Goal: Task Accomplishment & Management: Use online tool/utility

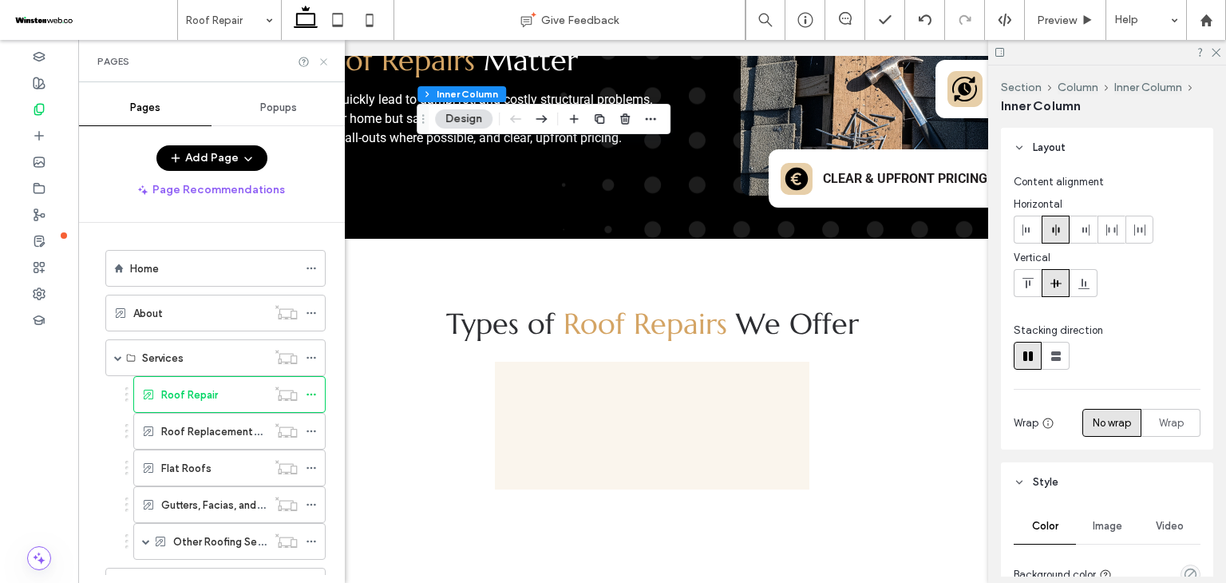
click at [323, 61] on use at bounding box center [323, 61] width 6 height 6
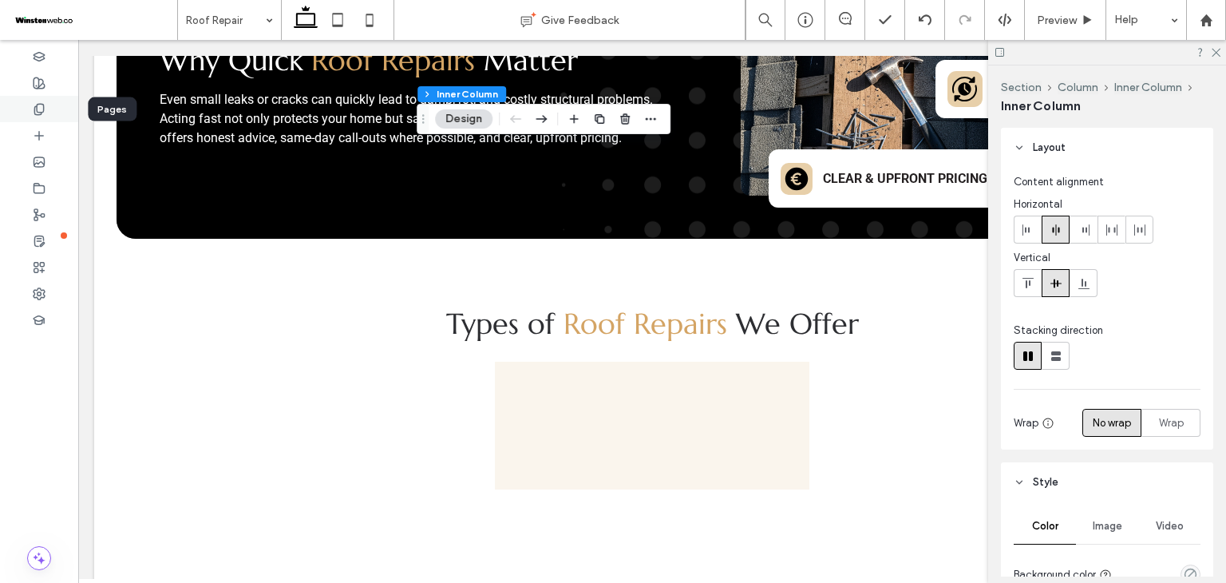
click at [50, 111] on div at bounding box center [39, 109] width 78 height 26
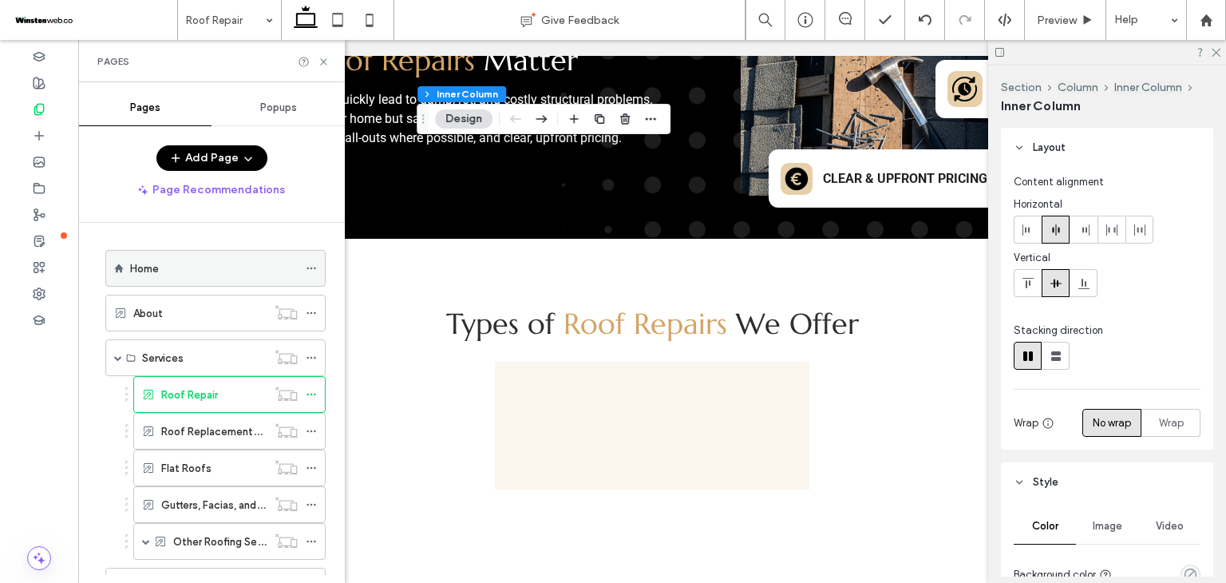
click at [184, 283] on div "Home" at bounding box center [214, 268] width 168 height 35
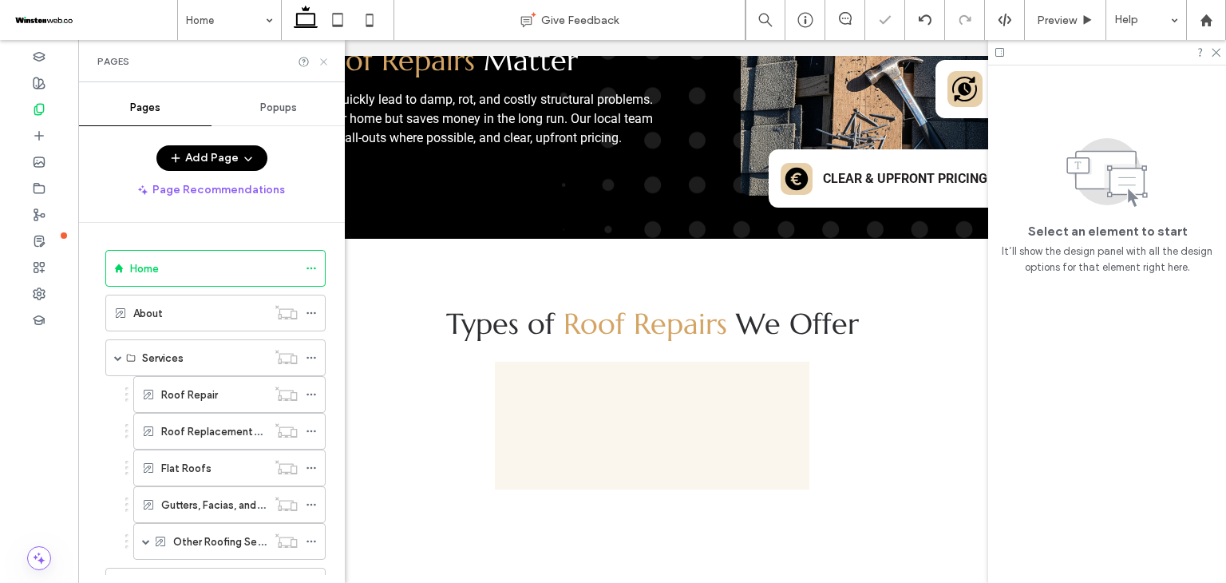
click at [324, 61] on icon at bounding box center [324, 62] width 12 height 12
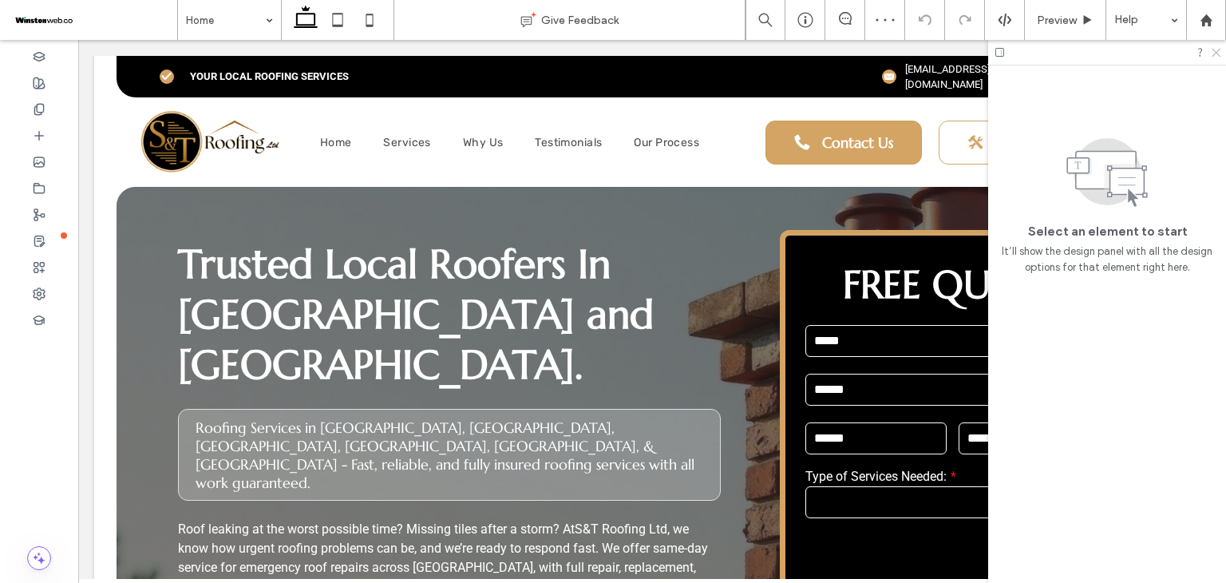
click at [1212, 53] on icon at bounding box center [1215, 51] width 10 height 10
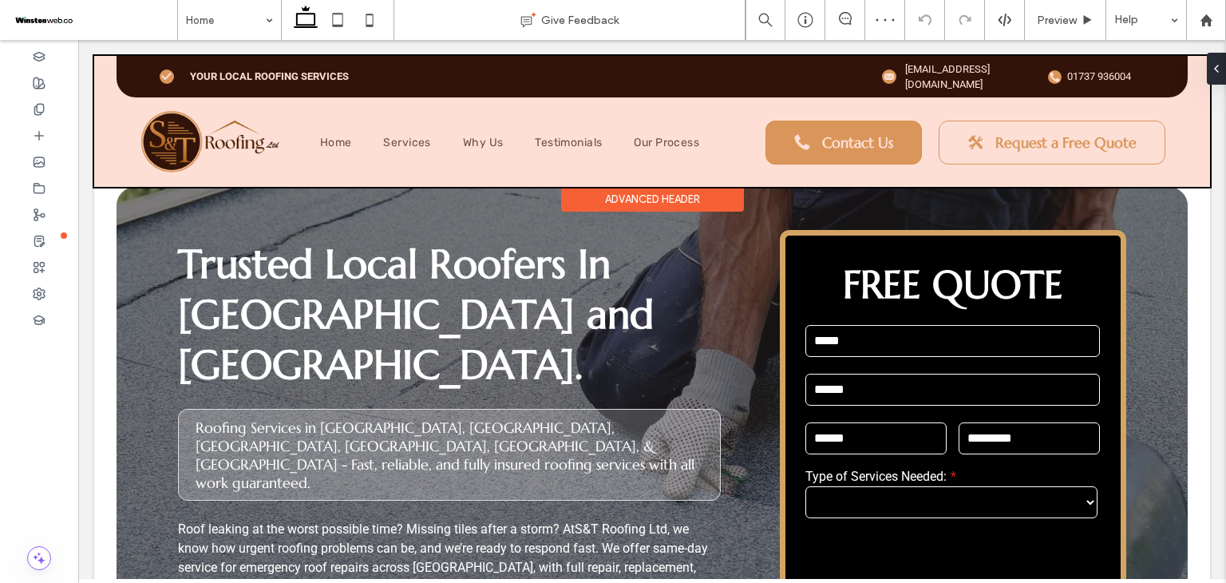
click at [1079, 68] on div at bounding box center [652, 121] width 1116 height 131
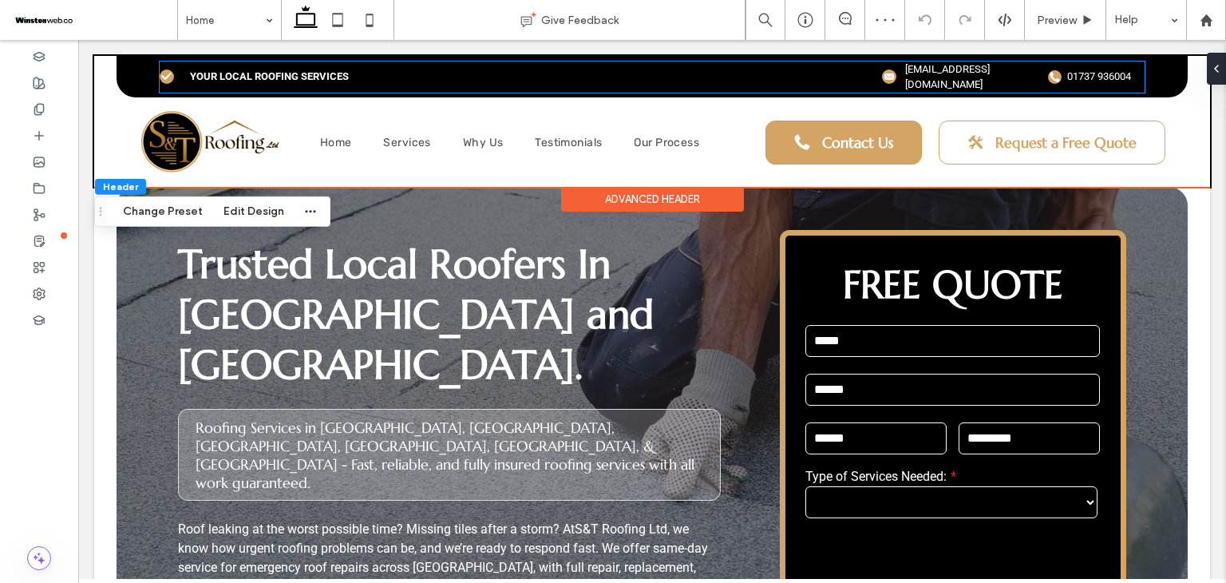
click at [1079, 70] on span "01737 936004" at bounding box center [1099, 76] width 64 height 12
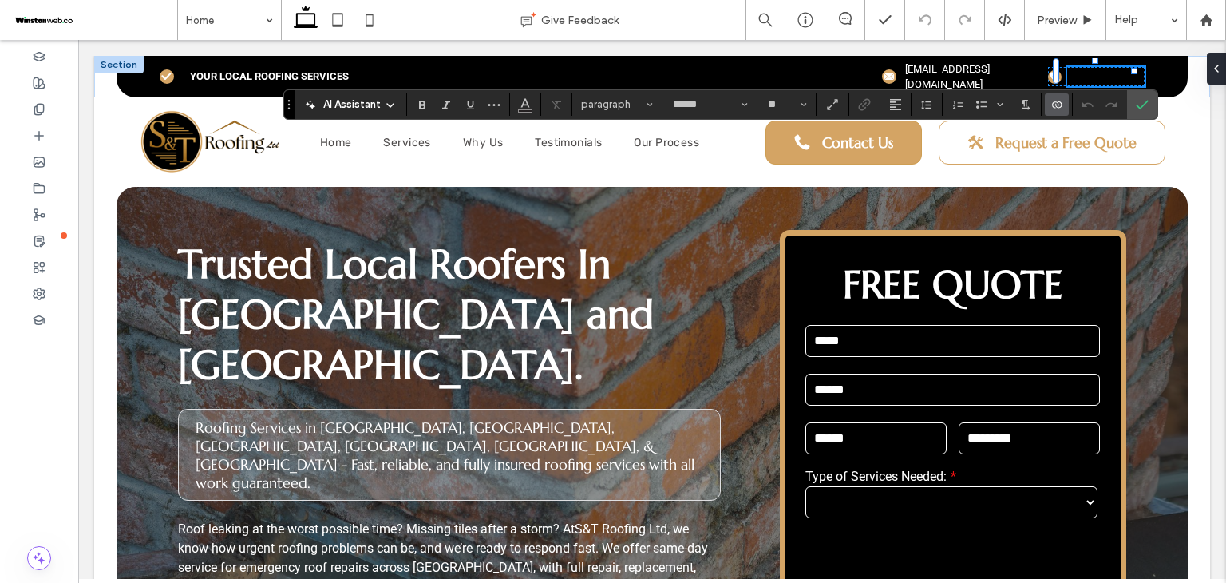
click at [1047, 103] on label "Connect To Data" at bounding box center [1057, 104] width 24 height 22
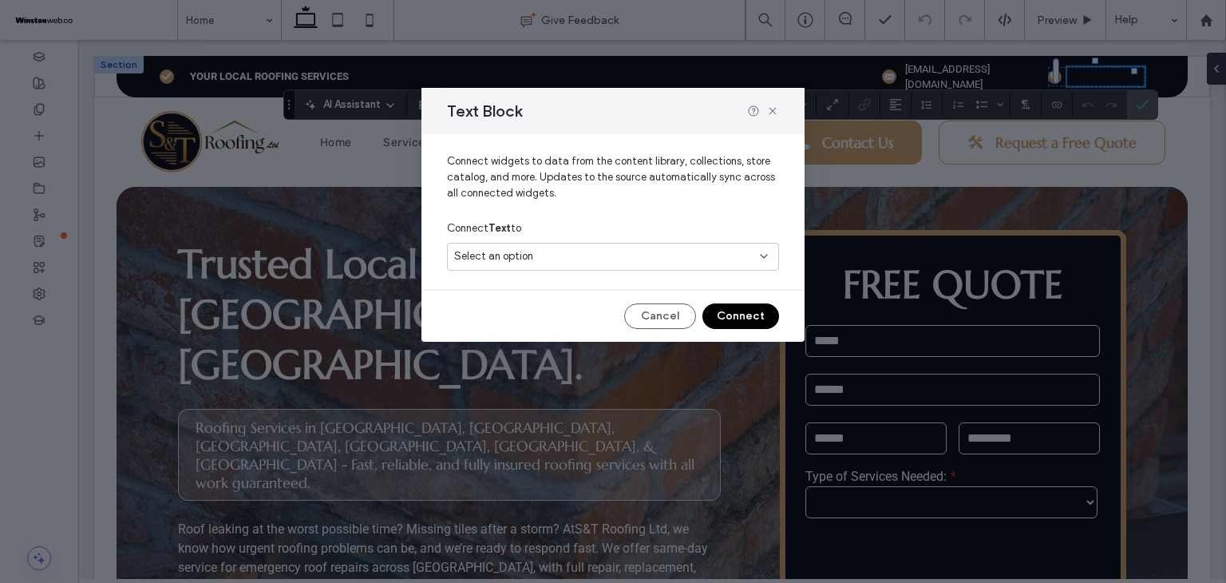
click at [699, 257] on div "Select an option" at bounding box center [603, 256] width 299 height 16
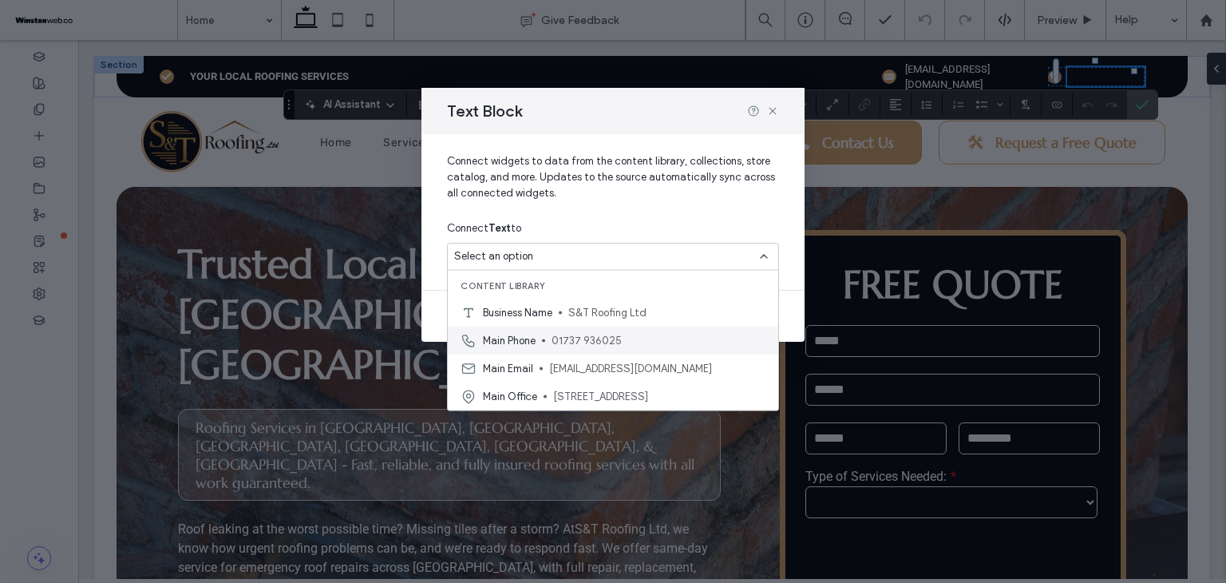
click at [631, 336] on span "01737 936025" at bounding box center [659, 340] width 214 height 16
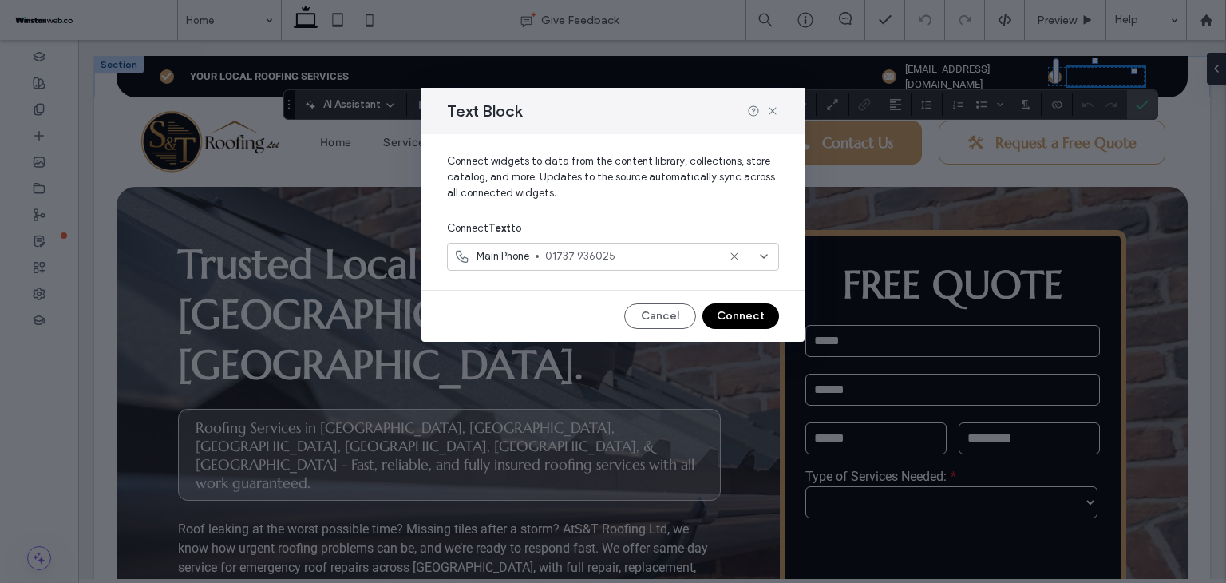
click at [731, 307] on button "Connect" at bounding box center [741, 316] width 77 height 26
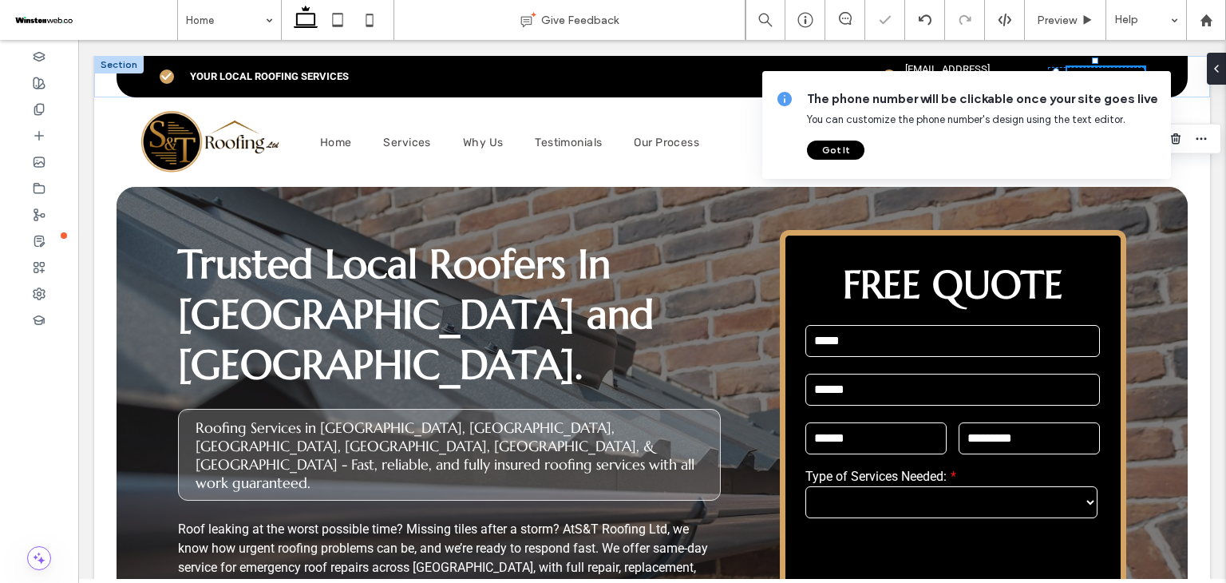
click at [850, 152] on button "Got It" at bounding box center [835, 150] width 57 height 19
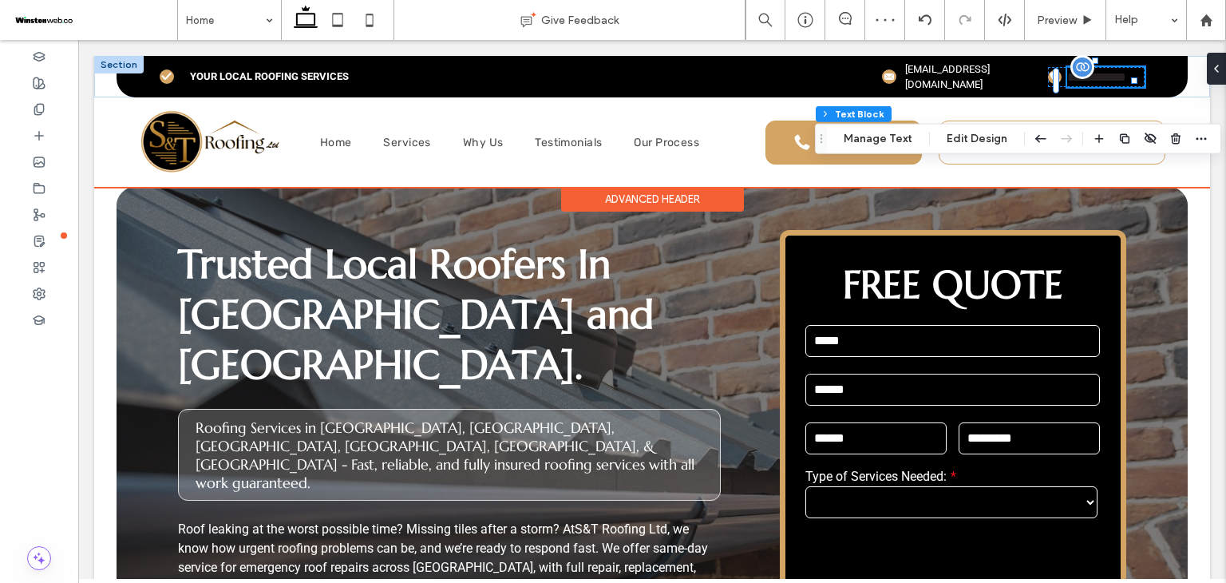
click at [1113, 87] on p "**********" at bounding box center [1105, 77] width 77 height 20
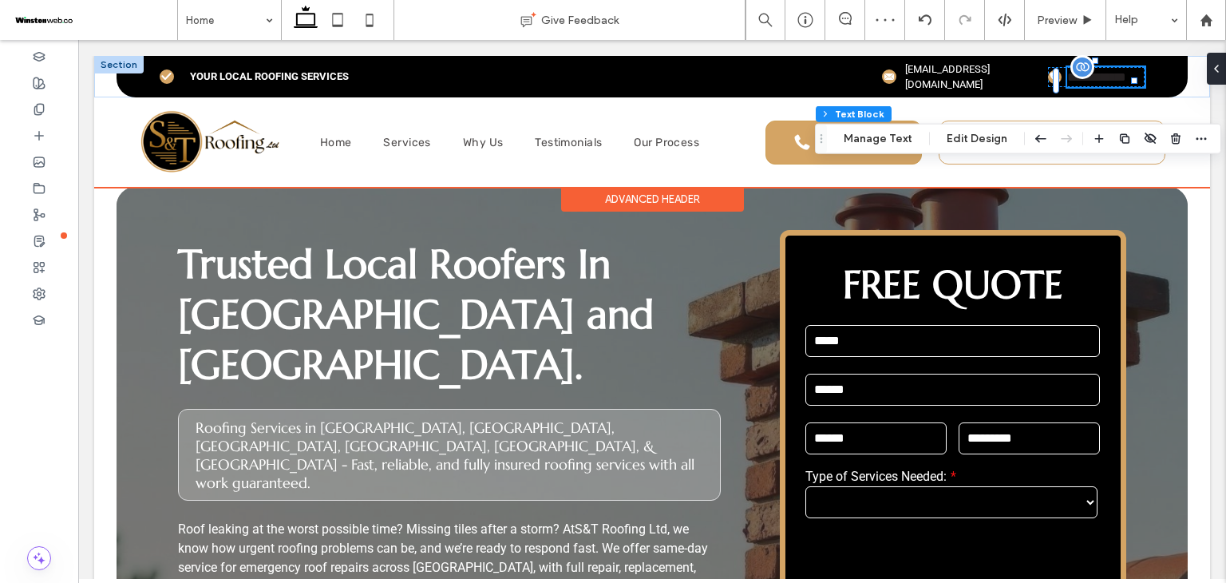
click at [1113, 87] on p "**********" at bounding box center [1105, 77] width 77 height 20
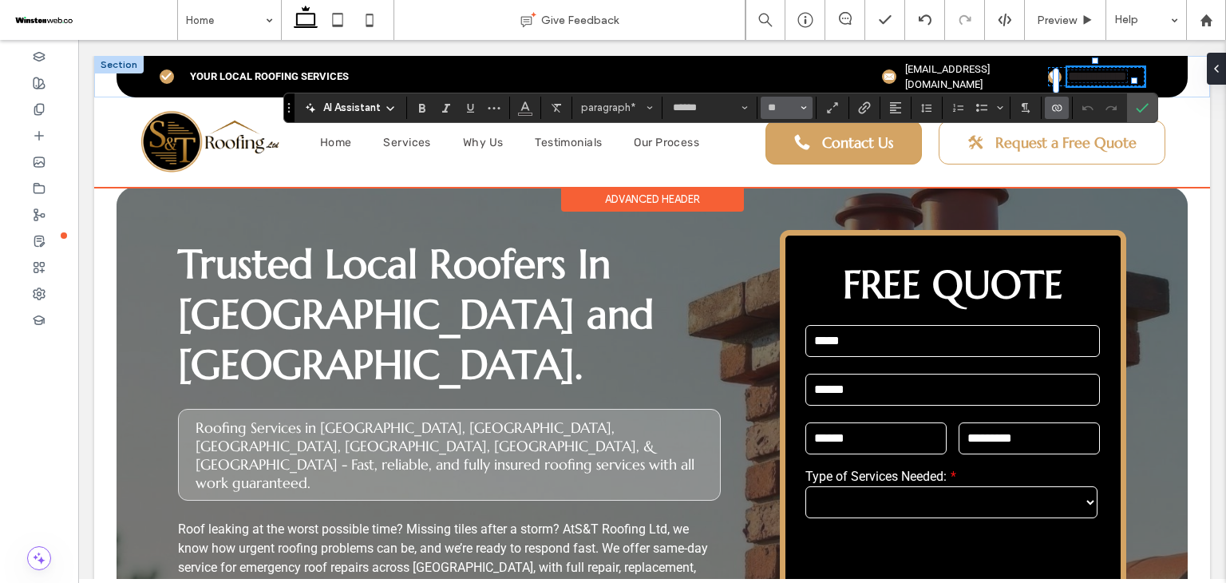
click at [801, 110] on icon "Size" at bounding box center [804, 108] width 6 height 6
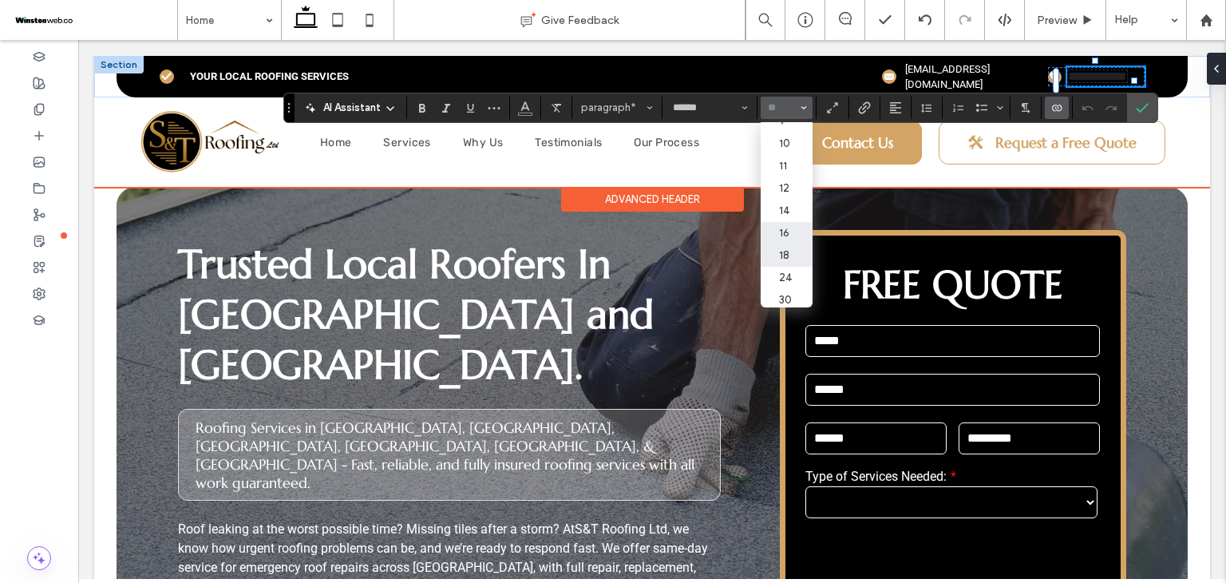
scroll to position [53, 0]
click at [785, 201] on label "14" at bounding box center [786, 192] width 51 height 22
type input "**"
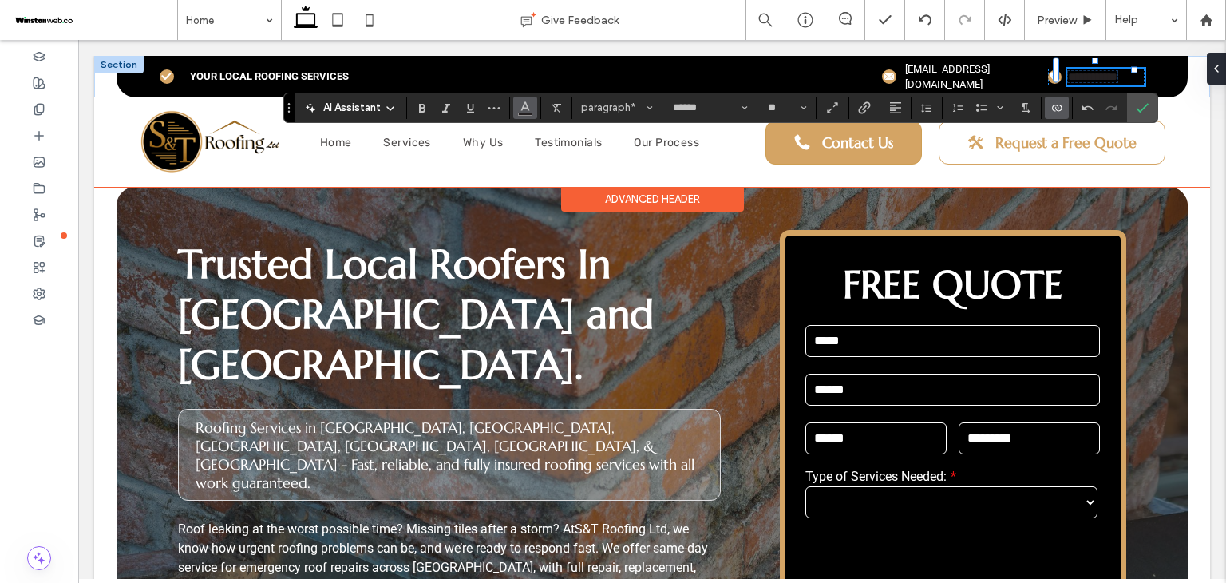
click at [529, 106] on icon "Color" at bounding box center [525, 106] width 13 height 13
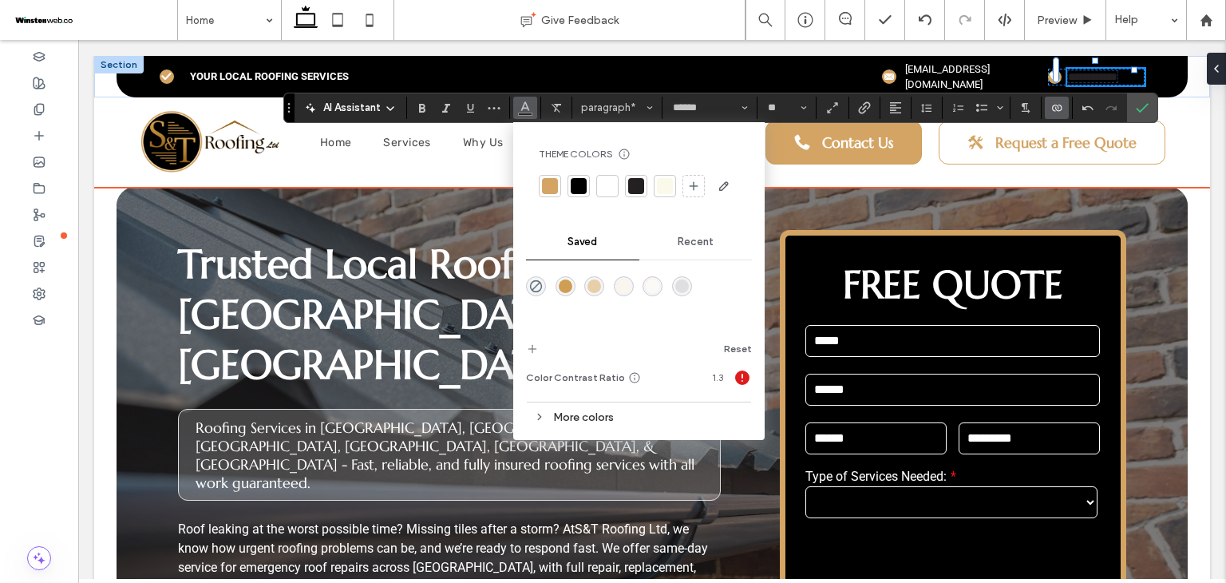
click at [608, 181] on div at bounding box center [608, 186] width 16 height 16
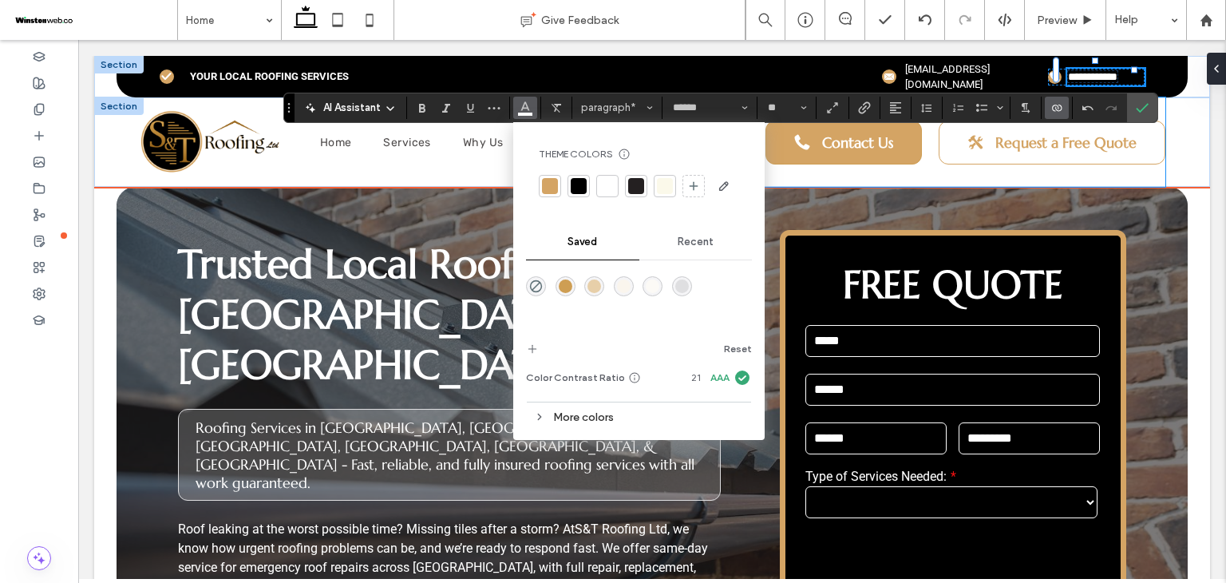
click at [976, 152] on div "Contact Us Request a Free Quote" at bounding box center [963, 141] width 405 height 89
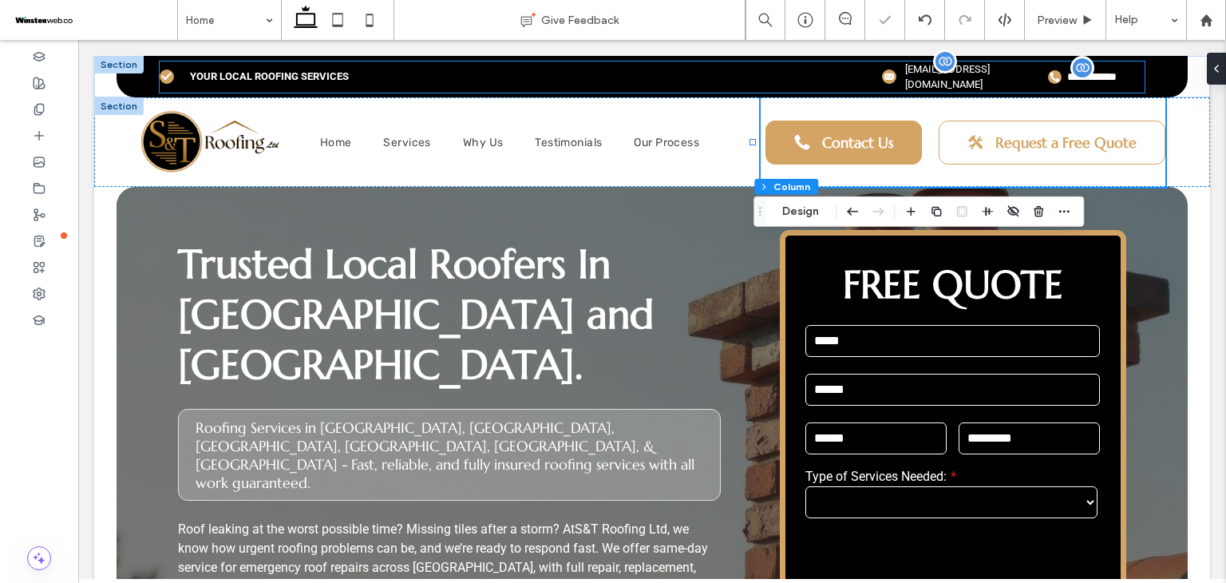
click at [976, 71] on span "[EMAIL_ADDRESS][DOMAIN_NAME]" at bounding box center [947, 77] width 85 height 28
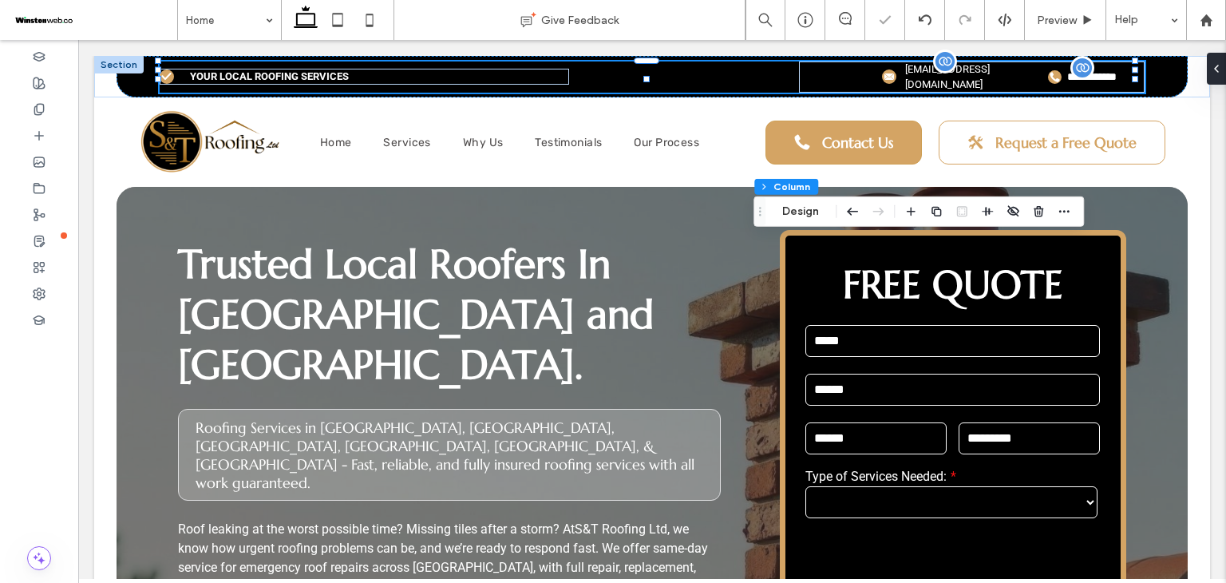
click at [976, 71] on span "[EMAIL_ADDRESS][DOMAIN_NAME]" at bounding box center [947, 77] width 85 height 28
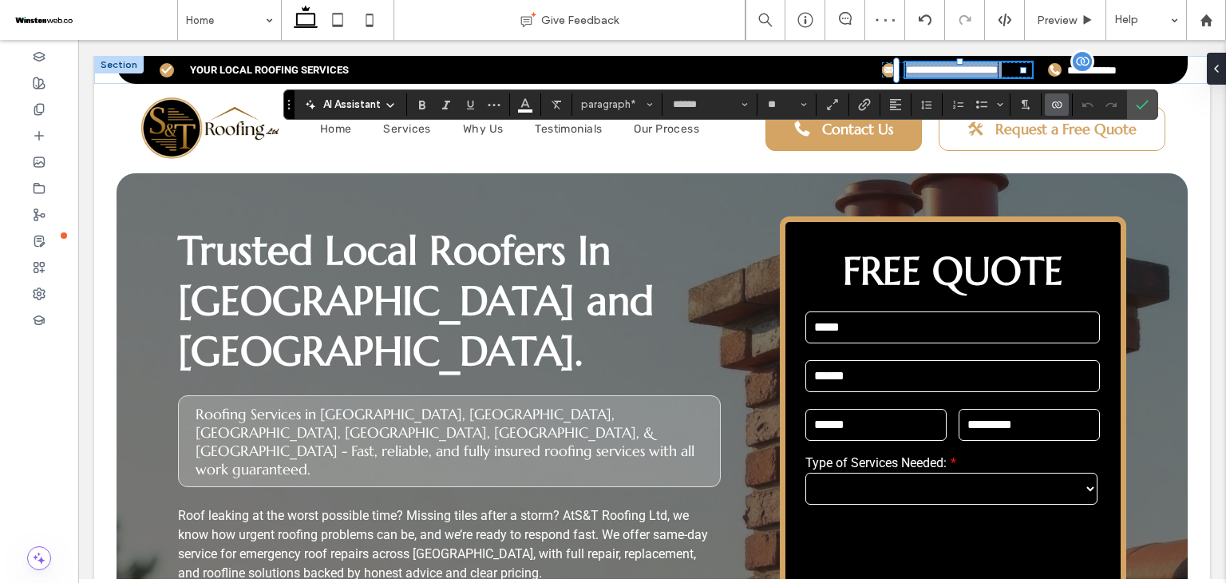
click at [976, 71] on span "**********" at bounding box center [952, 70] width 92 height 10
click at [1067, 69] on span "**********" at bounding box center [1091, 70] width 49 height 11
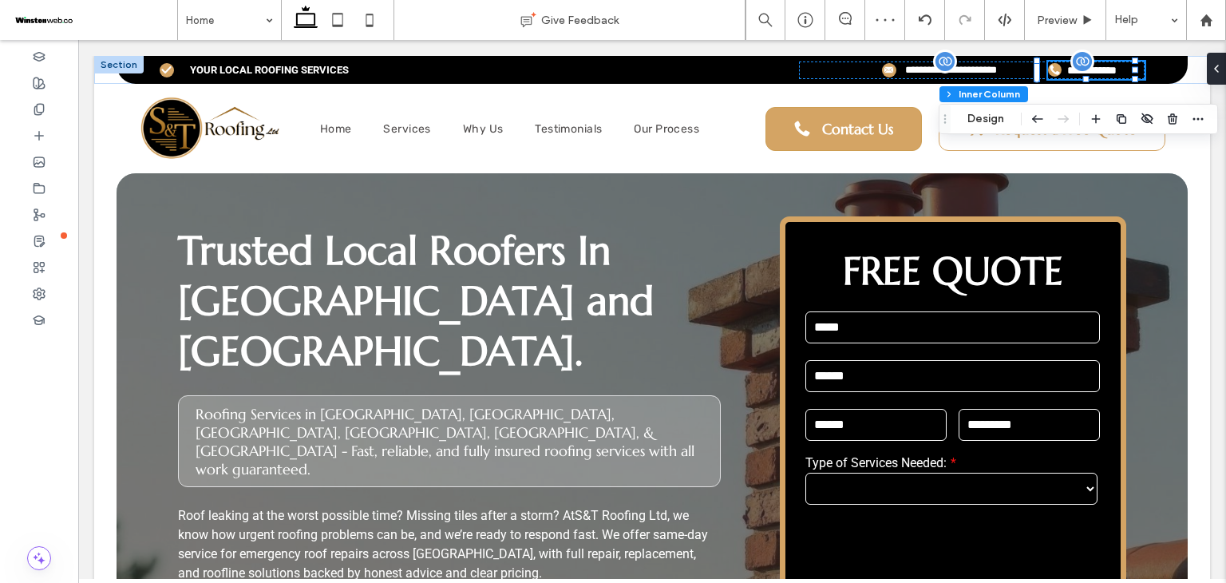
click at [1067, 69] on span "**********" at bounding box center [1091, 70] width 49 height 11
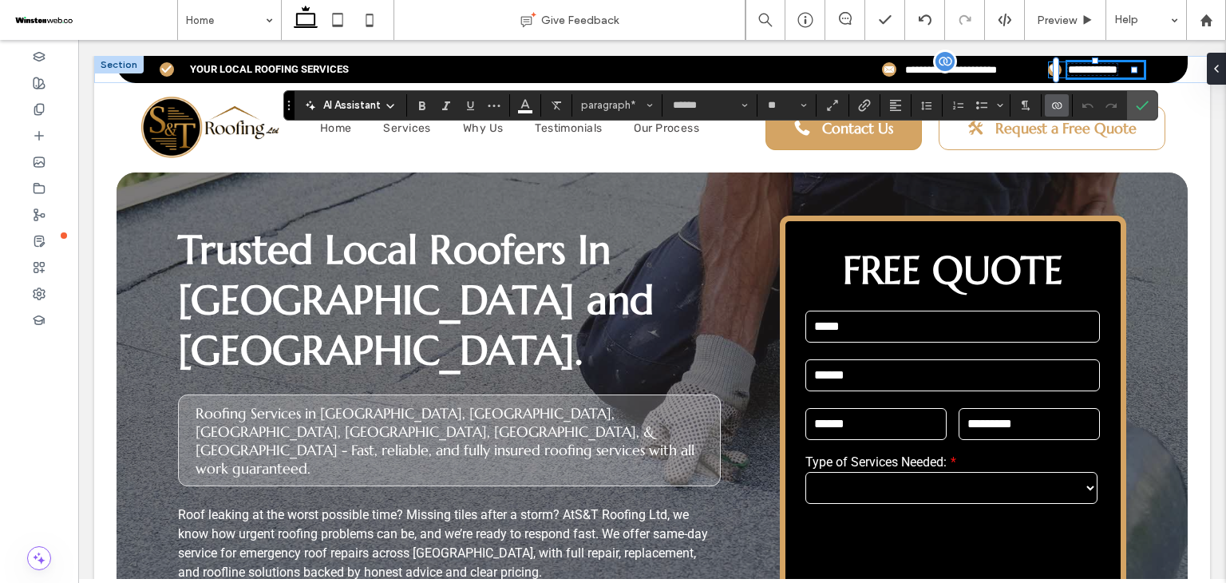
click at [1068, 69] on span "**********" at bounding box center [1092, 69] width 49 height 11
click at [1111, 71] on span "**********" at bounding box center [1092, 69] width 49 height 11
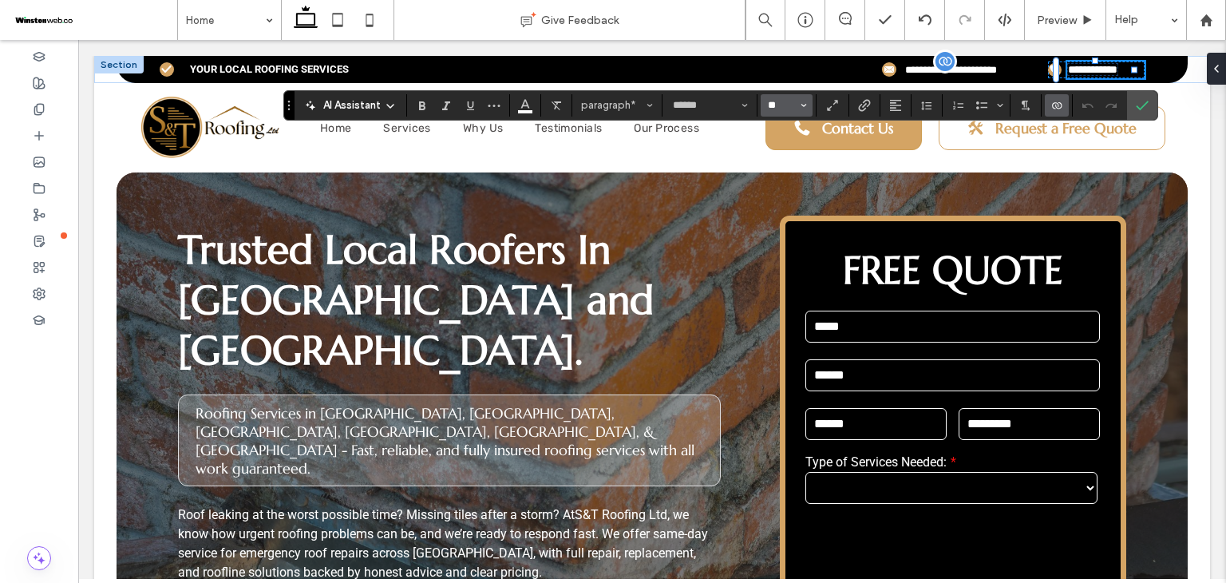
click at [794, 108] on input "**" at bounding box center [781, 105] width 31 height 13
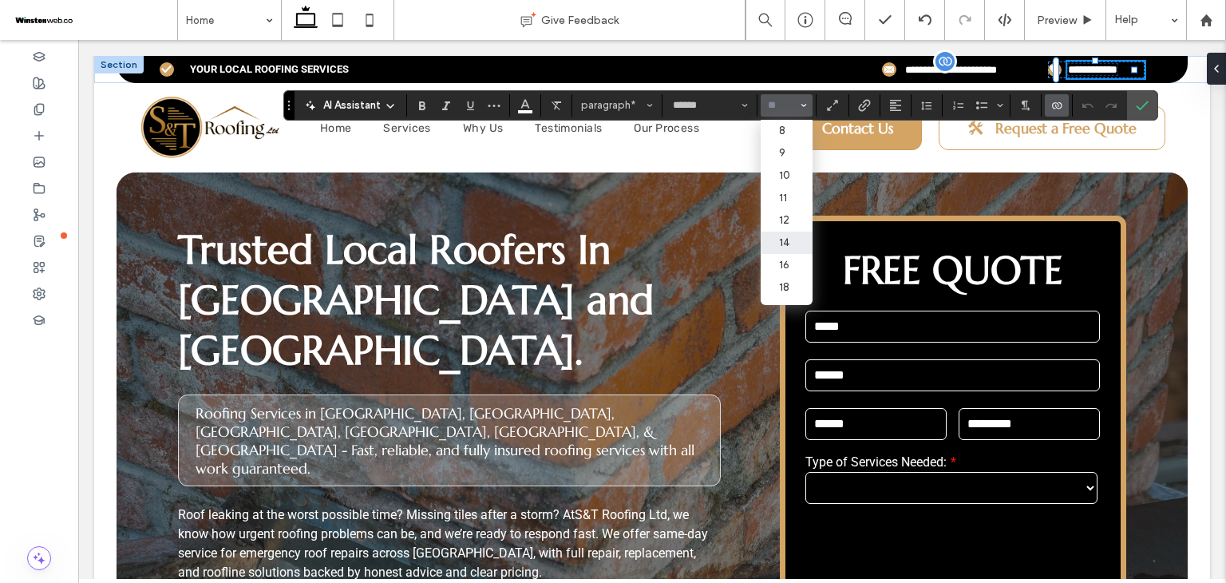
click at [769, 103] on input "Size-input" at bounding box center [781, 105] width 31 height 13
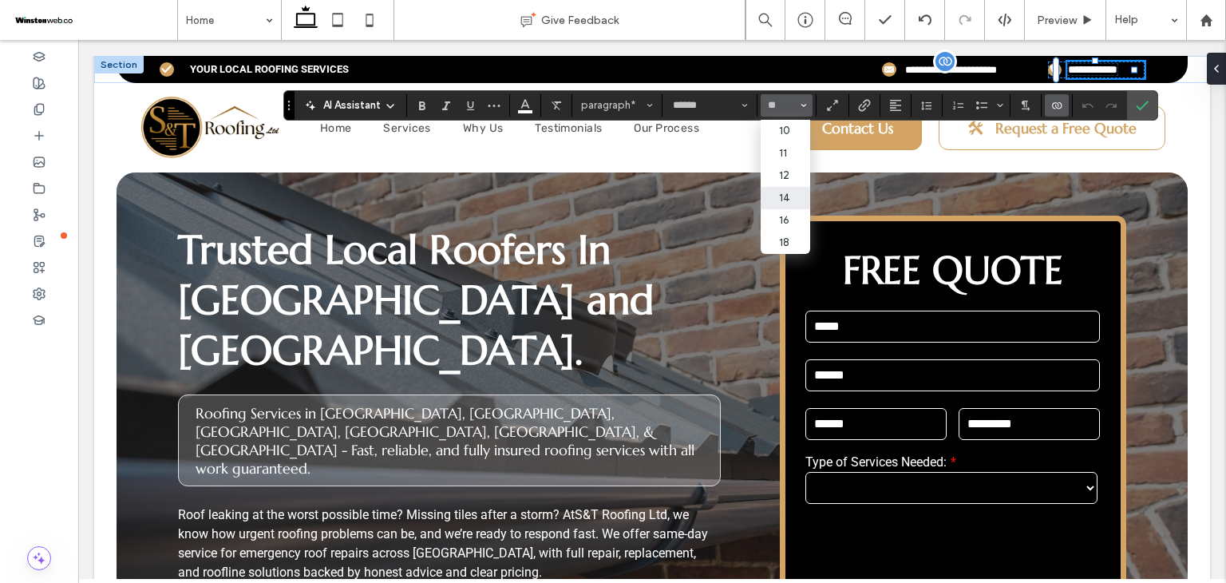
type input "**"
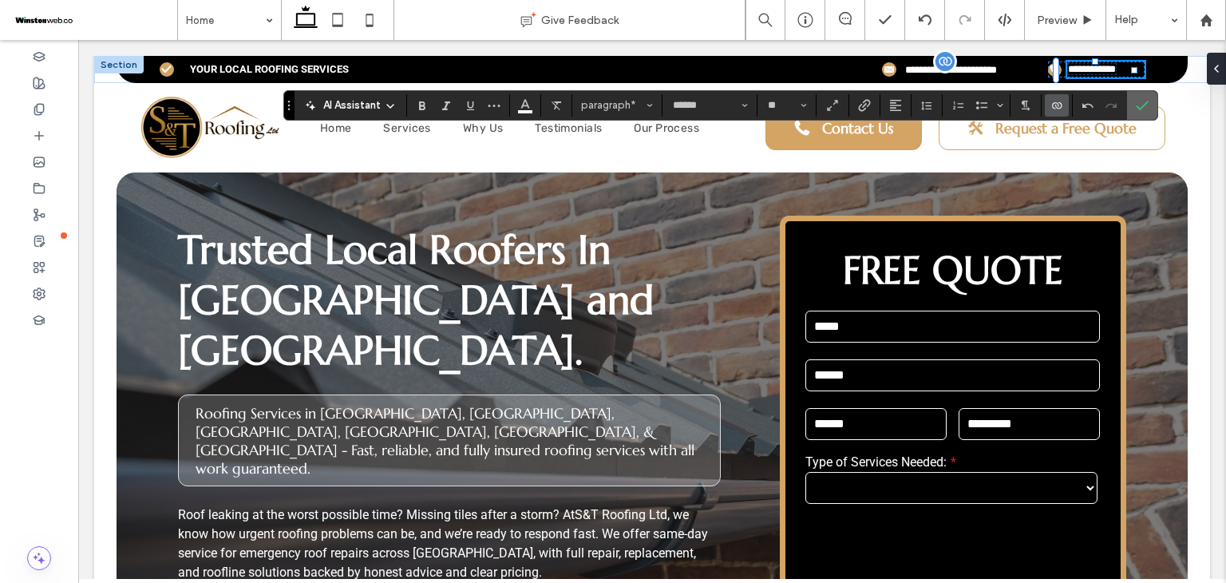
click at [1150, 108] on label "Confirm" at bounding box center [1142, 105] width 24 height 29
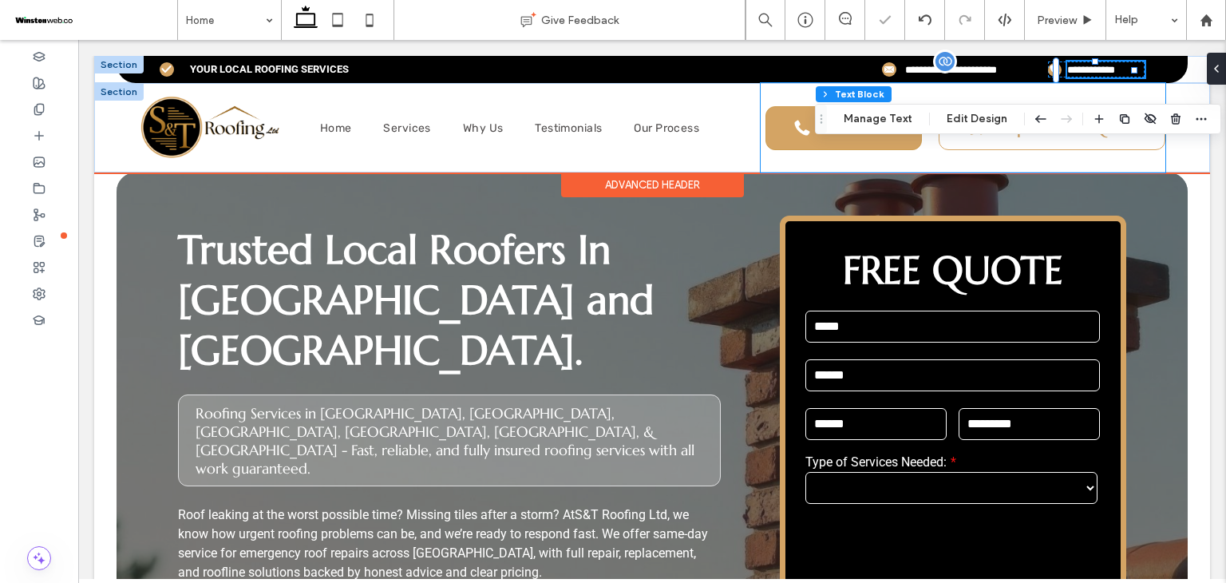
click at [1086, 170] on div at bounding box center [646, 172] width 1104 height 8
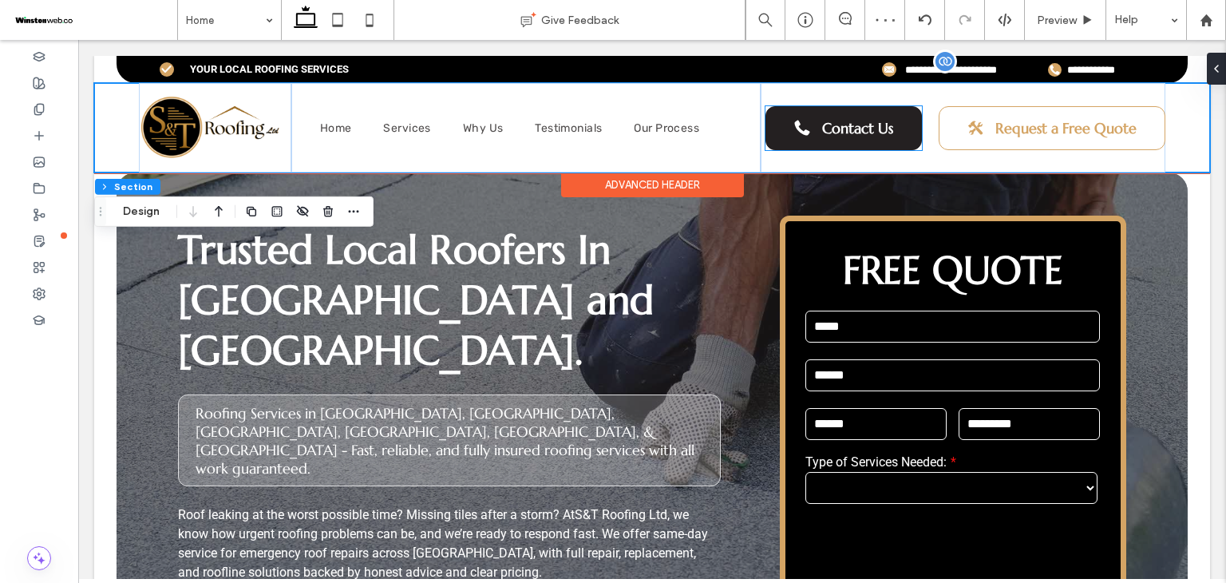
click at [871, 134] on span "Contact Us" at bounding box center [857, 128] width 71 height 18
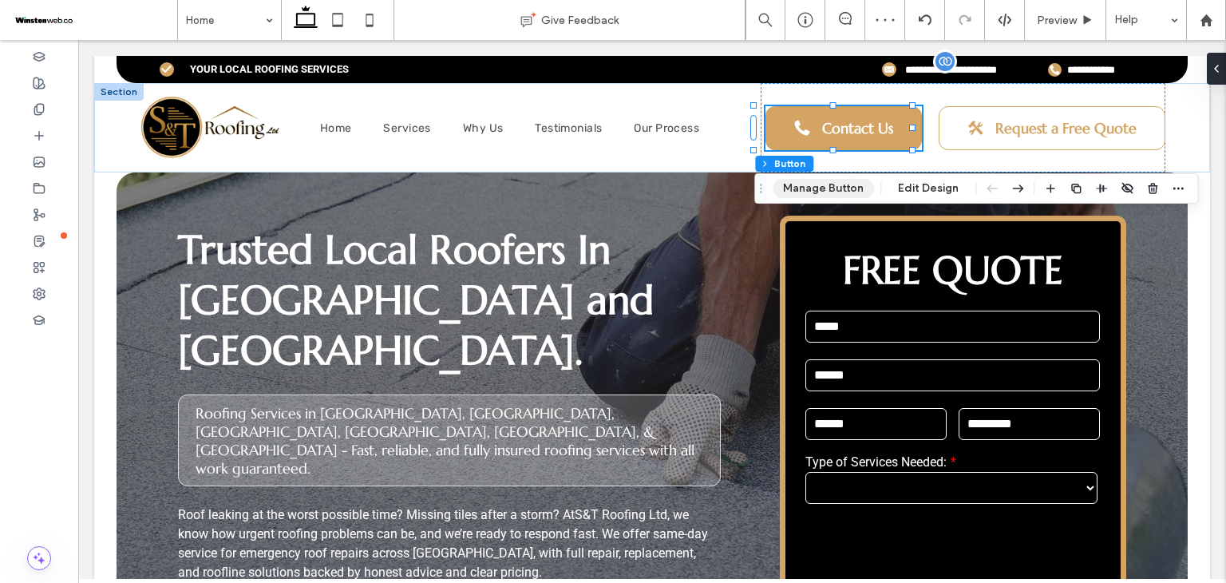
click at [848, 184] on button "Manage Button" at bounding box center [823, 188] width 101 height 19
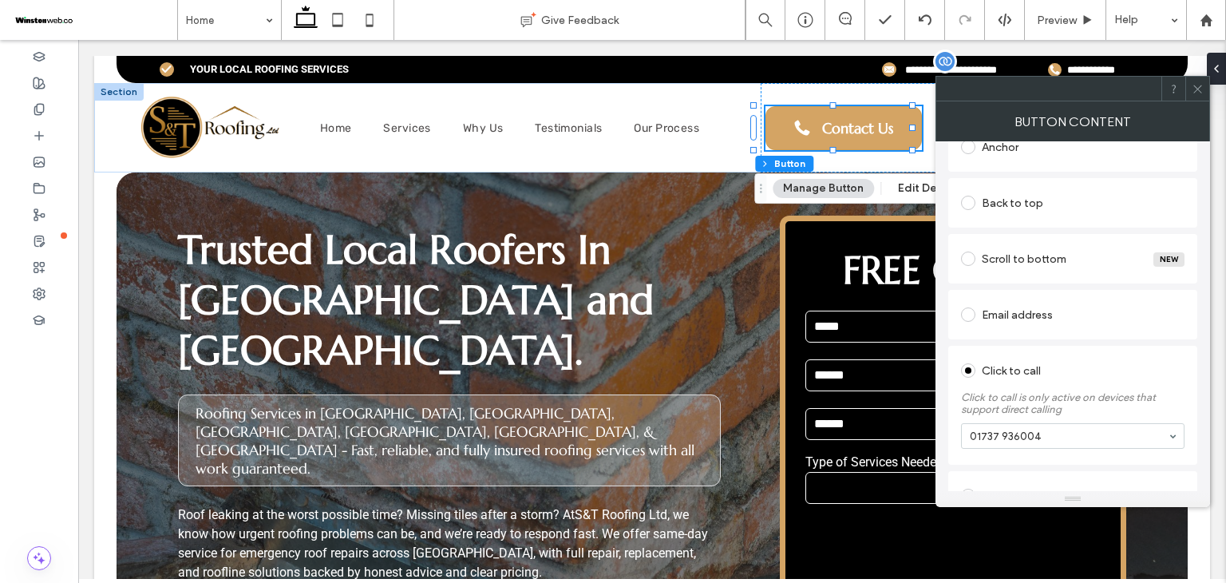
scroll to position [372, 0]
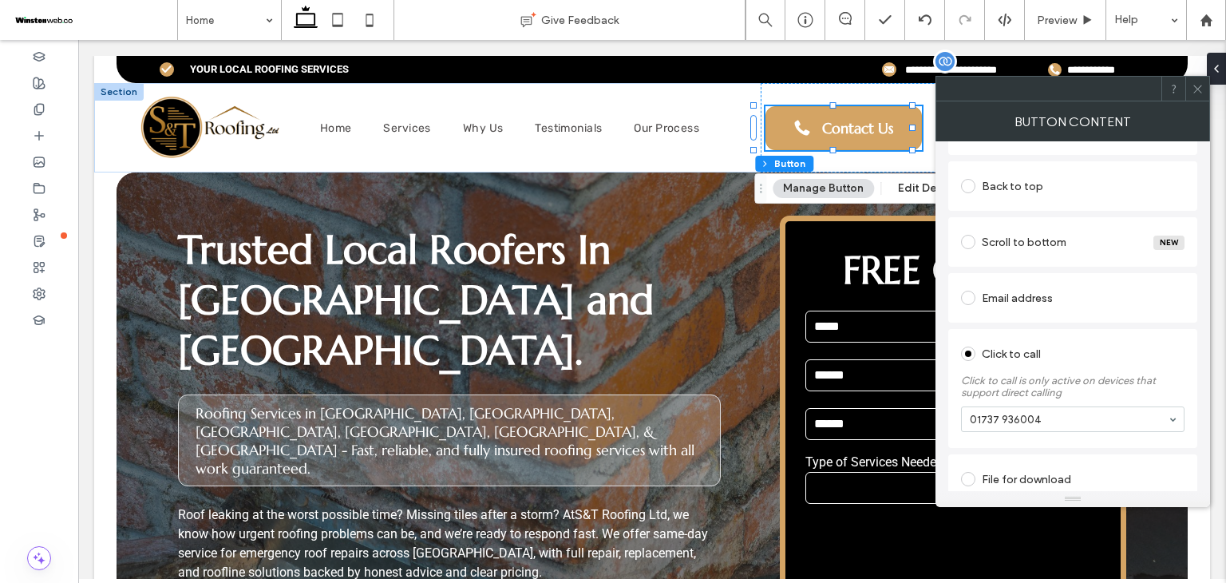
click at [1203, 95] on span at bounding box center [1198, 89] width 12 height 24
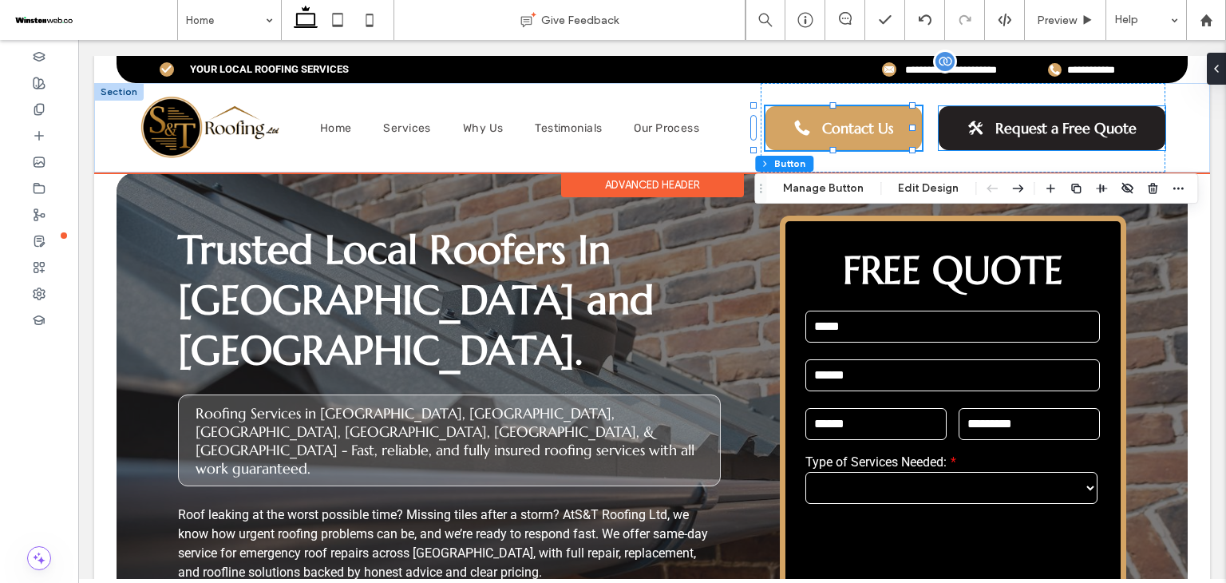
click at [1028, 122] on span "Request a Free Quote" at bounding box center [1066, 128] width 141 height 18
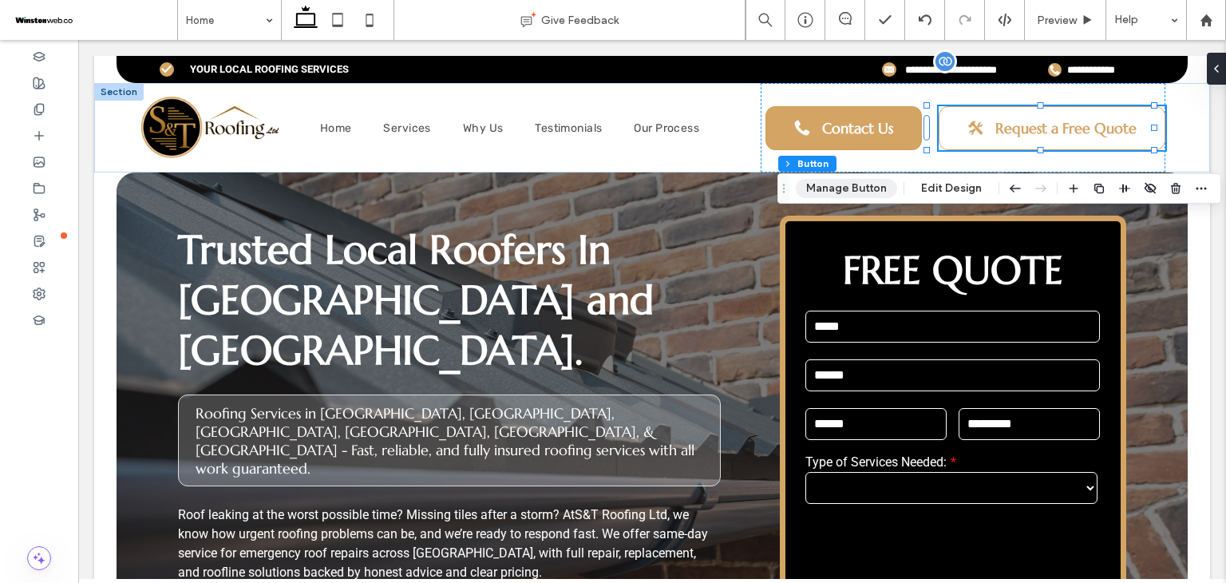
drag, startPoint x: 887, startPoint y: 189, endPoint x: 846, endPoint y: 172, distance: 44.0
click at [887, 189] on button "Manage Button" at bounding box center [846, 188] width 101 height 19
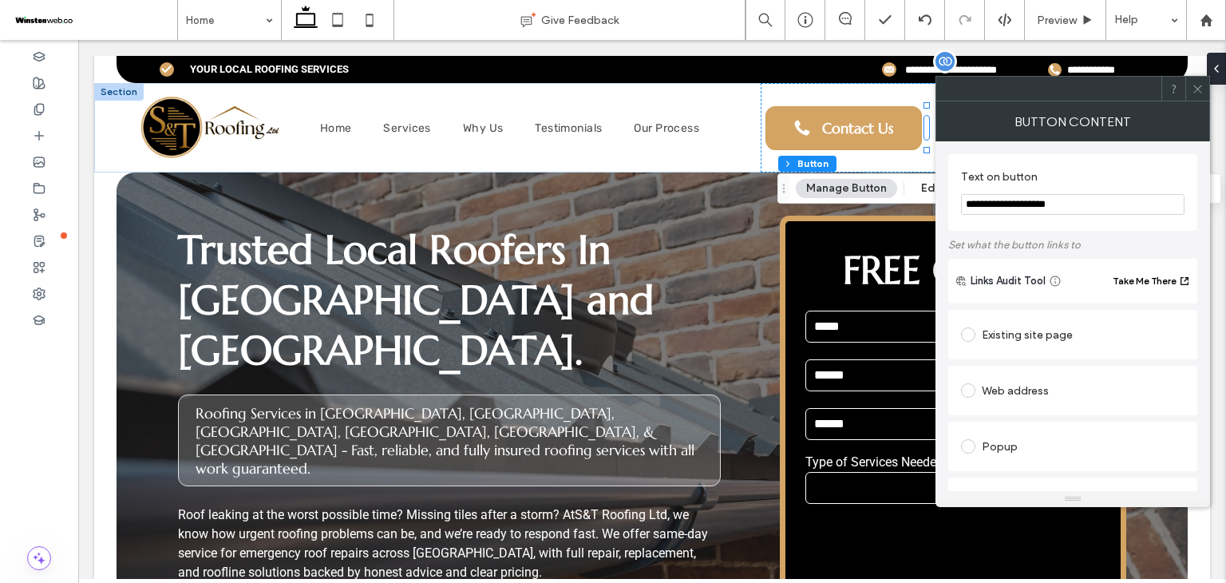
click at [1027, 334] on div "Existing site page" at bounding box center [1073, 335] width 224 height 26
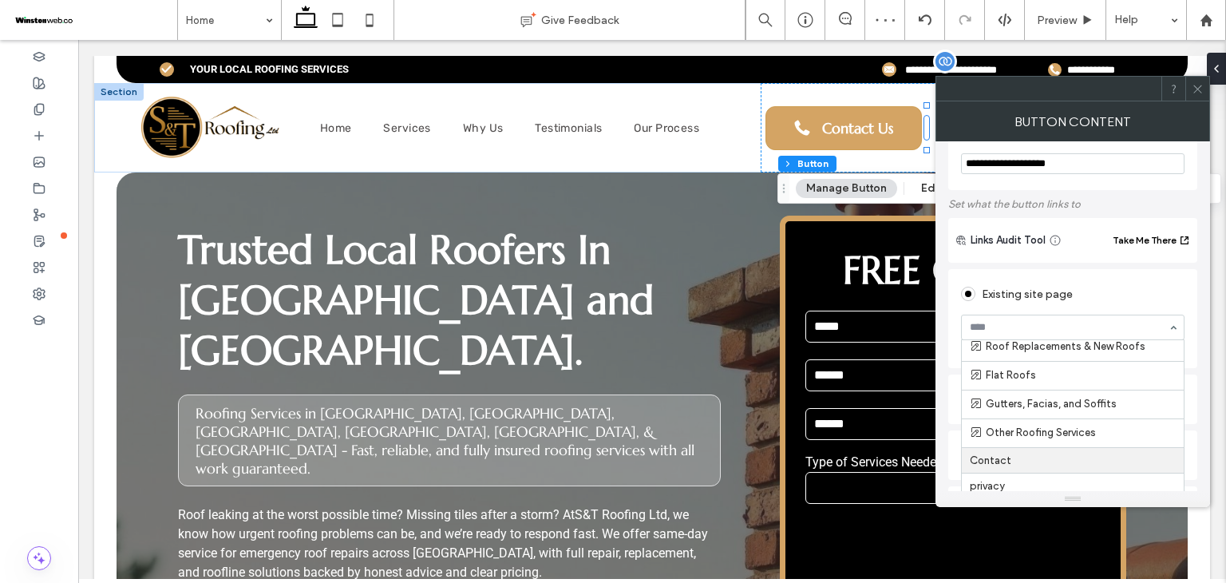
scroll to position [106, 0]
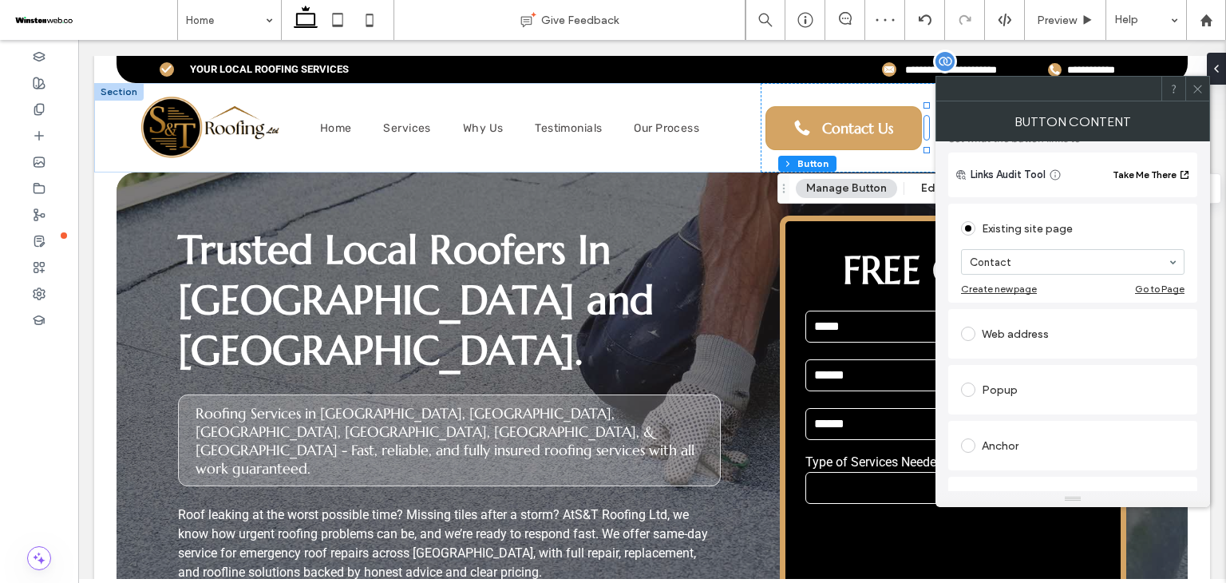
click at [1190, 88] on div at bounding box center [1198, 89] width 24 height 24
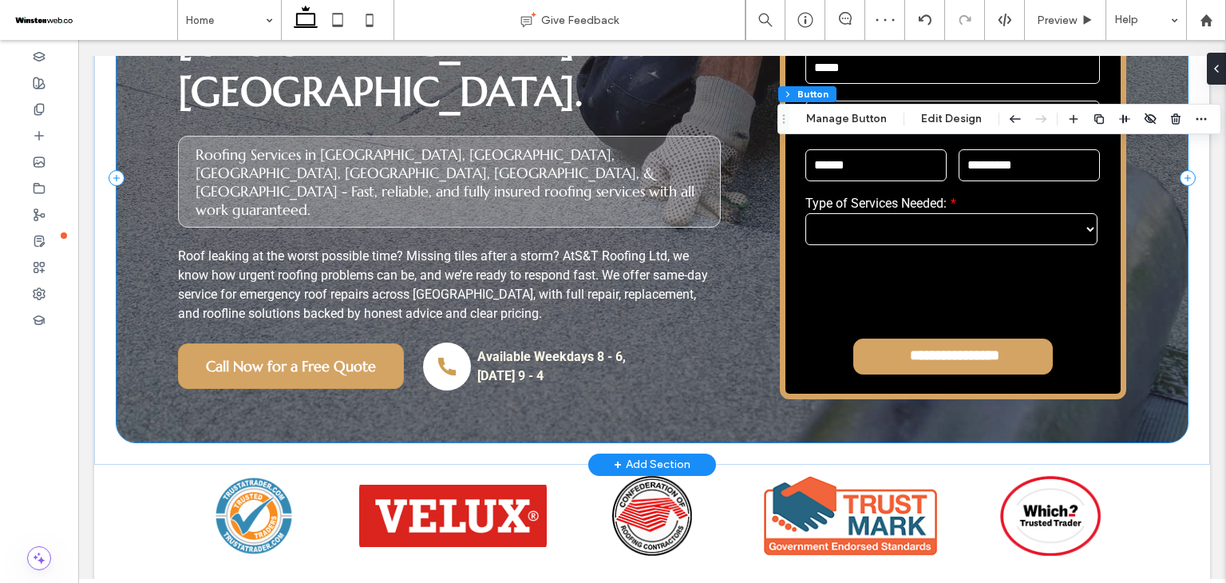
scroll to position [266, 0]
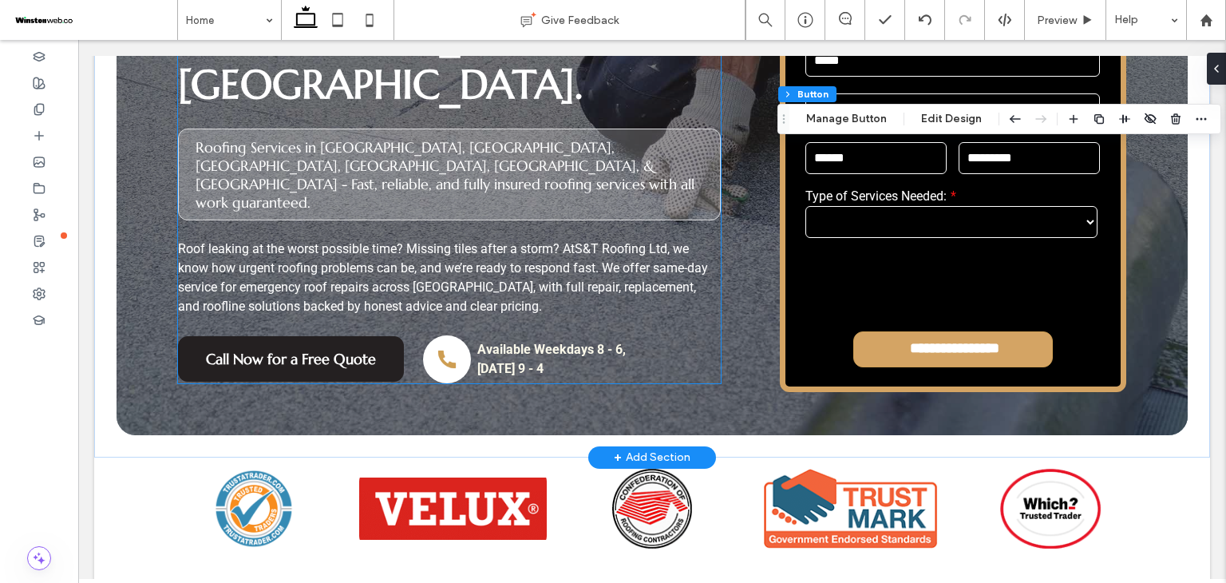
click at [363, 336] on link "Call Now for a Free Quote" at bounding box center [291, 359] width 226 height 46
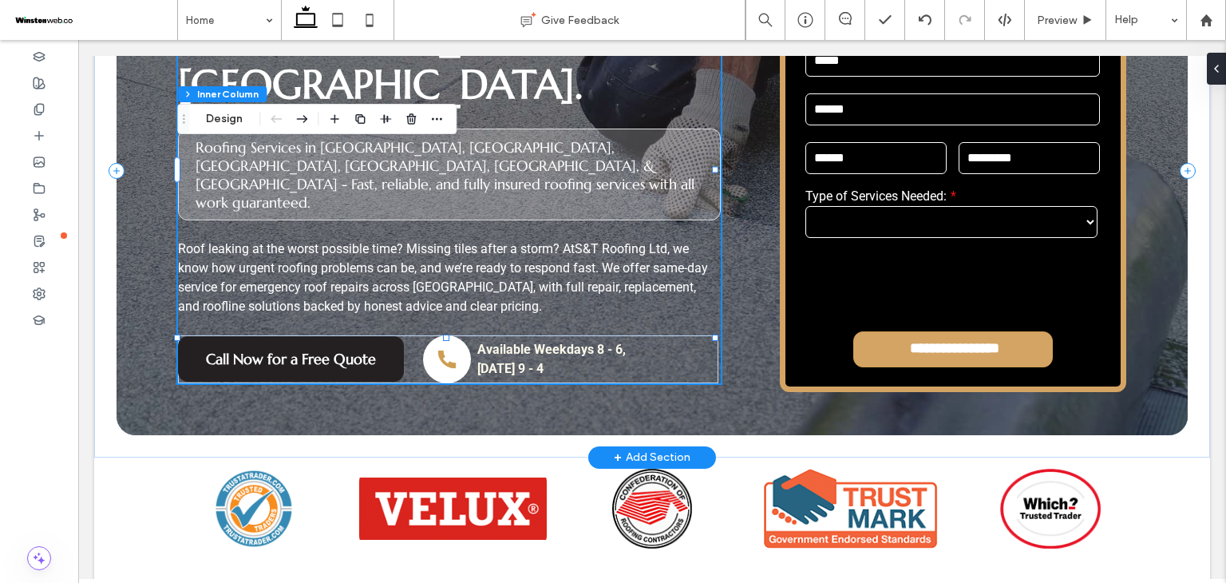
click at [363, 336] on link "Call Now for a Free Quote" at bounding box center [291, 359] width 226 height 46
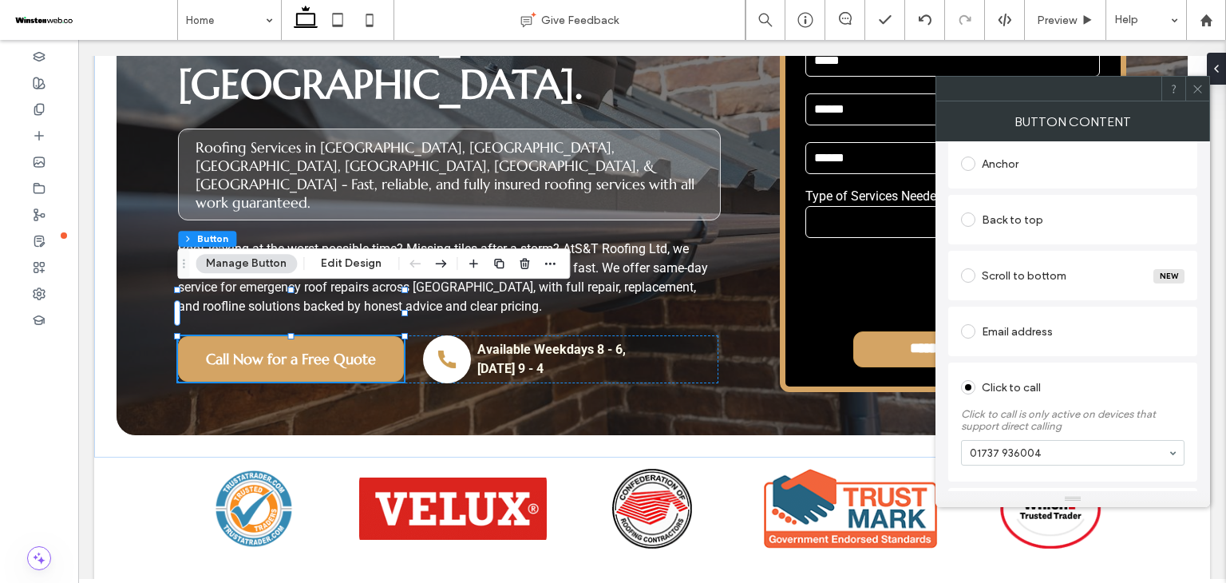
scroll to position [387, 0]
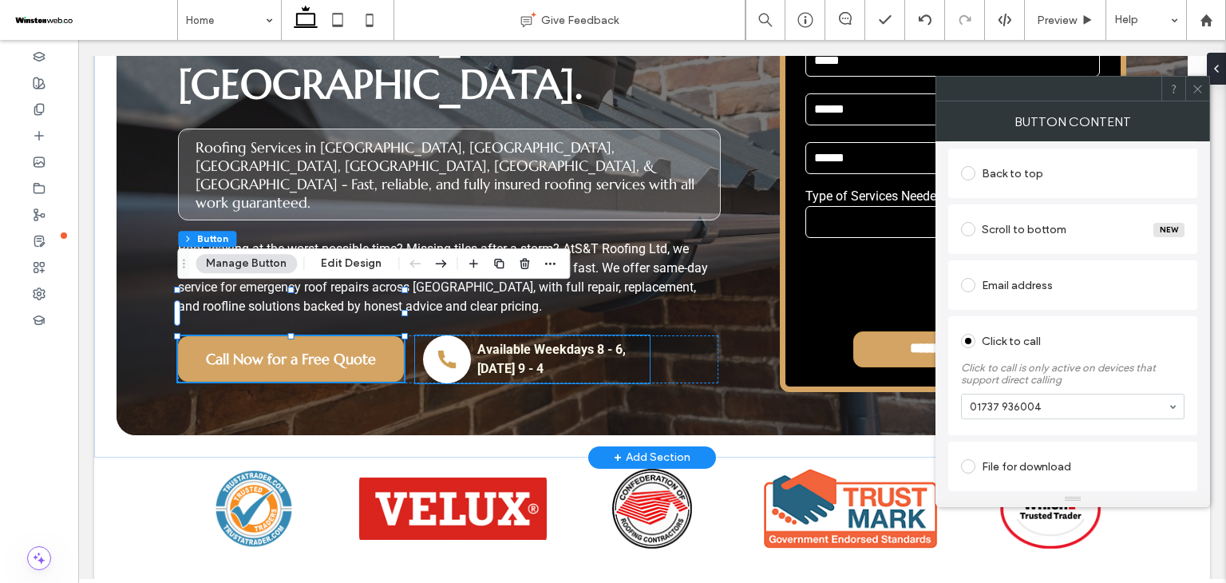
click at [569, 340] on p "Available Weekdays 8 - 6, Saturday 9 - 4 ﻿" at bounding box center [559, 359] width 164 height 38
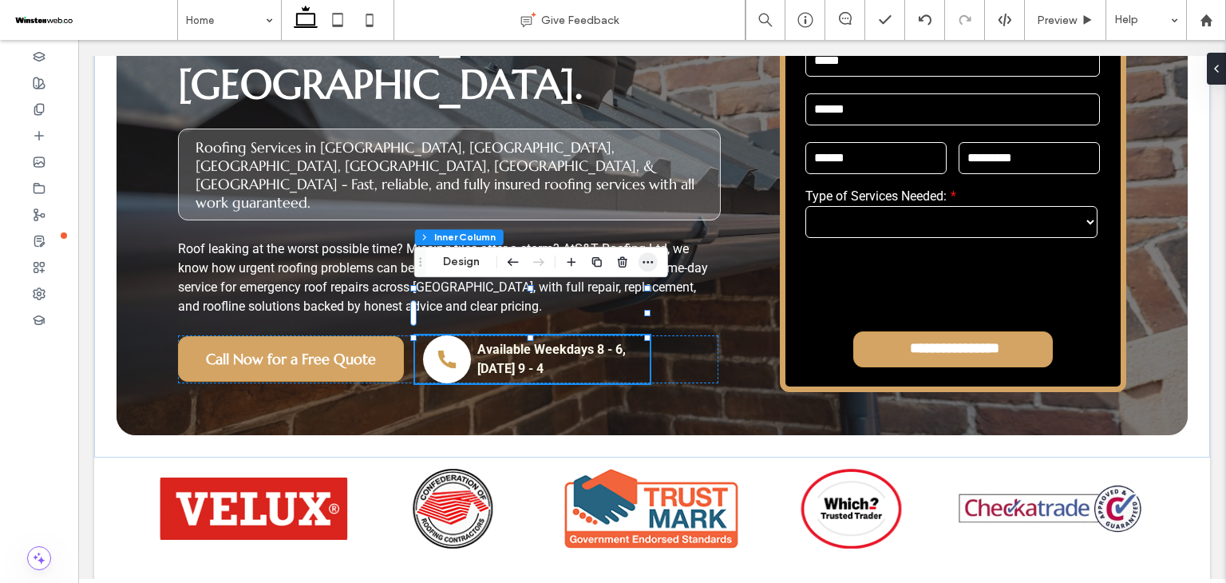
click at [651, 266] on icon "button" at bounding box center [648, 261] width 13 height 13
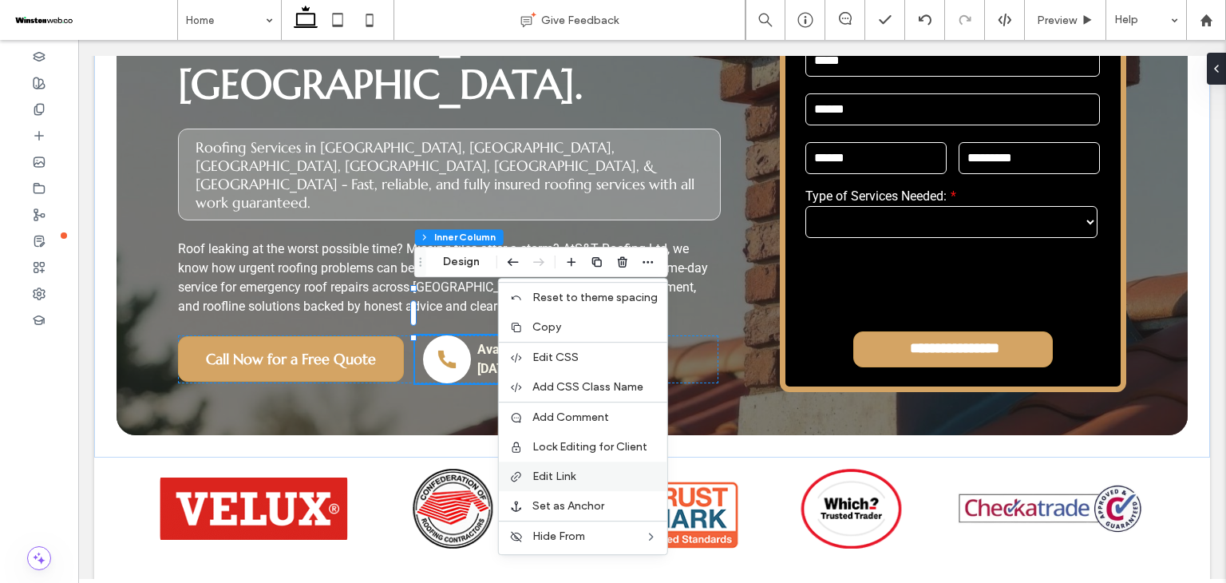
click at [600, 478] on label "Edit Link" at bounding box center [594, 476] width 125 height 14
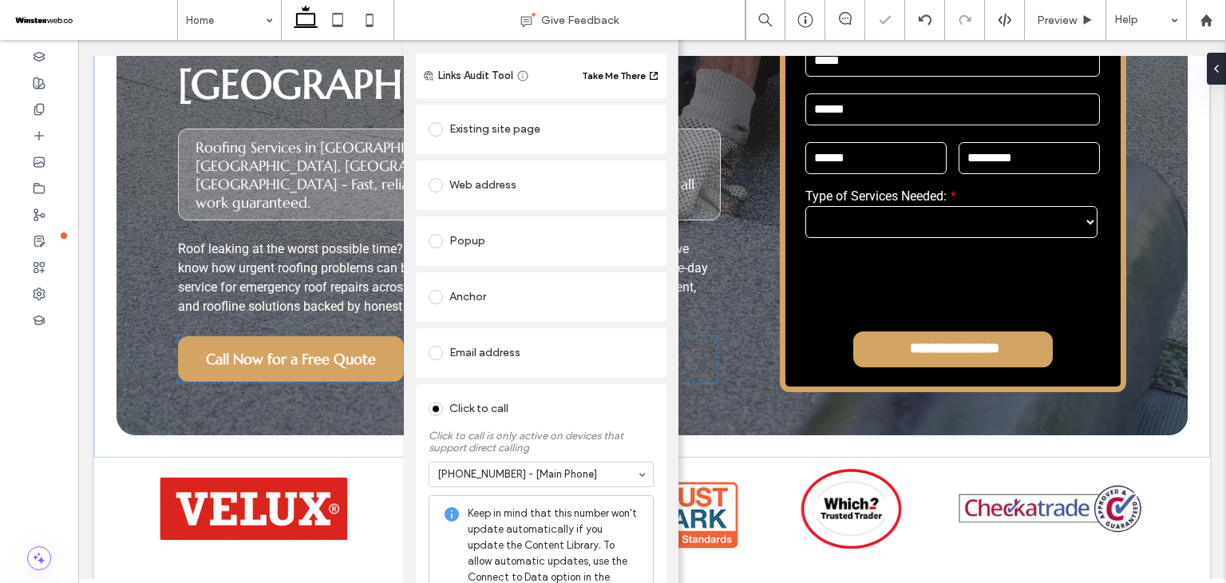
scroll to position [18, 0]
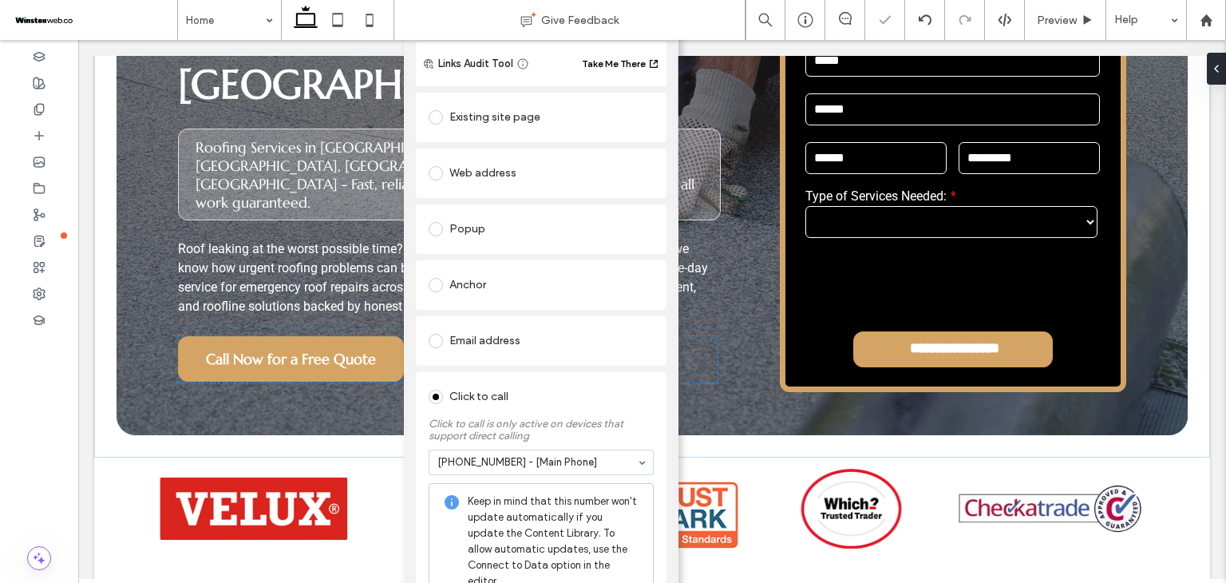
click at [600, 381] on div "Click to call" at bounding box center [541, 395] width 225 height 30
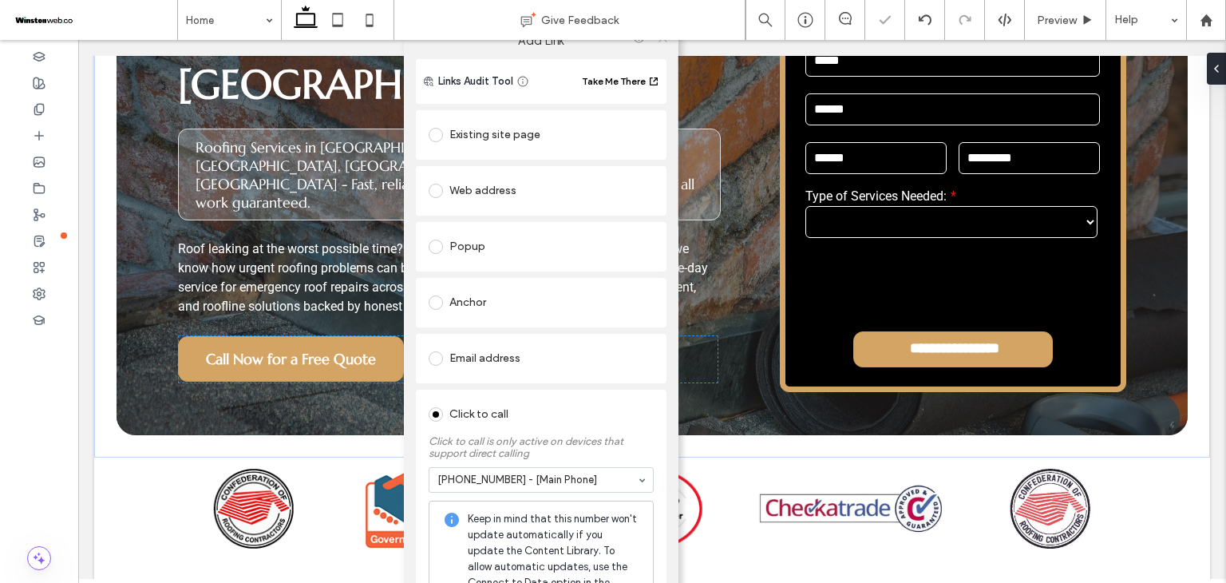
click at [656, 42] on icon at bounding box center [662, 38] width 12 height 12
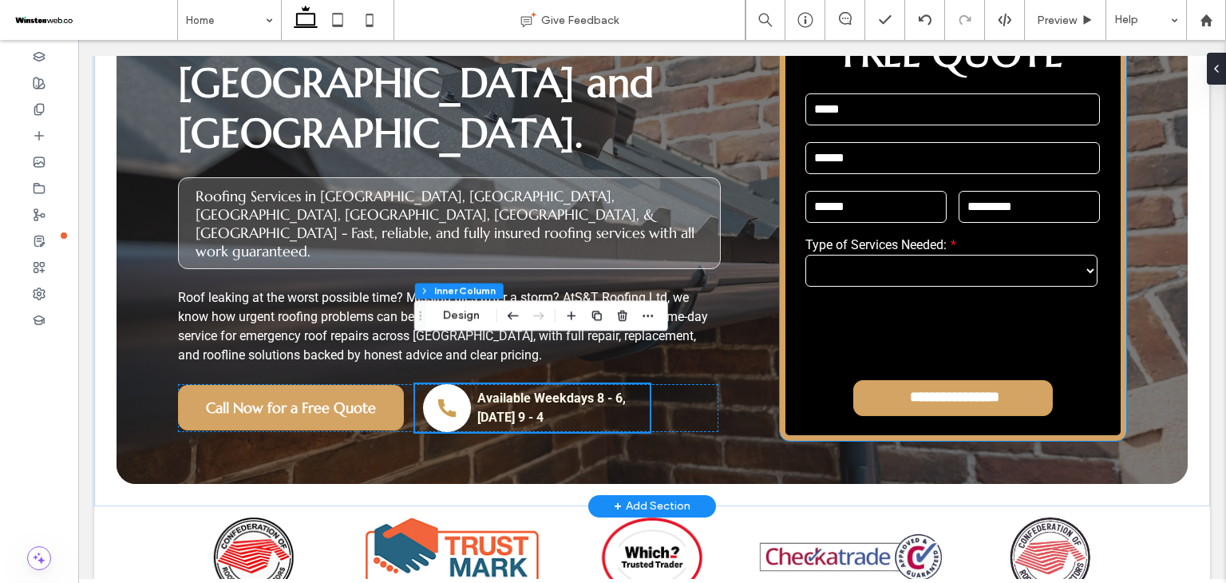
scroll to position [212, 0]
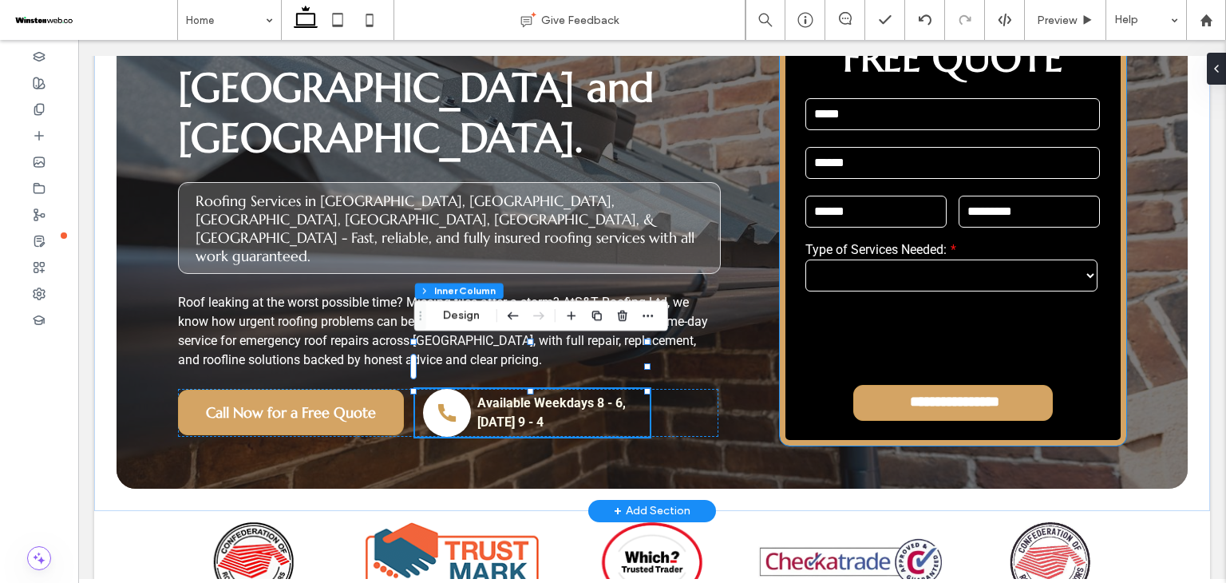
click at [890, 242] on label "Type of Services Needed:" at bounding box center [953, 249] width 294 height 15
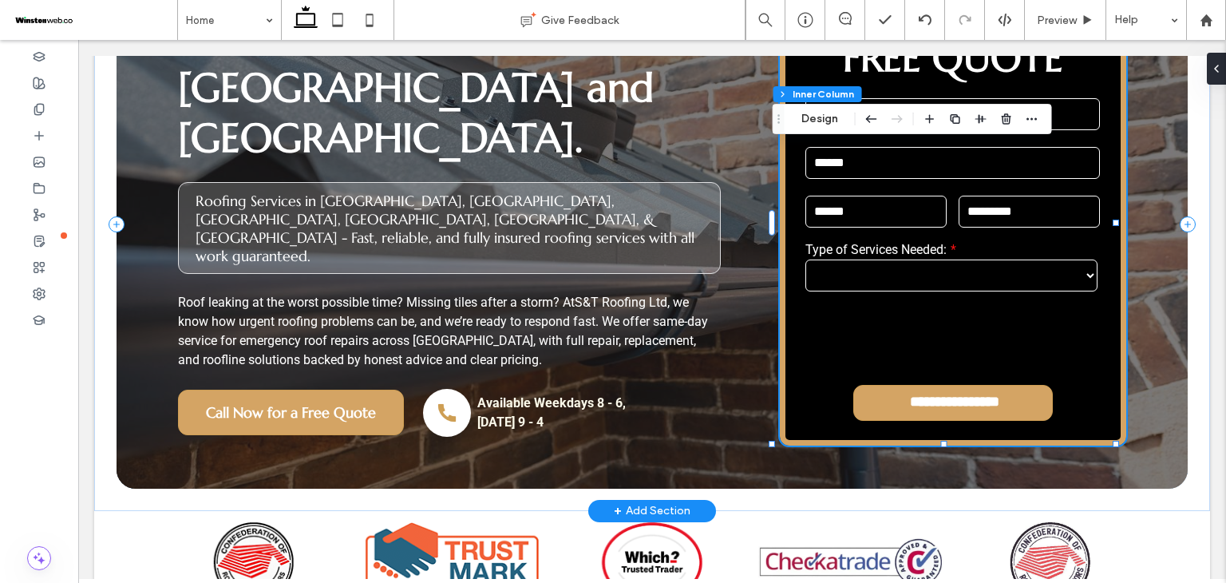
click at [890, 242] on label "Type of Services Needed:" at bounding box center [953, 249] width 294 height 15
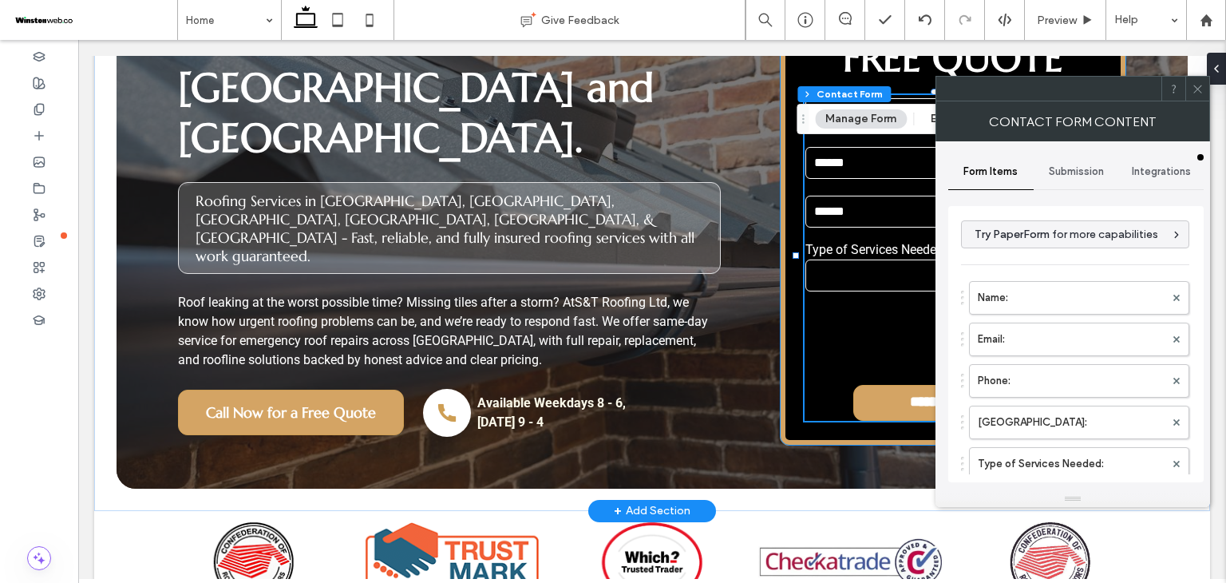
type input "*"
type input "***"
type input "*"
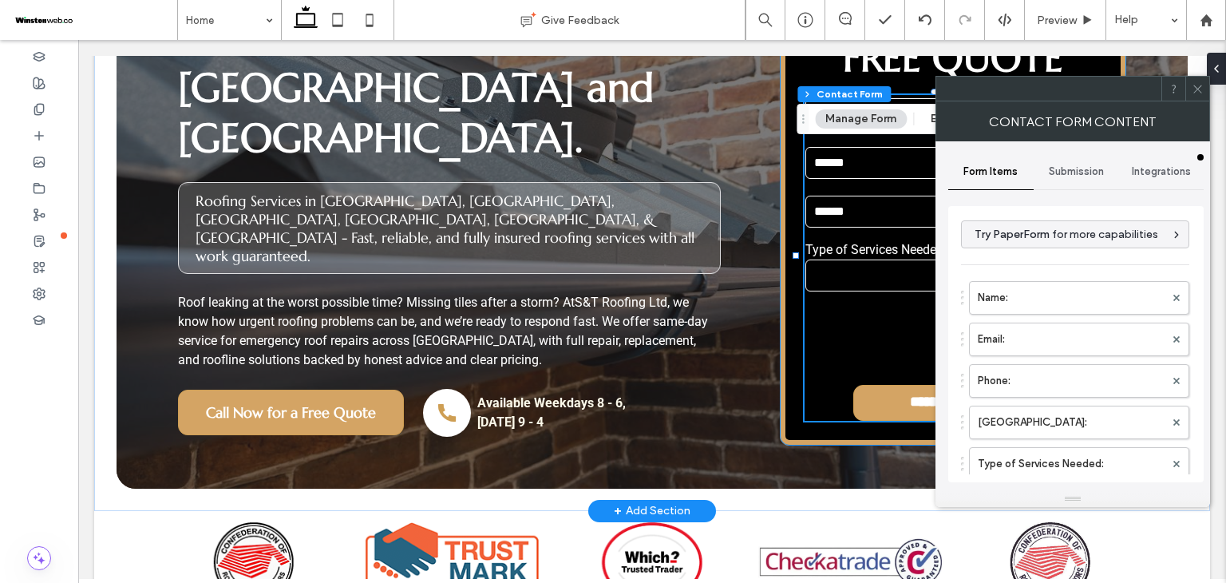
type input "***"
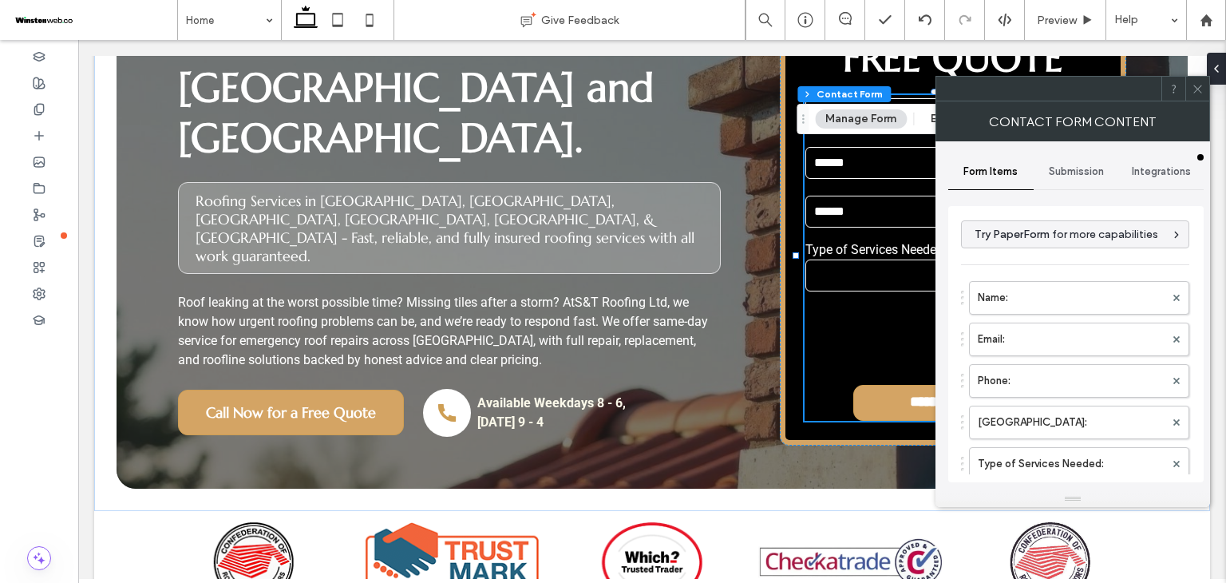
click at [1076, 185] on div "Submission" at bounding box center [1076, 171] width 85 height 35
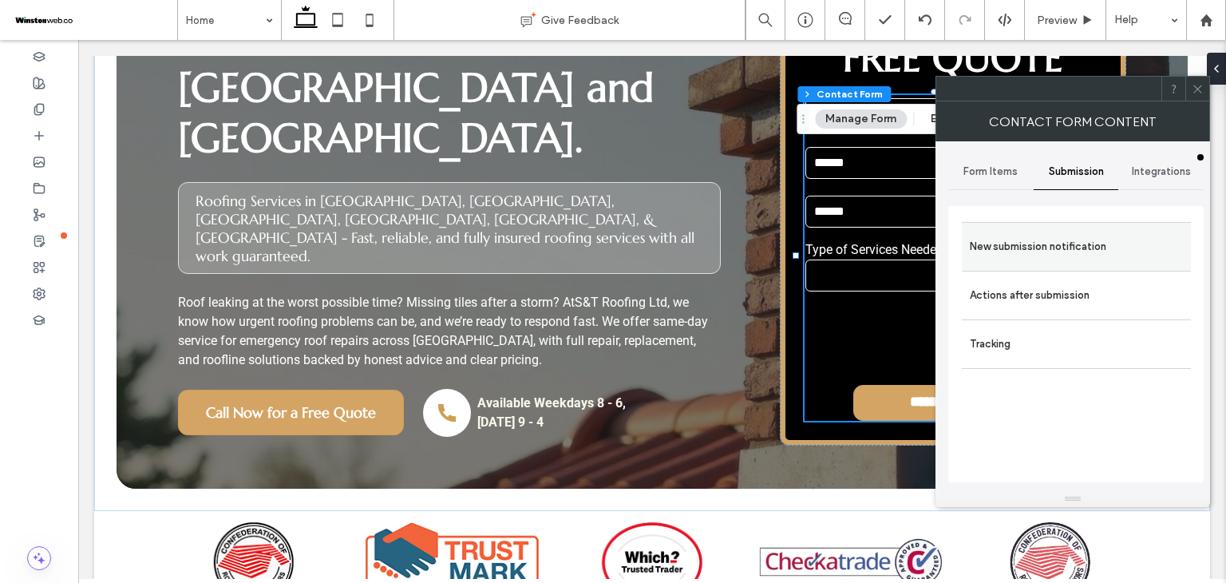
click at [1065, 251] on label "New submission notification" at bounding box center [1076, 247] width 213 height 32
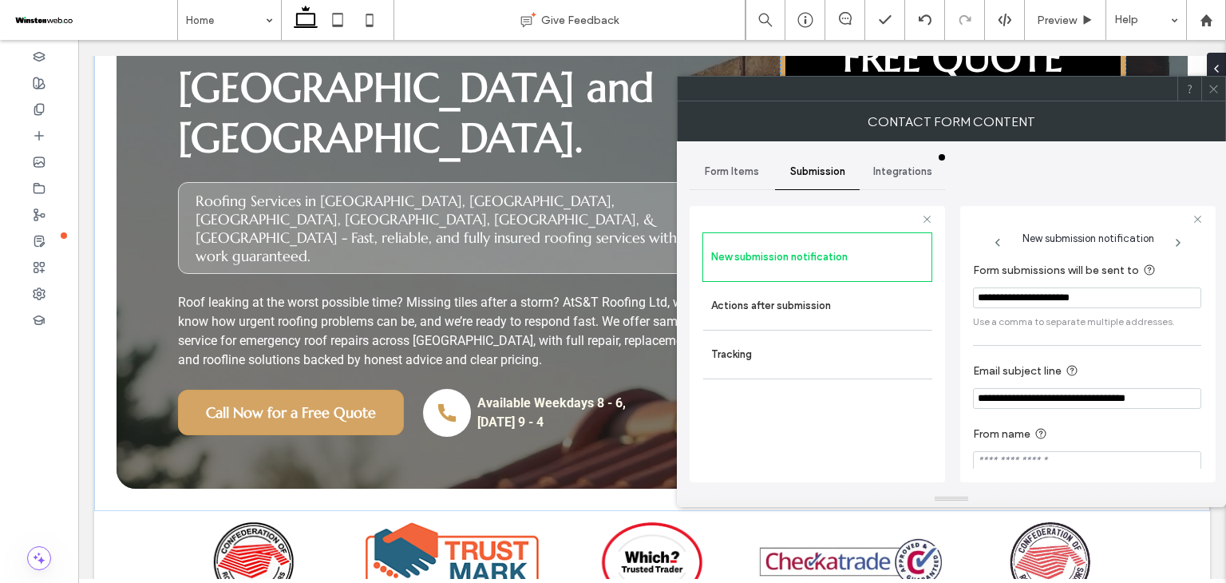
click at [1209, 95] on span at bounding box center [1214, 89] width 12 height 24
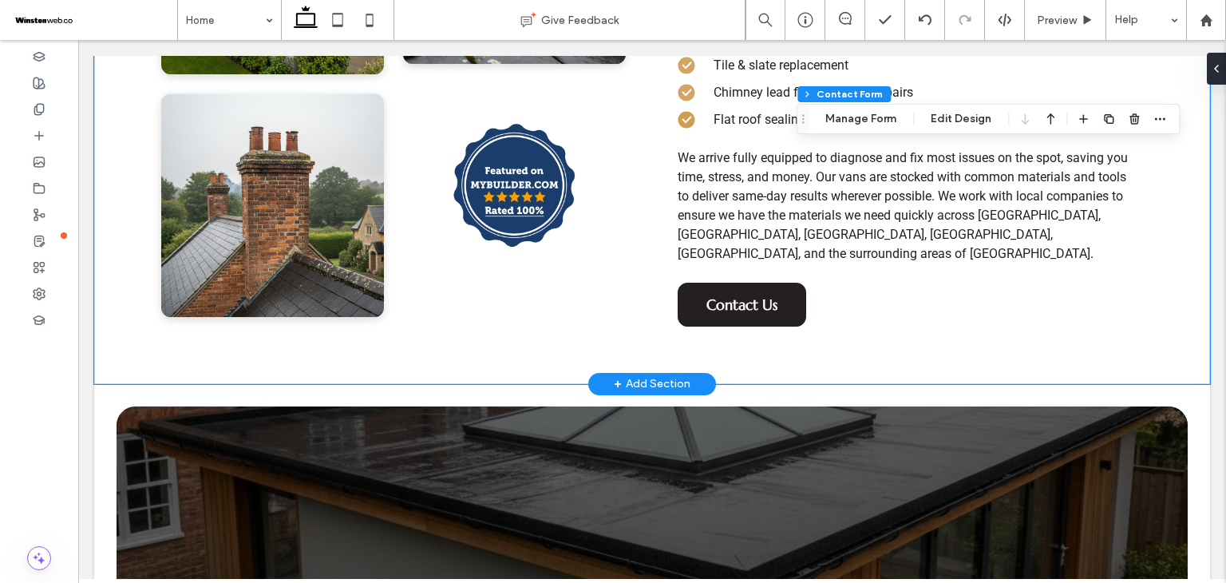
scroll to position [1064, 0]
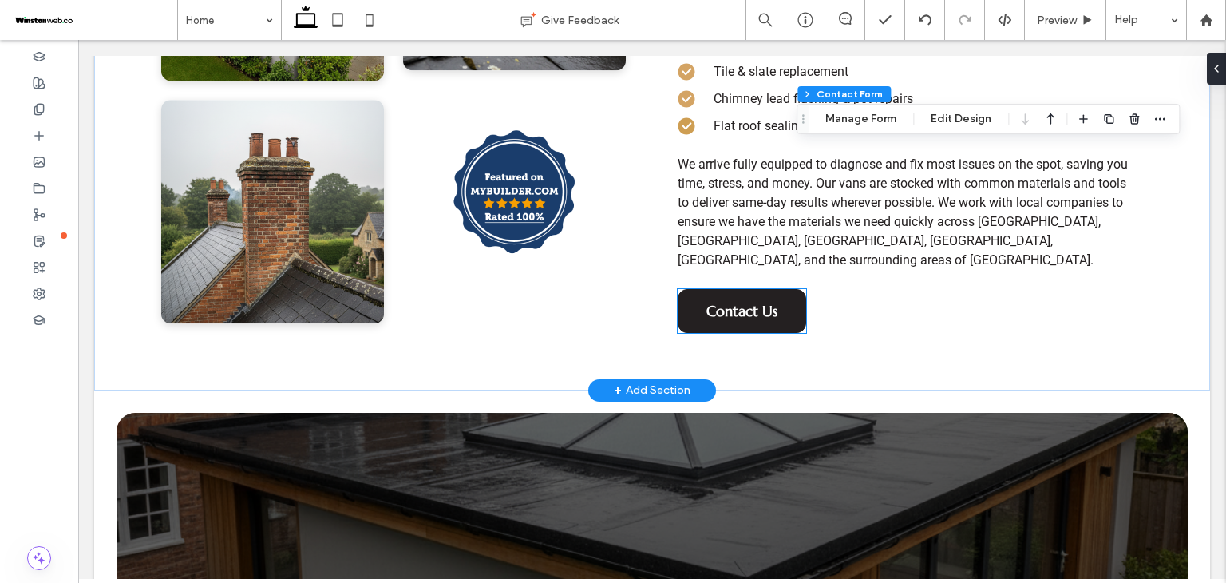
click at [773, 314] on link "Contact Us" at bounding box center [742, 311] width 129 height 44
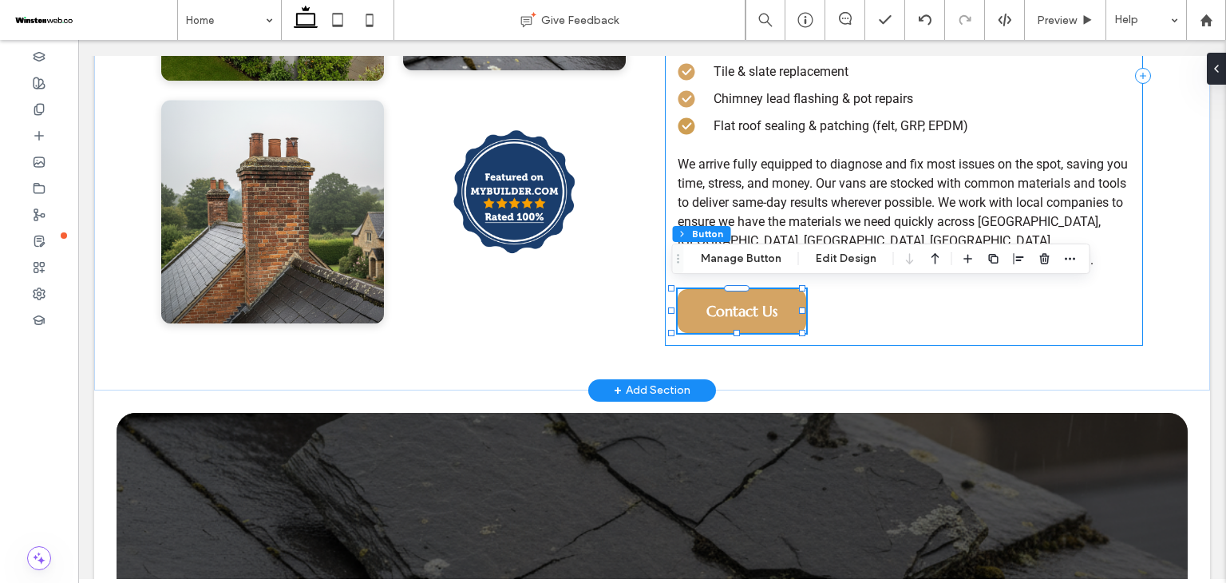
click at [665, 201] on div "Reliable Roofing & Rapid Repairs Discovered a leak and suspect it is coming fro…" at bounding box center [904, 76] width 478 height 540
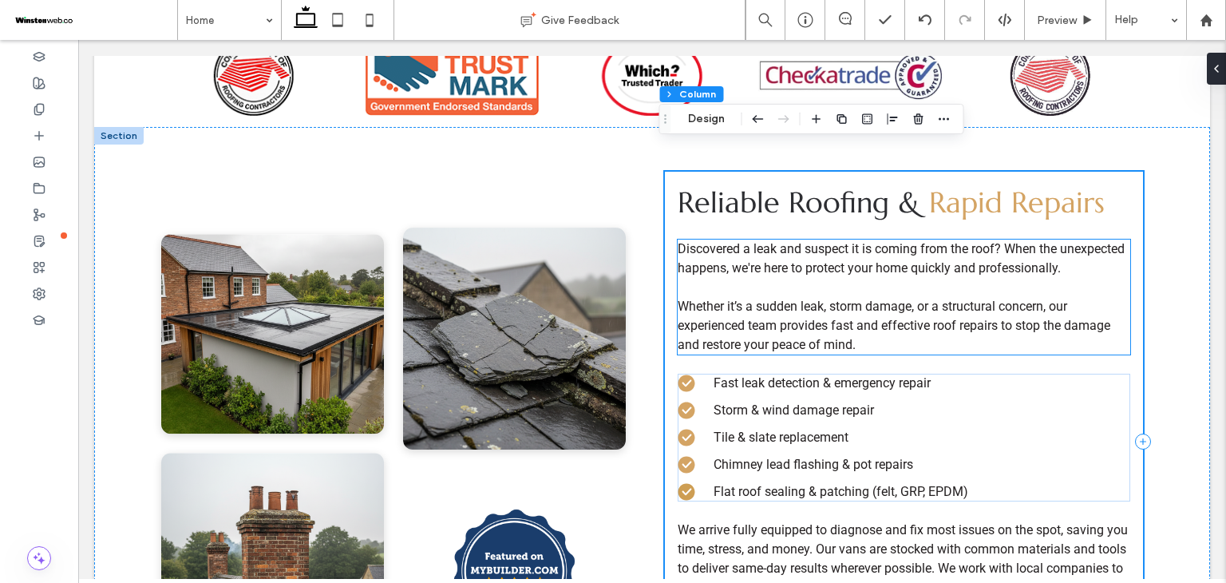
scroll to position [639, 0]
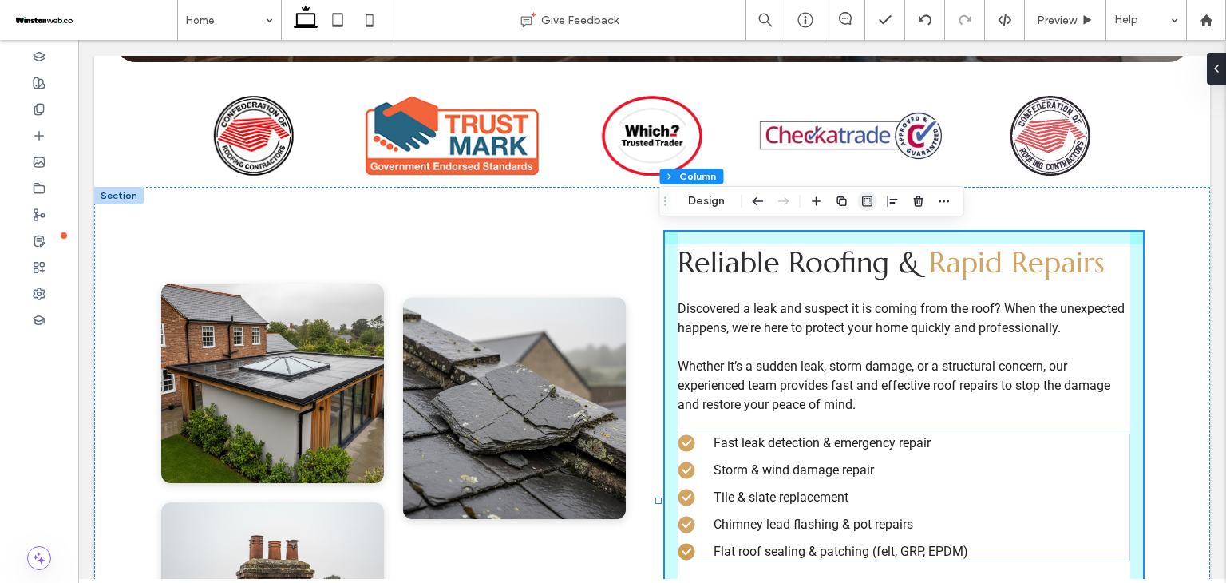
click at [864, 202] on icon "button" at bounding box center [867, 201] width 13 height 13
type input "*"
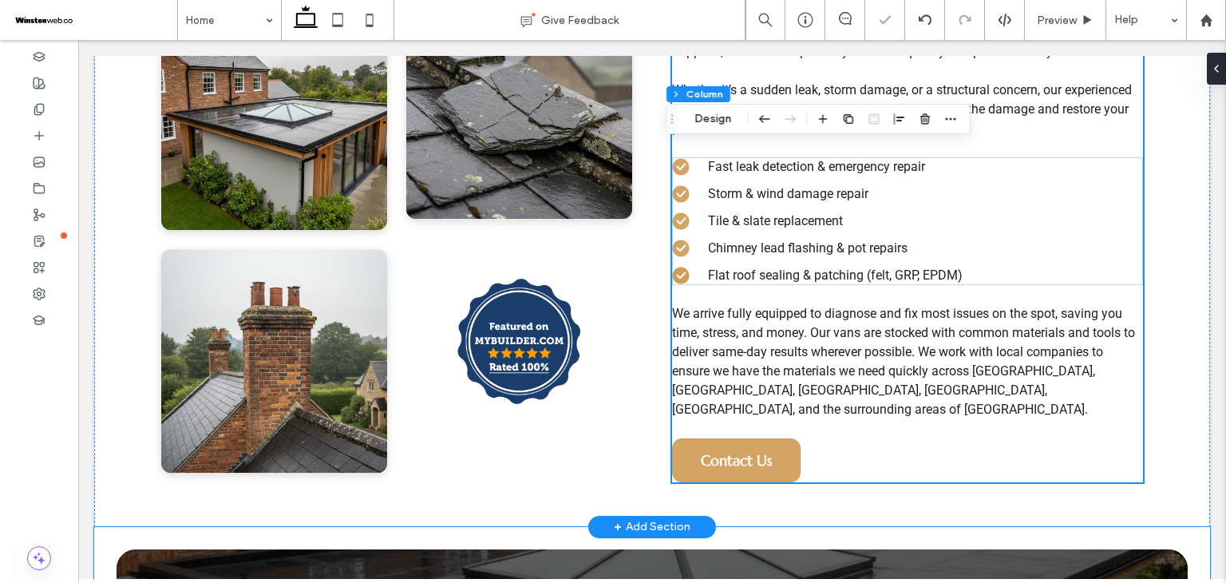
scroll to position [1011, 0]
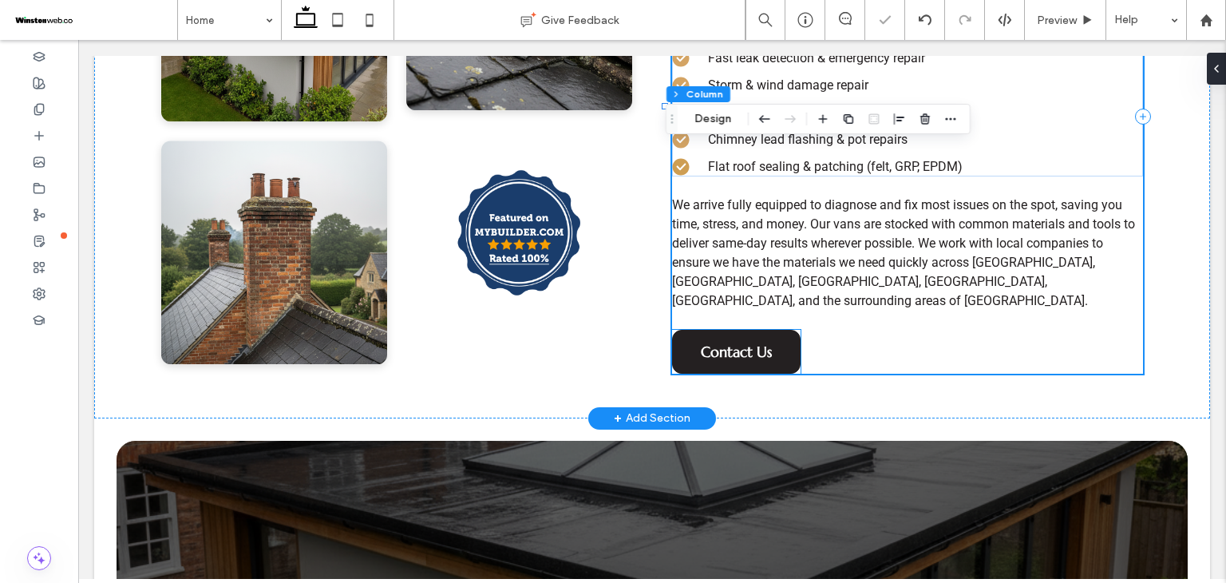
click at [775, 330] on link "Contact Us" at bounding box center [736, 352] width 129 height 44
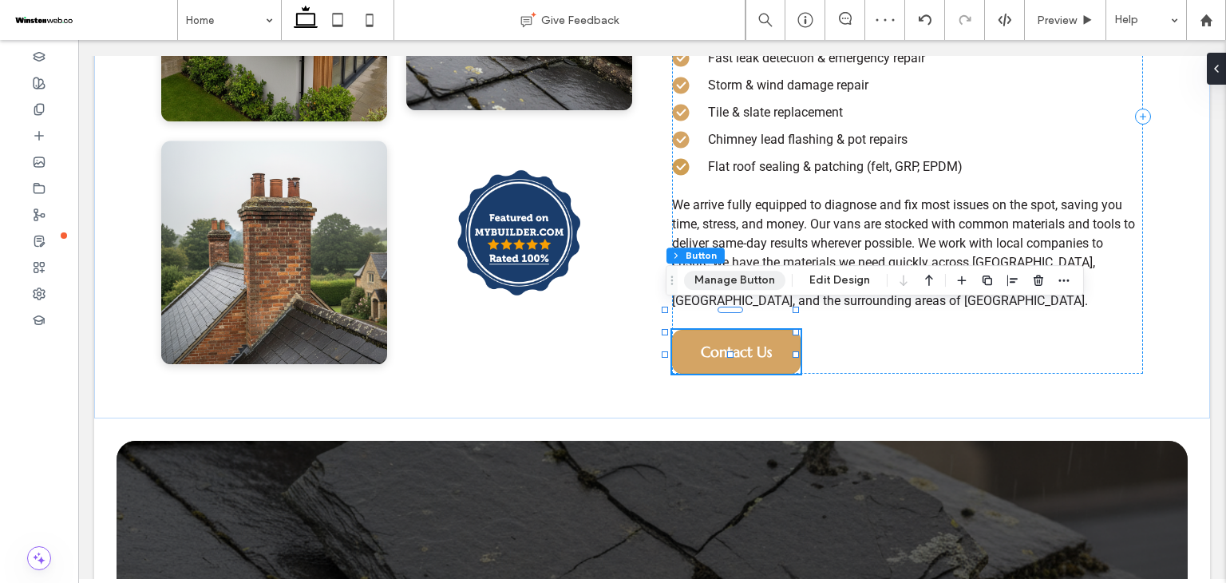
click at [762, 273] on button "Manage Button" at bounding box center [734, 280] width 101 height 19
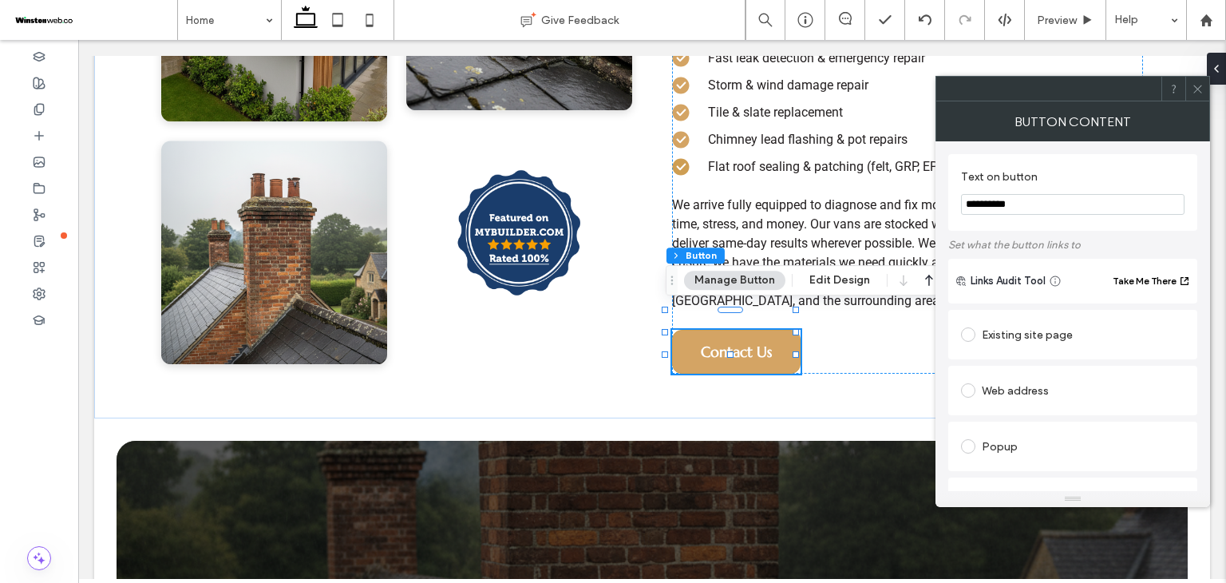
scroll to position [0, 0]
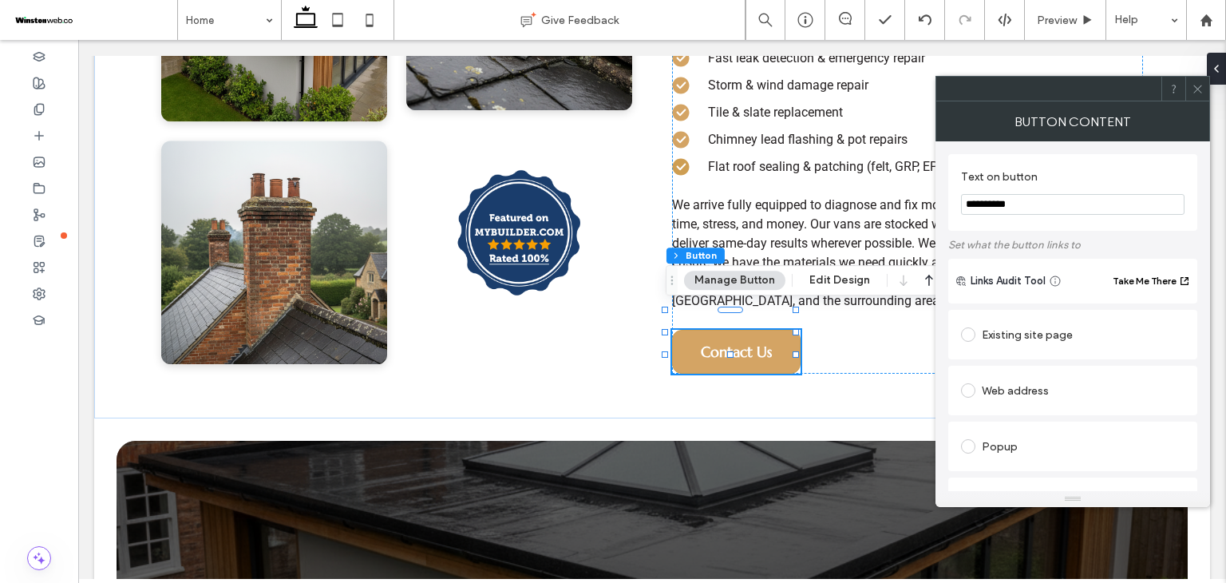
click at [1034, 325] on div "Existing site page" at bounding box center [1073, 335] width 224 height 26
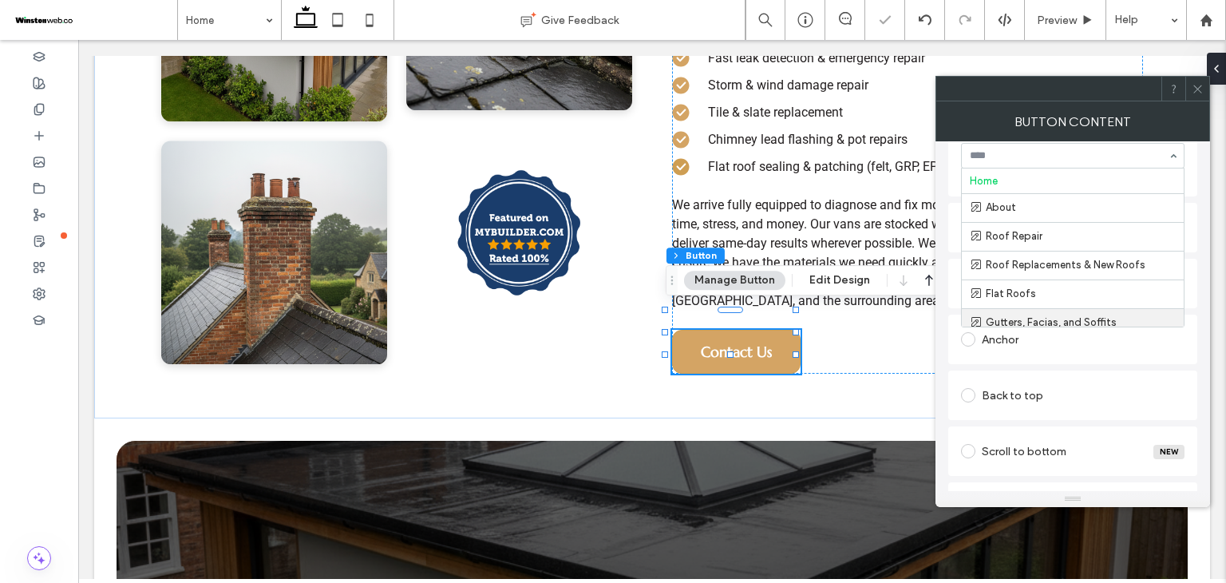
scroll to position [92, 0]
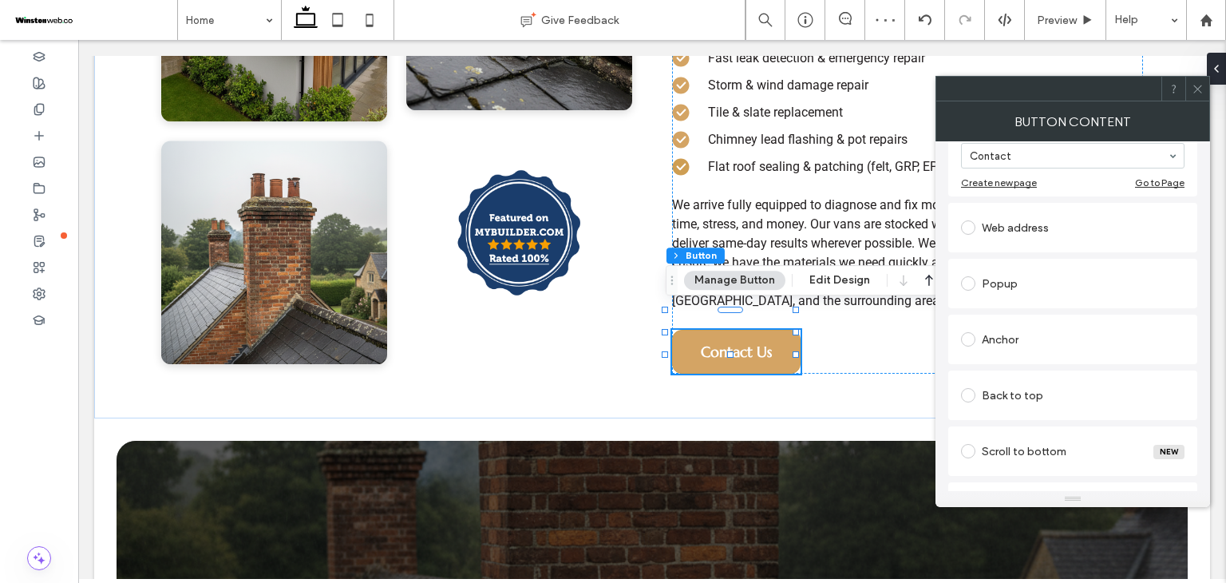
click at [1196, 93] on icon at bounding box center [1198, 89] width 12 height 12
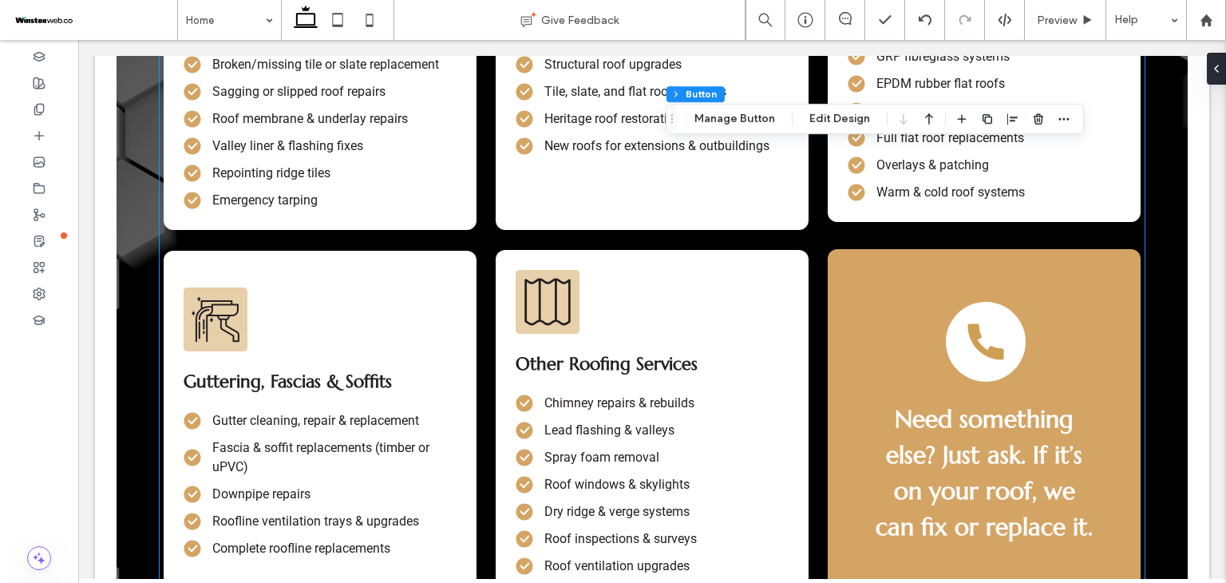
scroll to position [2395, 0]
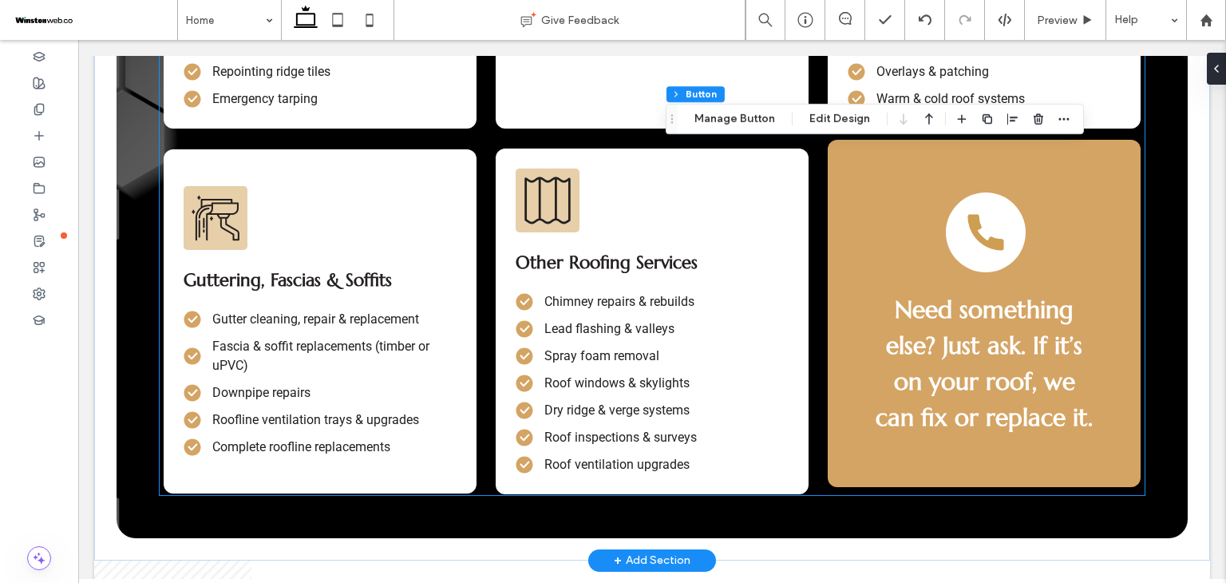
click at [920, 295] on strong "Need something else? Just ask. If it’s on your roof, we can fix or replace it." at bounding box center [984, 363] width 217 height 137
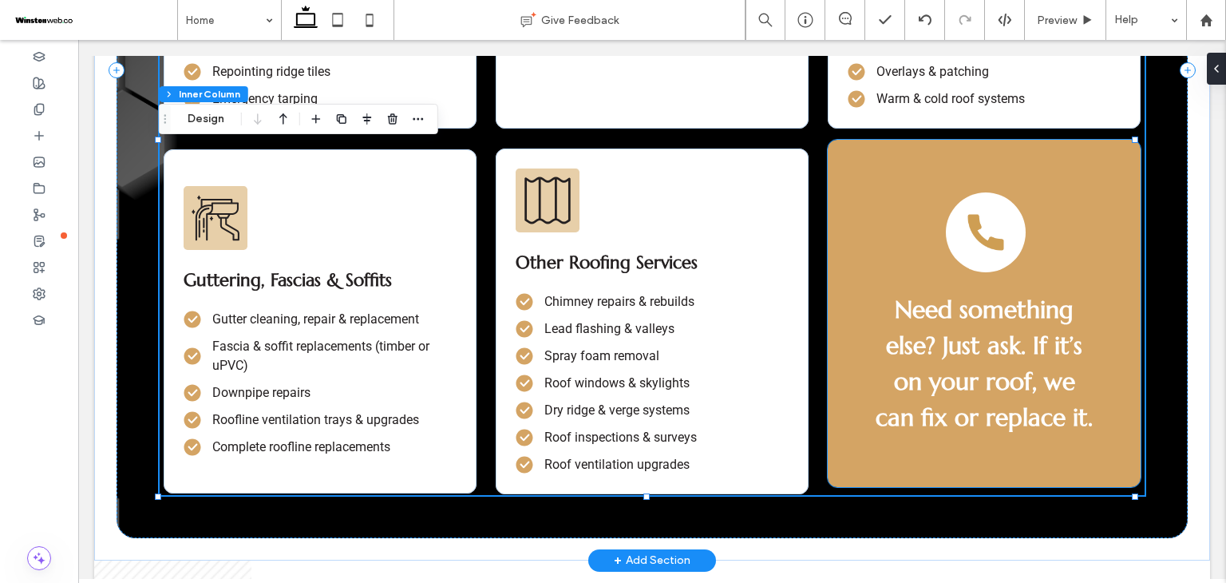
click at [857, 283] on div "Need something else? Just ask. If it’s on your roof, we can fix or replace it." at bounding box center [984, 313] width 312 height 347
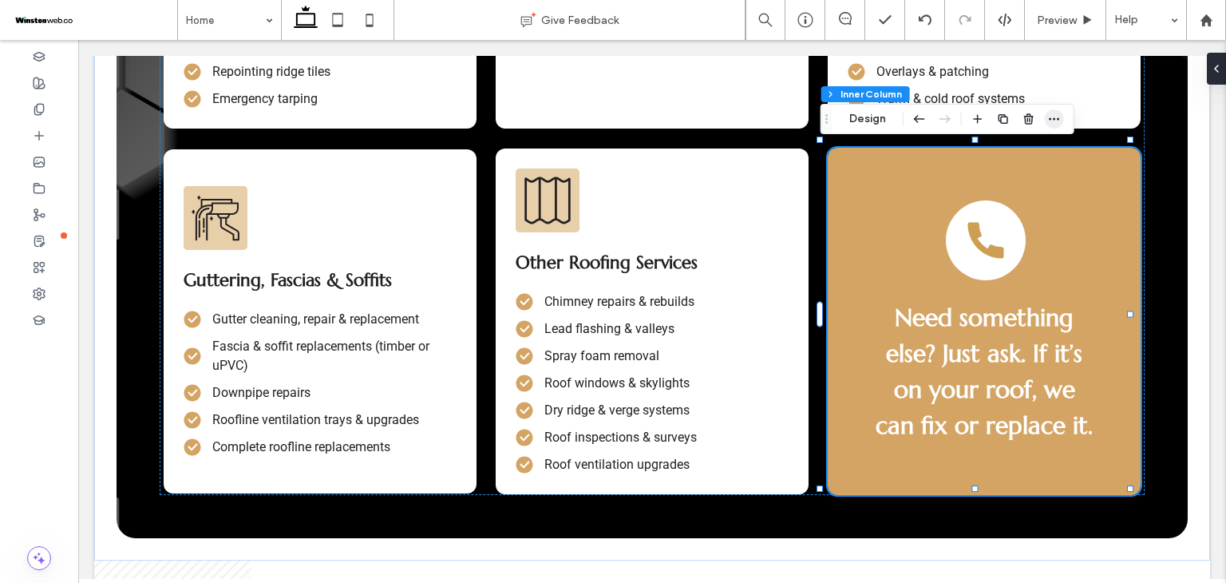
click at [1051, 121] on icon "button" at bounding box center [1054, 119] width 13 height 13
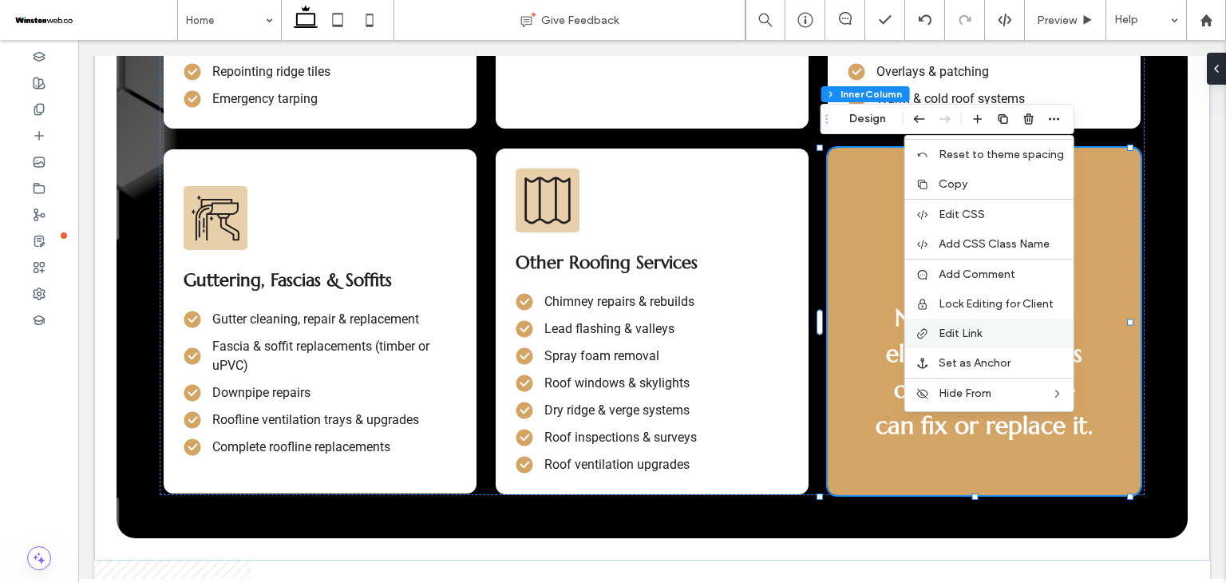
click at [969, 340] on div "Edit Link" at bounding box center [989, 334] width 168 height 30
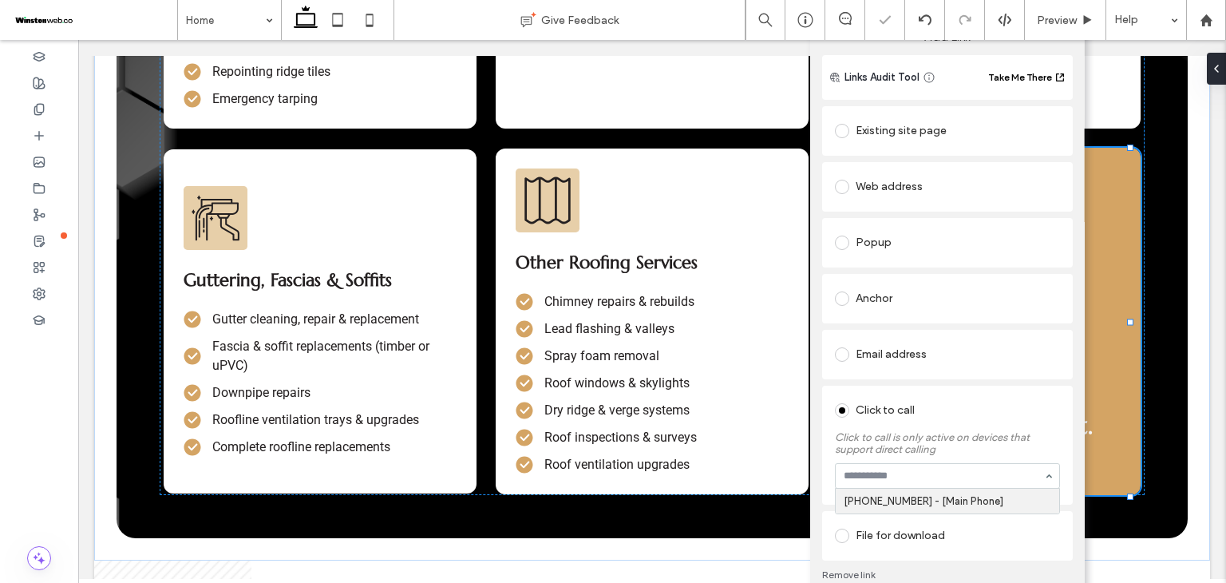
scroll to position [18, 0]
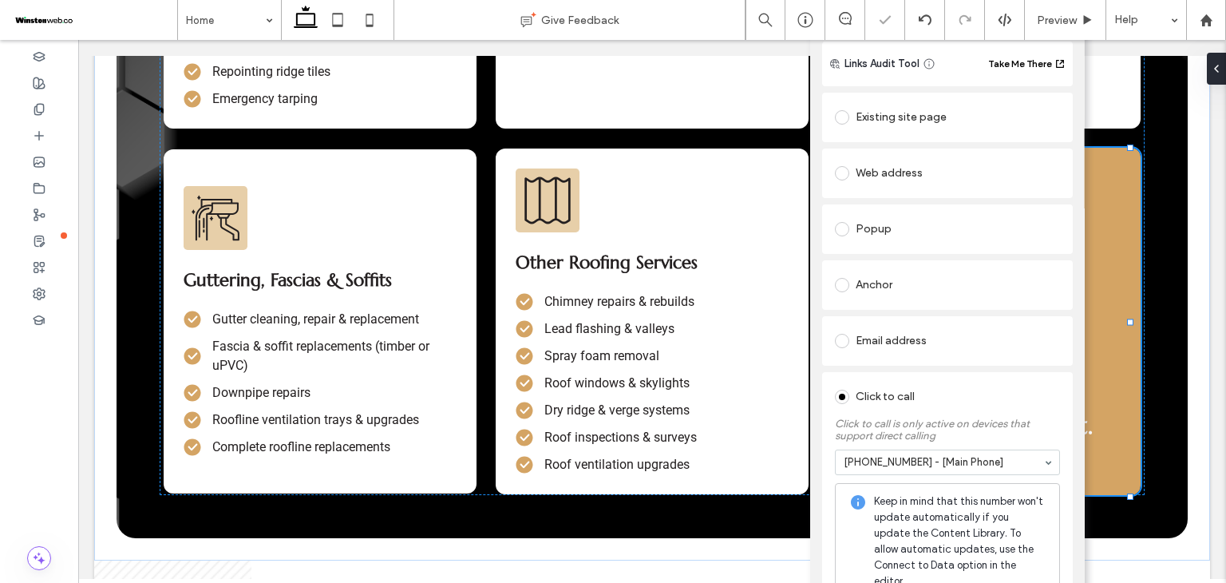
click at [1002, 381] on div "Click to call" at bounding box center [947, 395] width 225 height 30
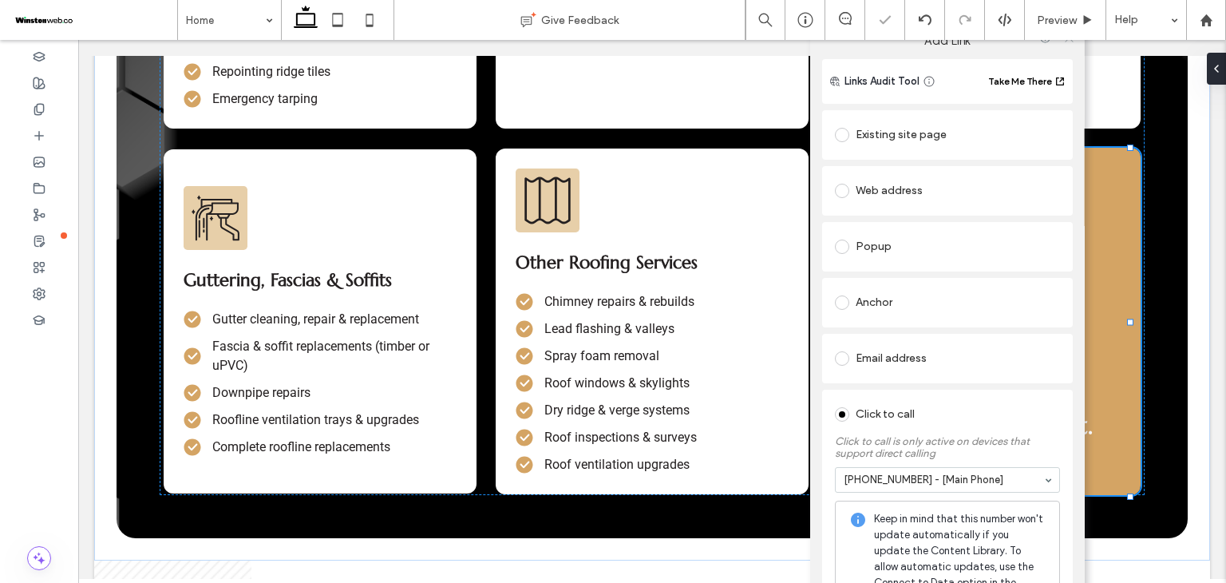
click at [1066, 44] on span at bounding box center [1069, 38] width 12 height 24
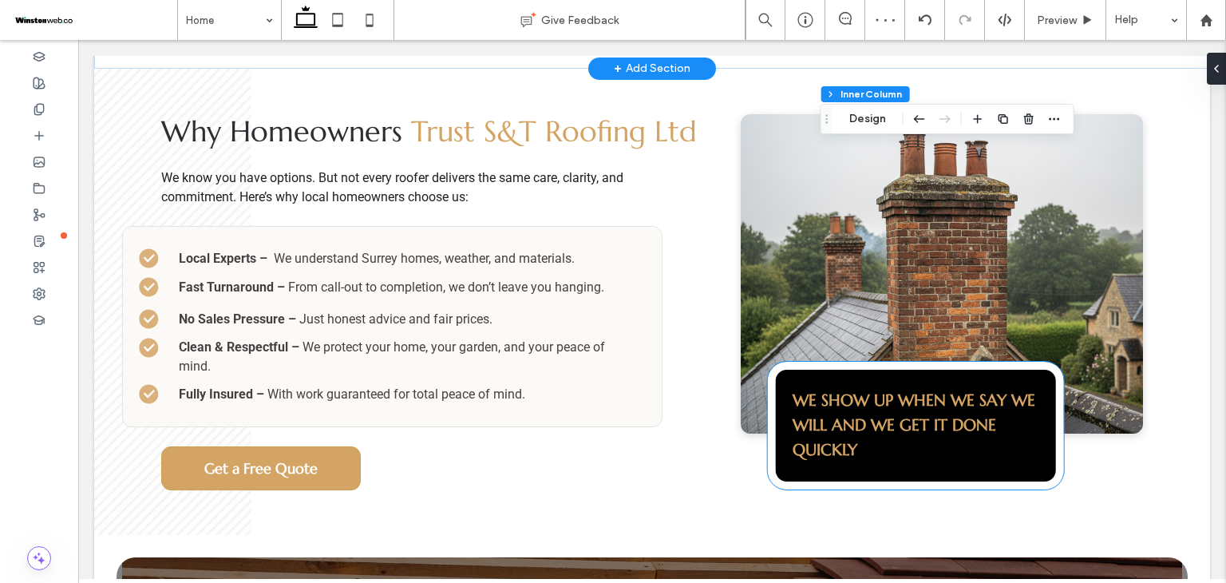
scroll to position [2980, 0]
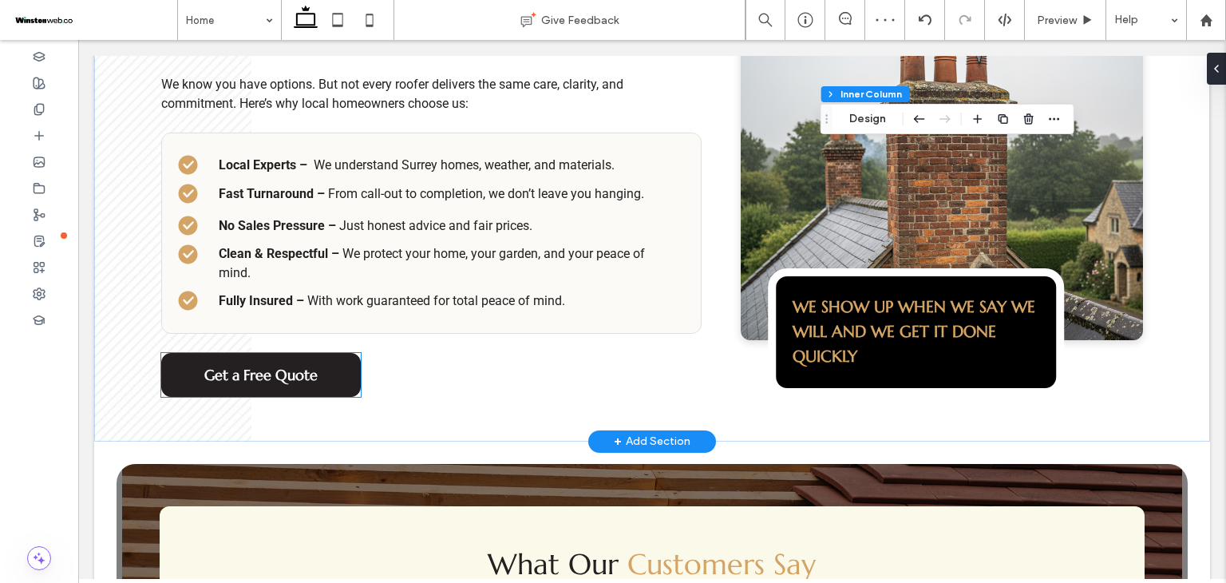
click at [306, 366] on link "Get a Free Quote" at bounding box center [261, 375] width 200 height 44
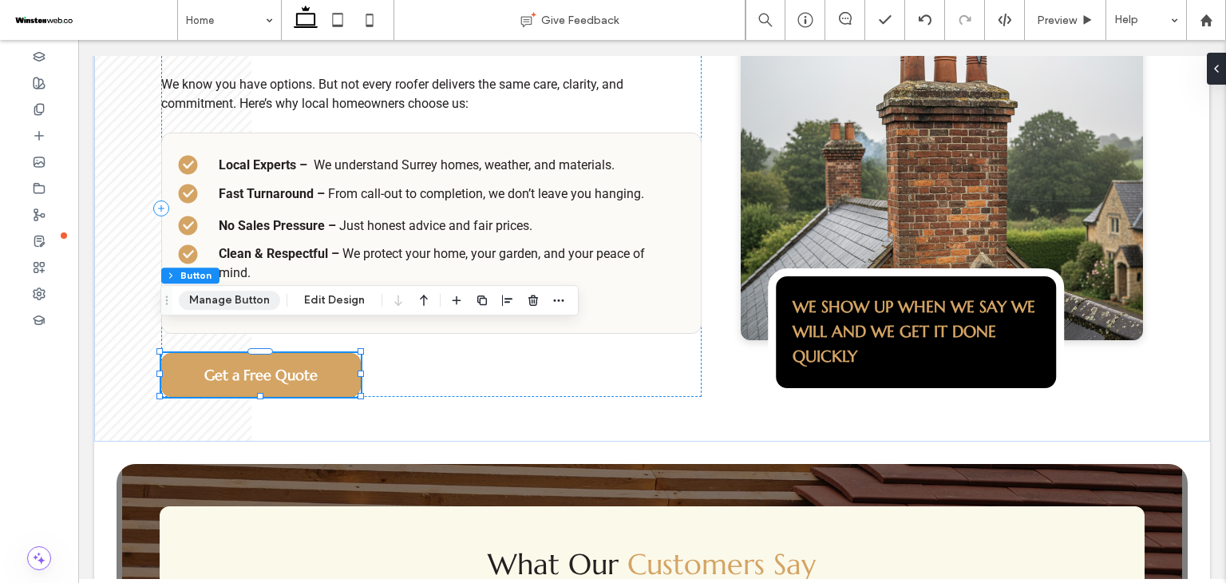
click at [241, 304] on button "Manage Button" at bounding box center [229, 300] width 101 height 19
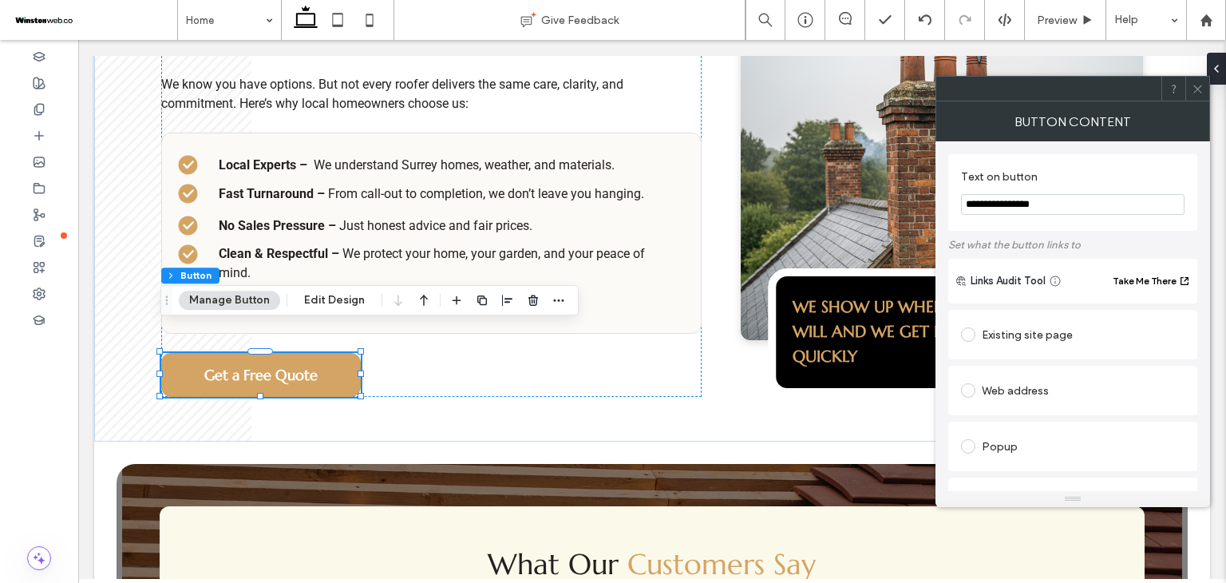
click at [1019, 331] on div "Existing site page" at bounding box center [1073, 335] width 224 height 26
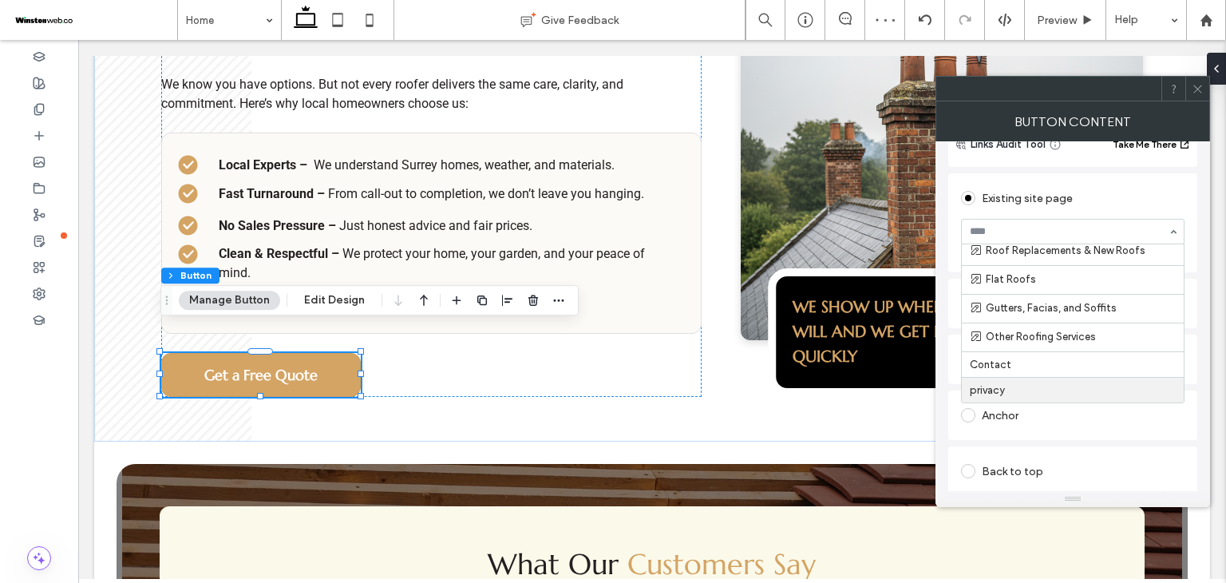
scroll to position [160, 0]
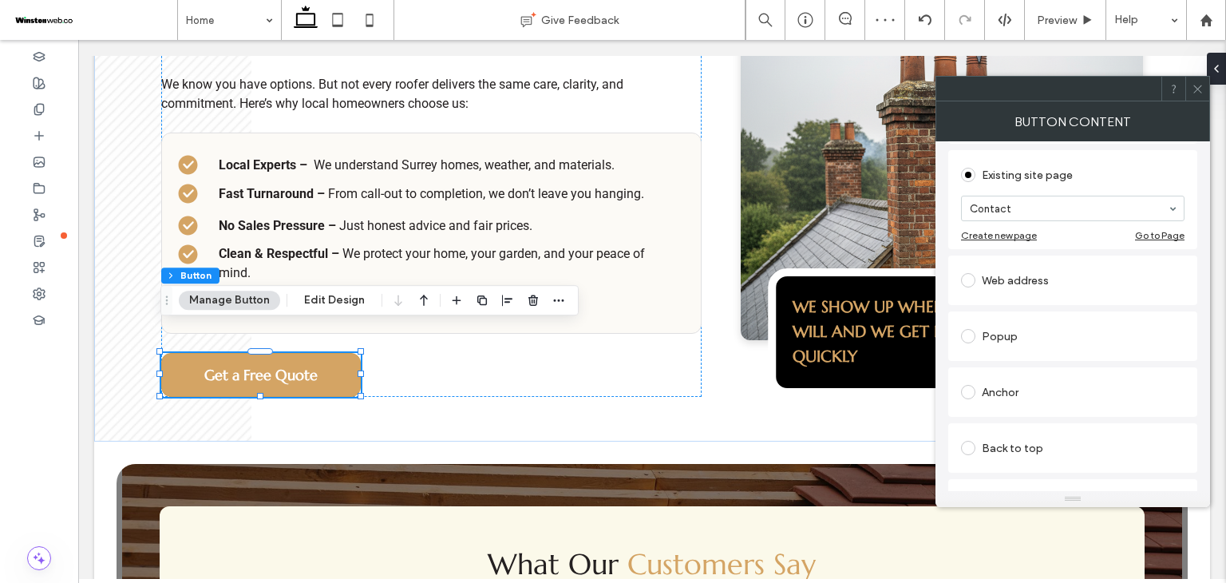
click at [1193, 97] on span at bounding box center [1198, 89] width 12 height 24
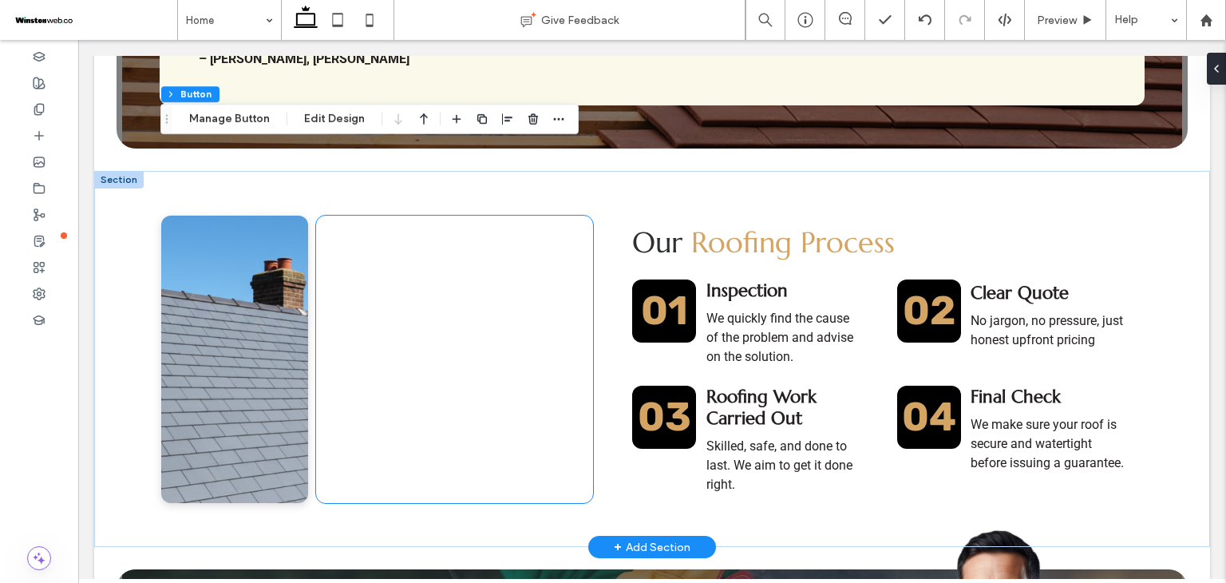
scroll to position [3779, 0]
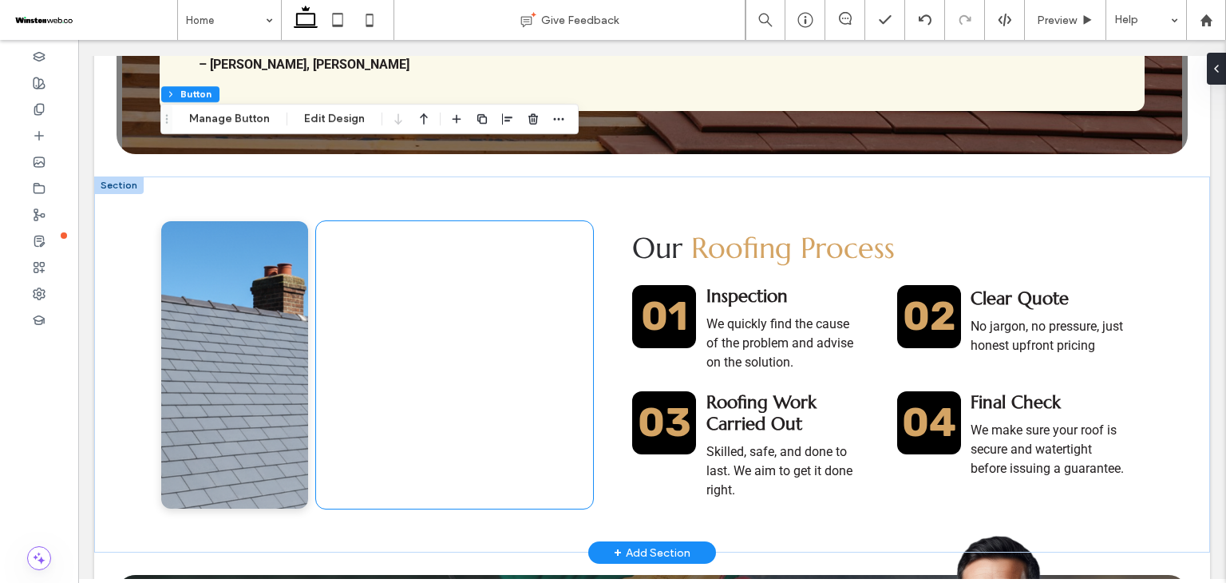
click at [468, 371] on div at bounding box center [454, 364] width 277 height 287
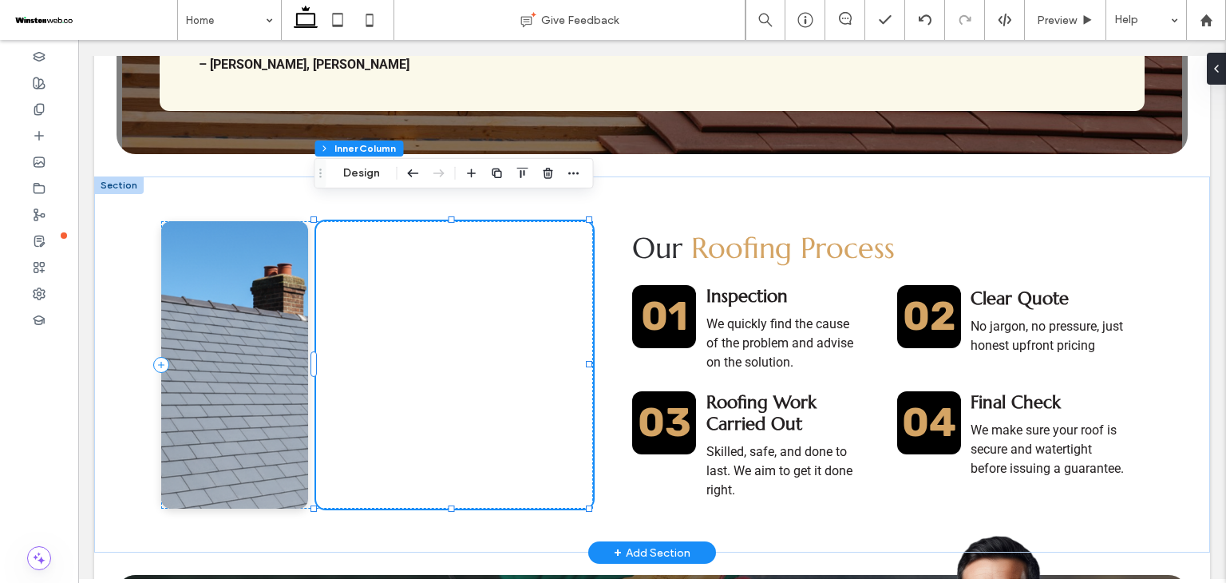
click at [468, 371] on div at bounding box center [454, 364] width 277 height 287
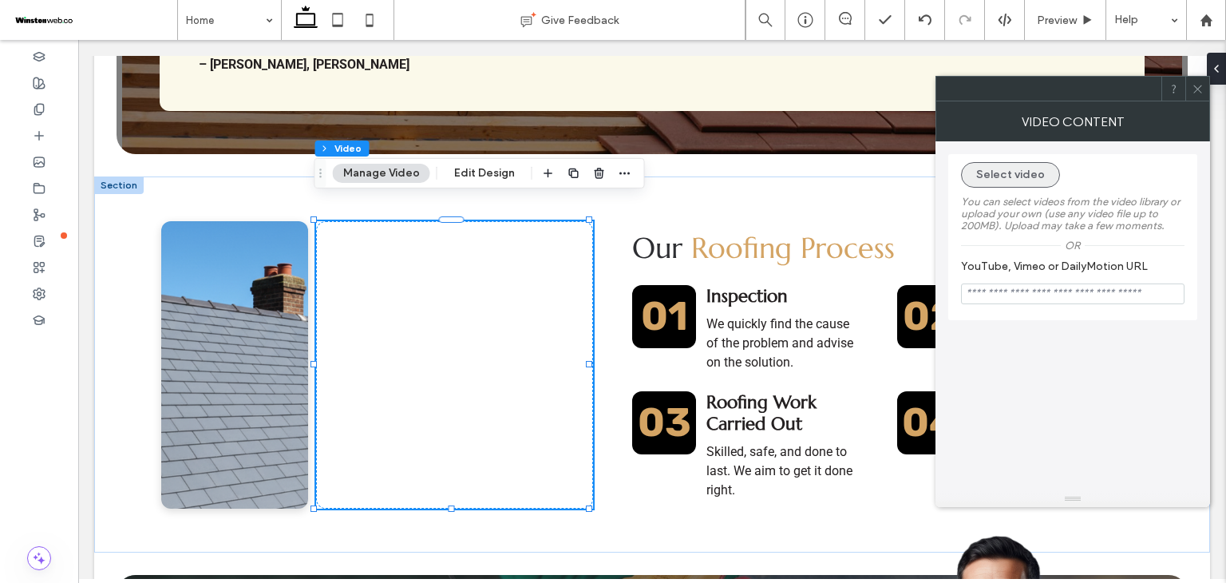
click at [1015, 176] on button "Select video" at bounding box center [1010, 175] width 99 height 26
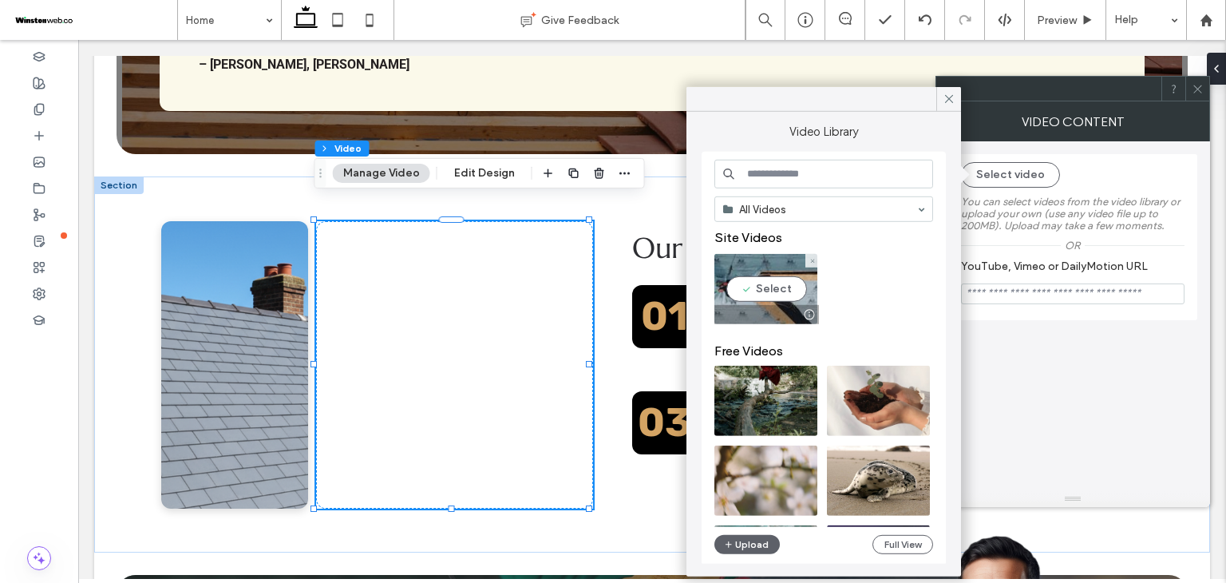
drag, startPoint x: 766, startPoint y: 287, endPoint x: 691, endPoint y: 251, distance: 83.2
click at [766, 287] on video at bounding box center [766, 289] width 103 height 70
type input "**********"
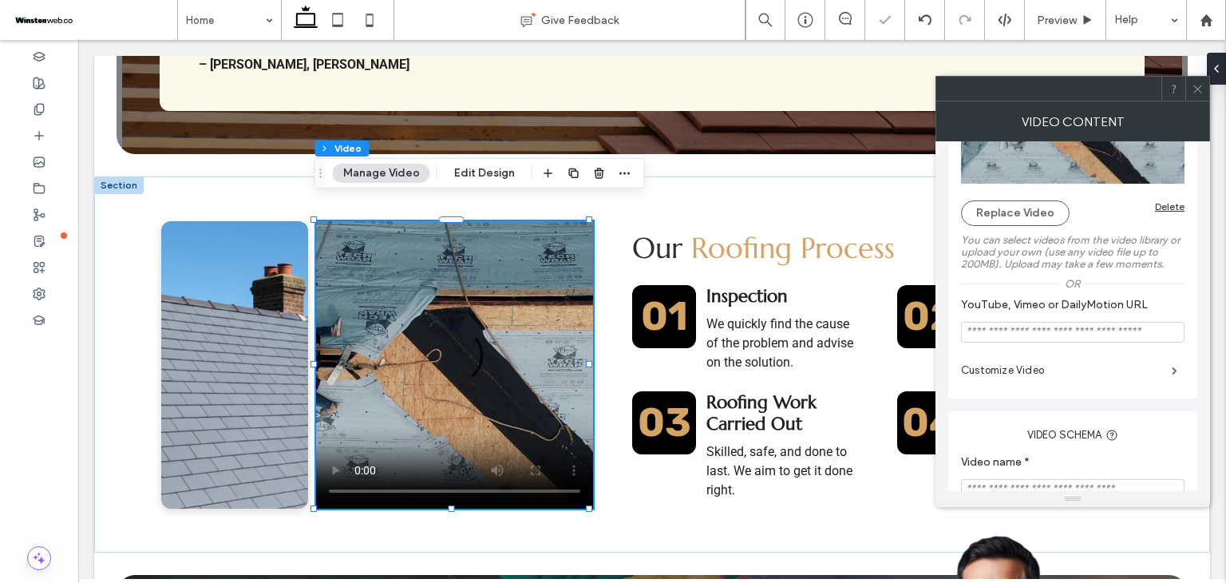
scroll to position [106, 0]
click at [1172, 374] on span at bounding box center [1175, 370] width 6 height 8
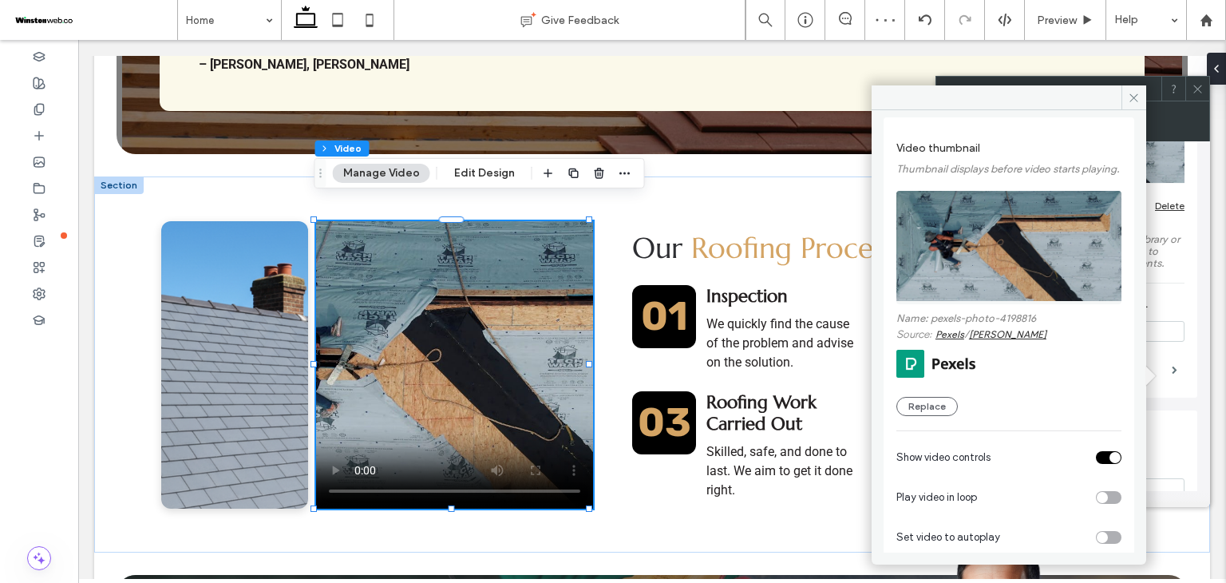
scroll to position [122, 0]
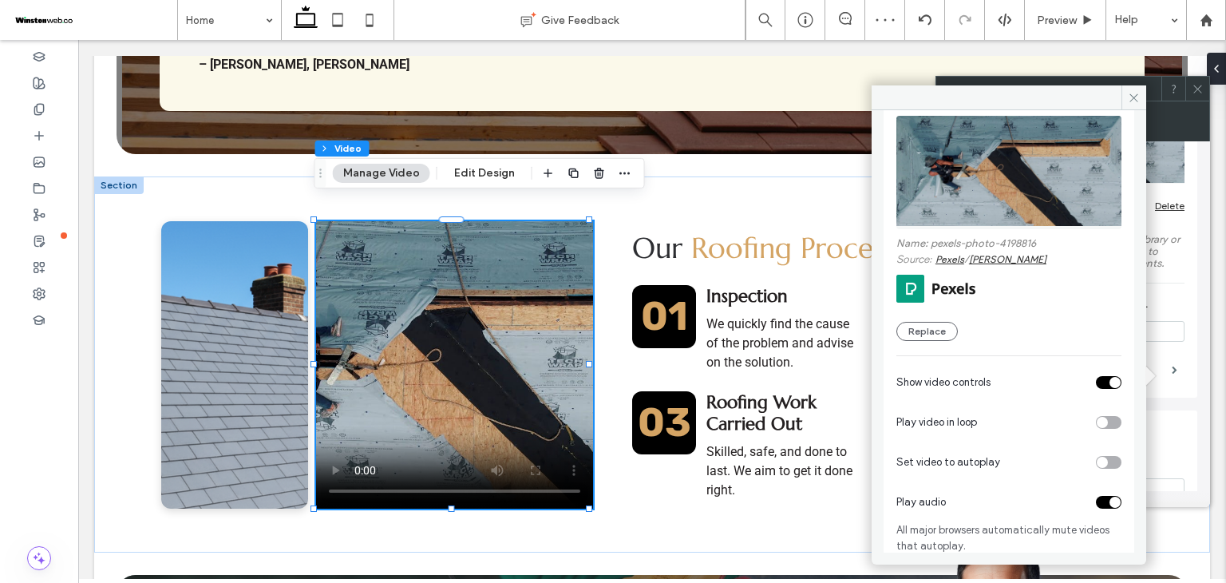
click at [1102, 418] on div "toggle" at bounding box center [1109, 422] width 26 height 13
click at [1099, 457] on div "toggle" at bounding box center [1102, 462] width 11 height 11
click at [1110, 377] on div "toggle" at bounding box center [1115, 382] width 11 height 11
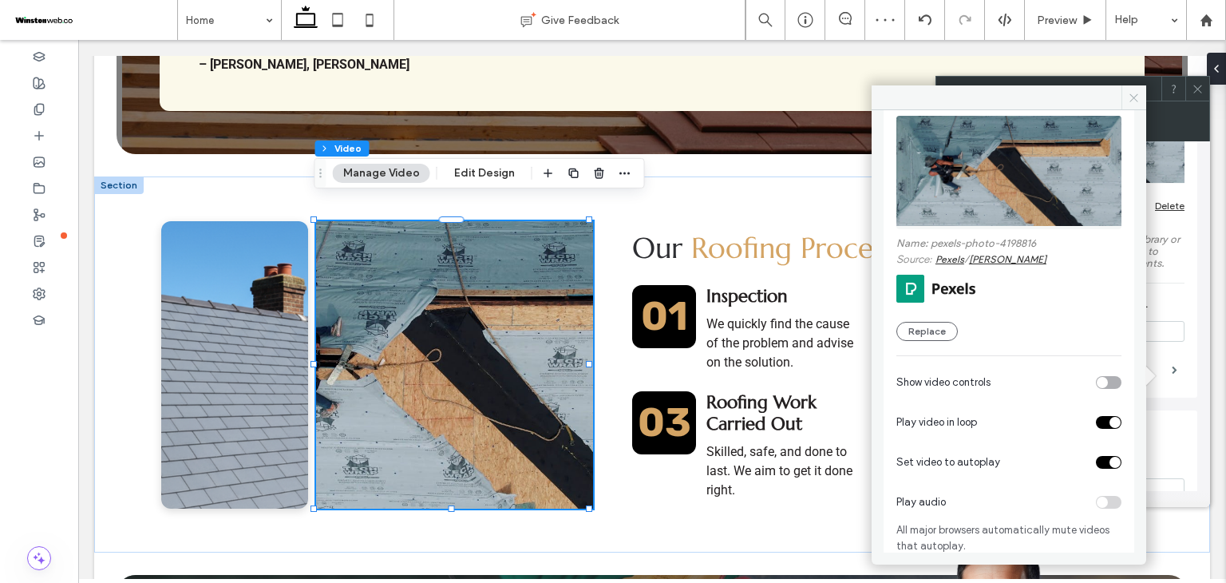
click at [1138, 100] on icon at bounding box center [1134, 98] width 12 height 12
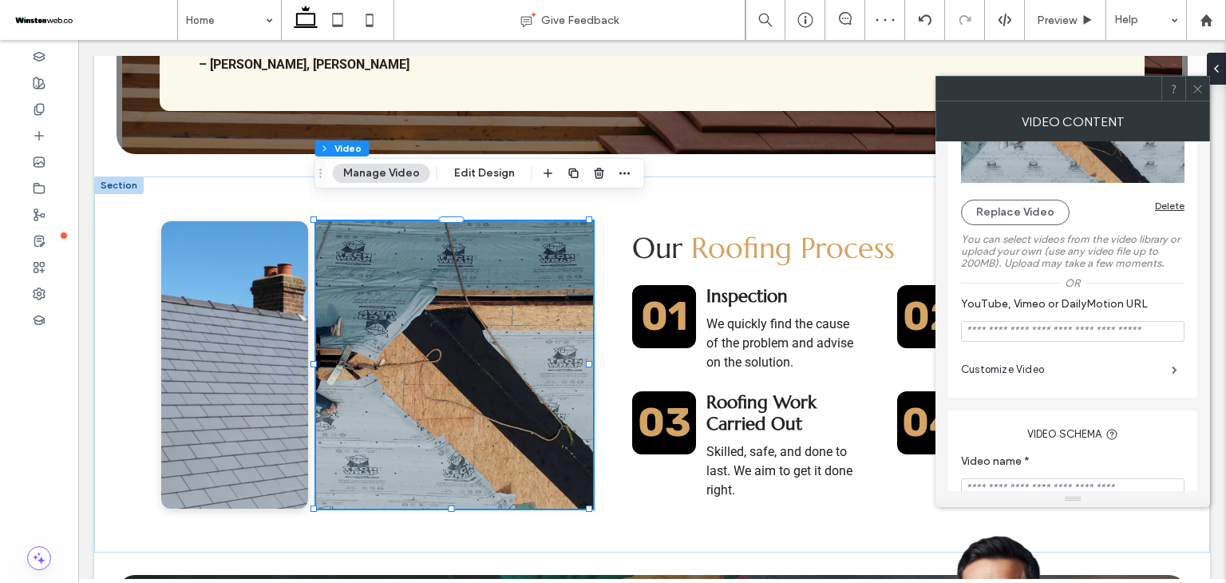
click at [1201, 94] on span at bounding box center [1198, 89] width 12 height 24
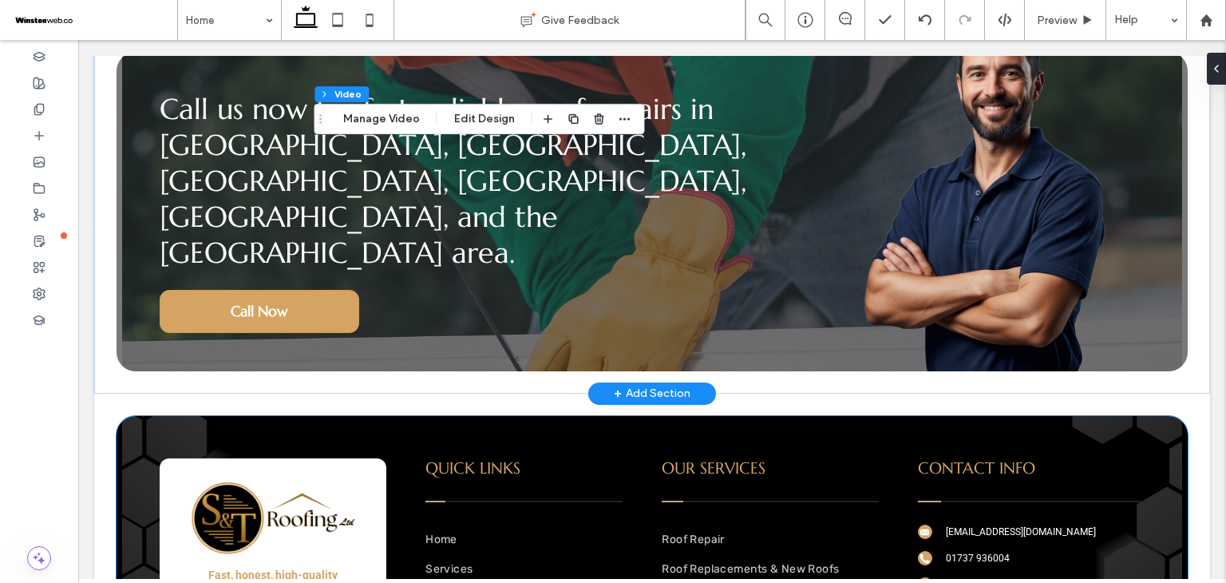
scroll to position [4311, 0]
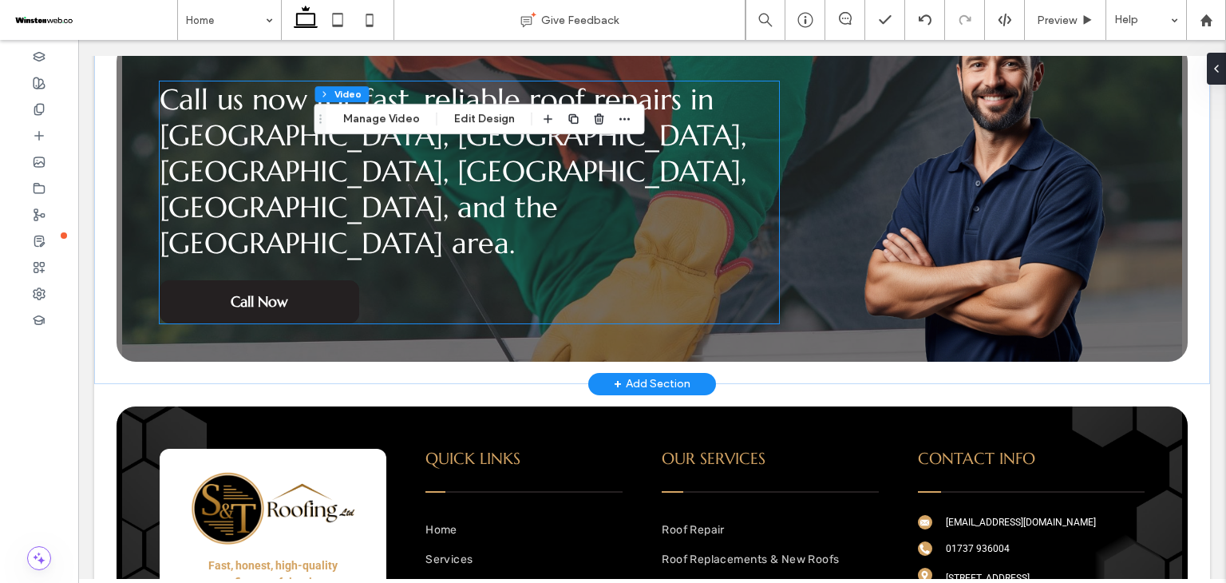
click at [188, 280] on link "Call Now" at bounding box center [260, 301] width 200 height 43
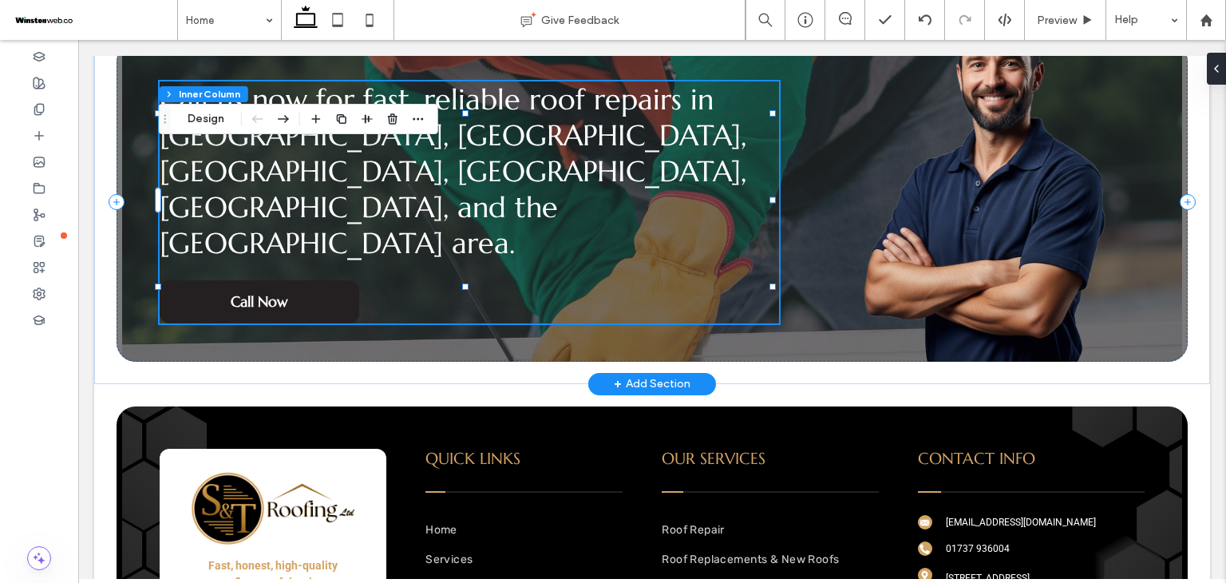
click at [211, 280] on link "Call Now" at bounding box center [260, 301] width 200 height 43
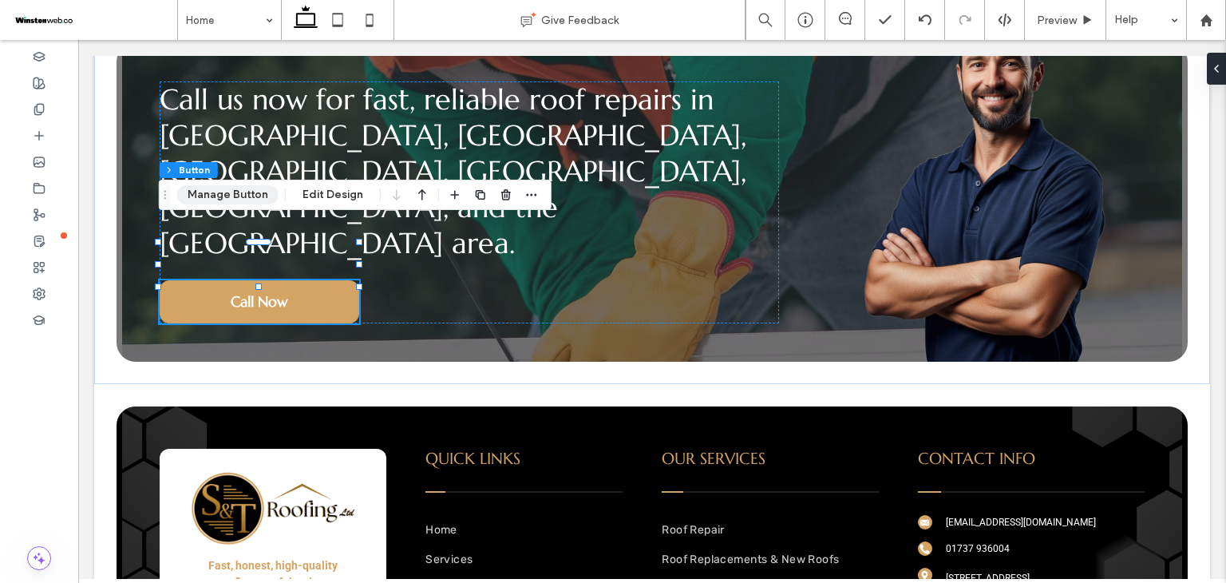
click at [259, 185] on button "Manage Button" at bounding box center [227, 194] width 101 height 19
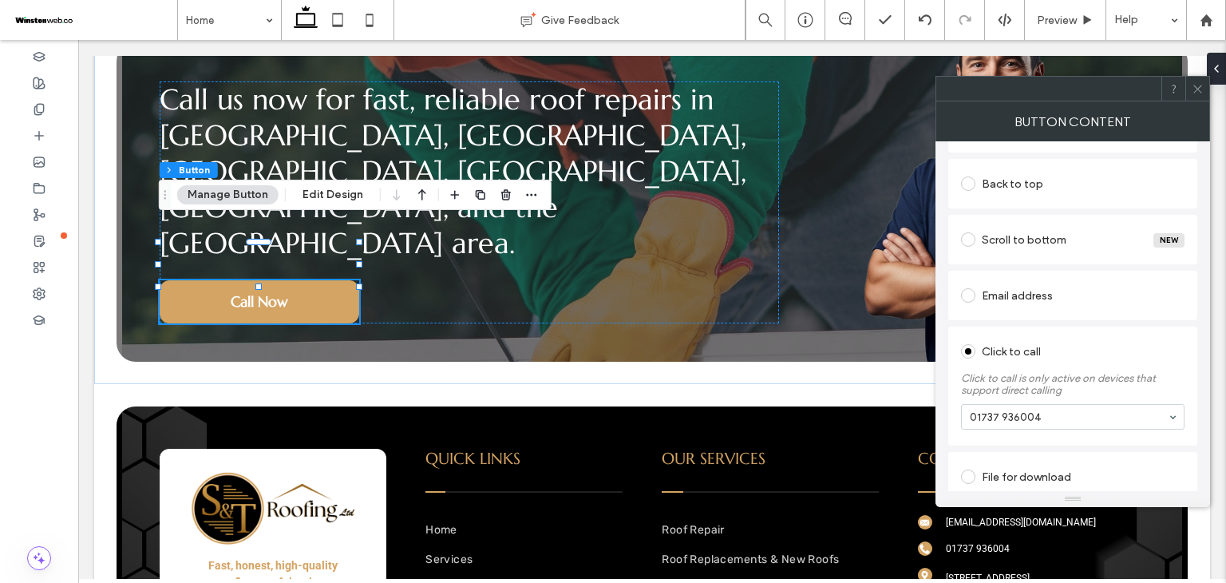
scroll to position [387, 0]
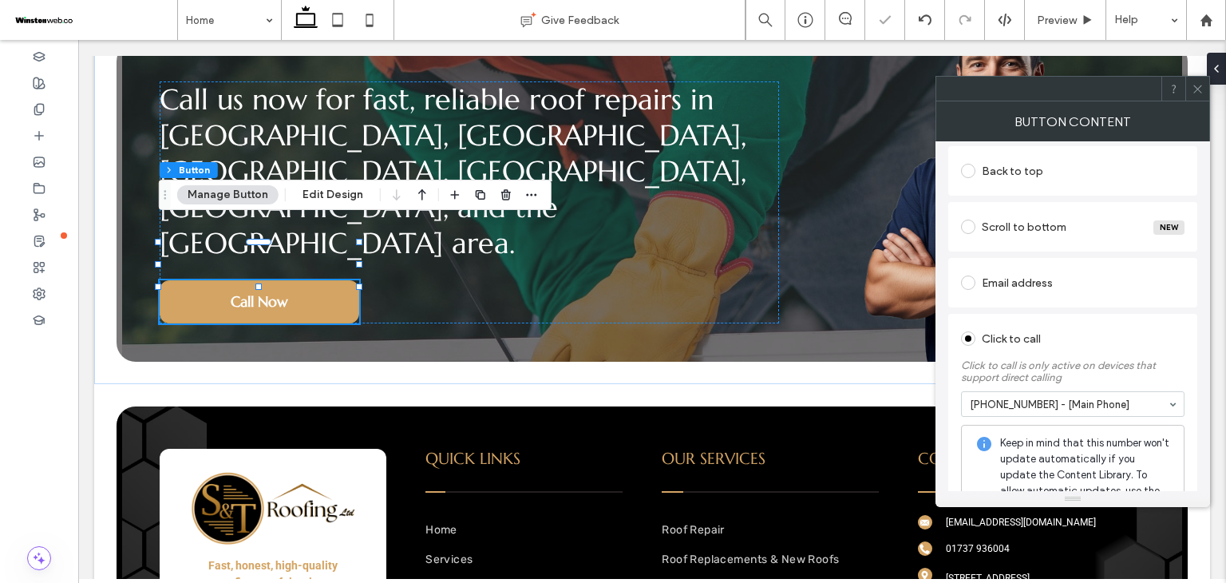
click at [1099, 328] on div "Click to call" at bounding box center [1073, 339] width 224 height 26
click at [1197, 97] on span at bounding box center [1198, 89] width 12 height 24
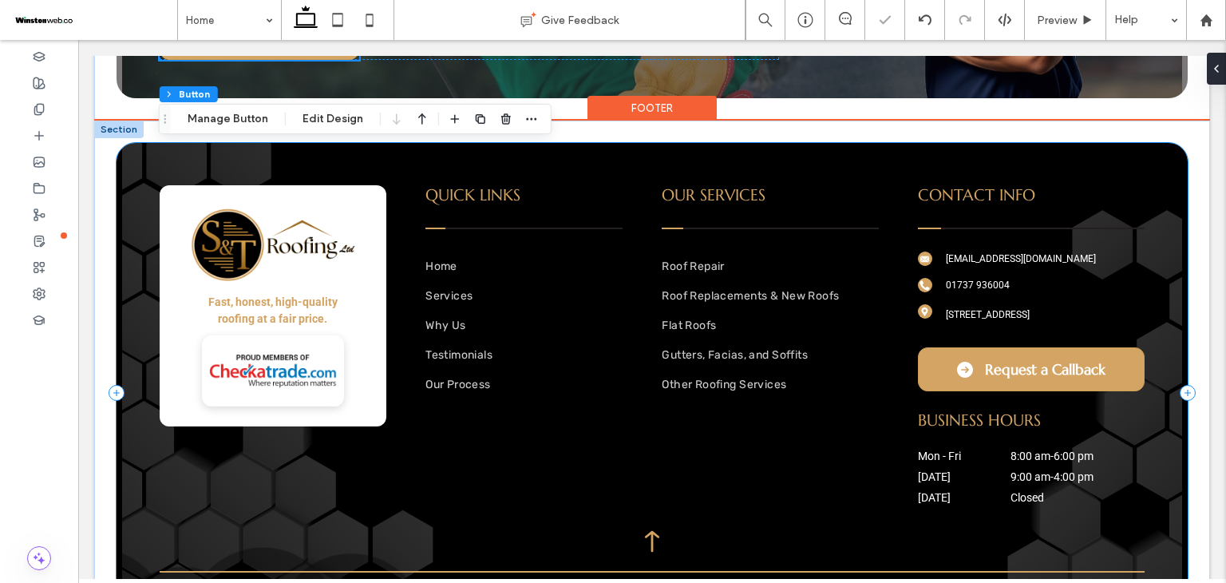
scroll to position [4577, 0]
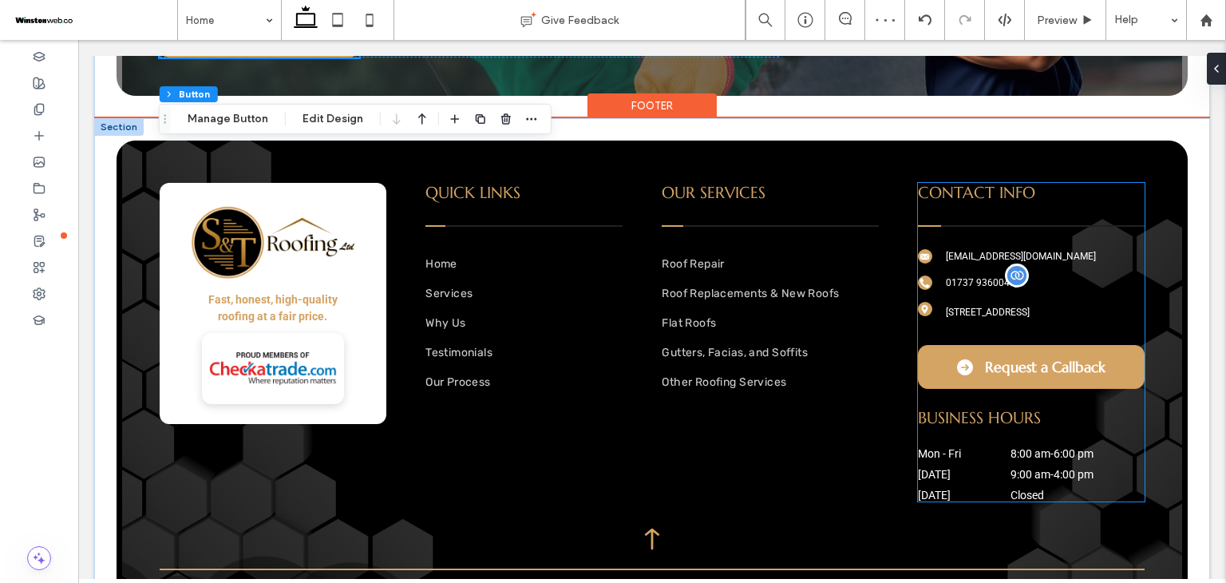
click at [964, 277] on span "01737 936004" at bounding box center [978, 282] width 64 height 11
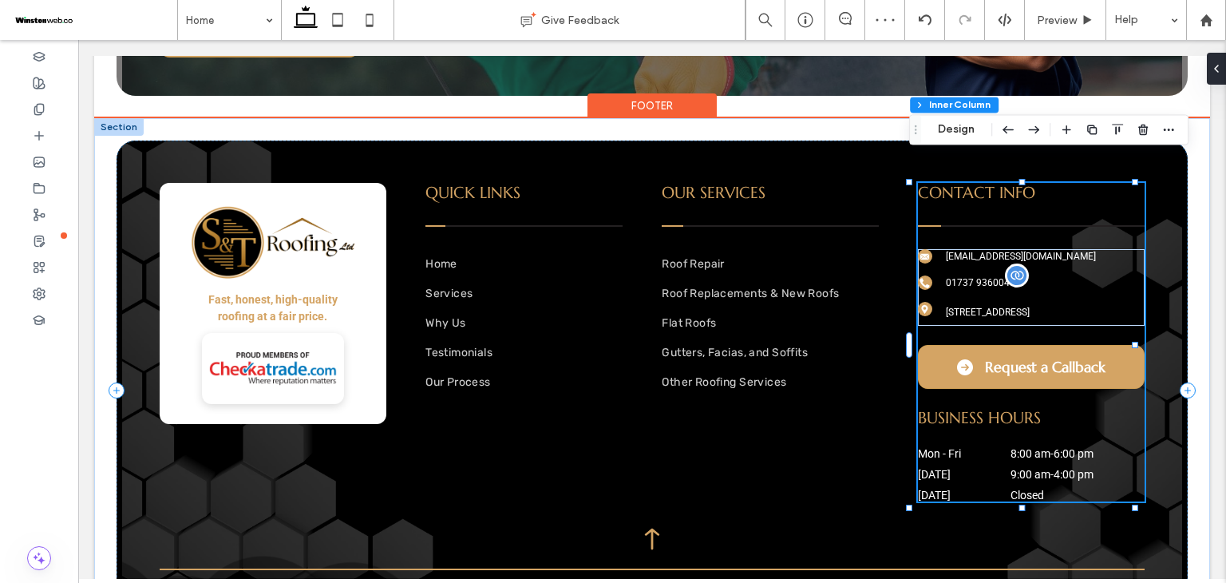
click at [964, 277] on span "01737 936004" at bounding box center [978, 282] width 64 height 11
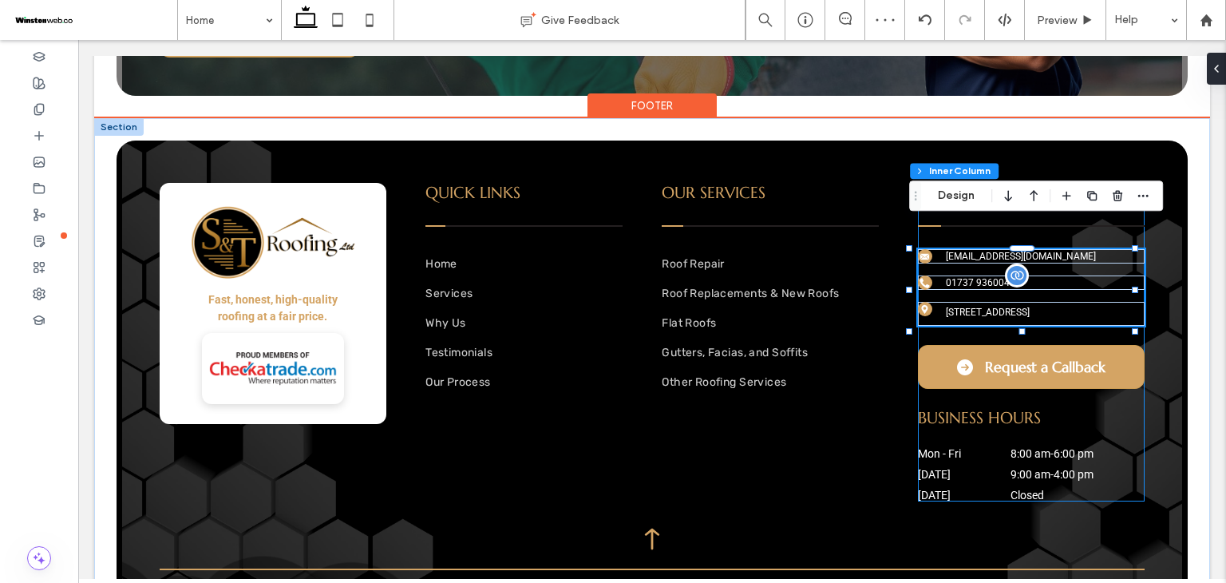
click at [964, 277] on span "01737 936004" at bounding box center [978, 282] width 64 height 11
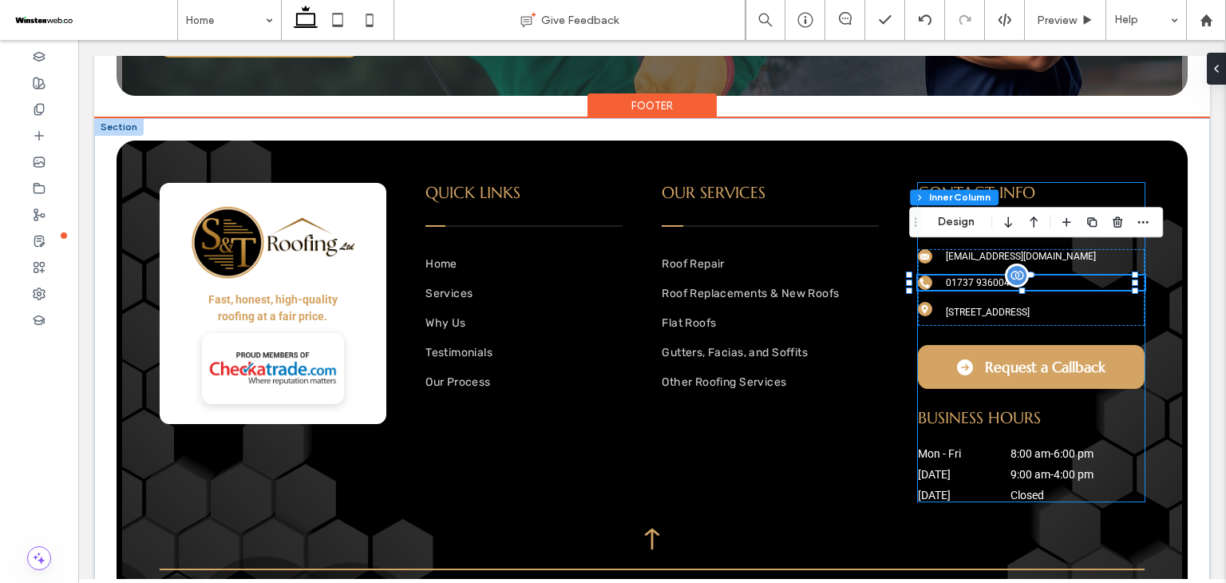
click at [964, 277] on span "01737 936004" at bounding box center [978, 282] width 64 height 11
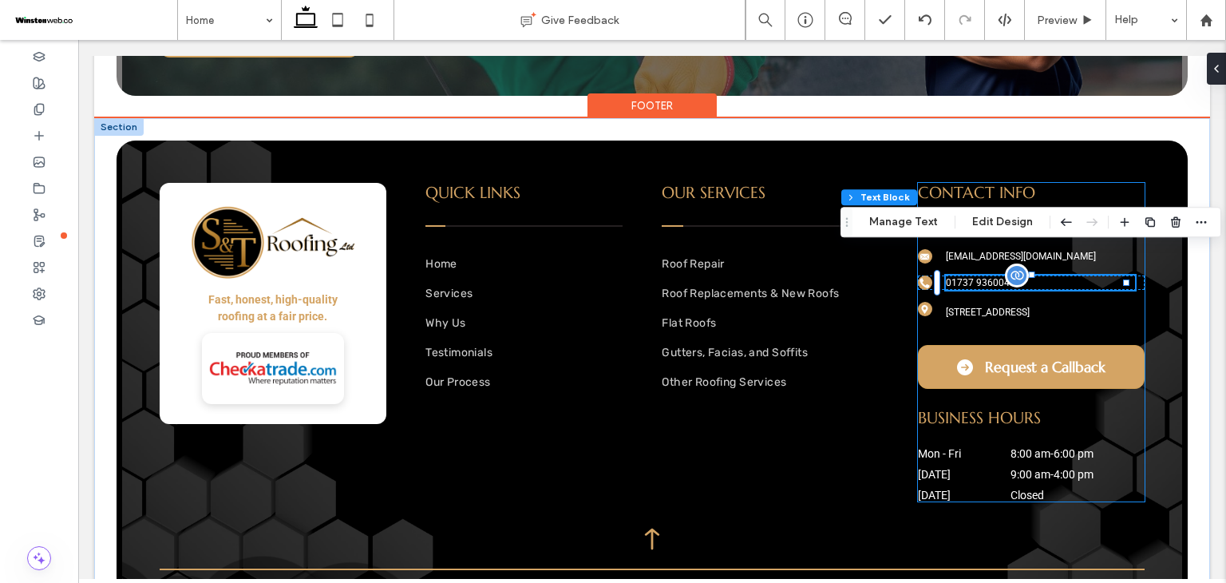
click at [964, 277] on span "01737 936004" at bounding box center [978, 282] width 64 height 11
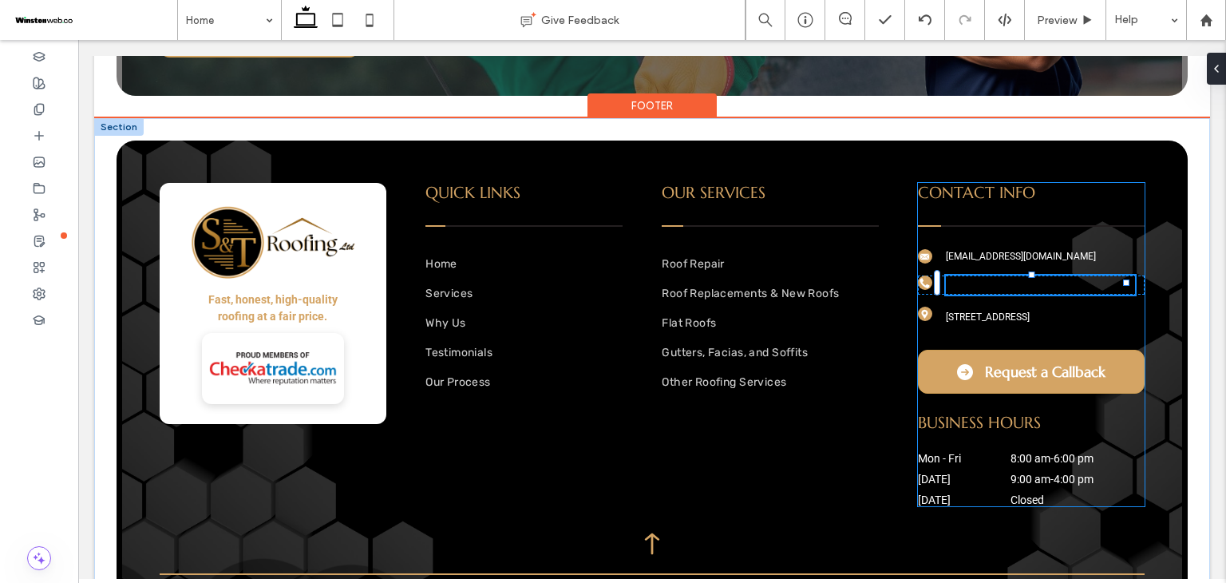
type input "******"
type input "**"
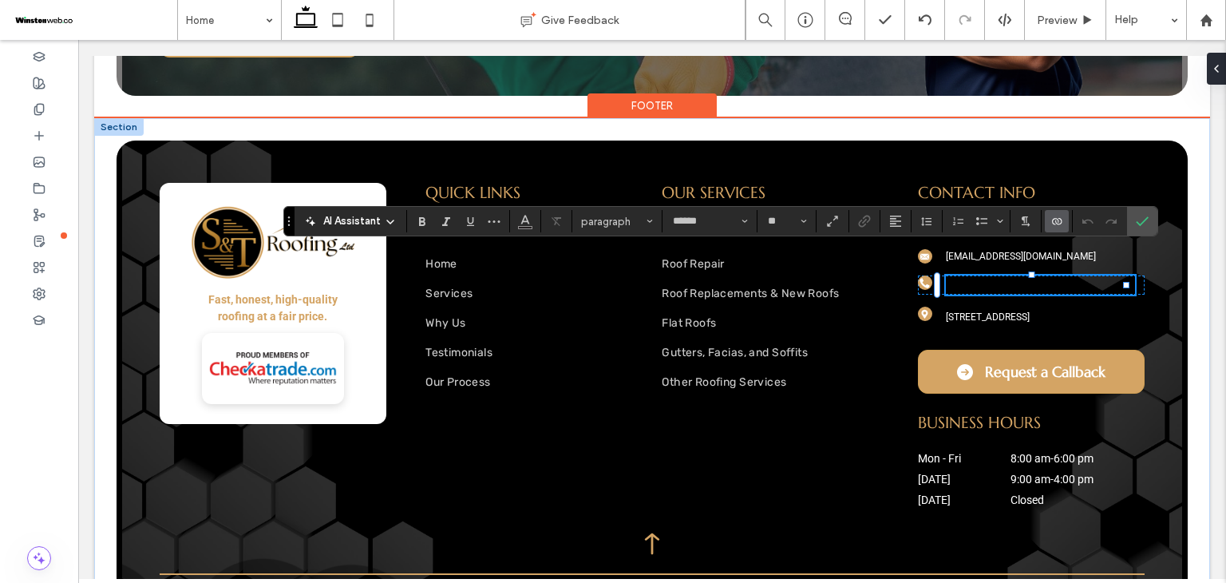
click at [1063, 223] on label "Connect To Data" at bounding box center [1057, 221] width 24 height 22
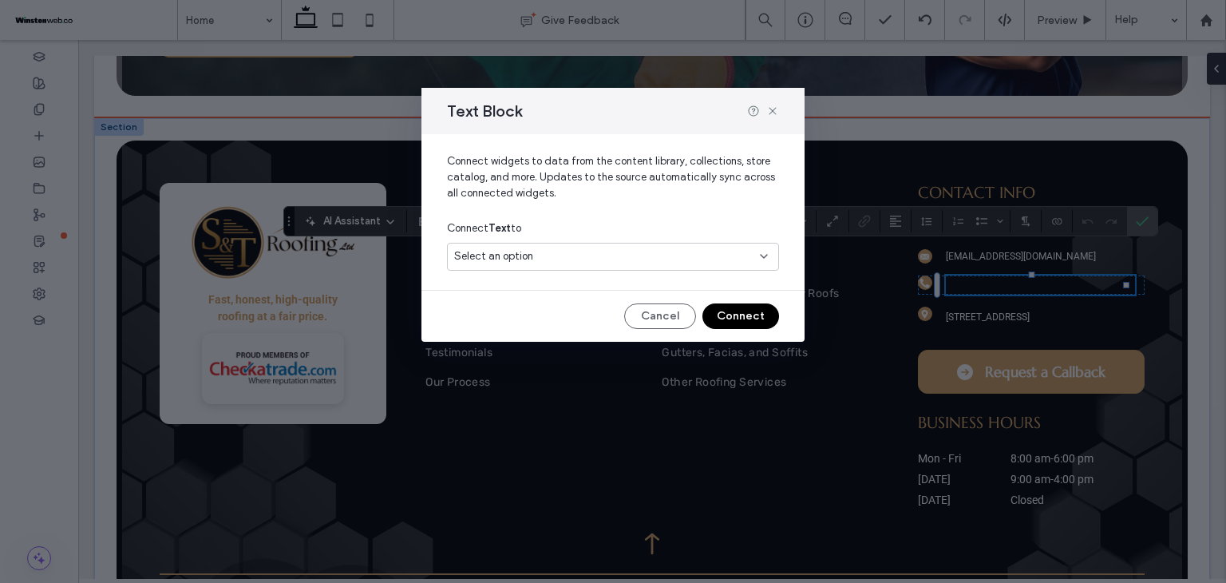
click at [744, 255] on div "Select an option" at bounding box center [603, 256] width 299 height 16
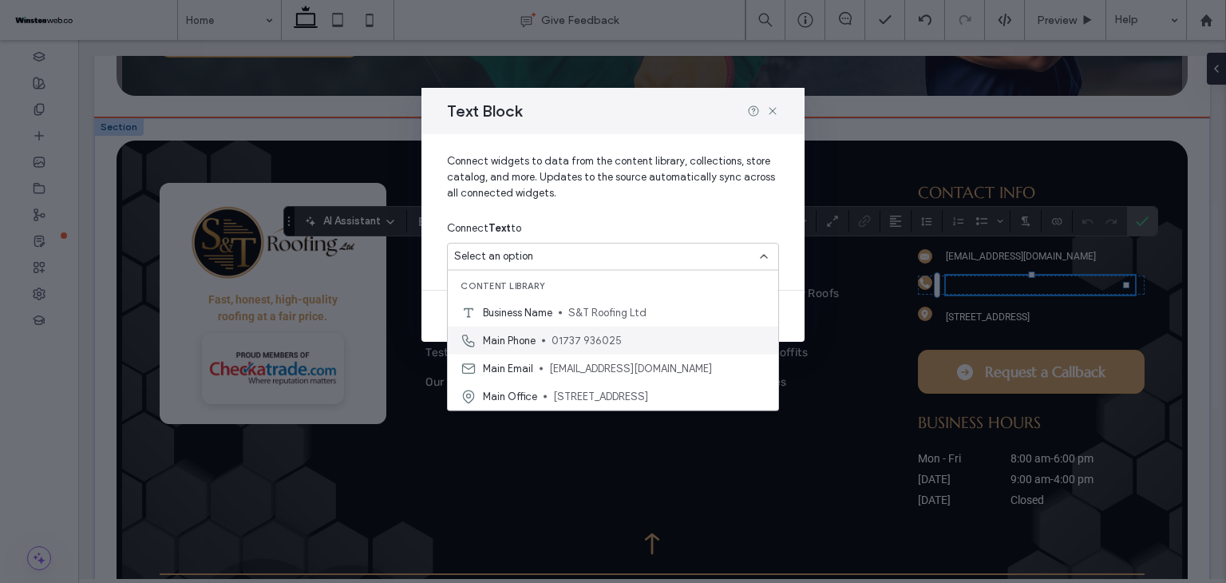
click at [684, 342] on span "01737 936025" at bounding box center [659, 340] width 214 height 16
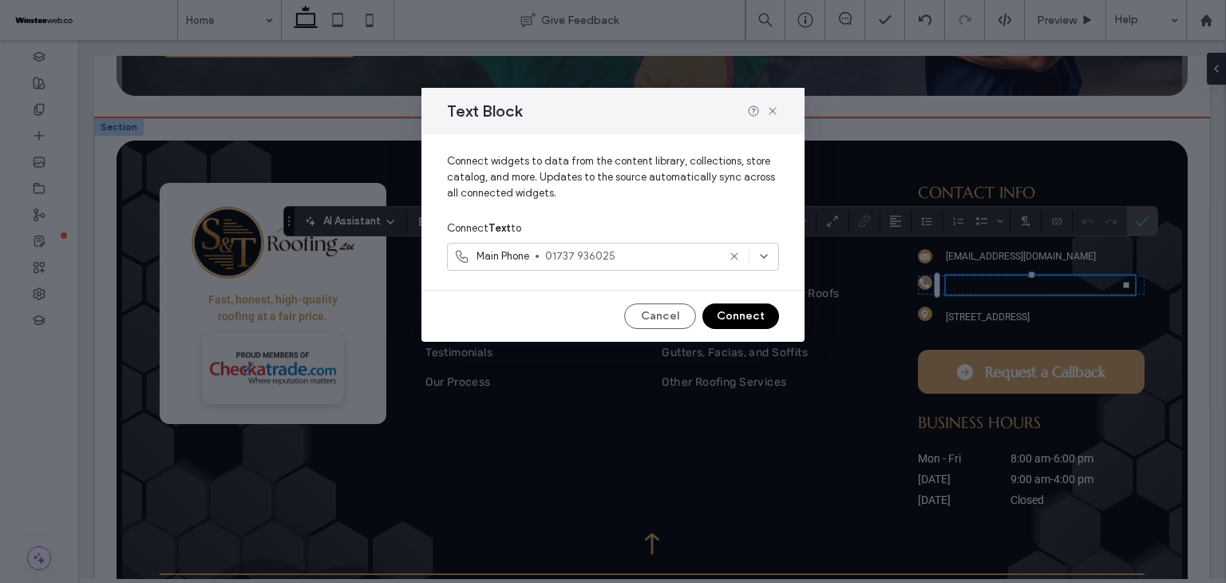
click at [732, 317] on button "Connect" at bounding box center [741, 316] width 77 height 26
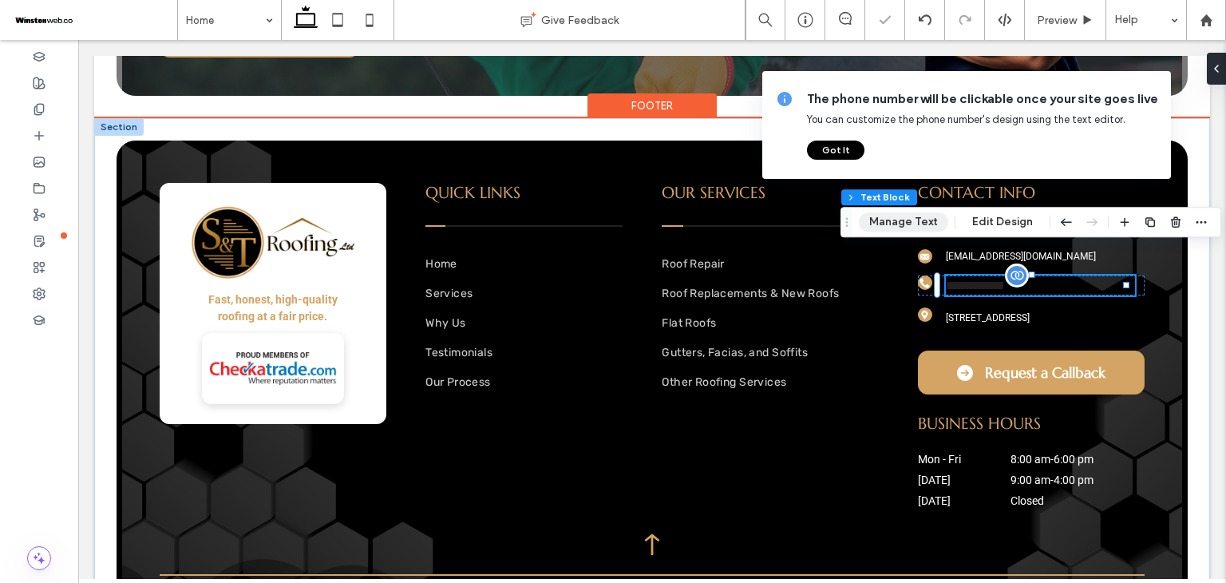
click at [931, 224] on button "Manage Text" at bounding box center [903, 221] width 89 height 19
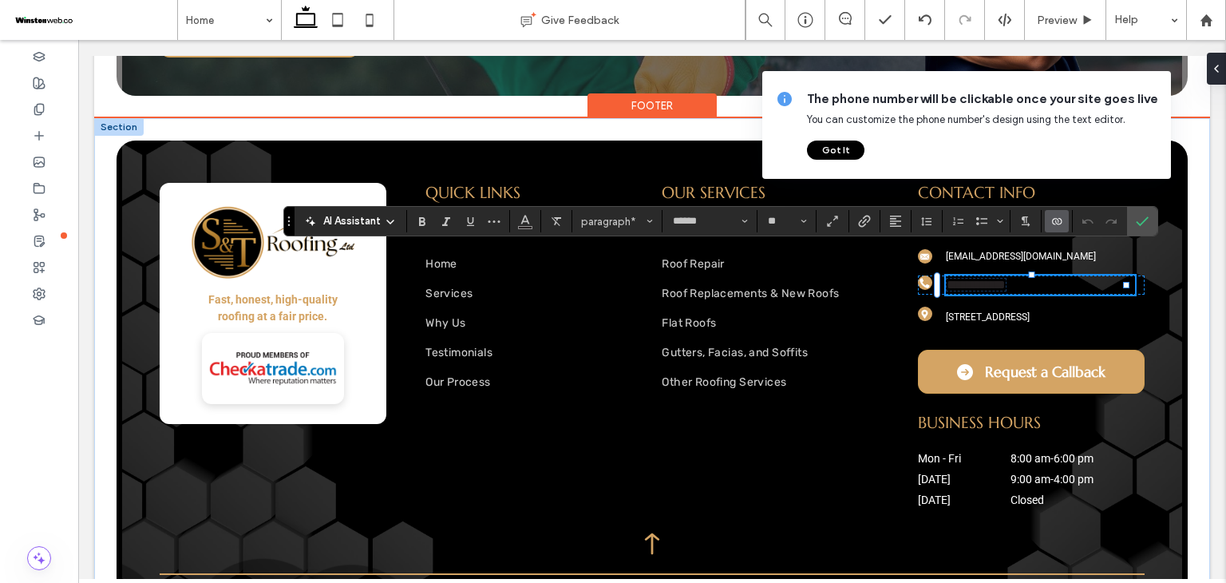
click at [970, 279] on span "**********" at bounding box center [976, 285] width 59 height 12
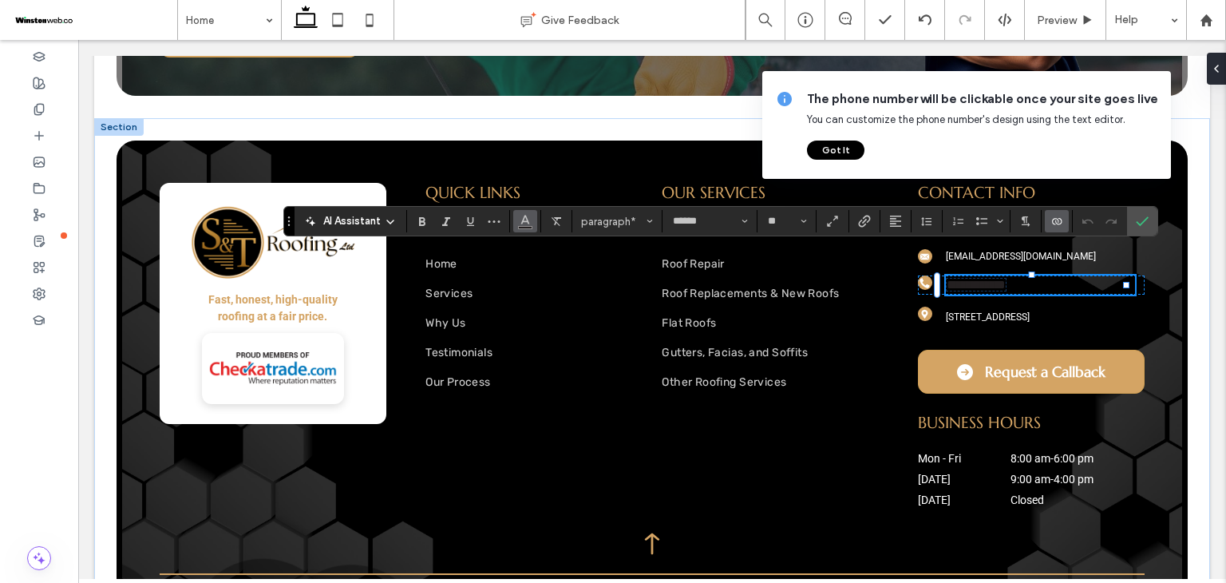
click at [535, 216] on button "Color" at bounding box center [525, 221] width 24 height 22
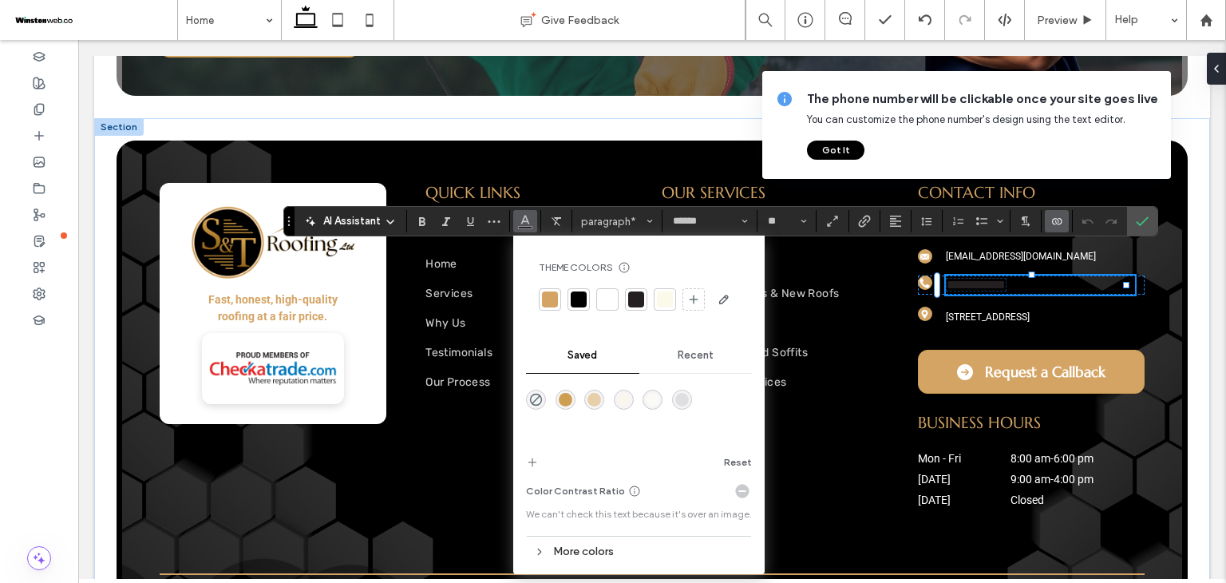
click at [604, 298] on div at bounding box center [608, 299] width 16 height 16
click at [794, 221] on input "**" at bounding box center [781, 221] width 31 height 13
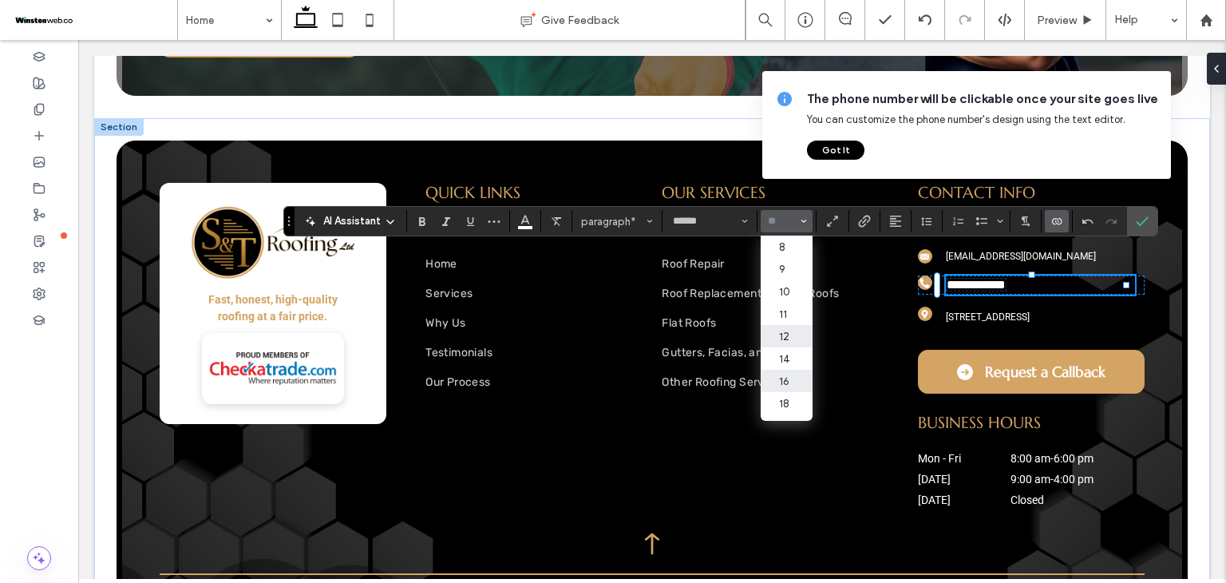
click at [786, 342] on label "12" at bounding box center [786, 336] width 51 height 22
type input "**"
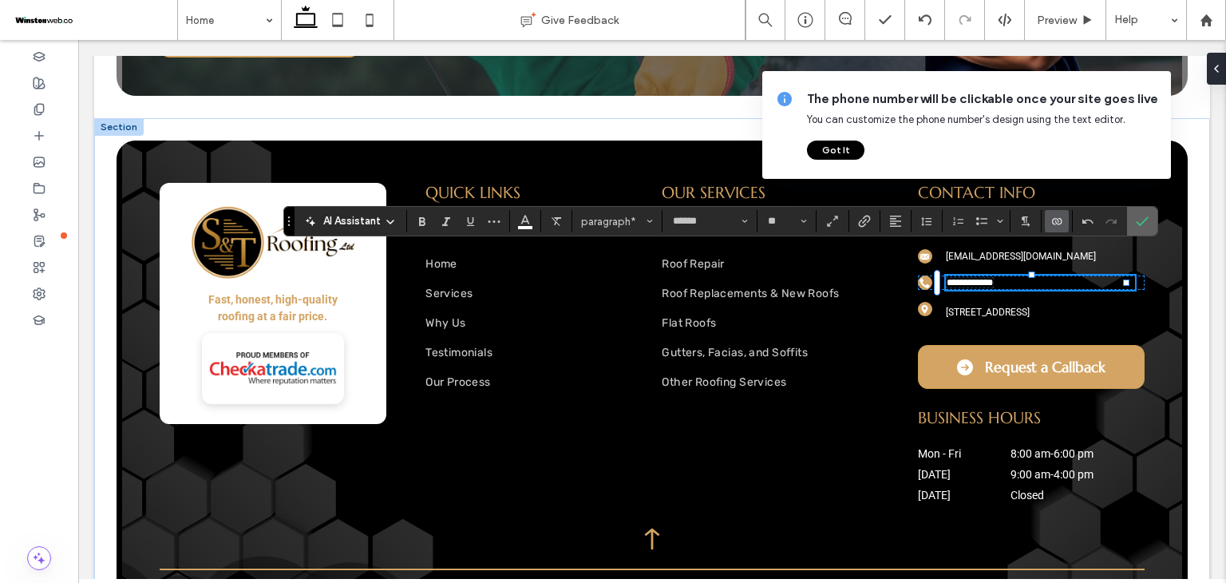
drag, startPoint x: 1138, startPoint y: 226, endPoint x: 1062, endPoint y: 187, distance: 86.0
click at [1138, 226] on icon "Confirm" at bounding box center [1142, 221] width 13 height 13
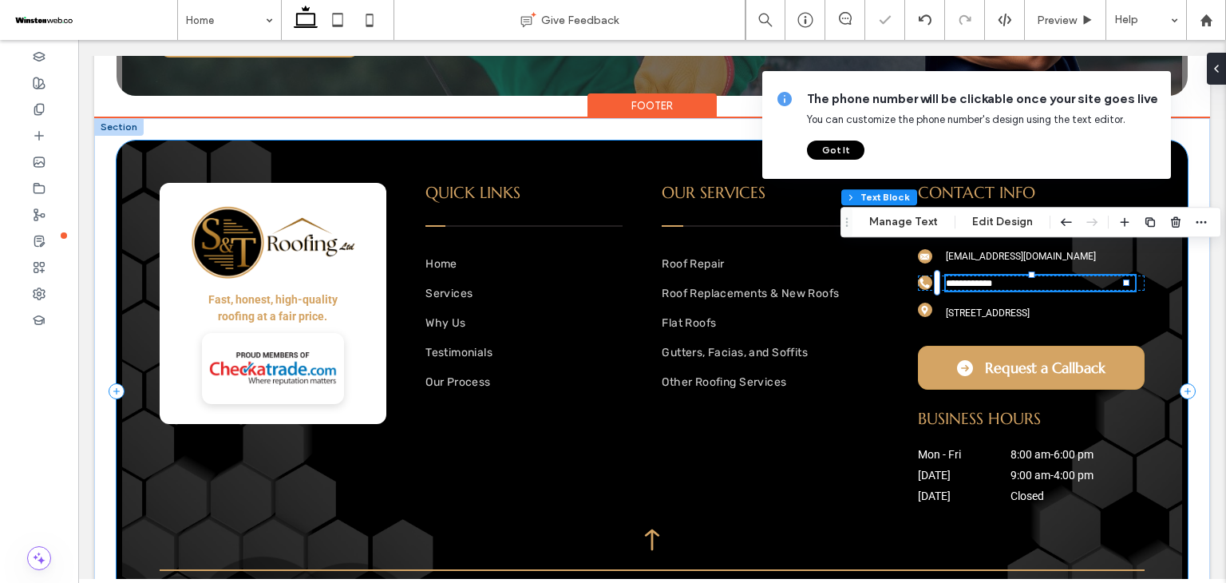
click at [1137, 381] on div "**********" at bounding box center [652, 391] width 1071 height 501
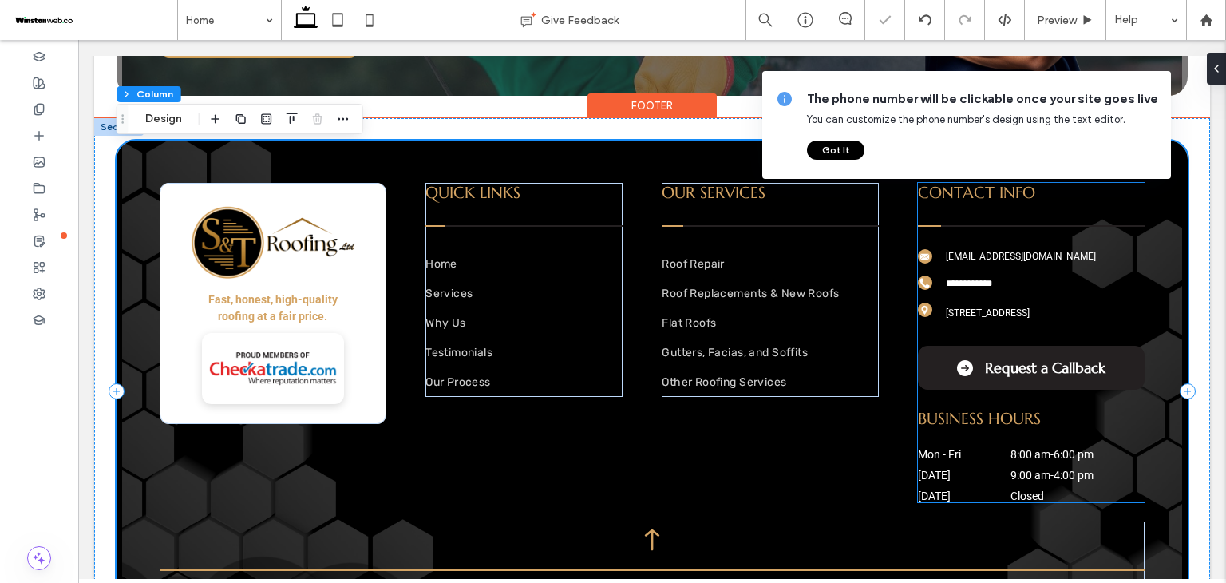
click at [1108, 346] on link "Request a Callback" at bounding box center [1031, 368] width 227 height 44
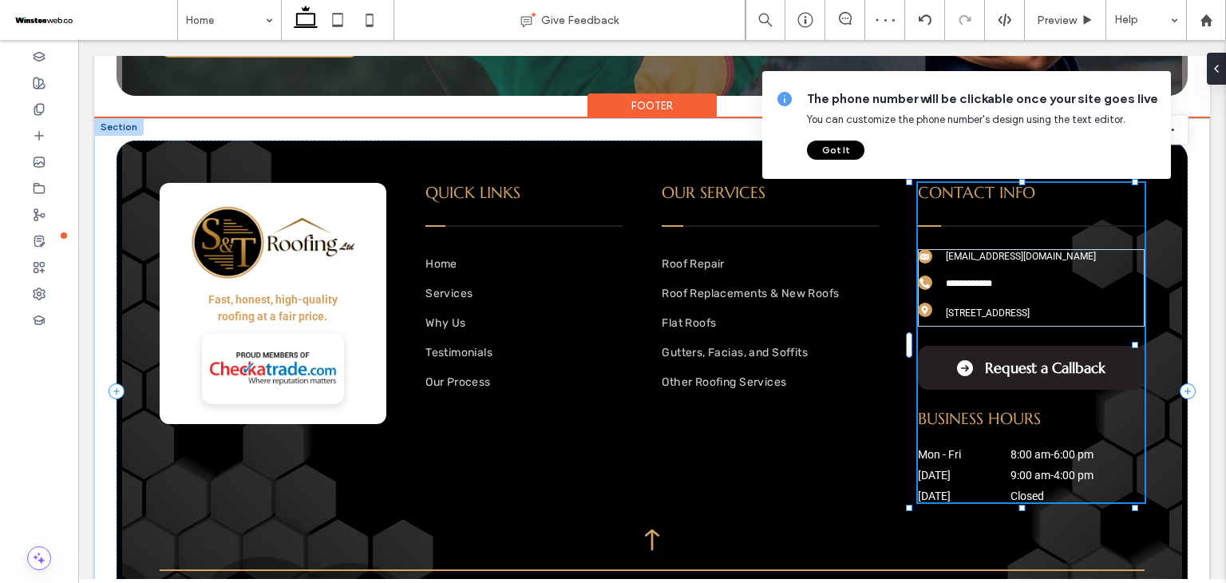
click at [1098, 346] on link "Request a Callback" at bounding box center [1031, 368] width 227 height 44
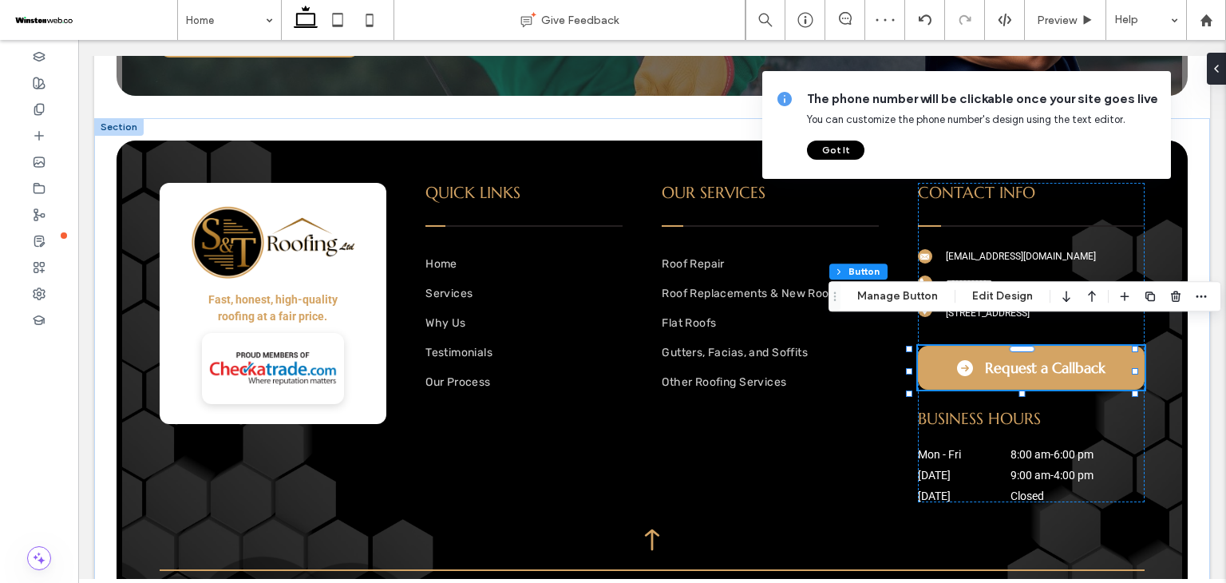
click at [923, 286] on div "Footer Section Column Inner Column Button Manage Button Edit Design" at bounding box center [1025, 296] width 393 height 30
click at [898, 298] on button "Manage Button" at bounding box center [897, 296] width 101 height 19
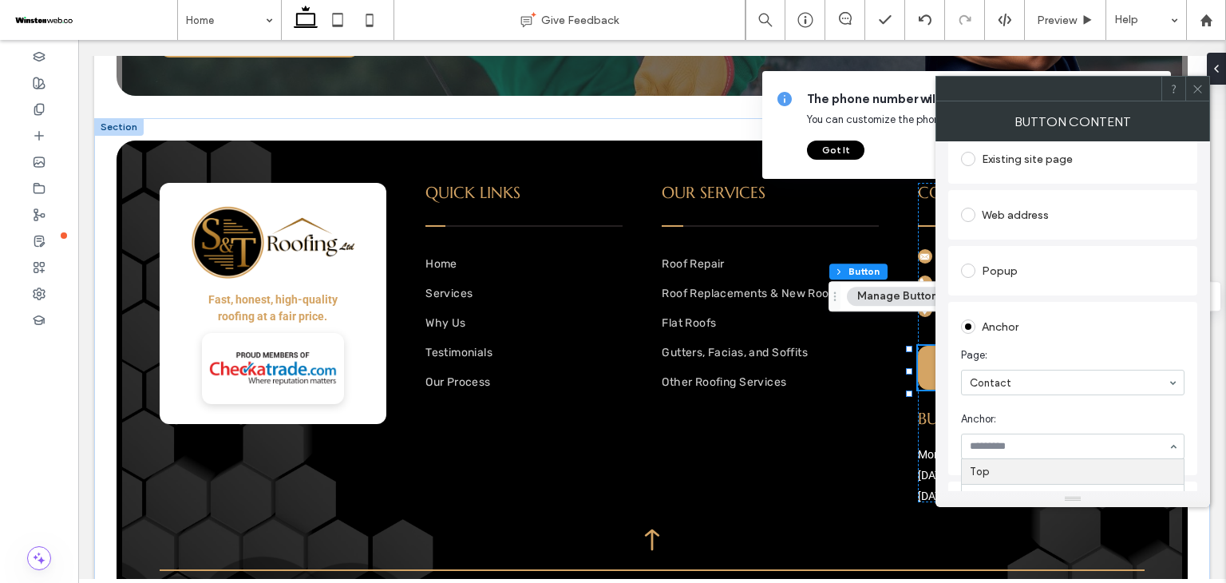
scroll to position [106, 0]
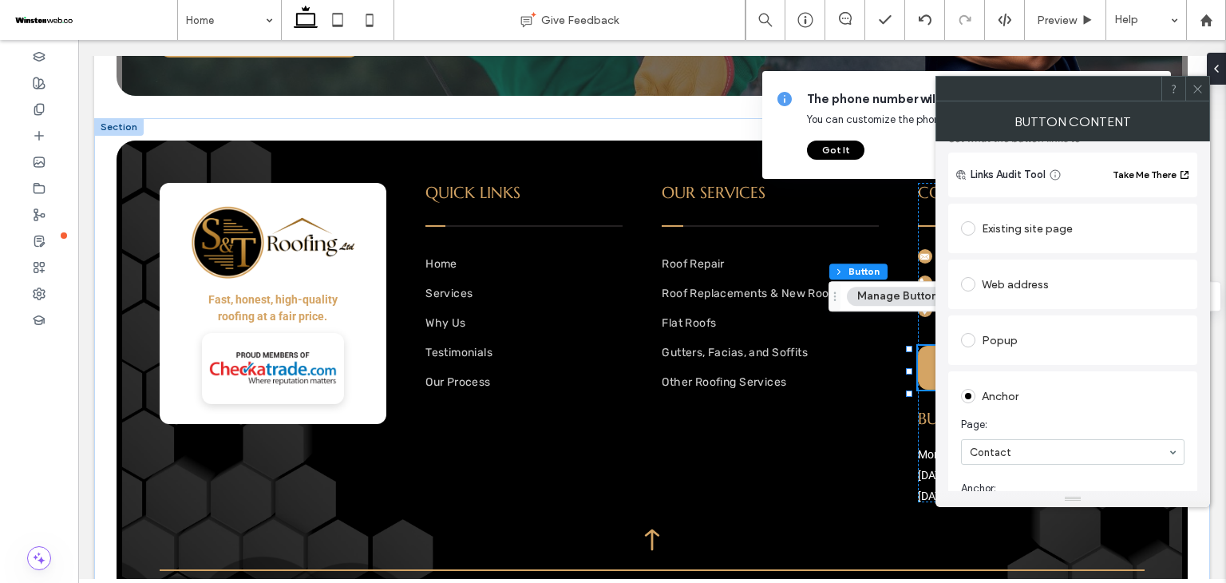
click at [998, 235] on div "Existing site page" at bounding box center [1073, 229] width 224 height 26
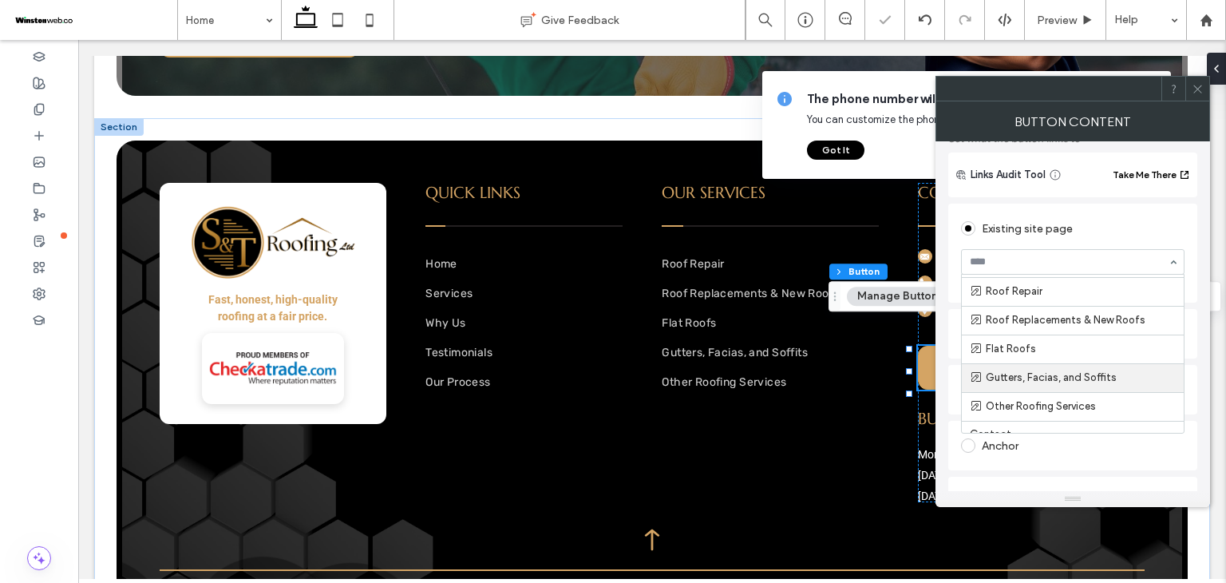
scroll to position [92, 0]
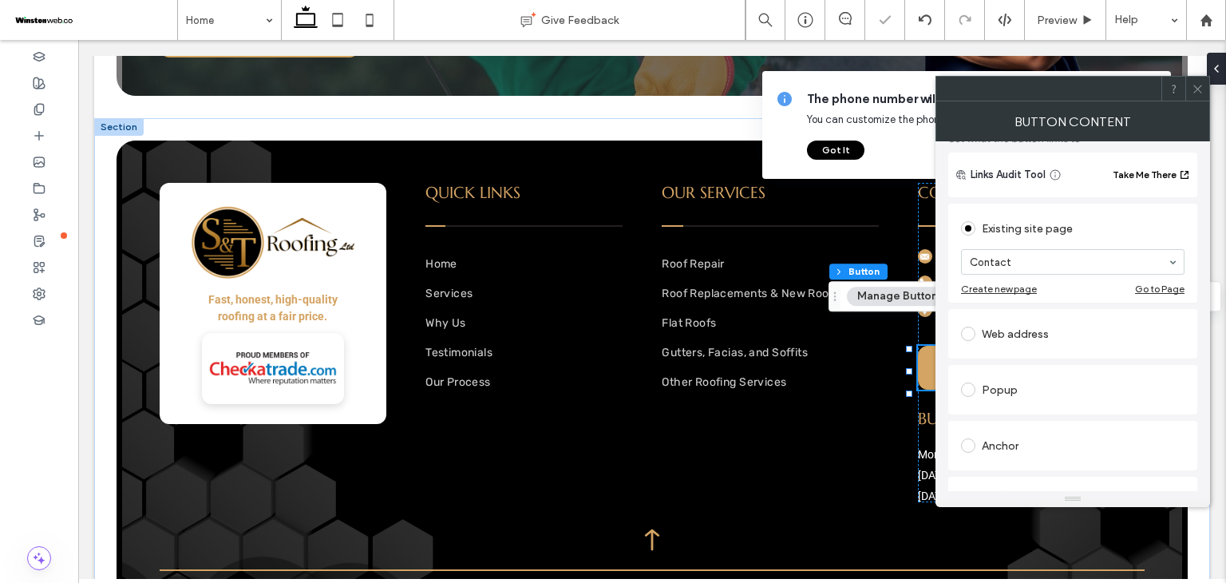
click at [1197, 90] on icon at bounding box center [1198, 89] width 12 height 12
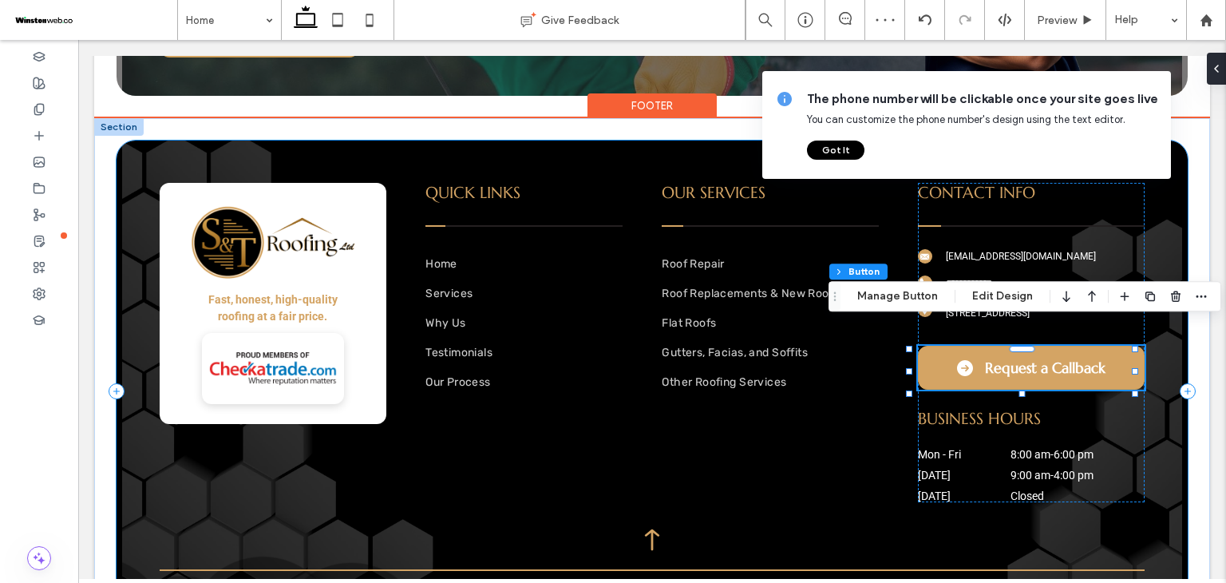
click at [871, 445] on div "**********" at bounding box center [652, 391] width 1071 height 501
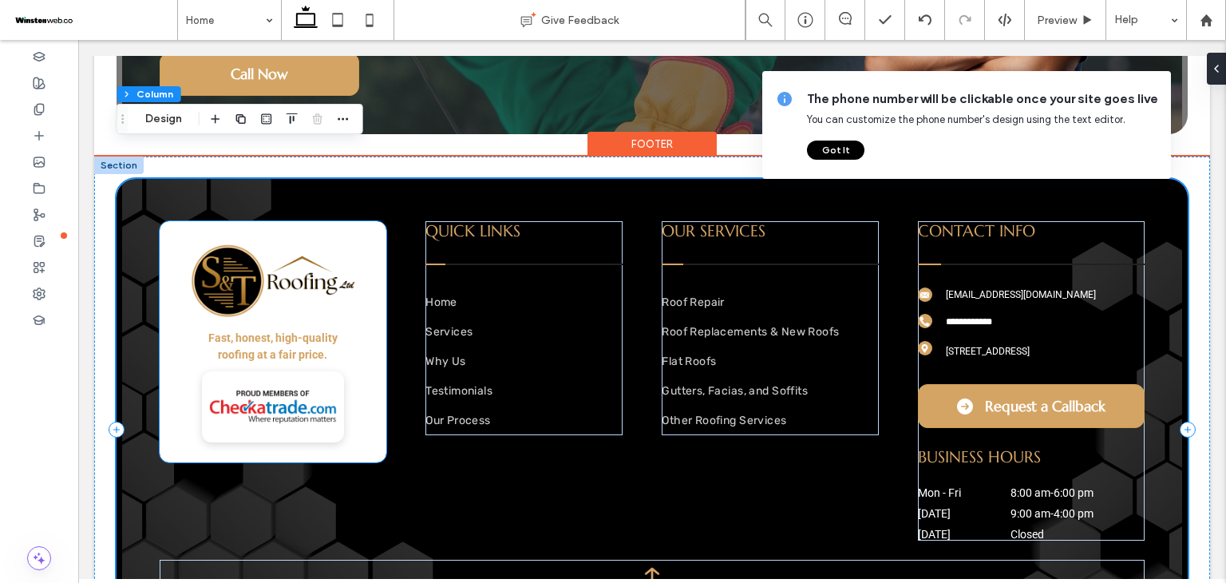
scroll to position [4538, 0]
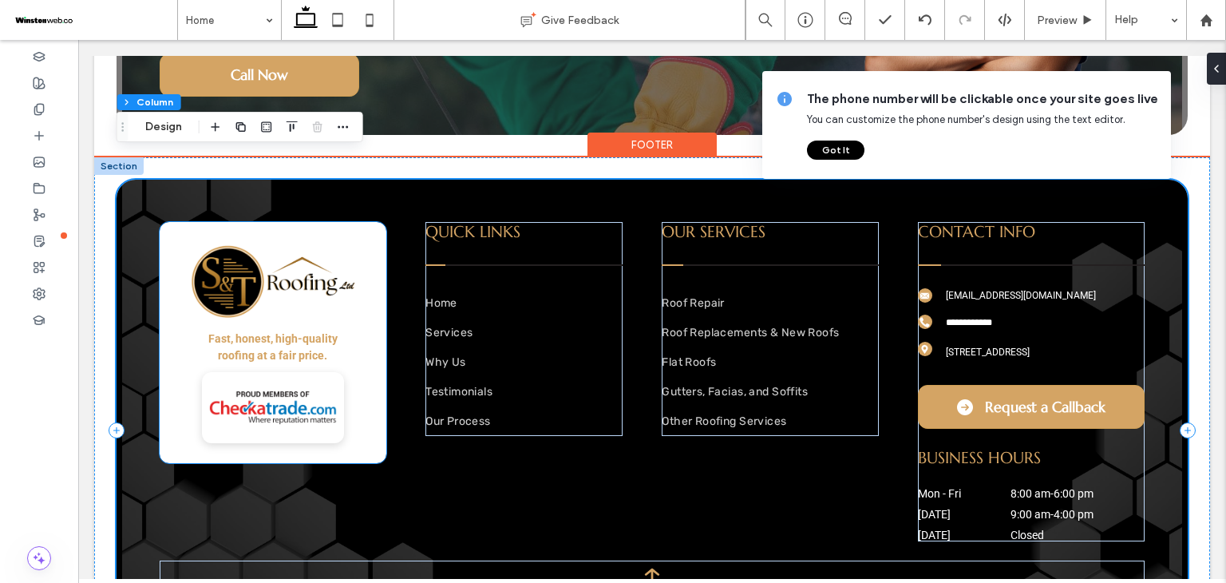
click at [272, 279] on img at bounding box center [273, 282] width 168 height 81
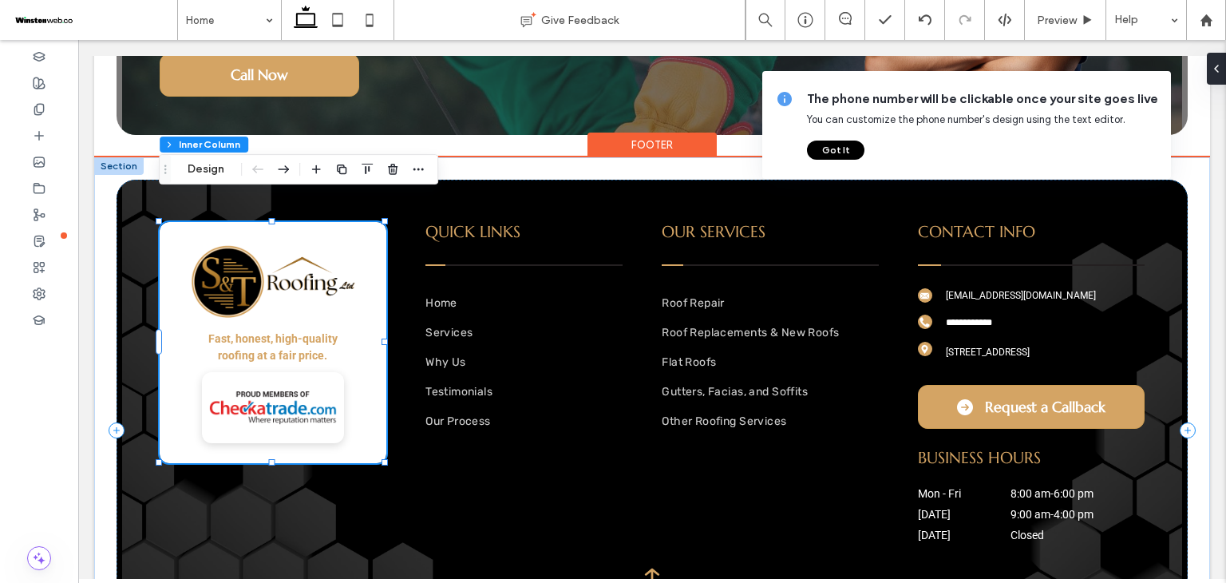
click at [269, 269] on img at bounding box center [273, 282] width 168 height 81
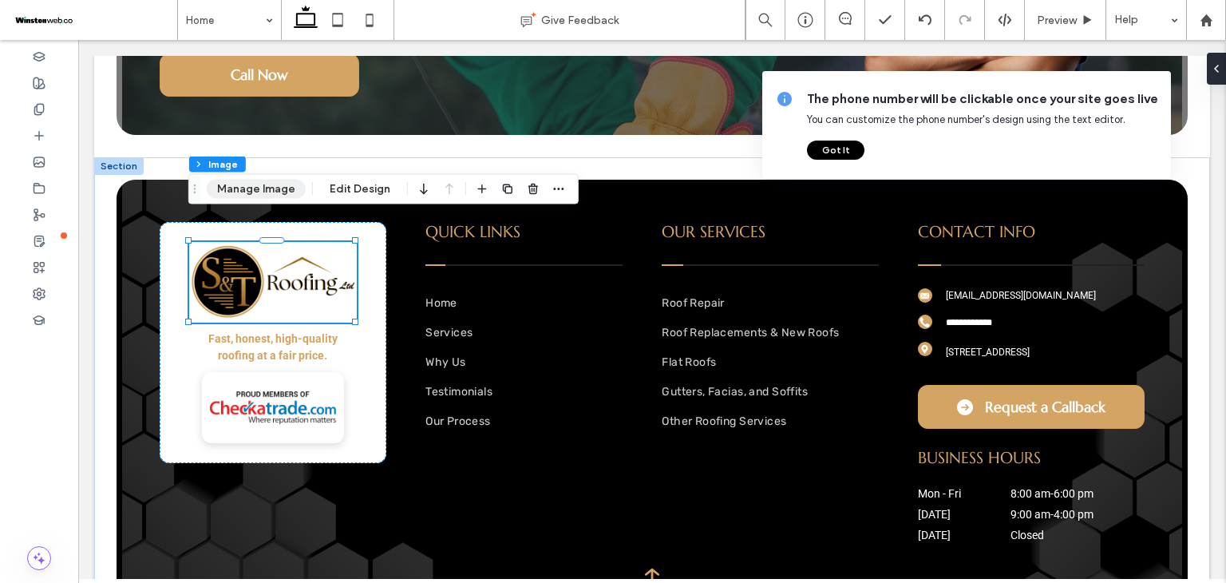
click at [278, 188] on button "Manage Image" at bounding box center [256, 189] width 99 height 19
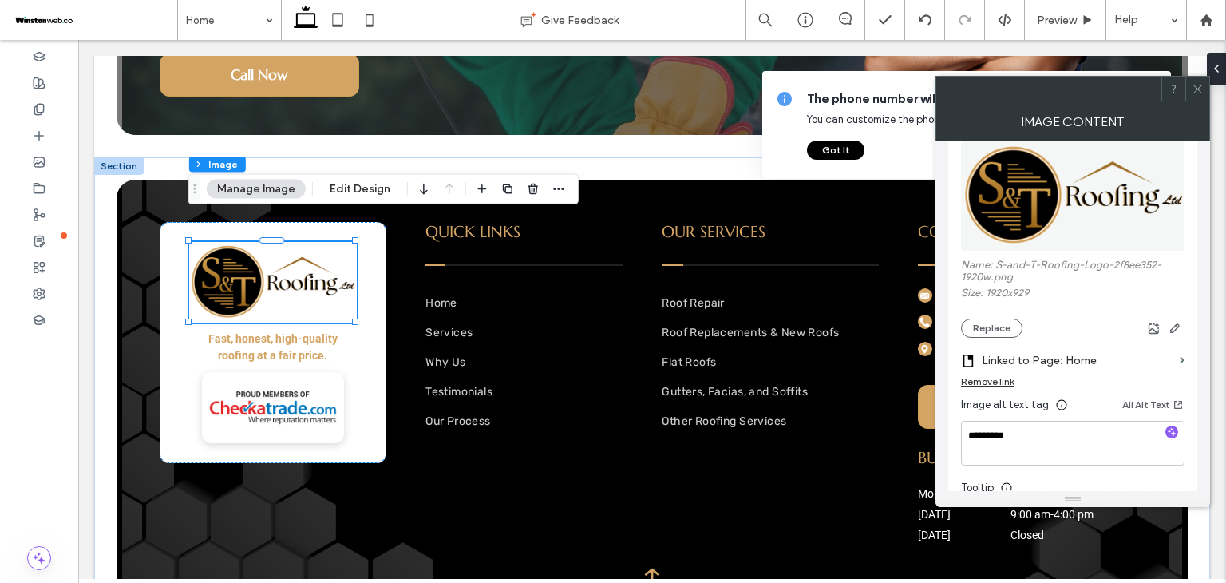
scroll to position [212, 0]
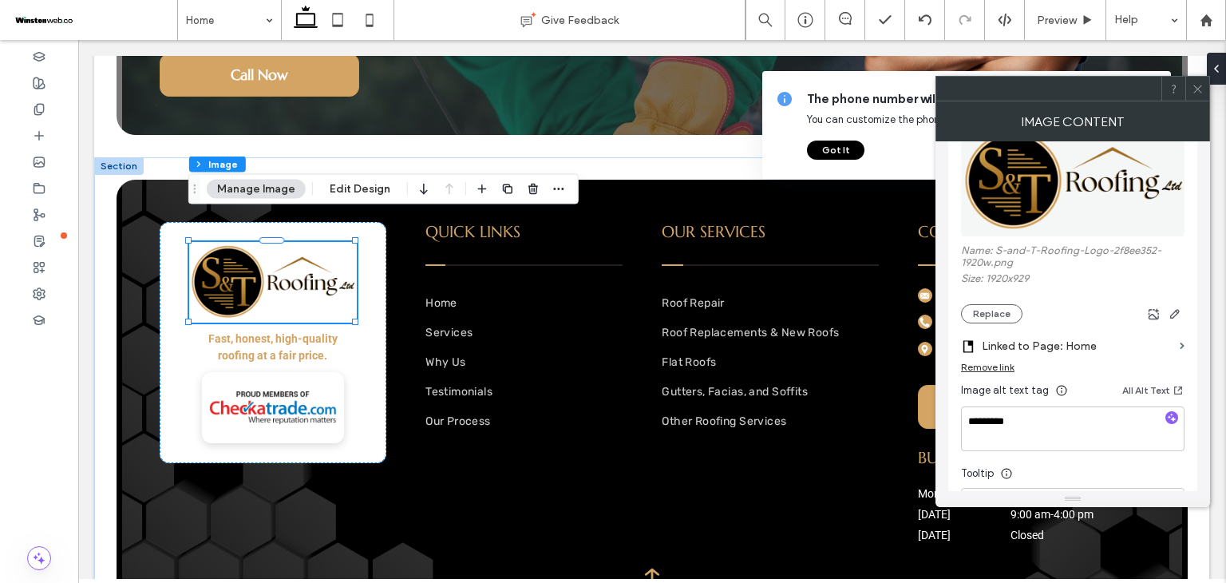
click at [1199, 95] on span at bounding box center [1198, 89] width 12 height 24
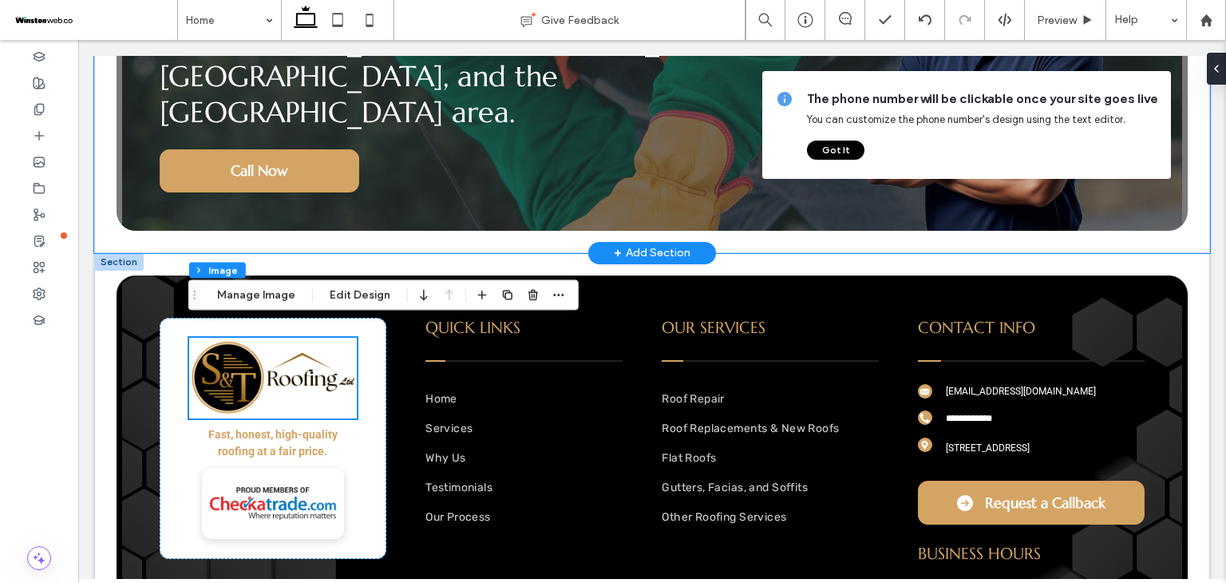
scroll to position [4432, 0]
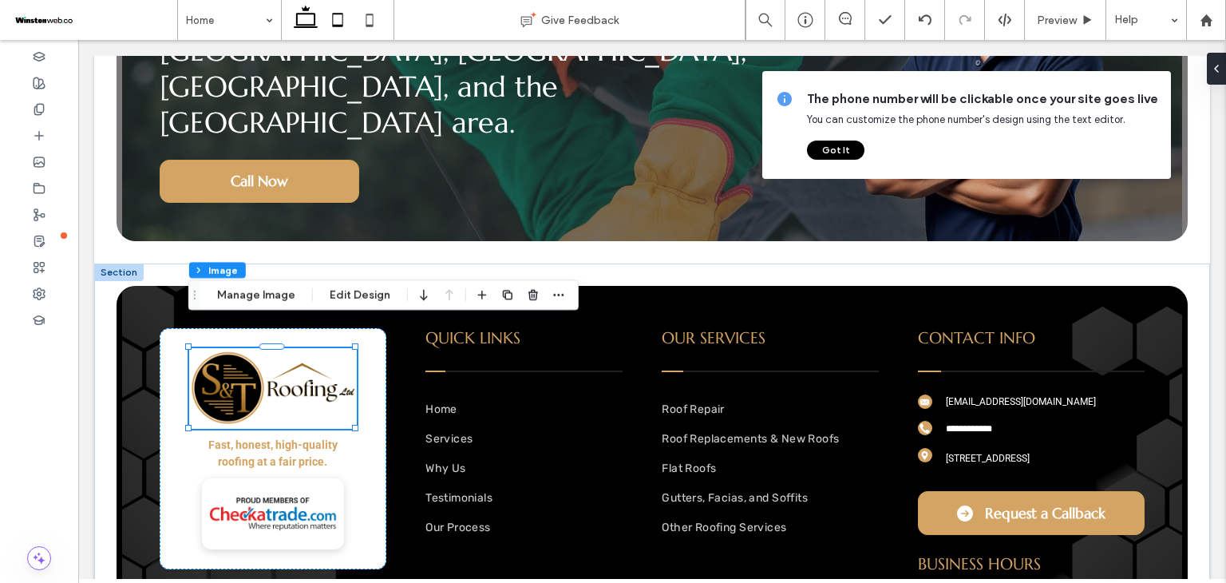
click at [342, 17] on icon at bounding box center [338, 20] width 32 height 32
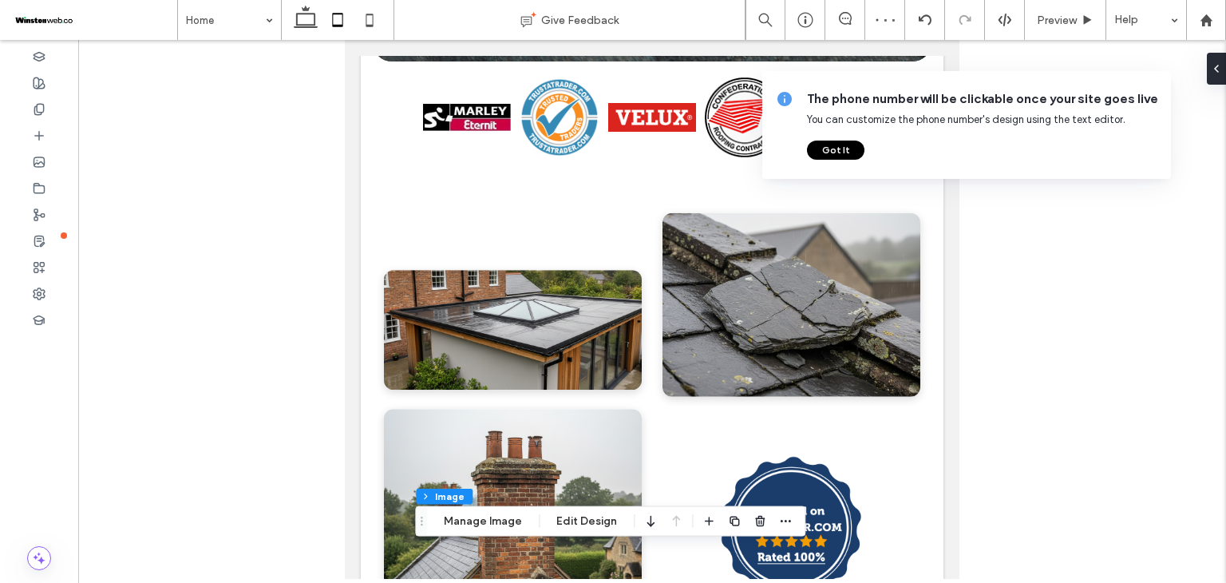
scroll to position [0, 0]
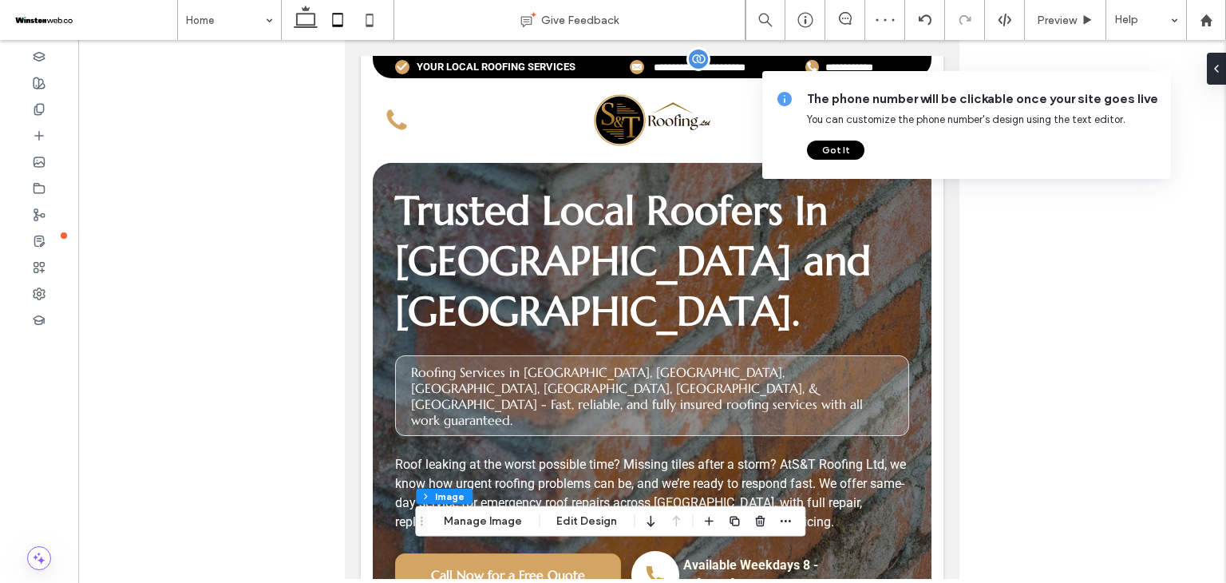
drag, startPoint x: 957, startPoint y: 485, endPoint x: 1308, endPoint y: 130, distance: 499.0
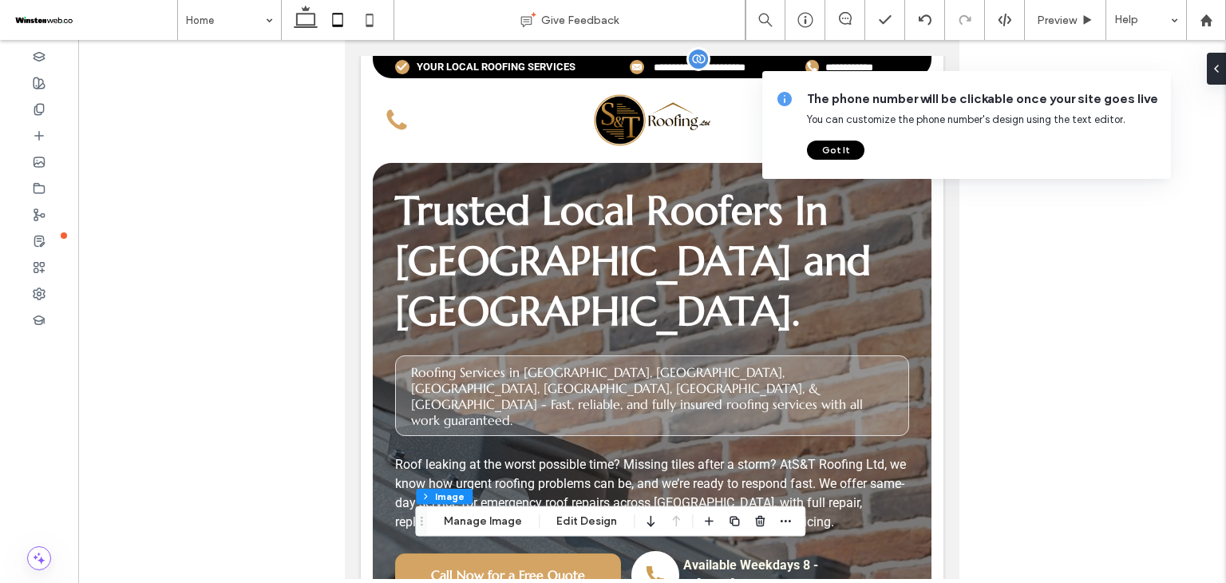
drag, startPoint x: 854, startPoint y: 148, endPoint x: 524, endPoint y: 108, distance: 332.9
click at [854, 148] on button "Got It" at bounding box center [835, 150] width 57 height 19
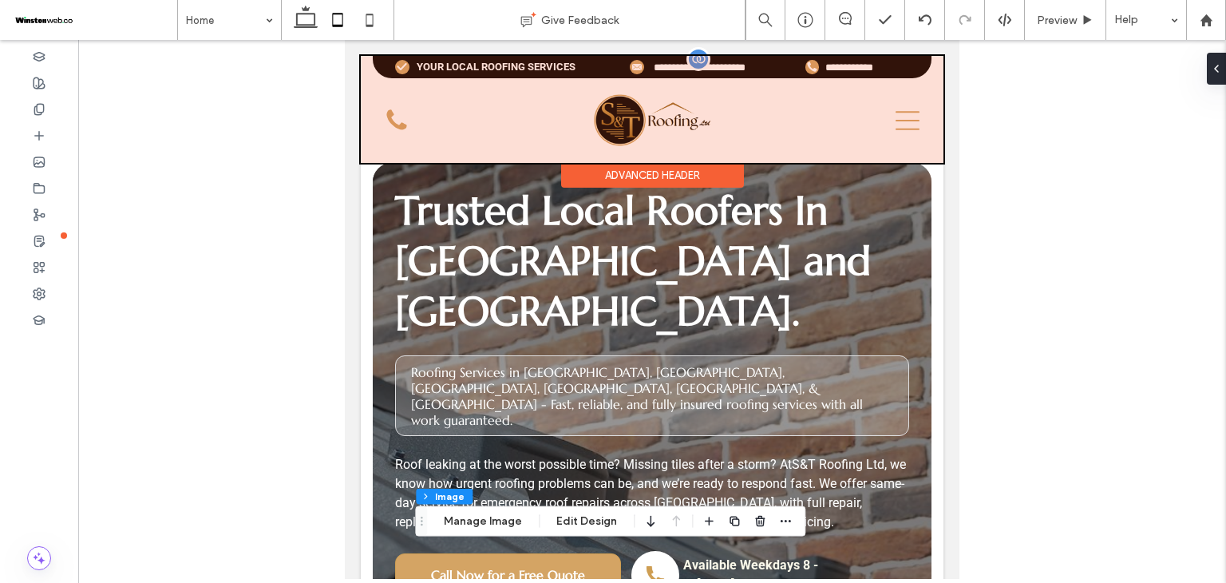
click at [402, 133] on div at bounding box center [652, 109] width 583 height 107
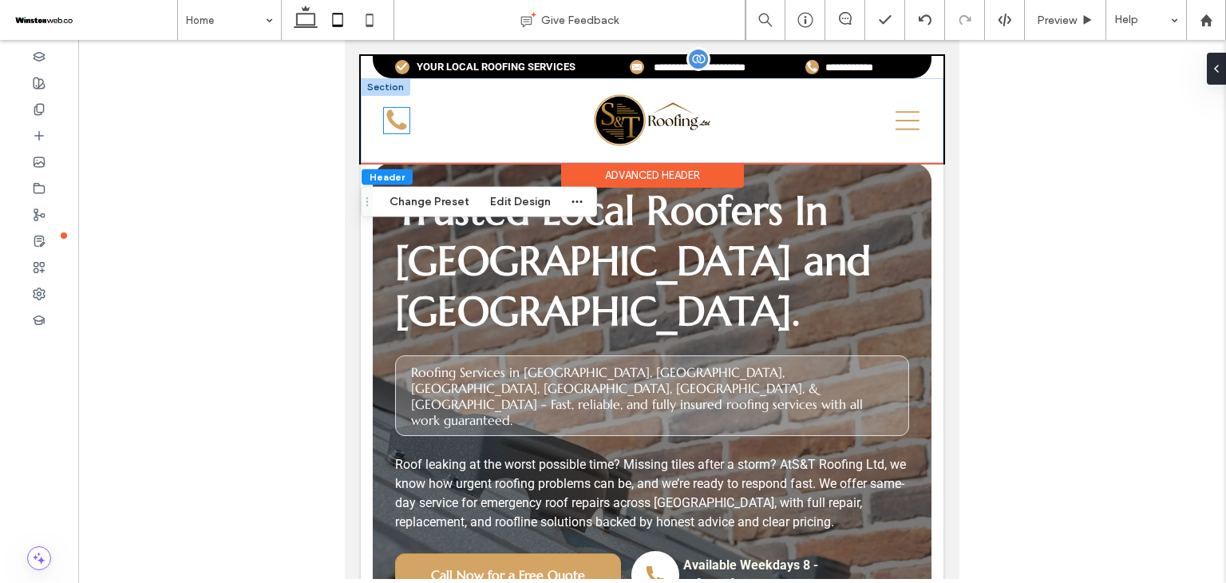
click at [400, 121] on icon at bounding box center [397, 121] width 26 height 26
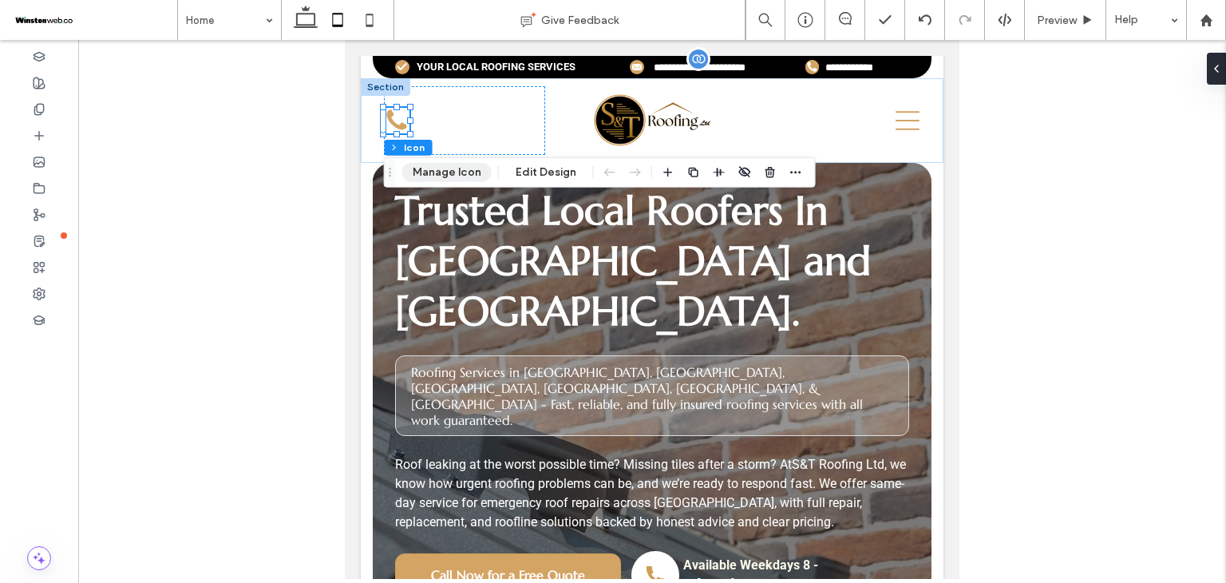
click at [461, 176] on button "Manage Icon" at bounding box center [446, 172] width 89 height 19
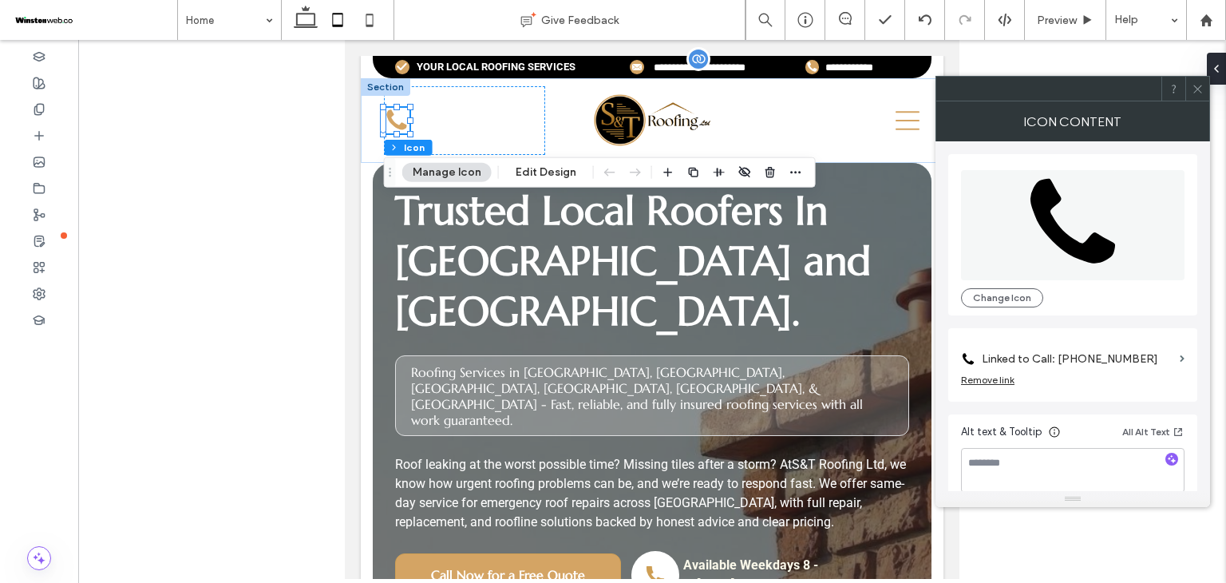
click at [1074, 365] on label "Linked to Call: 01737 936004" at bounding box center [1078, 359] width 192 height 30
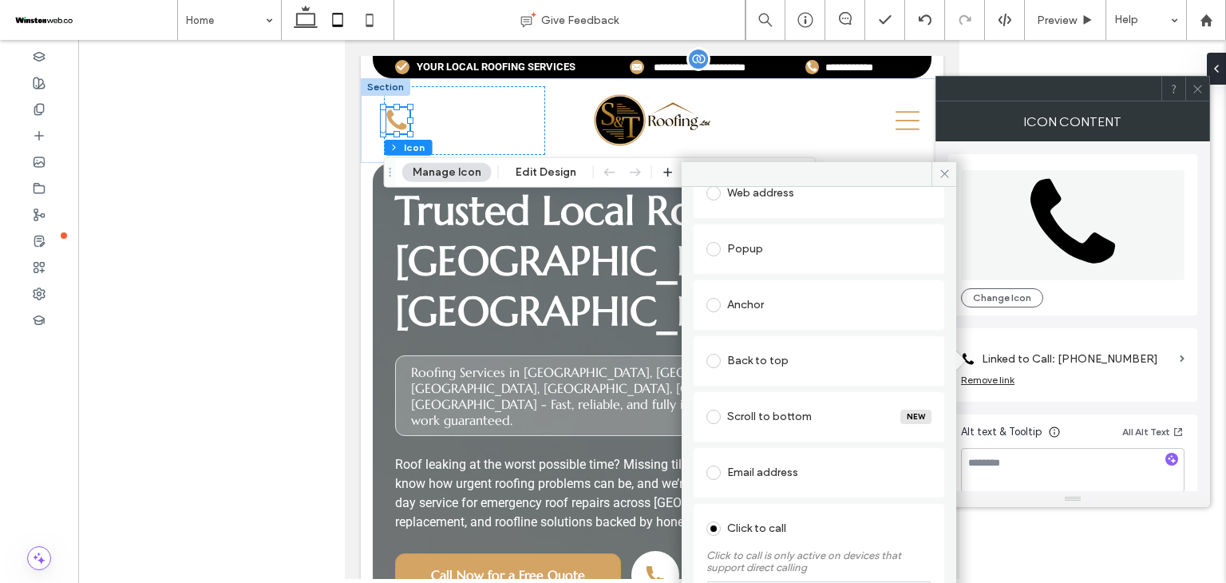
scroll to position [212, 0]
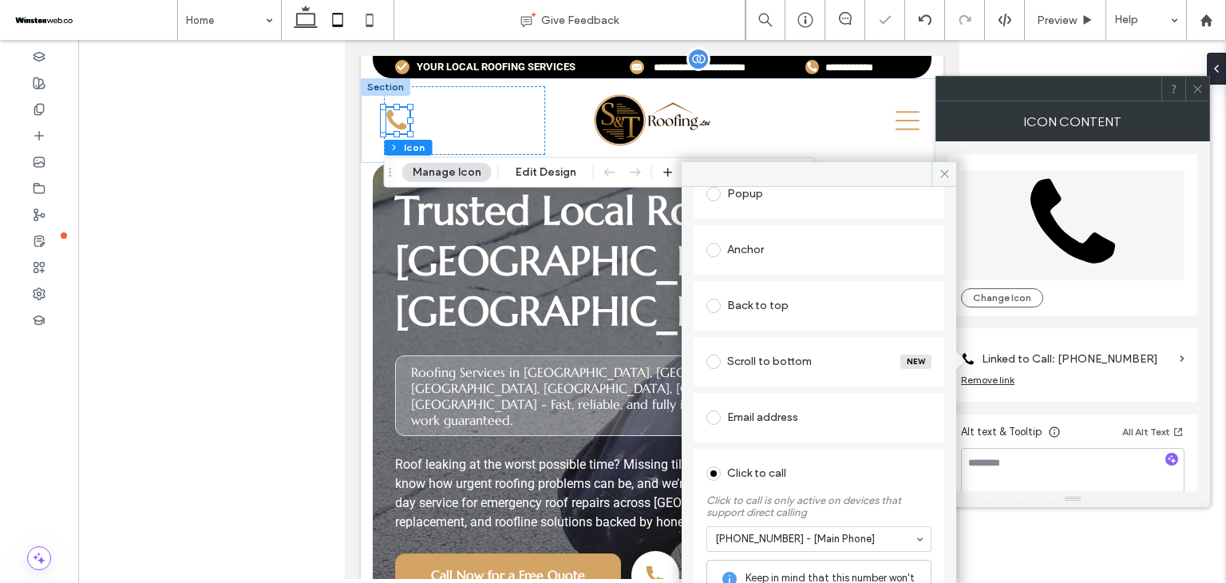
click at [838, 464] on div "Click to call" at bounding box center [819, 474] width 225 height 26
click at [940, 176] on icon at bounding box center [945, 174] width 12 height 12
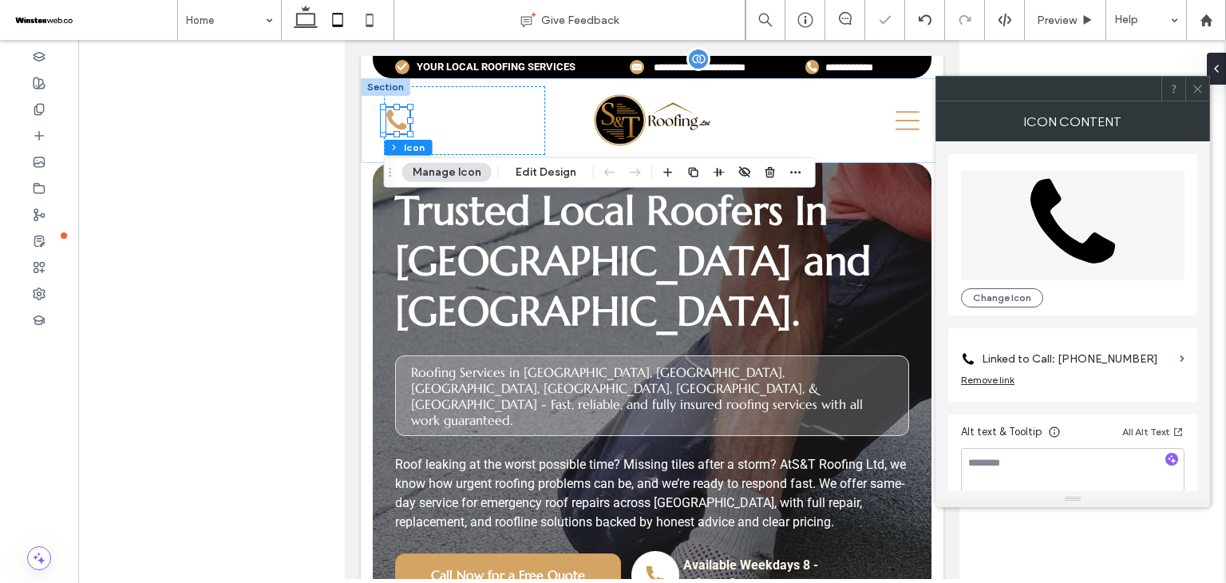
drag, startPoint x: 1201, startPoint y: 87, endPoint x: 1186, endPoint y: 88, distance: 14.4
click at [1198, 87] on icon at bounding box center [1198, 89] width 12 height 12
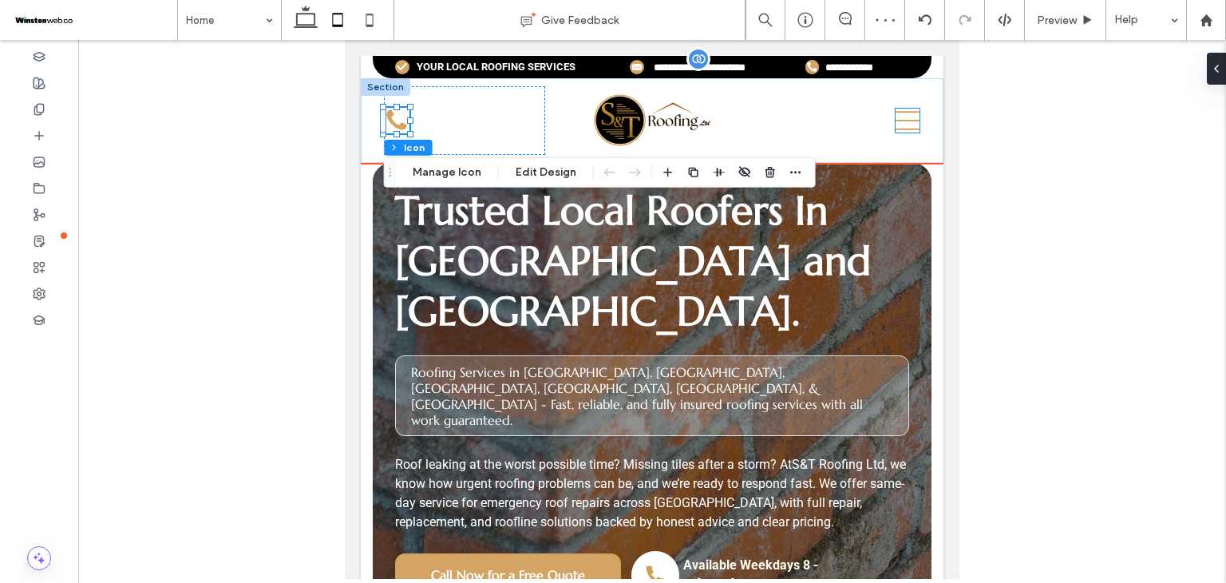
click at [904, 124] on icon at bounding box center [908, 121] width 24 height 24
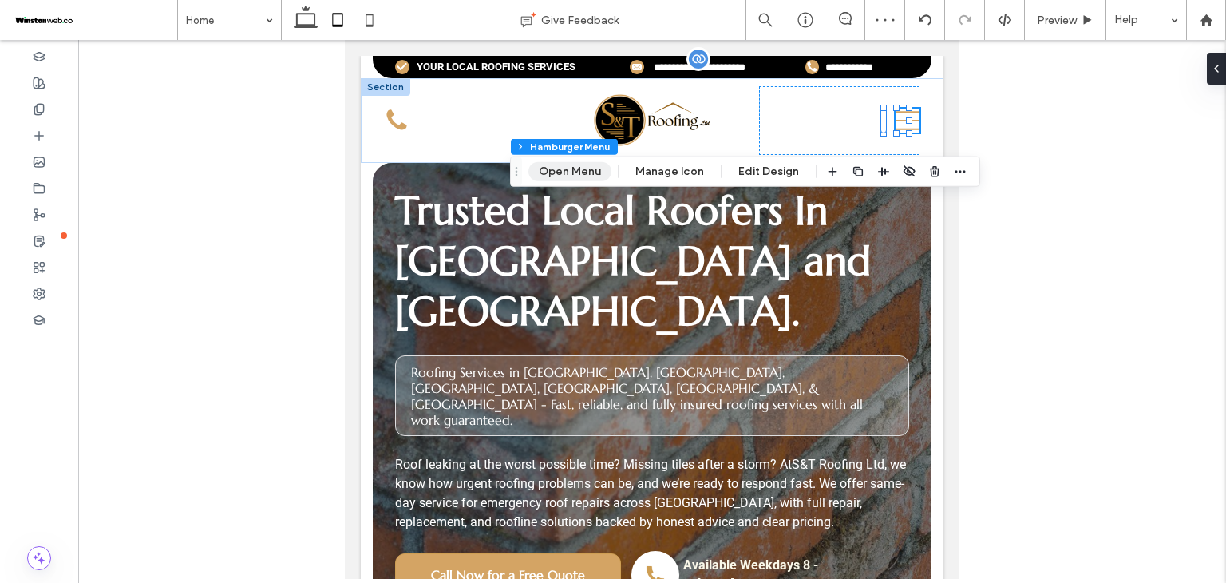
click at [588, 163] on button "Open Menu" at bounding box center [569, 171] width 83 height 19
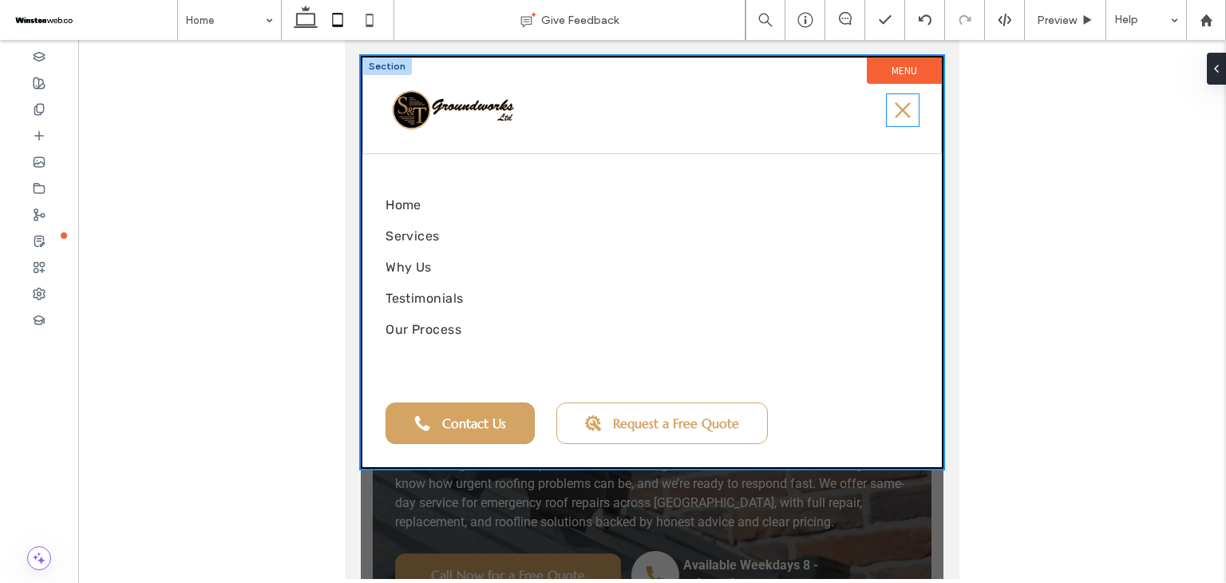
click at [906, 109] on icon at bounding box center [903, 110] width 32 height 32
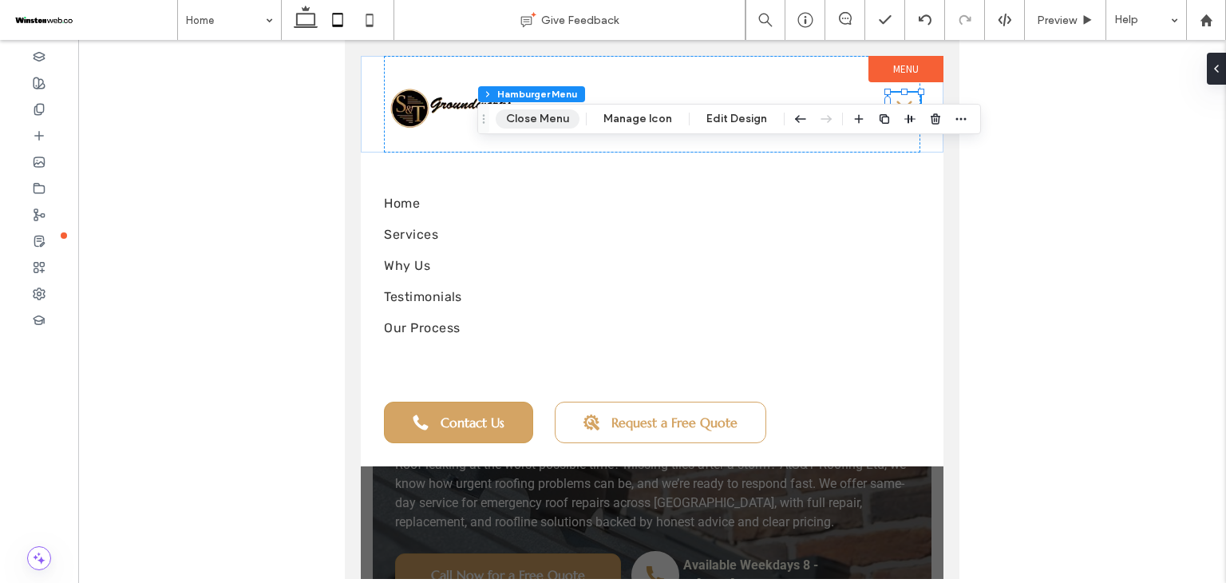
click at [562, 121] on button "Close Menu" at bounding box center [538, 118] width 84 height 19
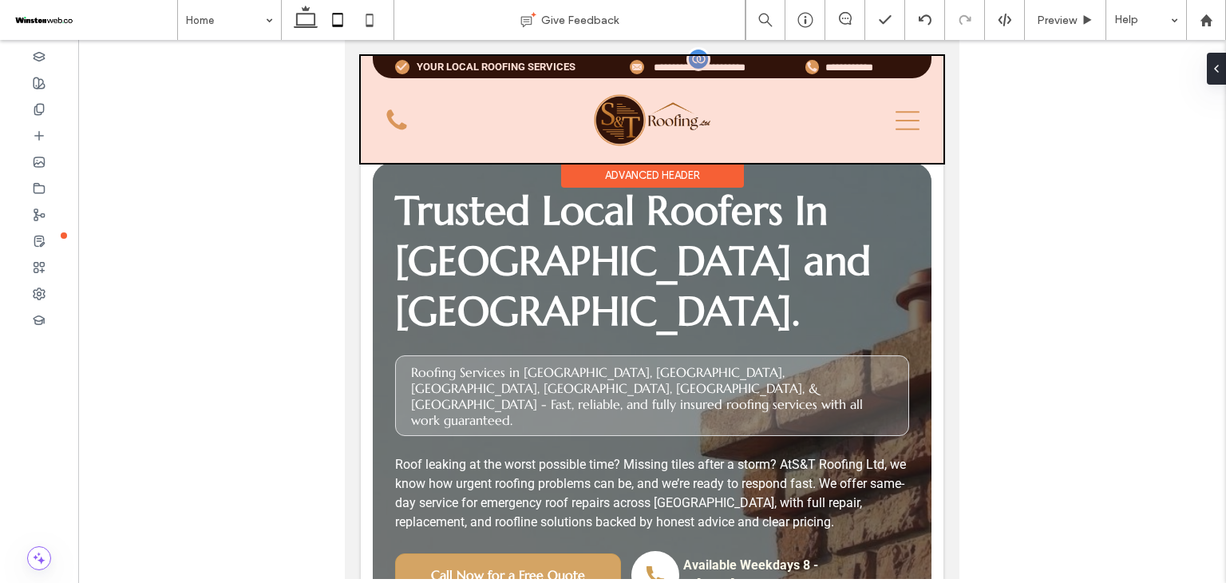
click at [869, 64] on div at bounding box center [652, 109] width 583 height 107
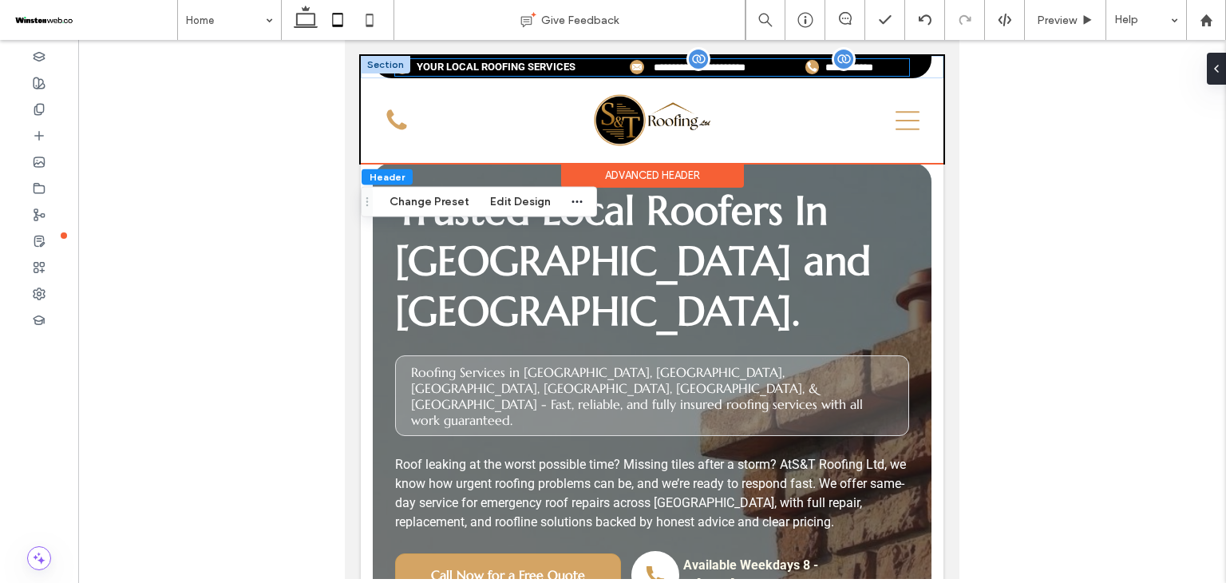
click at [857, 68] on span "**********" at bounding box center [849, 67] width 48 height 10
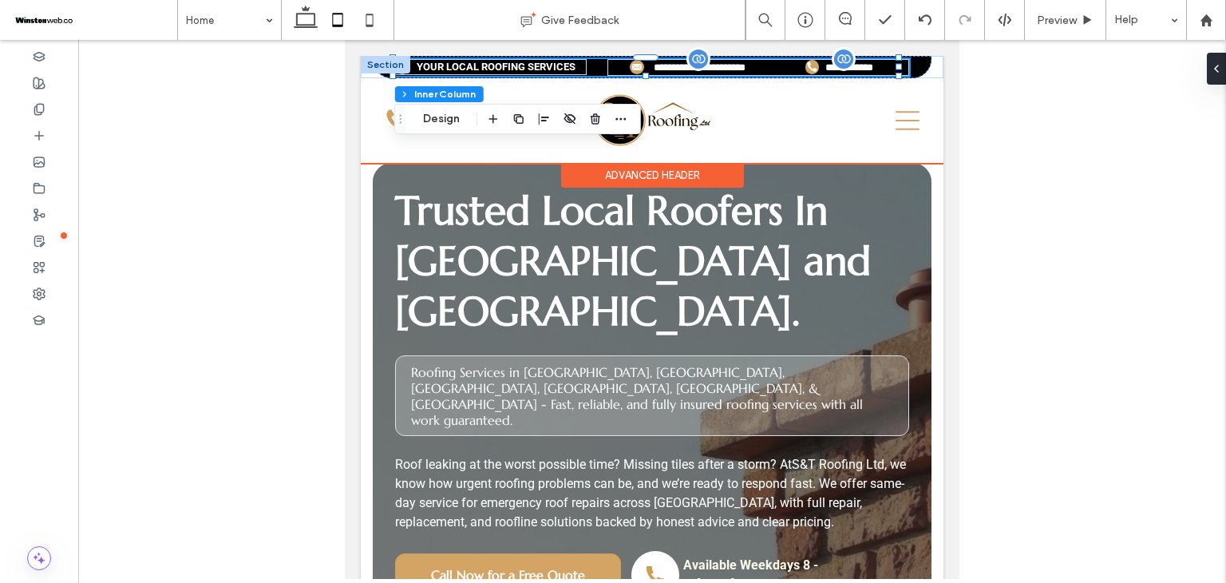
click at [857, 68] on span "**********" at bounding box center [849, 67] width 48 height 10
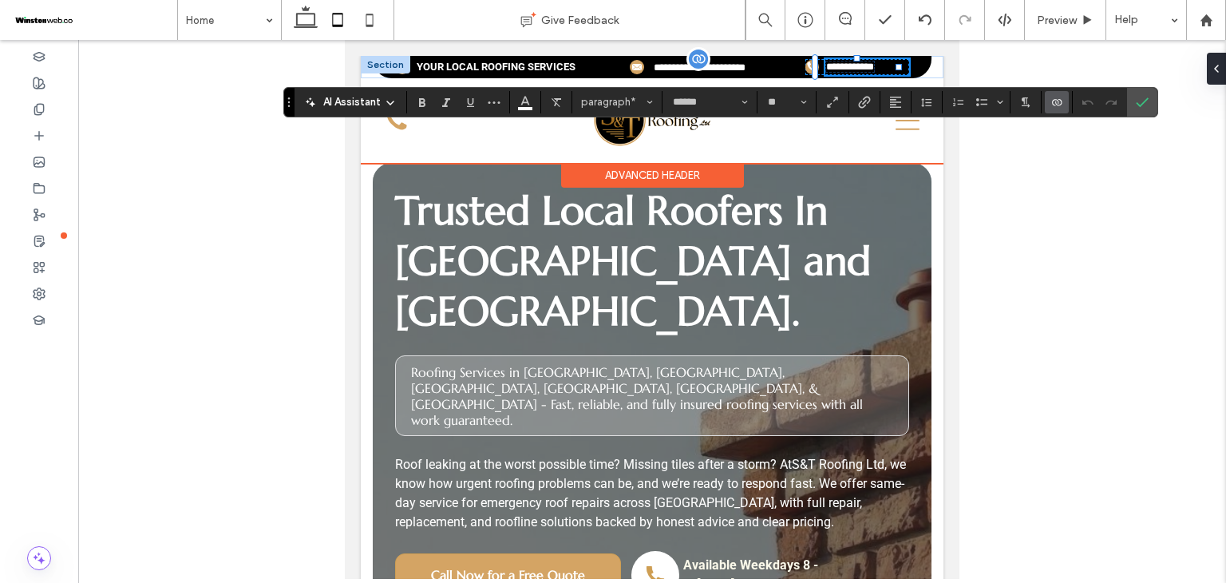
click at [857, 68] on span "**********" at bounding box center [850, 66] width 48 height 10
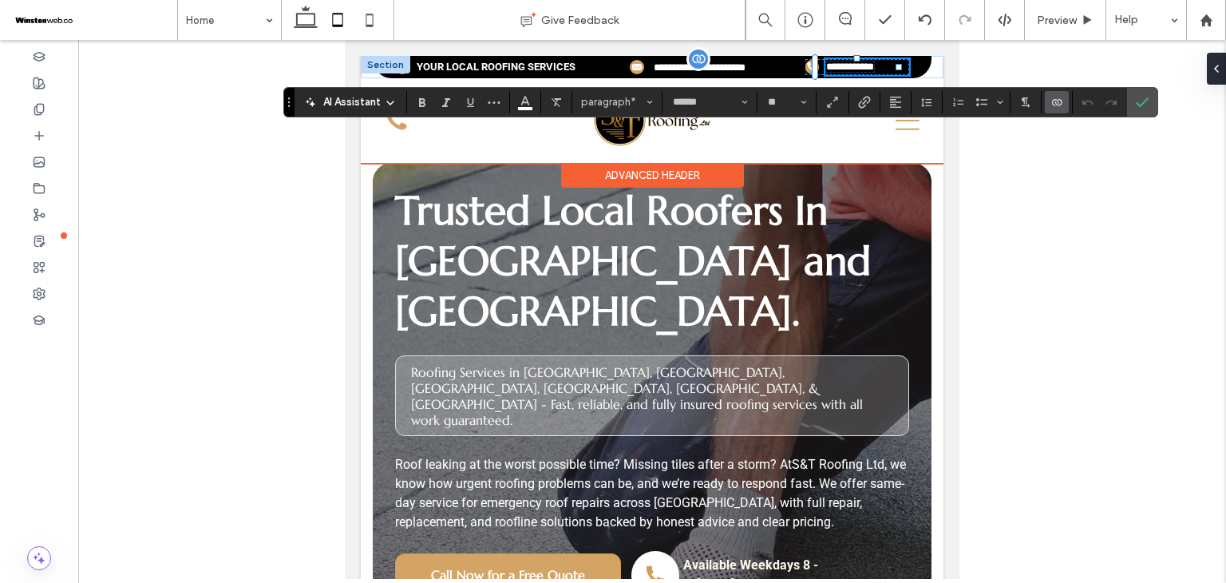
click at [857, 68] on span "**********" at bounding box center [850, 66] width 48 height 10
click at [1059, 109] on span "Connect To Data" at bounding box center [1057, 102] width 13 height 21
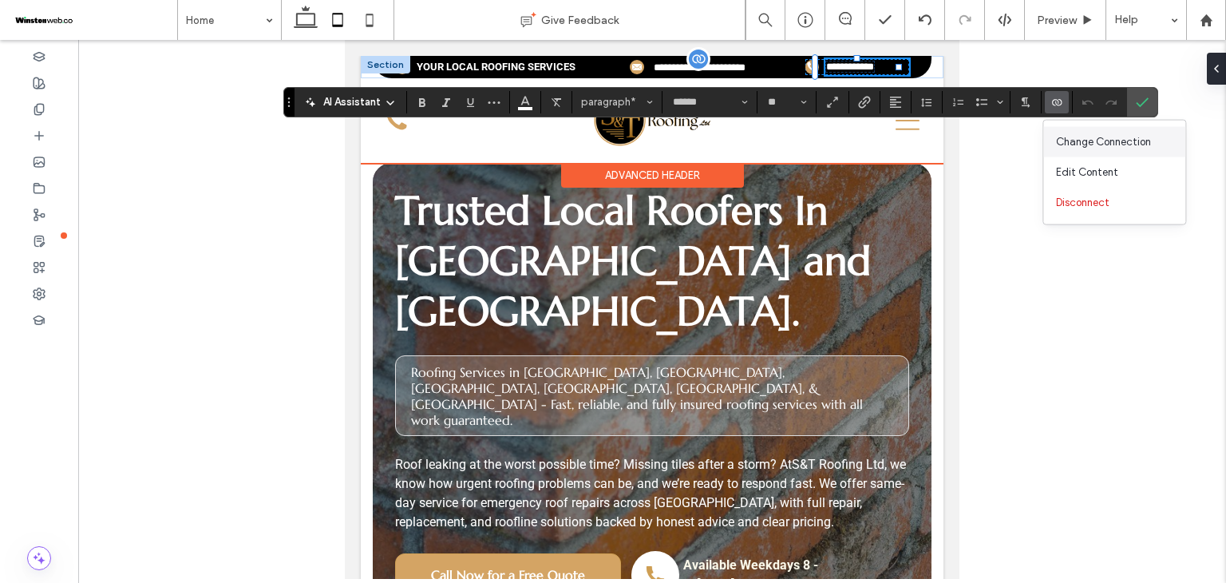
click at [1091, 146] on span "Change Connection" at bounding box center [1103, 142] width 95 height 16
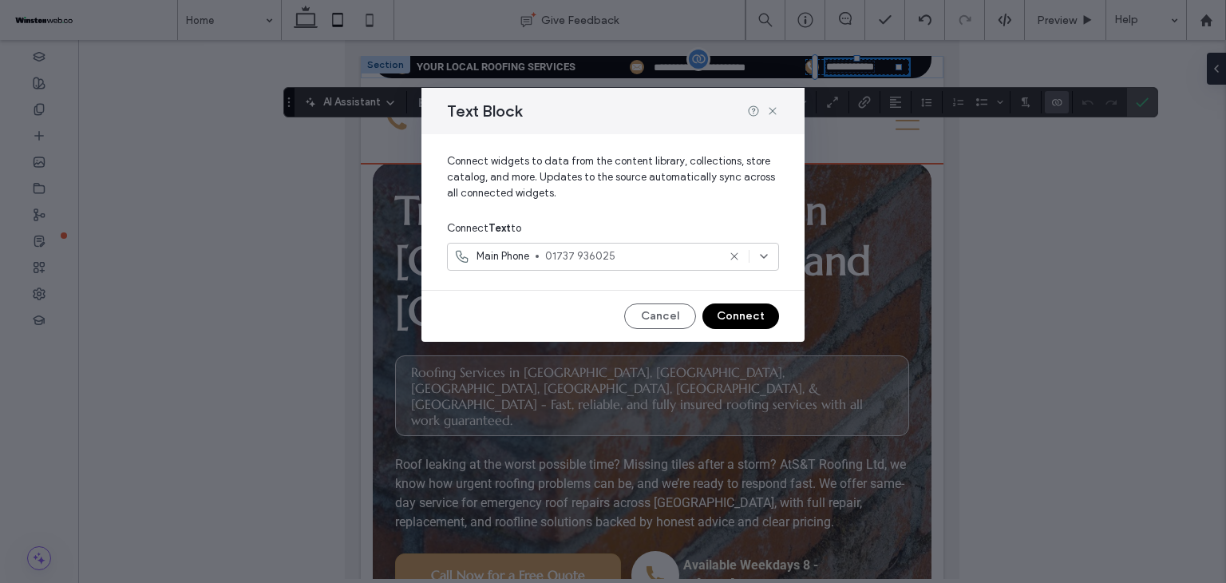
click at [773, 253] on div "Main Phone 01737 936025" at bounding box center [613, 257] width 332 height 28
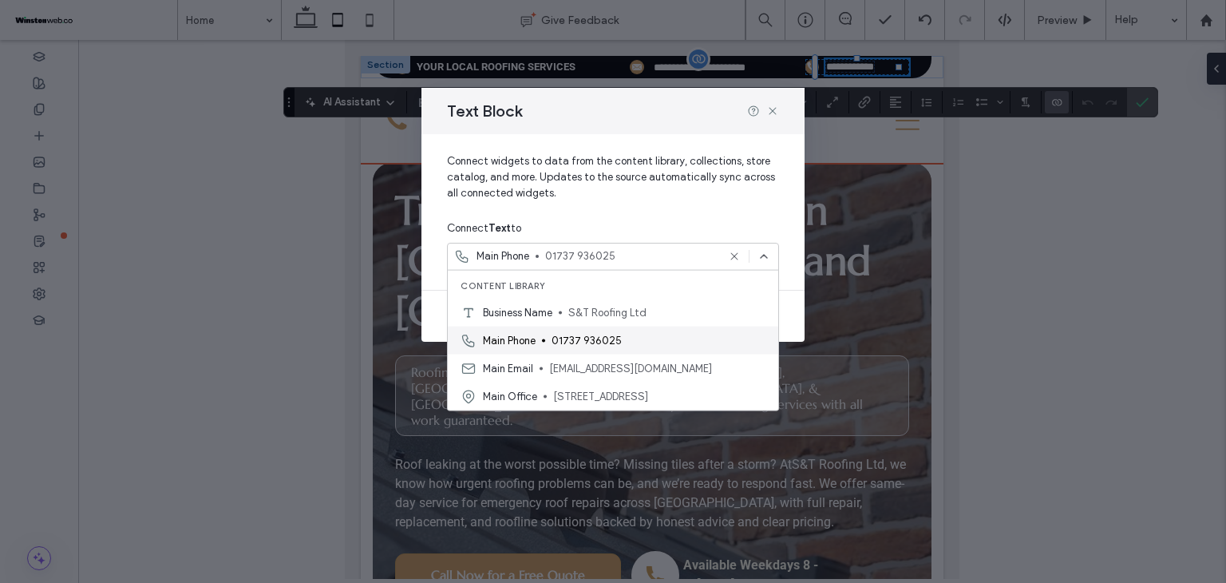
click at [699, 343] on span "01737 936025" at bounding box center [659, 340] width 214 height 16
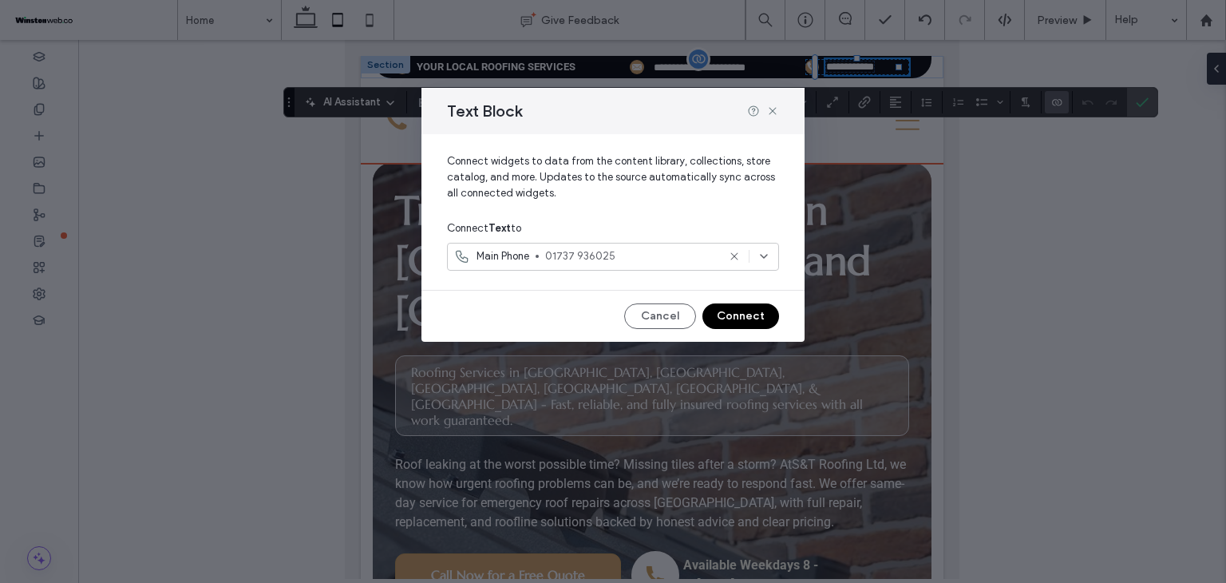
click at [737, 315] on button "Connect" at bounding box center [741, 316] width 77 height 26
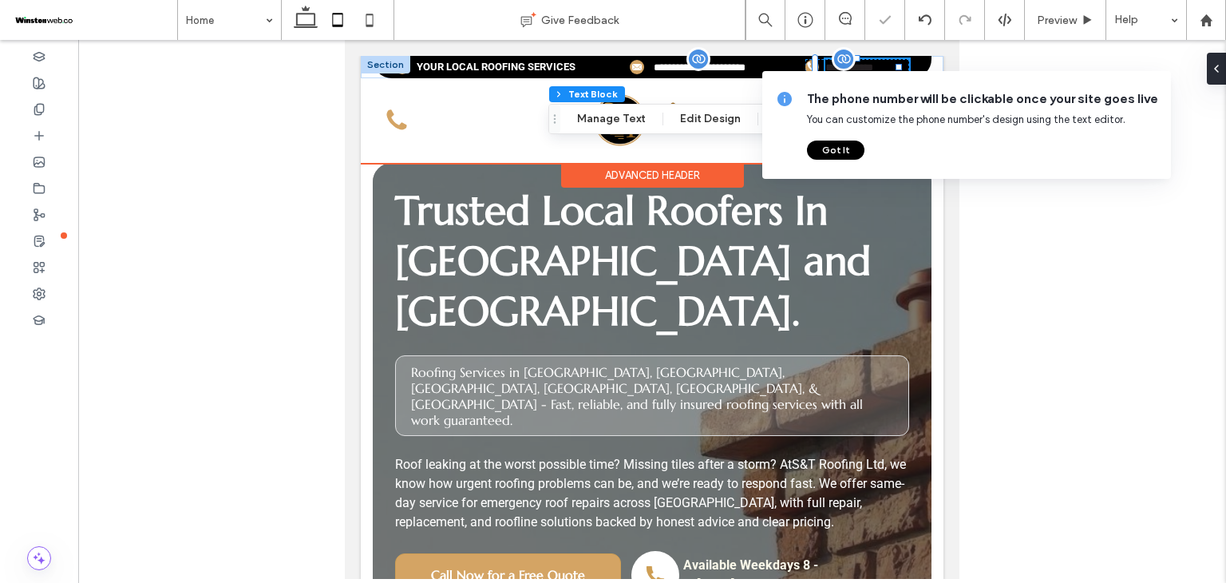
click at [869, 66] on span "**********" at bounding box center [849, 67] width 48 height 10
type input "******"
type input "**"
click at [869, 66] on span "**********" at bounding box center [850, 66] width 48 height 10
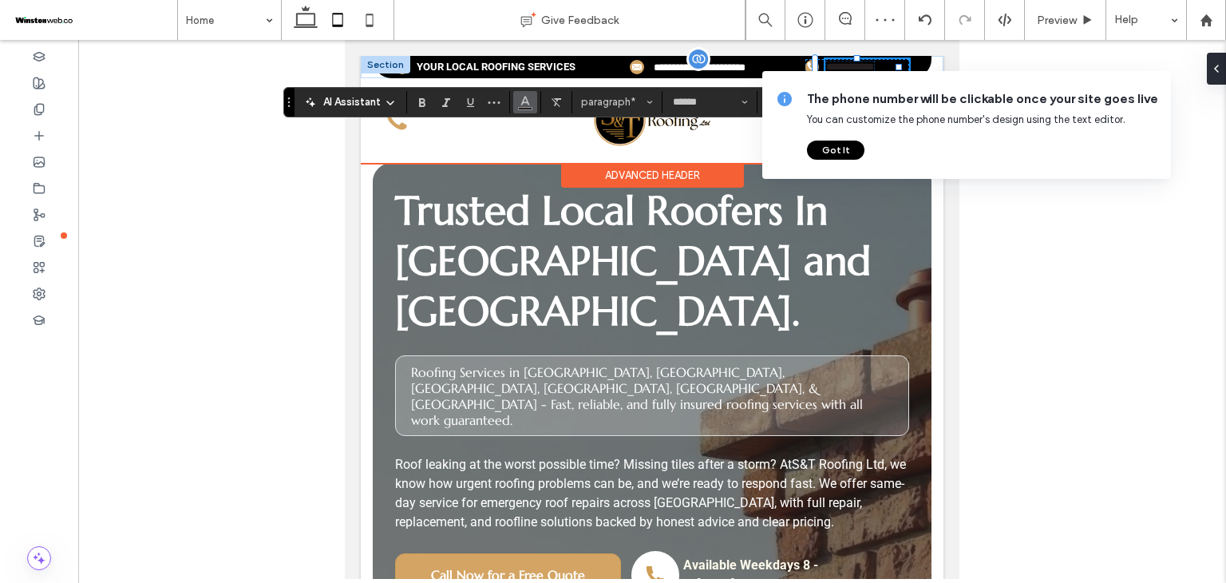
click at [515, 103] on button "Color" at bounding box center [525, 102] width 24 height 22
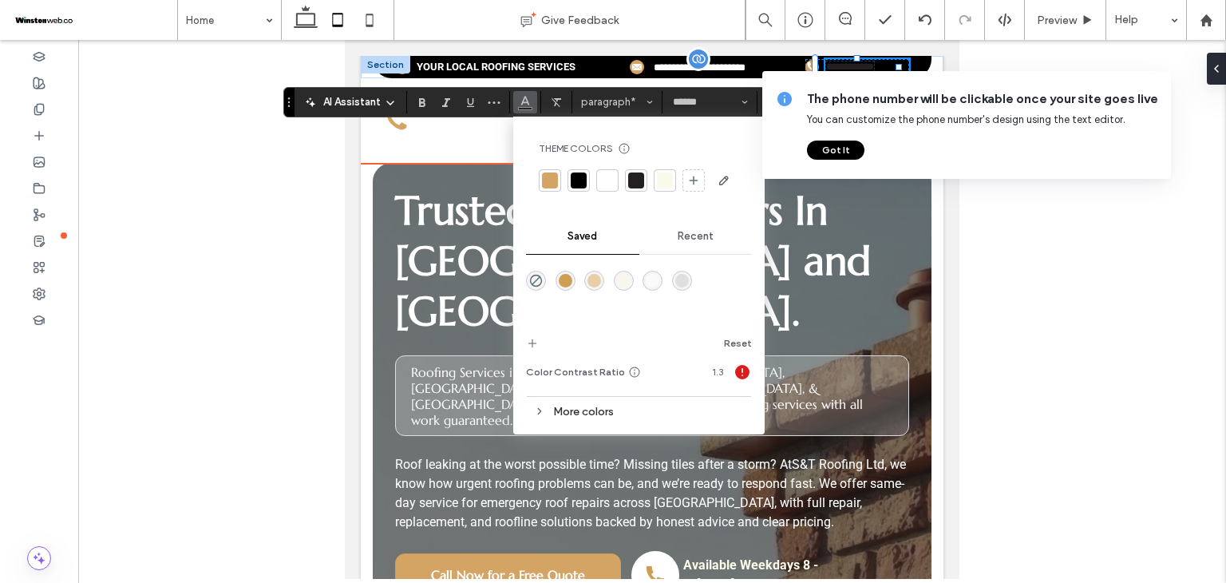
click at [610, 176] on div at bounding box center [608, 180] width 16 height 16
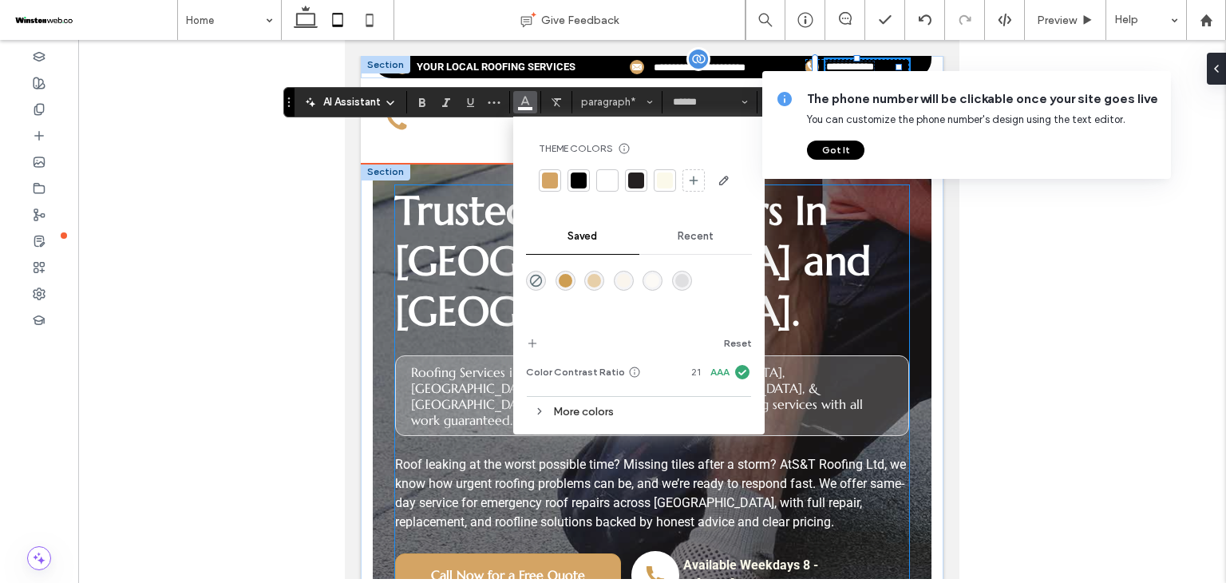
drag, startPoint x: 774, startPoint y: 184, endPoint x: 1130, endPoint y: 213, distance: 356.4
click at [774, 185] on span "Trusted Local Roofers In [GEOGRAPHIC_DATA] and [GEOGRAPHIC_DATA]." at bounding box center [633, 260] width 476 height 151
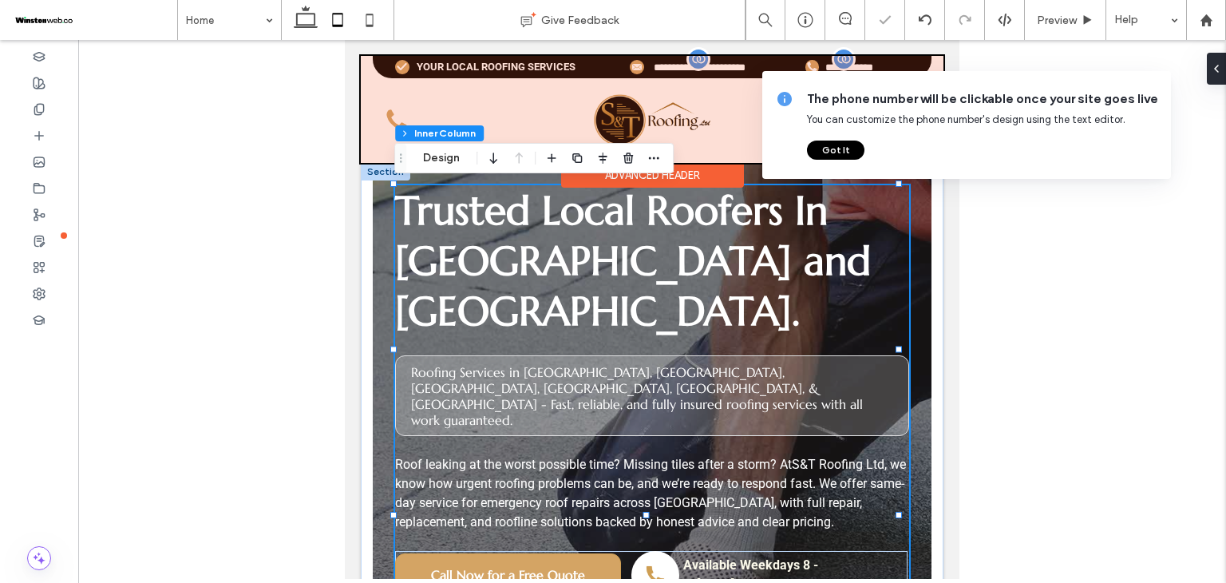
drag, startPoint x: 813, startPoint y: 153, endPoint x: 471, endPoint y: 113, distance: 344.0
click at [813, 153] on button "Got It" at bounding box center [835, 150] width 57 height 19
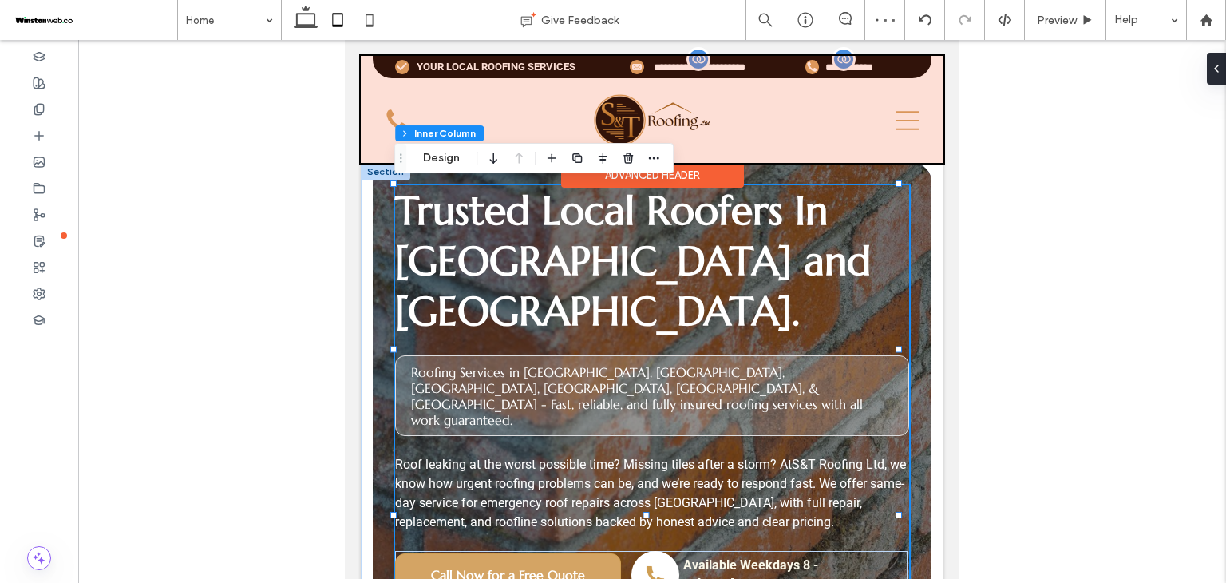
click at [723, 62] on div at bounding box center [652, 109] width 583 height 107
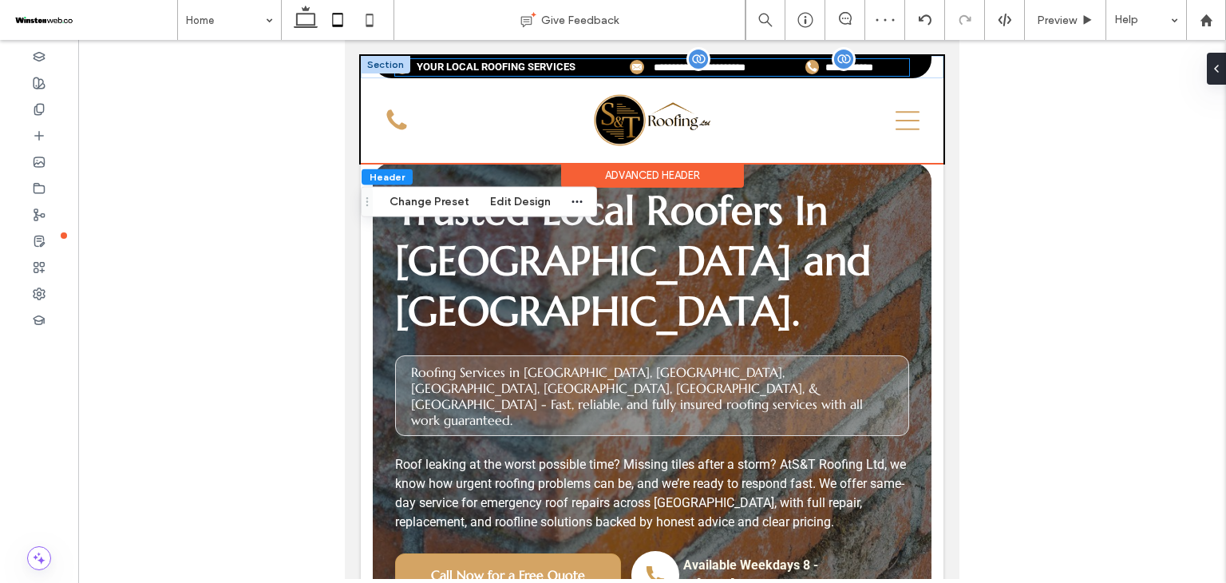
click at [723, 62] on span "**********" at bounding box center [700, 67] width 92 height 10
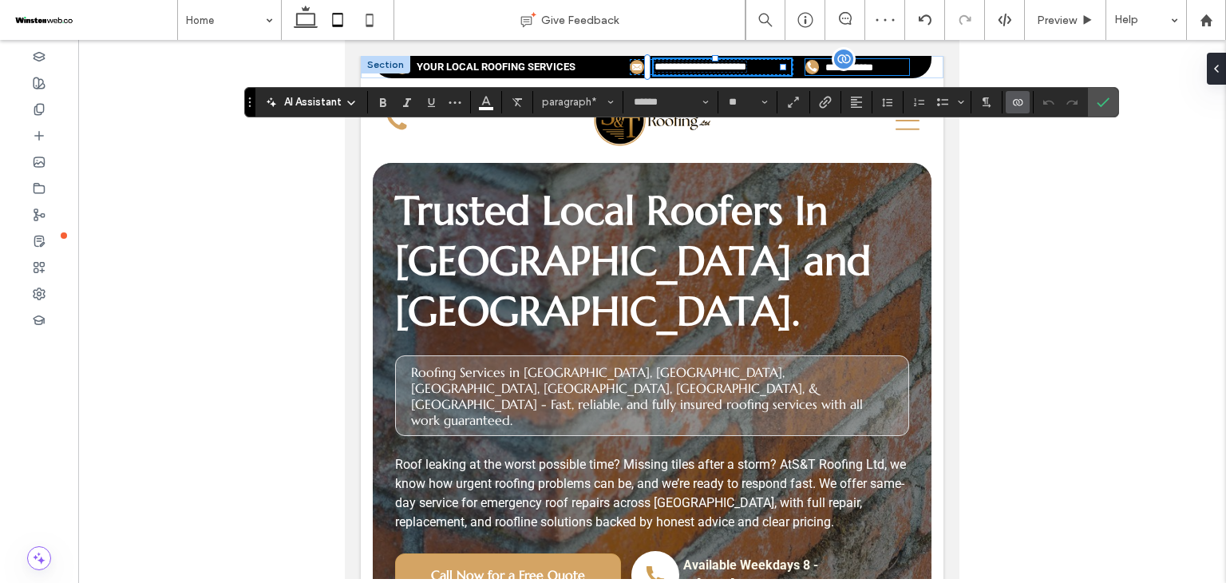
click at [825, 68] on span "**********" at bounding box center [849, 67] width 48 height 10
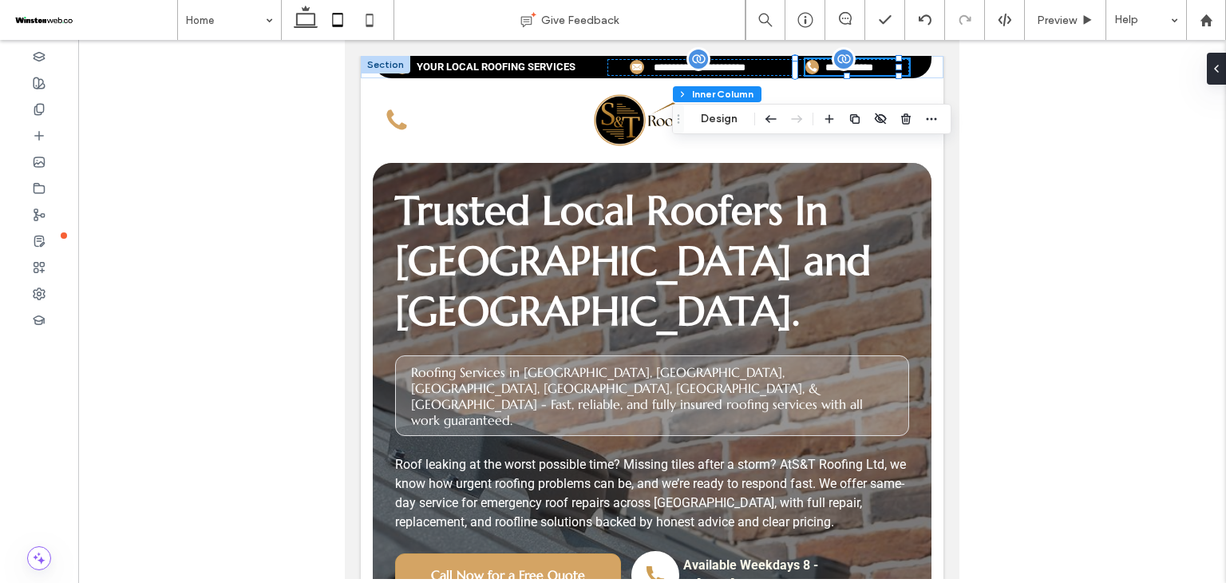
click at [825, 68] on span "**********" at bounding box center [849, 67] width 48 height 10
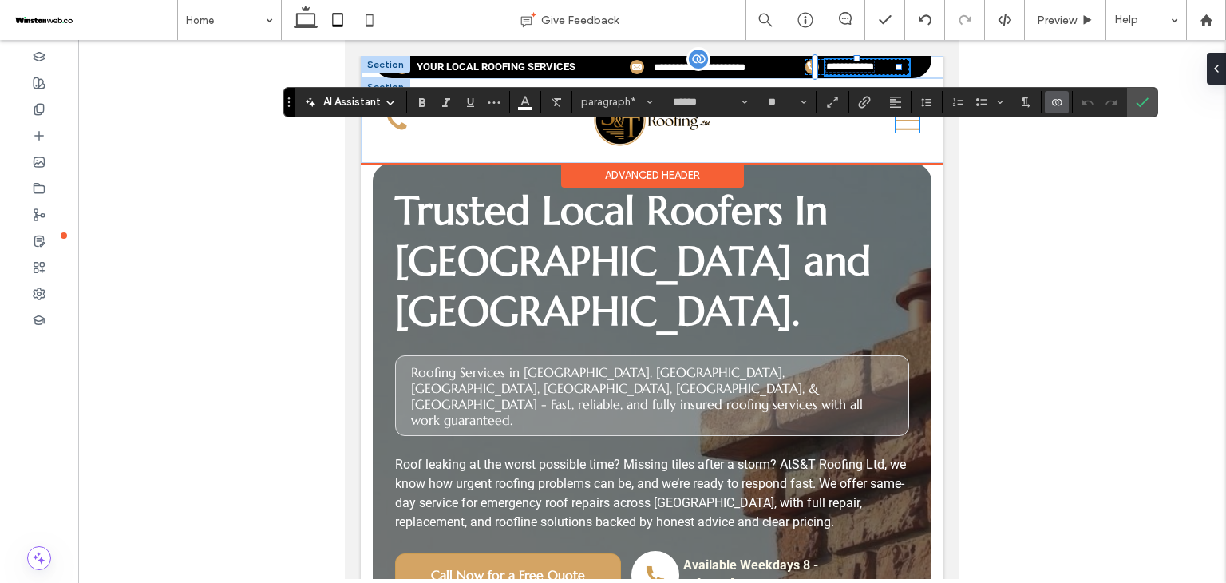
click at [896, 126] on icon at bounding box center [908, 121] width 24 height 24
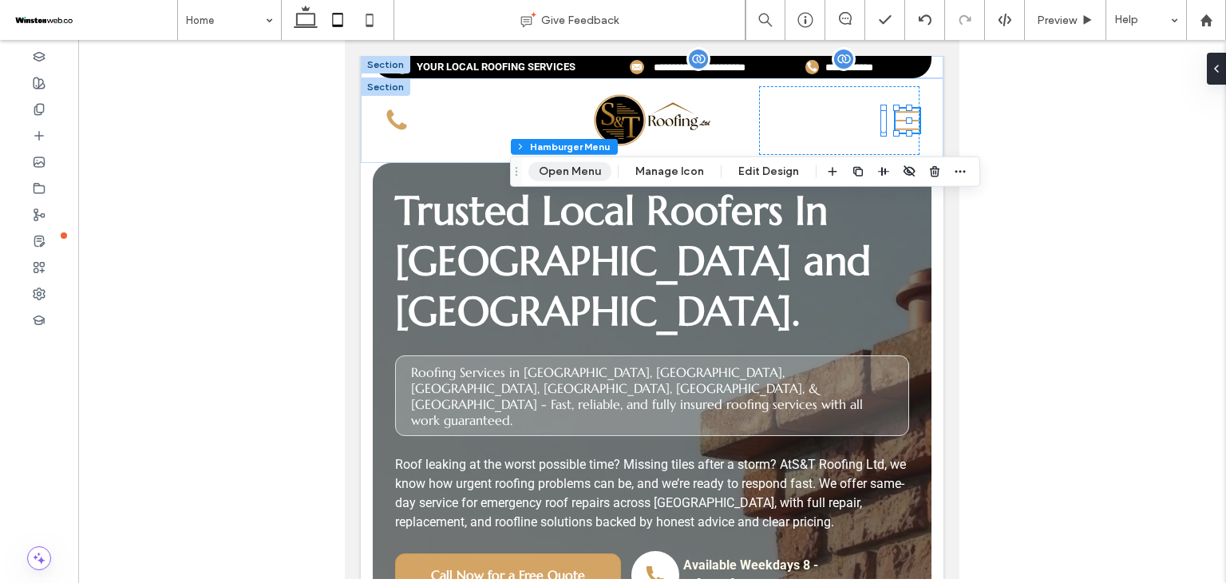
click at [601, 167] on button "Open Menu" at bounding box center [569, 171] width 83 height 19
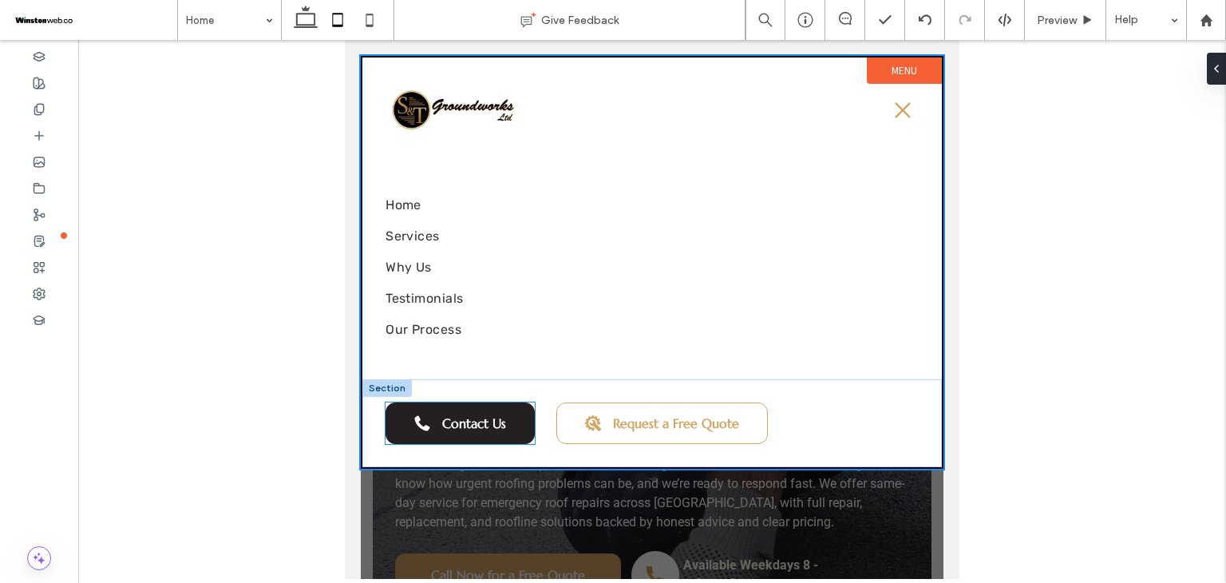
click at [515, 413] on link "Contact Us" at bounding box center [460, 423] width 149 height 42
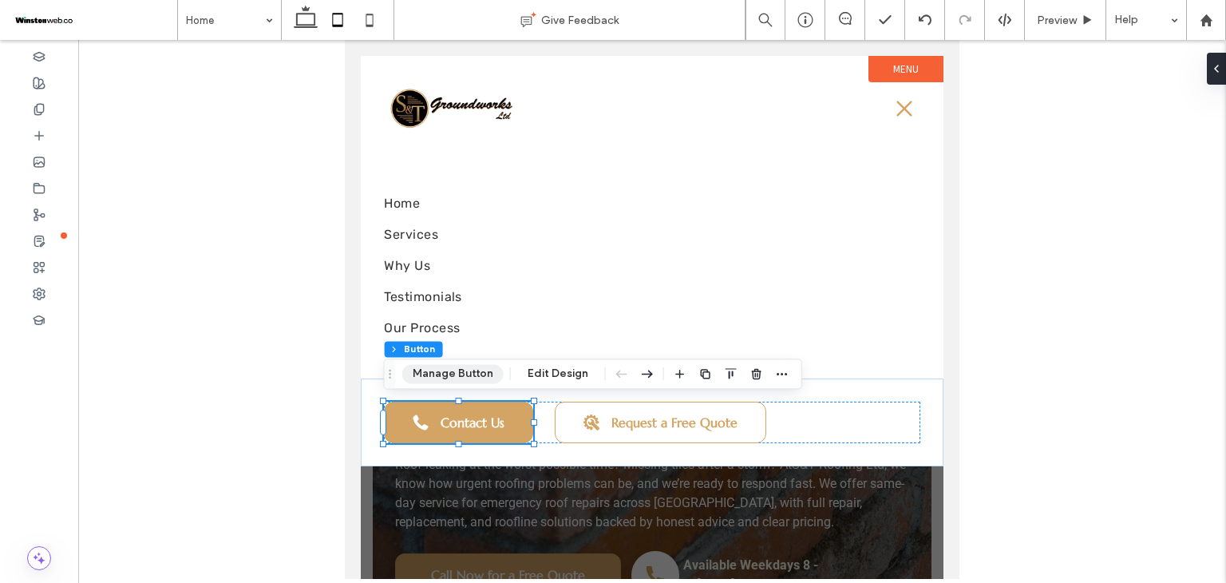
click at [453, 379] on button "Manage Button" at bounding box center [452, 373] width 101 height 19
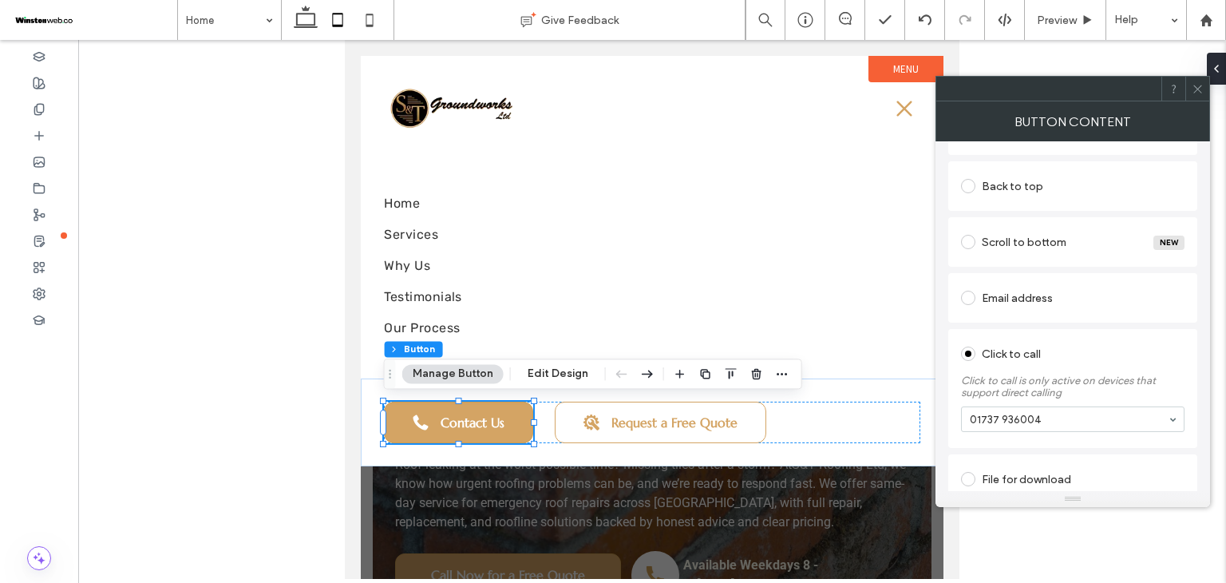
scroll to position [387, 0]
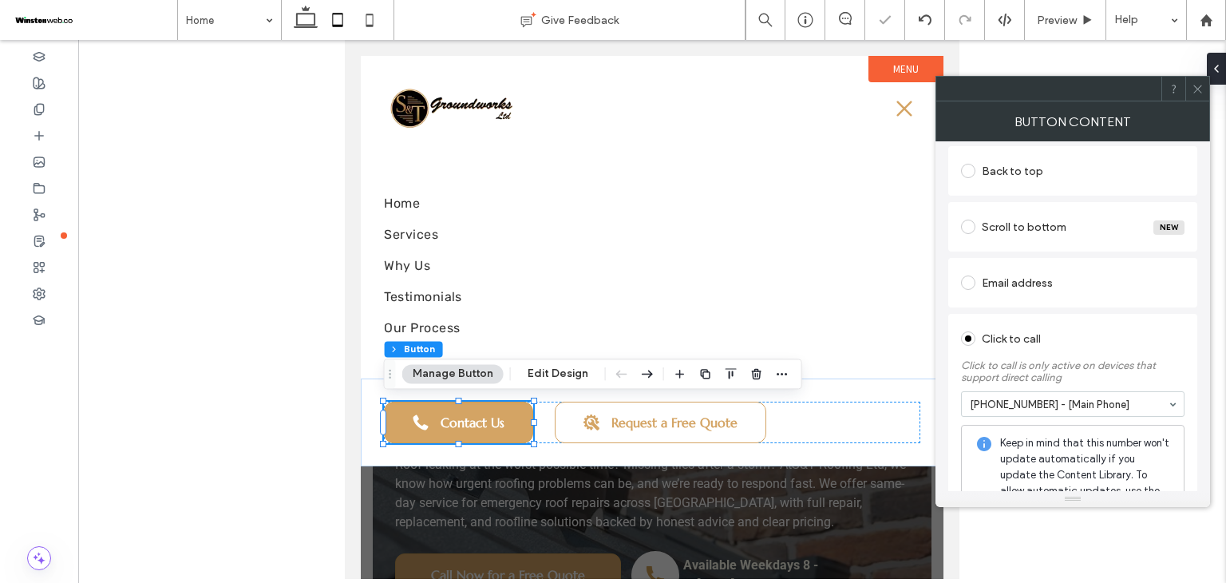
click at [1092, 342] on div "Click to call" at bounding box center [1073, 339] width 224 height 26
click at [1200, 79] on span at bounding box center [1198, 89] width 12 height 24
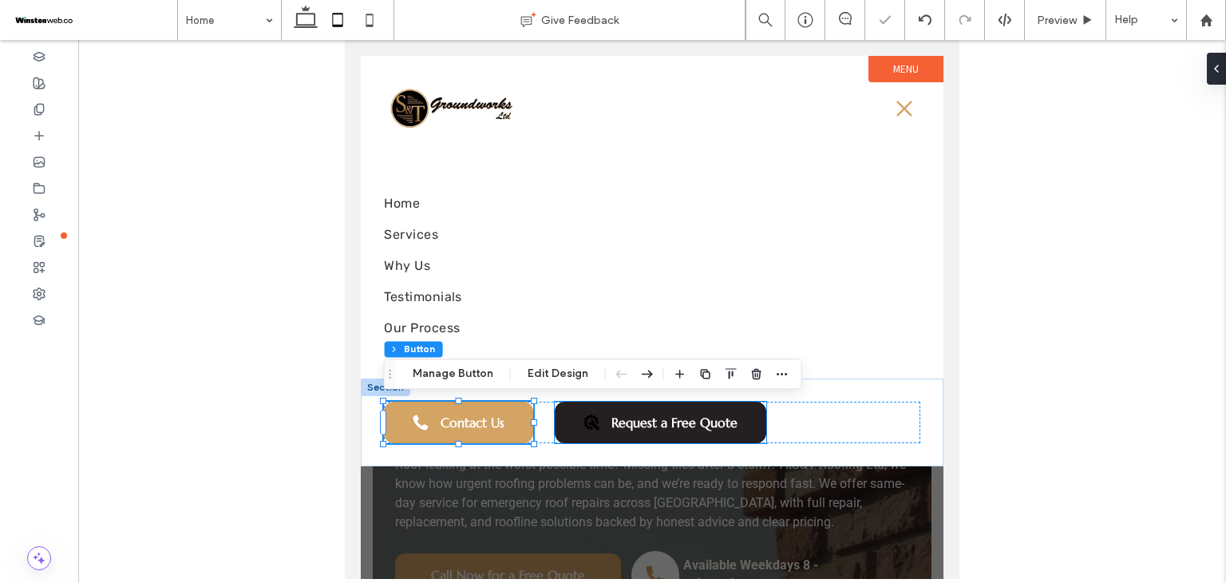
click at [695, 412] on link "Request a Free Quote" at bounding box center [661, 423] width 212 height 42
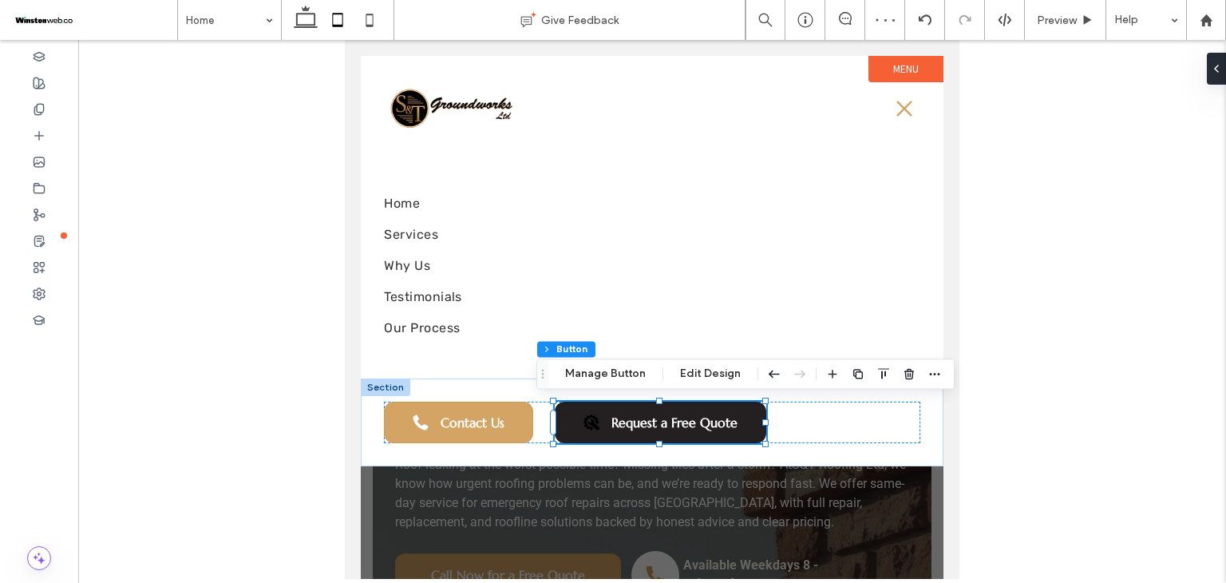
click at [633, 433] on link "Request a Free Quote" at bounding box center [661, 423] width 212 height 42
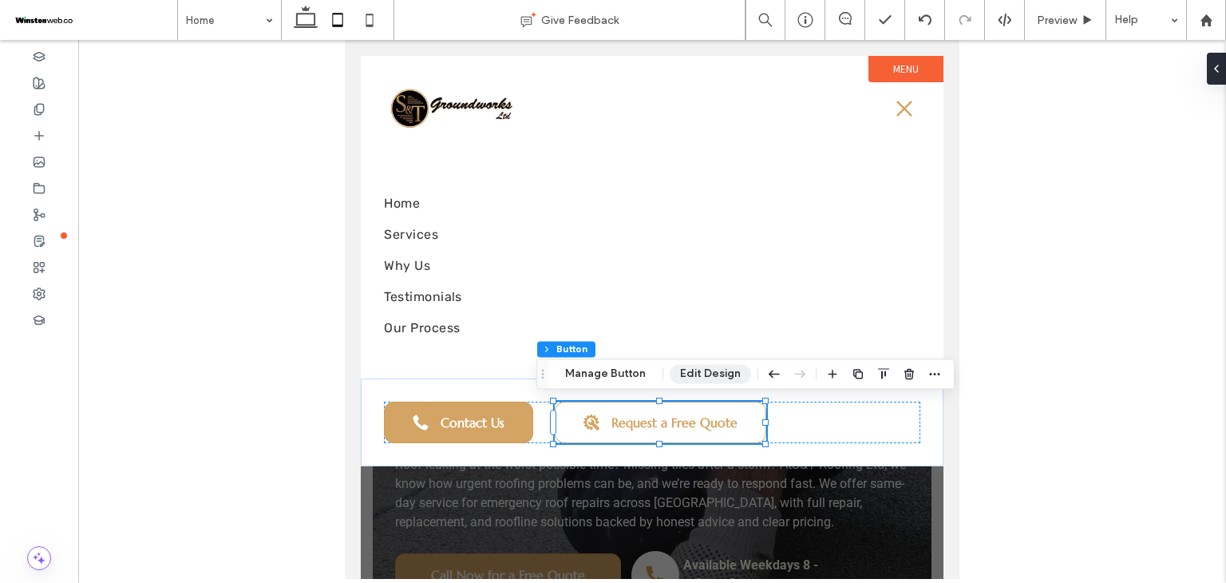
click at [708, 377] on button "Edit Design" at bounding box center [710, 373] width 81 height 19
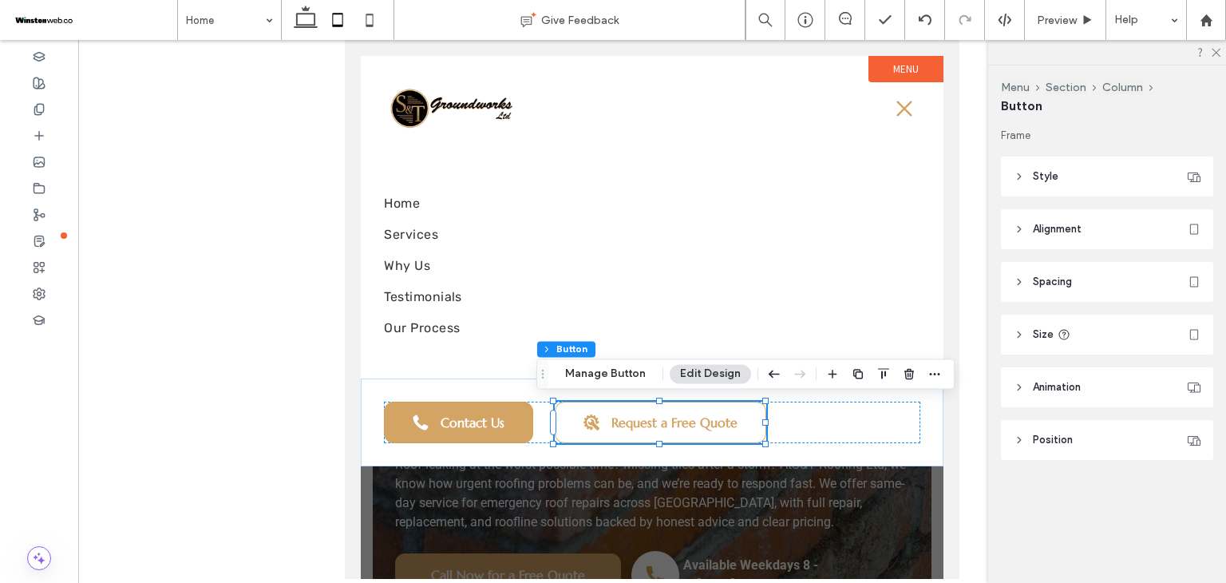
click at [1088, 180] on header "Style" at bounding box center [1107, 176] width 212 height 40
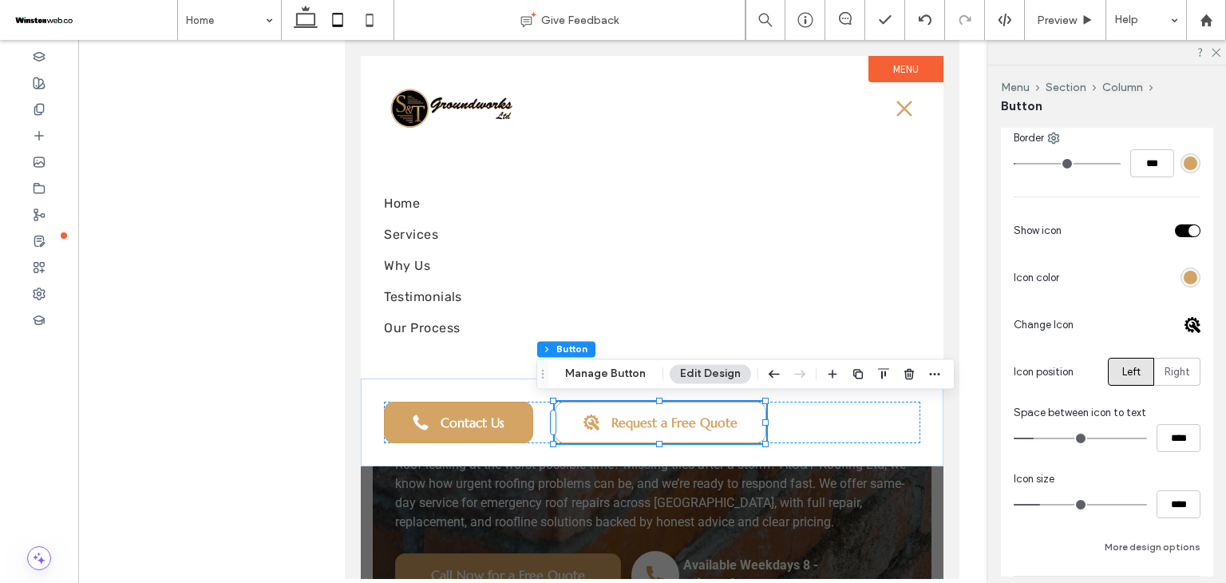
scroll to position [479, 0]
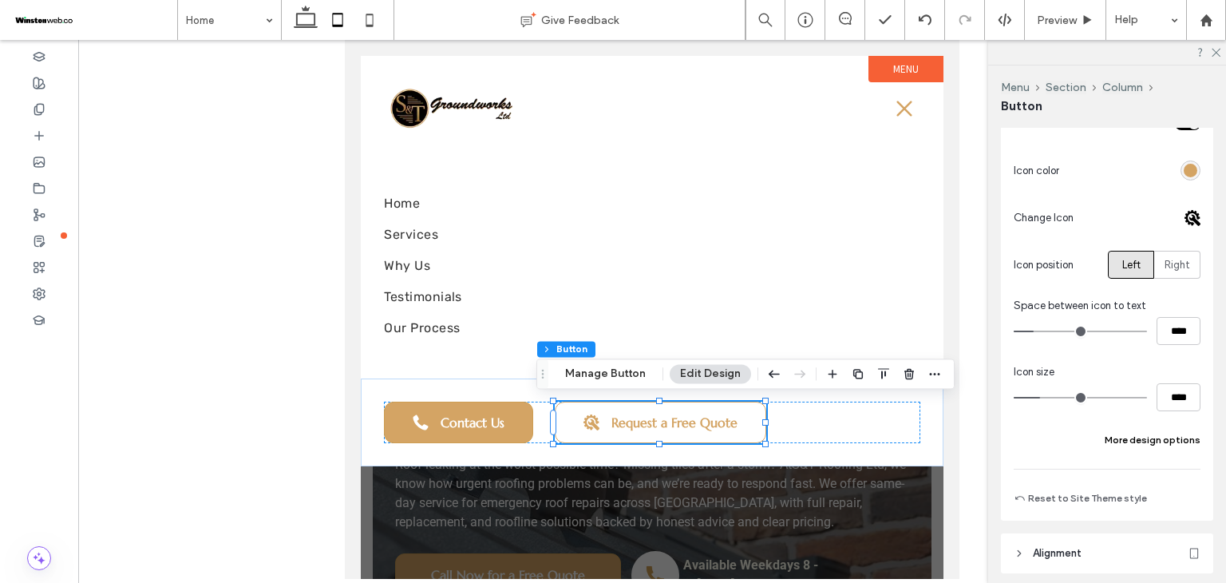
click at [1148, 441] on button "More design options" at bounding box center [1153, 439] width 96 height 19
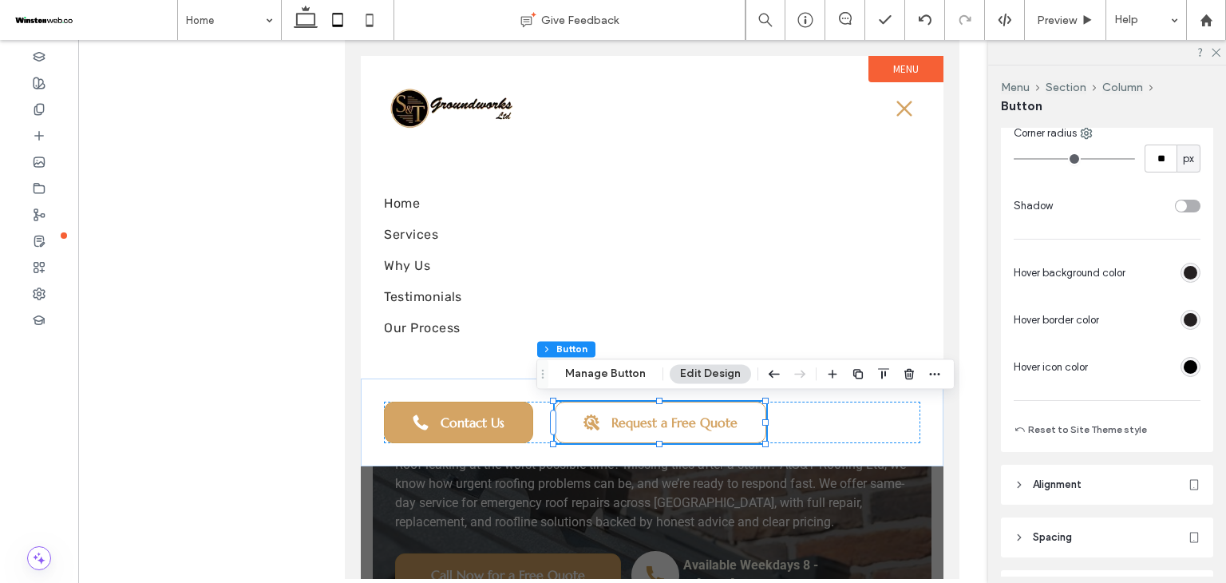
scroll to position [851, 0]
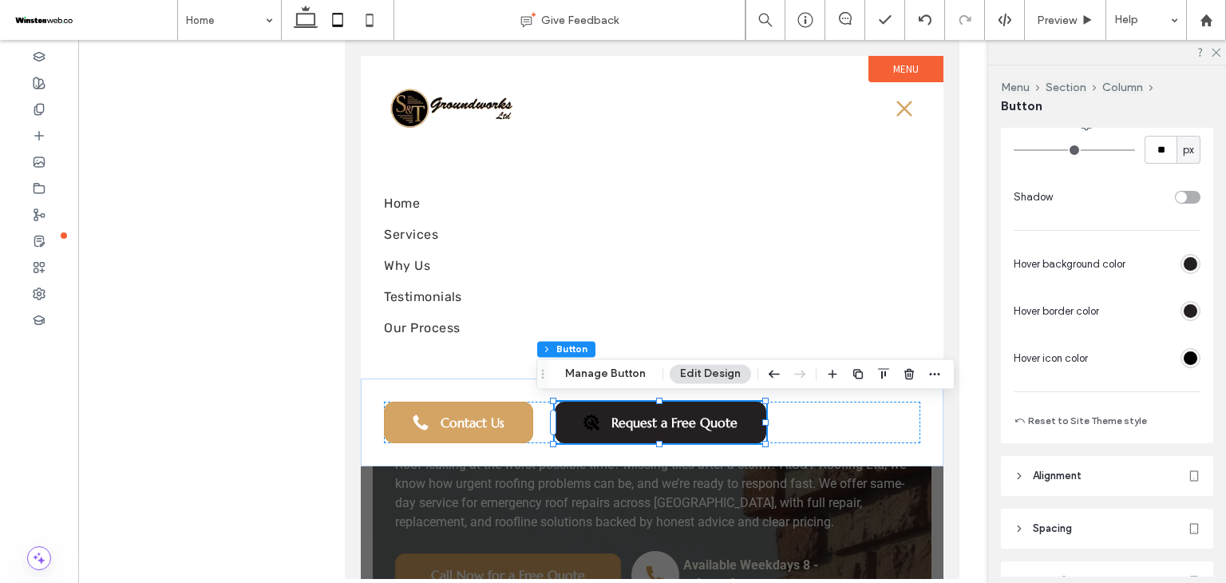
click at [1186, 352] on div "rgb(0, 0, 0)" at bounding box center [1191, 358] width 14 height 14
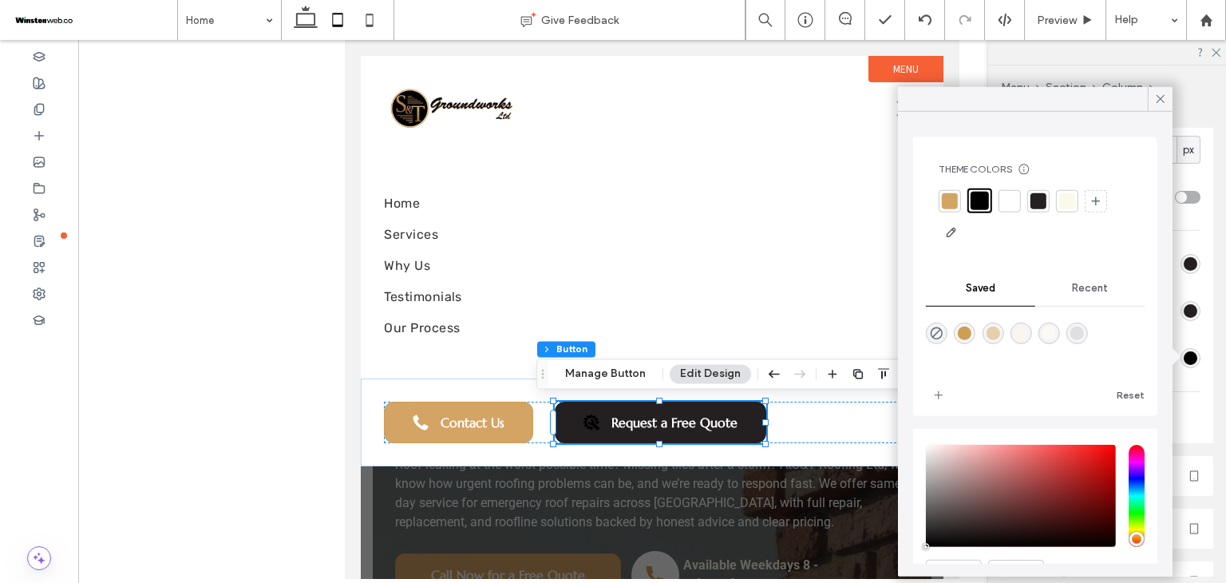
click at [1002, 195] on div at bounding box center [1010, 200] width 16 height 16
type input "*"
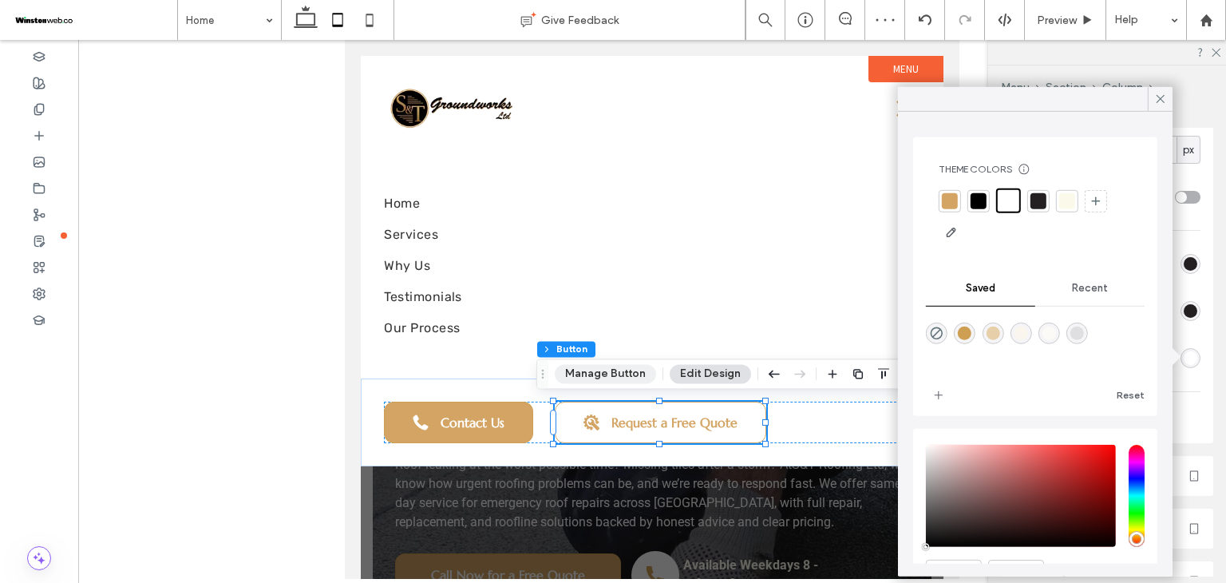
click at [628, 373] on button "Manage Button" at bounding box center [605, 373] width 101 height 19
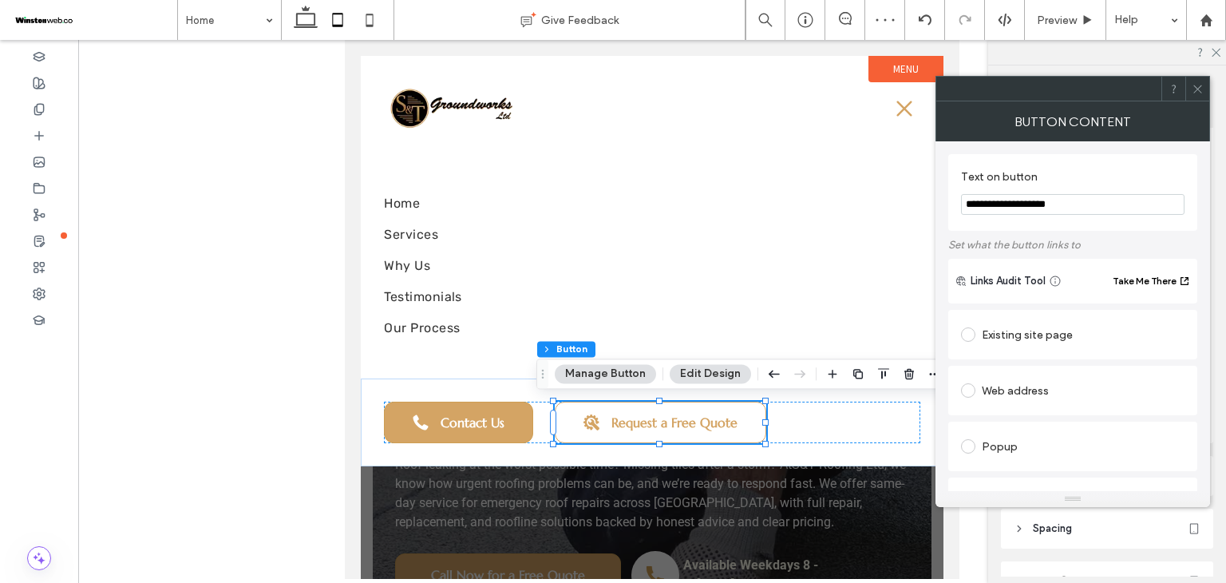
click at [1052, 344] on div "Existing site page" at bounding box center [1073, 335] width 224 height 26
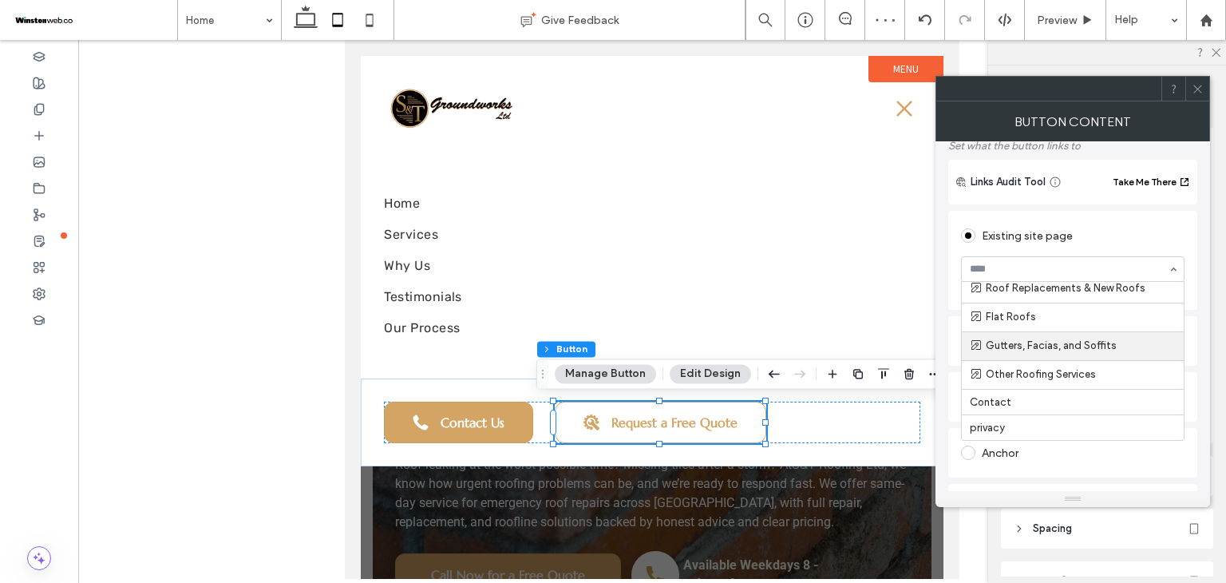
scroll to position [106, 0]
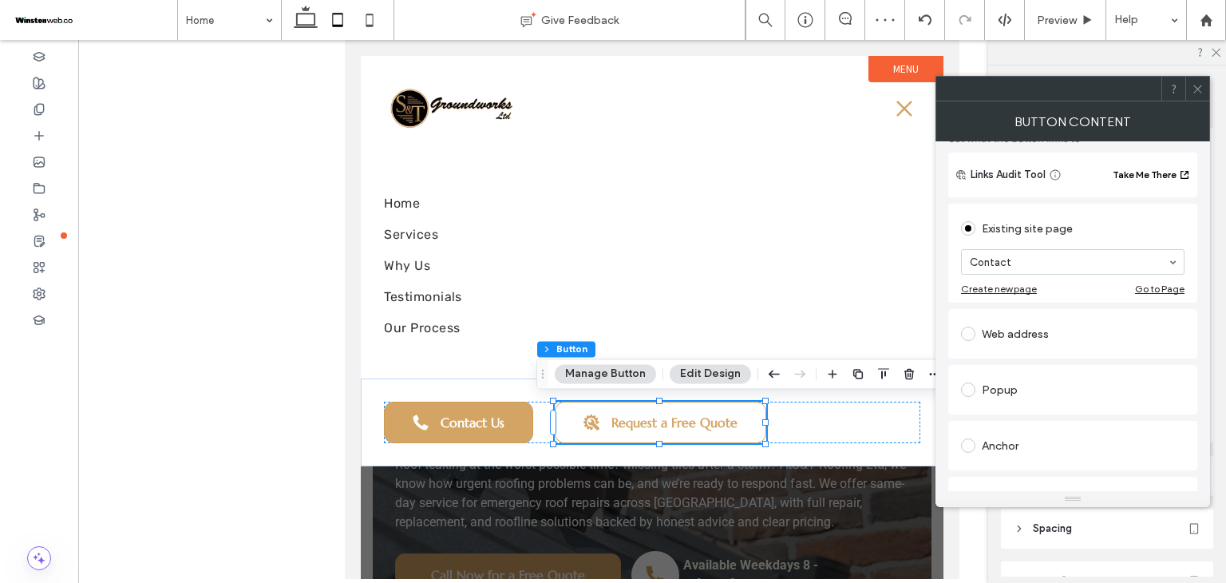
click at [1203, 95] on span at bounding box center [1198, 89] width 12 height 24
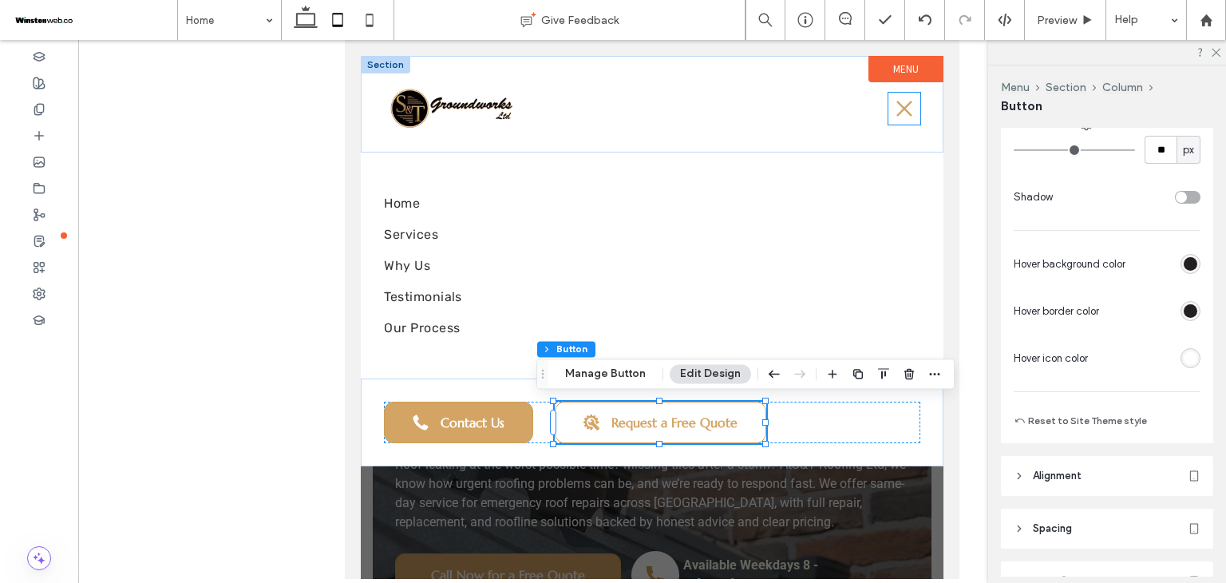
click at [903, 113] on icon at bounding box center [905, 109] width 32 height 32
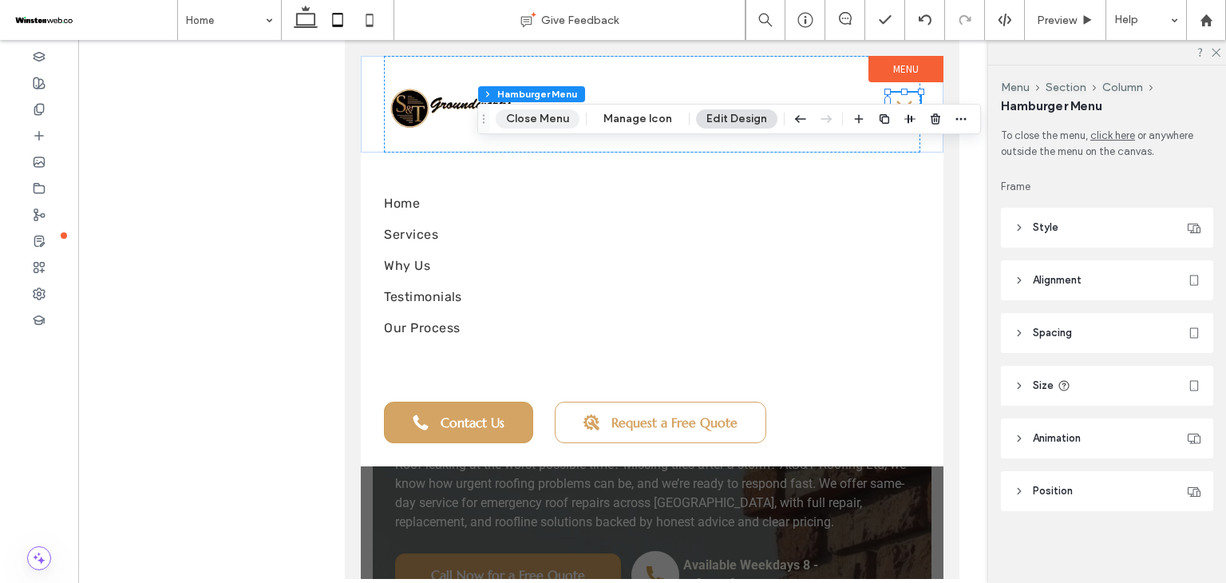
drag, startPoint x: 538, startPoint y: 119, endPoint x: 208, endPoint y: 101, distance: 330.2
click at [538, 119] on button "Close Menu" at bounding box center [538, 118] width 84 height 19
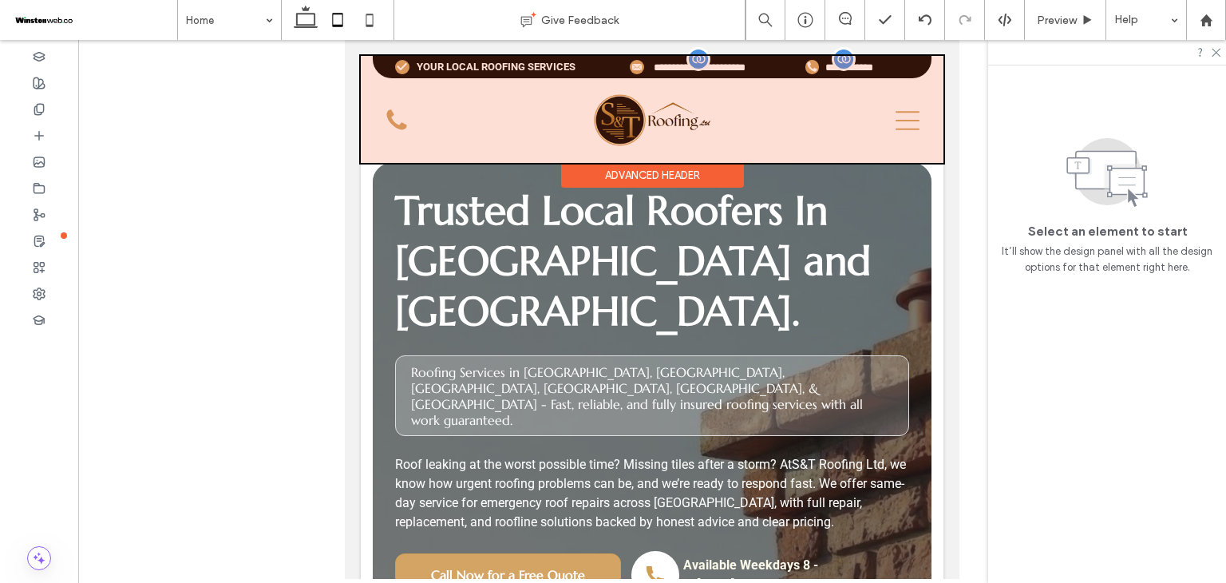
click at [892, 125] on div at bounding box center [652, 109] width 583 height 107
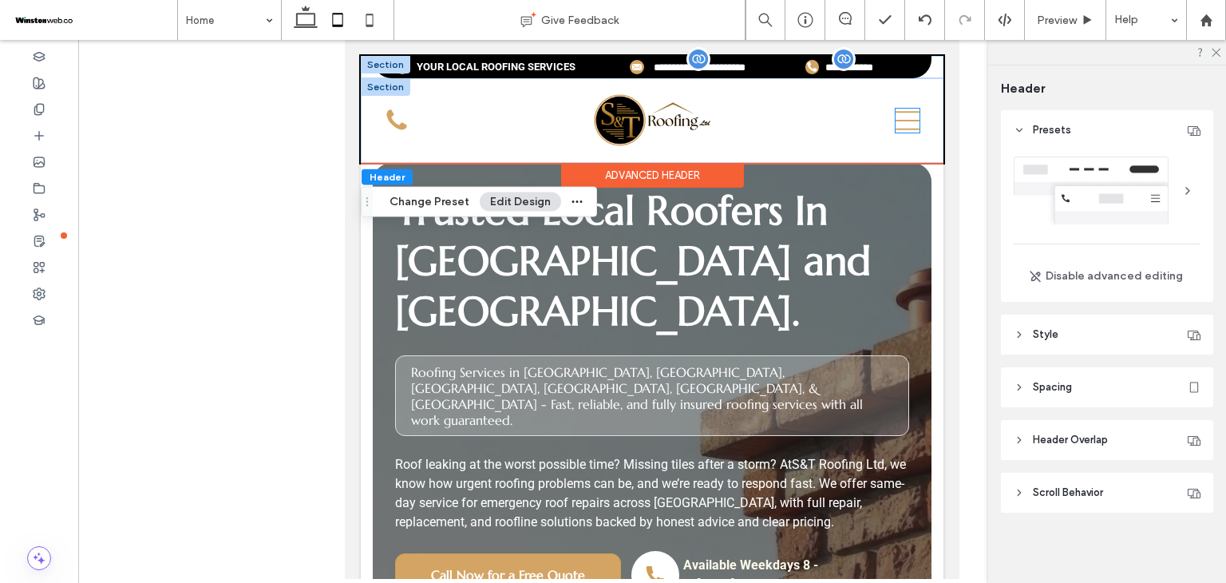
click at [896, 124] on icon at bounding box center [908, 121] width 24 height 24
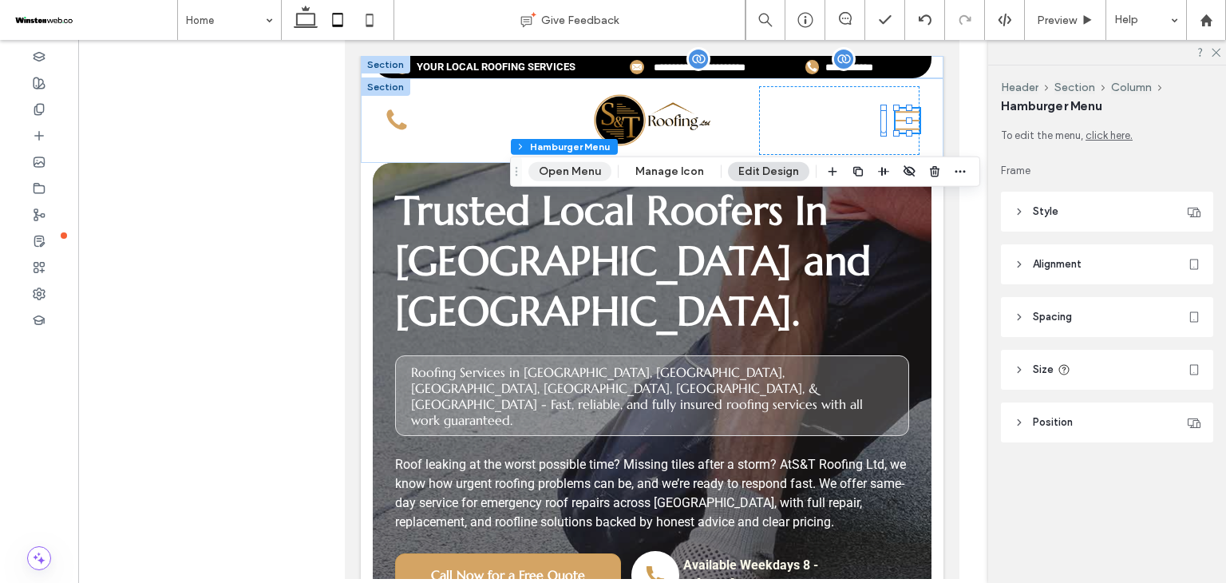
click at [559, 174] on button "Open Menu" at bounding box center [569, 171] width 83 height 19
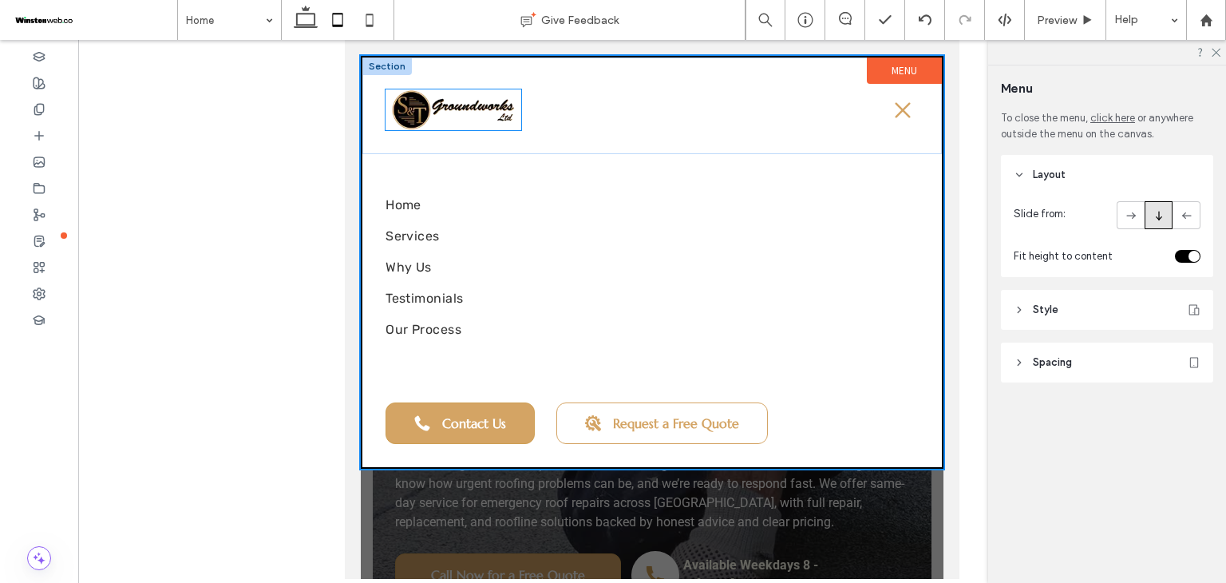
click at [437, 119] on img at bounding box center [454, 109] width 136 height 40
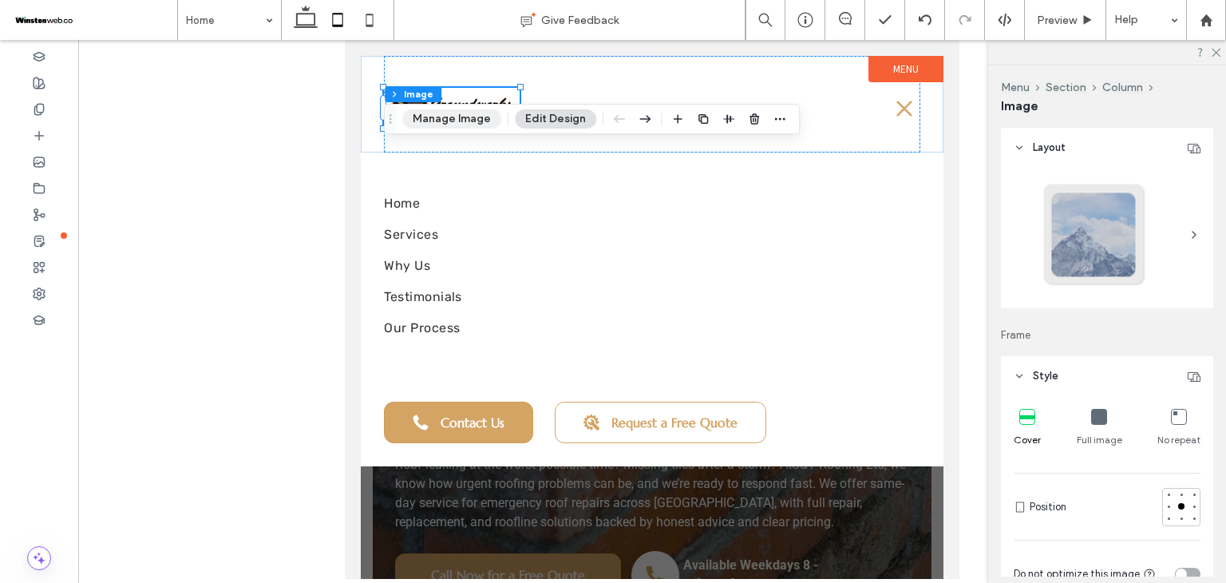
drag, startPoint x: 482, startPoint y: 123, endPoint x: 392, endPoint y: 184, distance: 109.2
click at [482, 123] on button "Manage Image" at bounding box center [451, 118] width 99 height 19
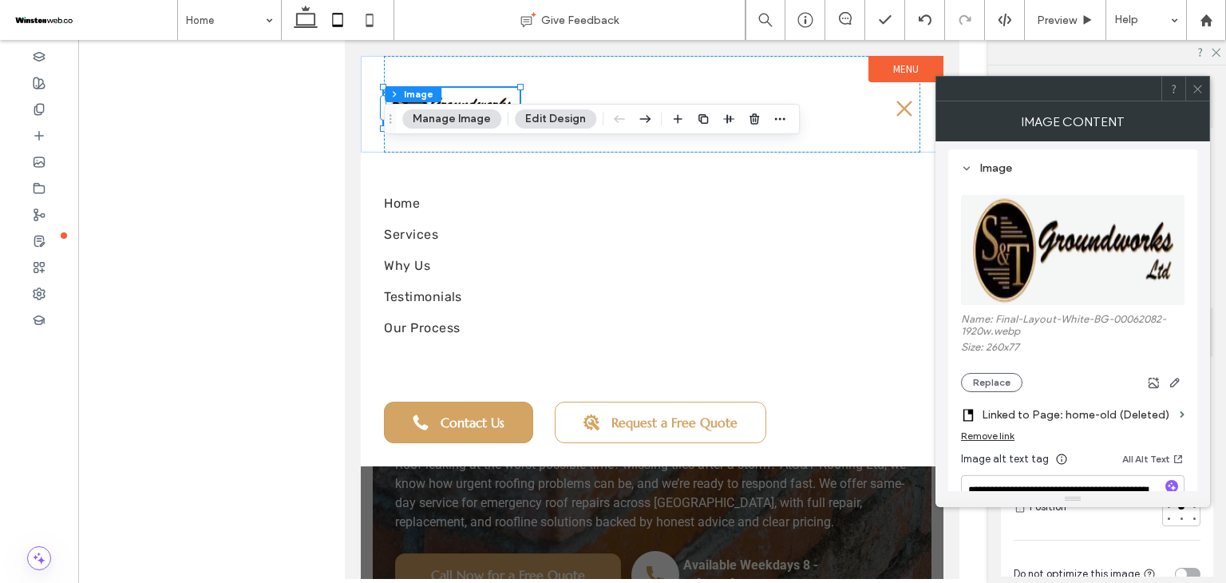
scroll to position [160, 0]
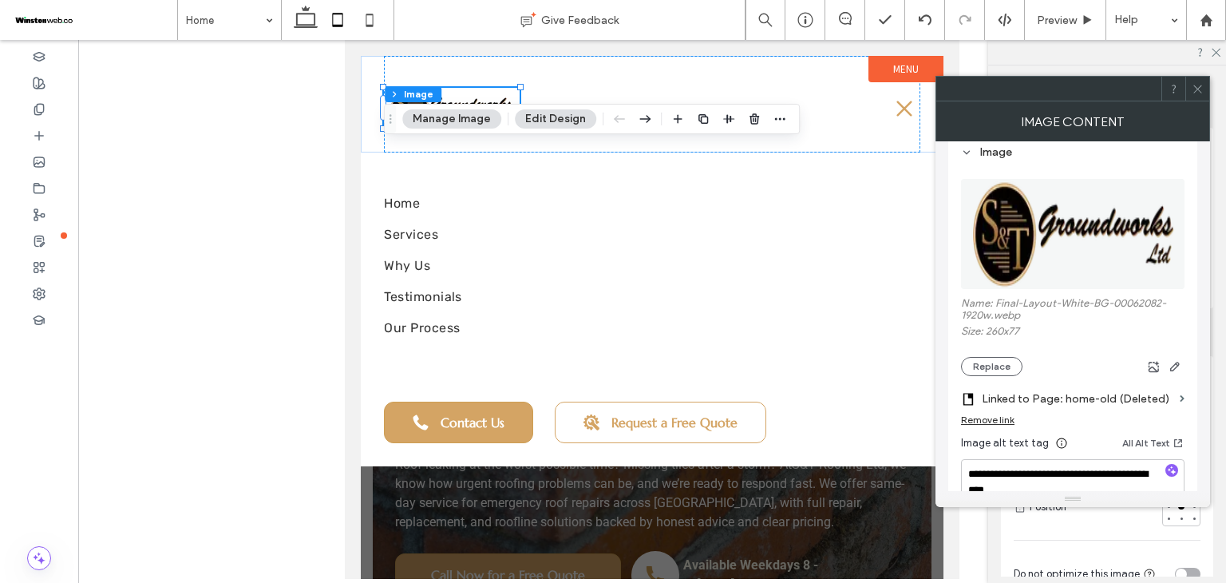
click at [1122, 398] on label "Linked to Page: home-old (Deleted)" at bounding box center [1078, 399] width 192 height 30
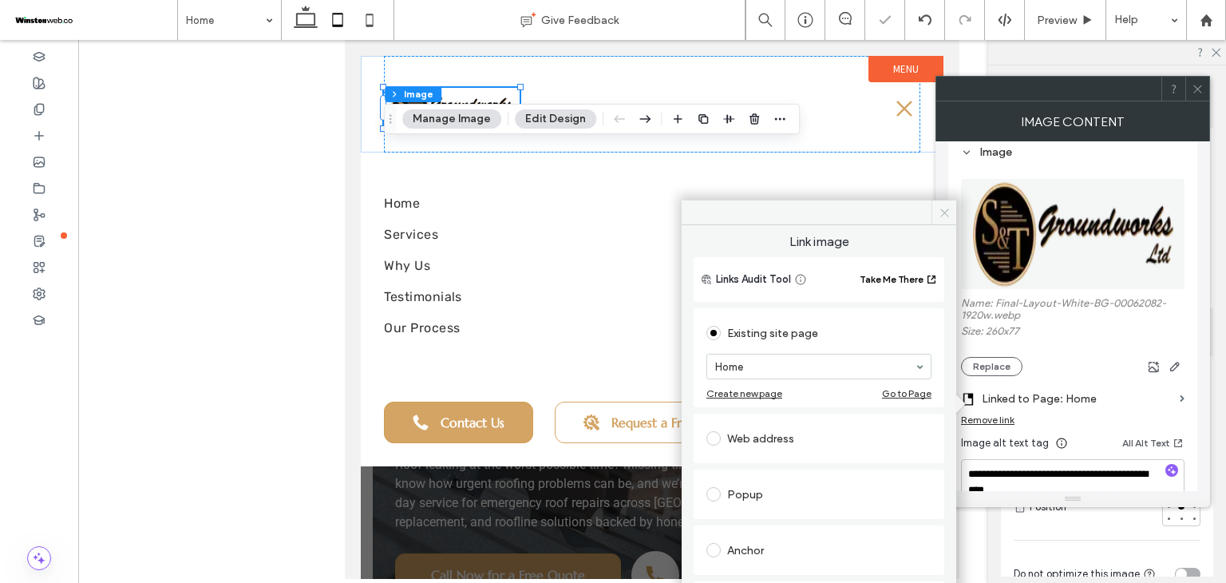
click at [948, 212] on icon at bounding box center [945, 213] width 12 height 12
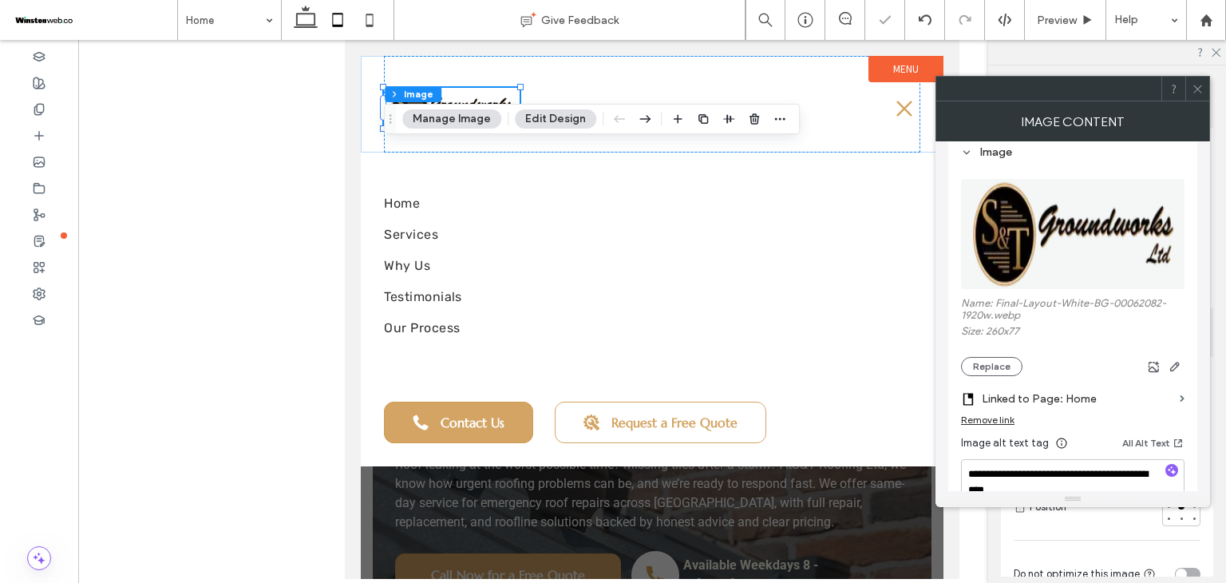
click at [1200, 87] on icon at bounding box center [1198, 89] width 12 height 12
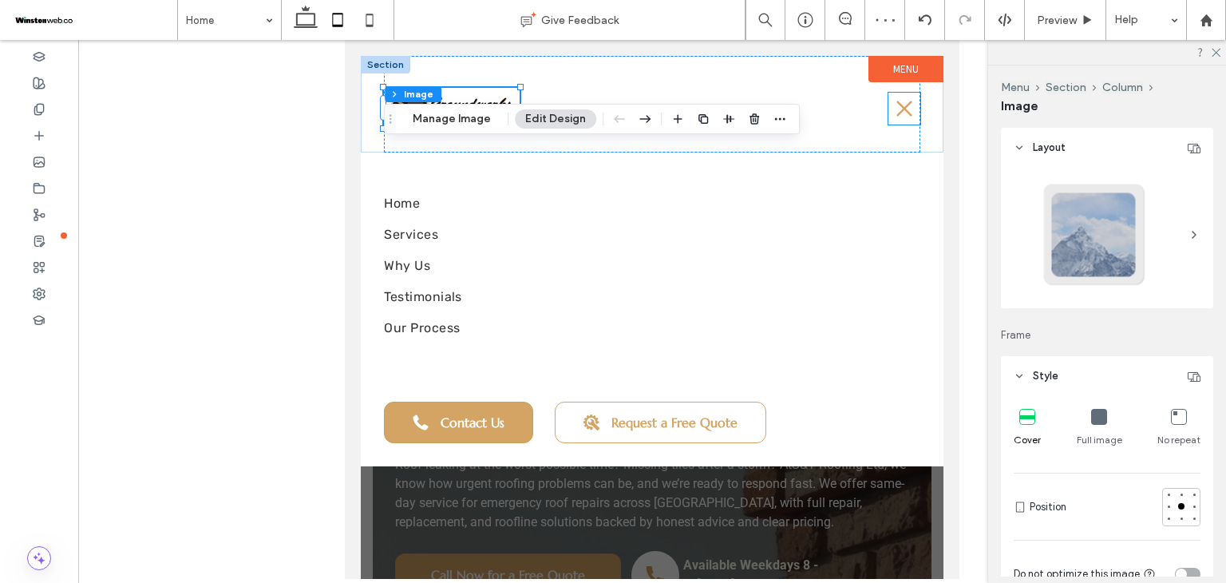
click at [906, 109] on icon at bounding box center [904, 108] width 15 height 15
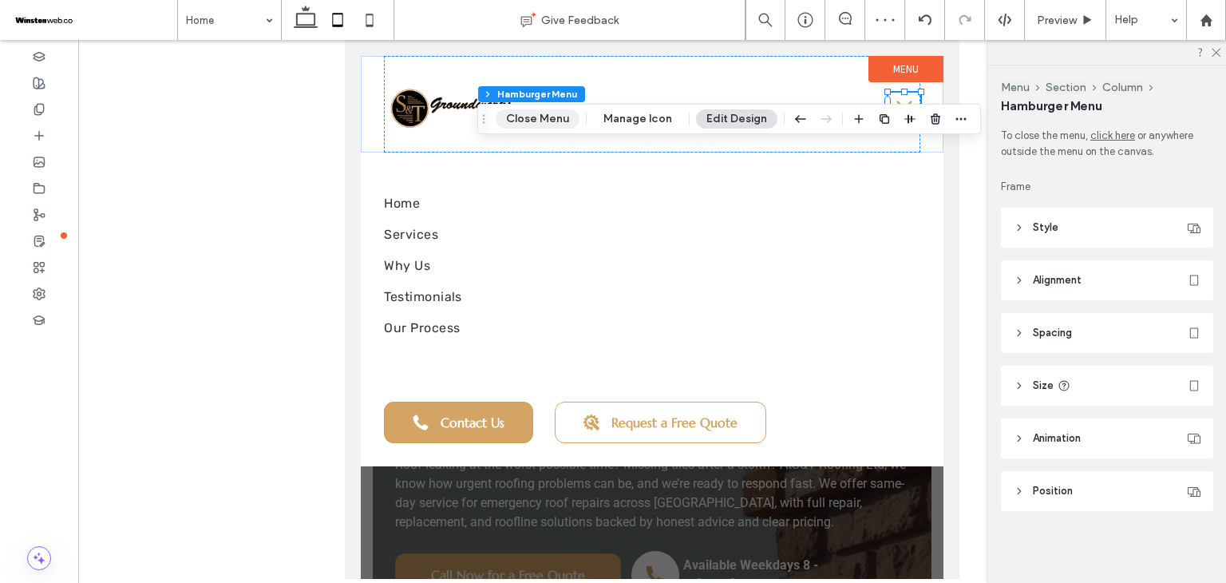
drag, startPoint x: 553, startPoint y: 122, endPoint x: 246, endPoint y: 127, distance: 307.4
click at [553, 122] on button "Close Menu" at bounding box center [538, 118] width 84 height 19
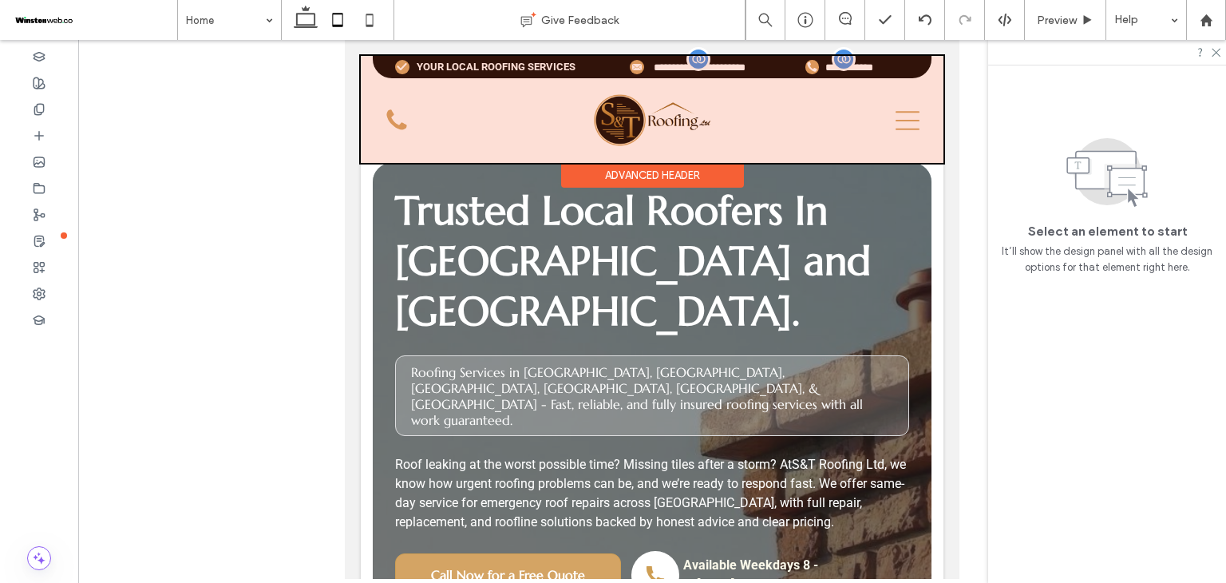
click at [639, 109] on div at bounding box center [652, 109] width 583 height 107
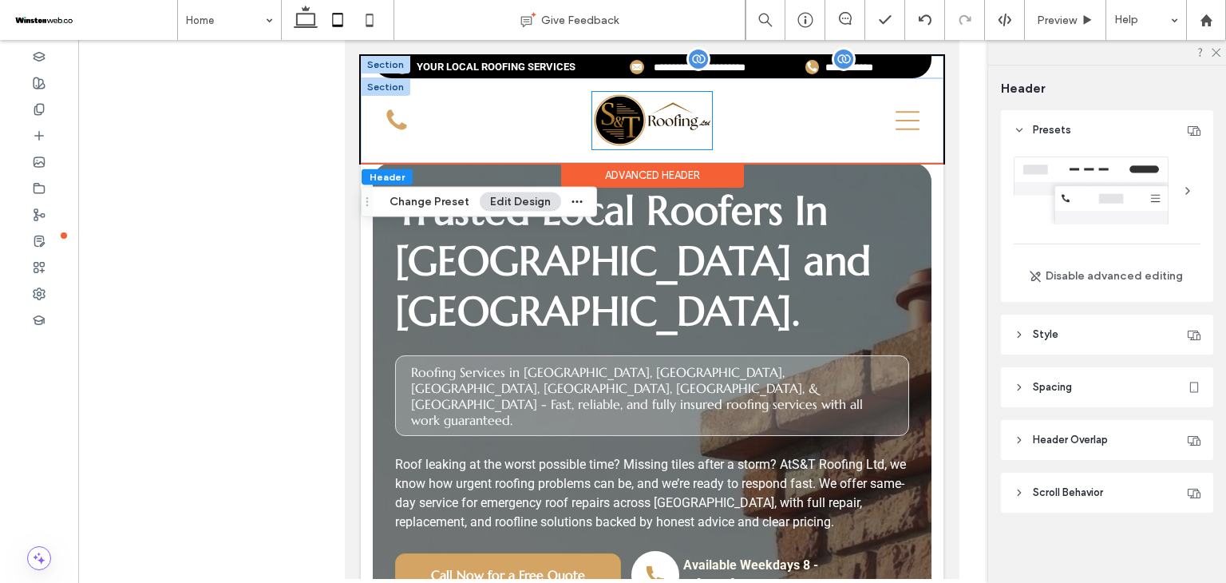
click at [648, 124] on img at bounding box center [652, 121] width 120 height 58
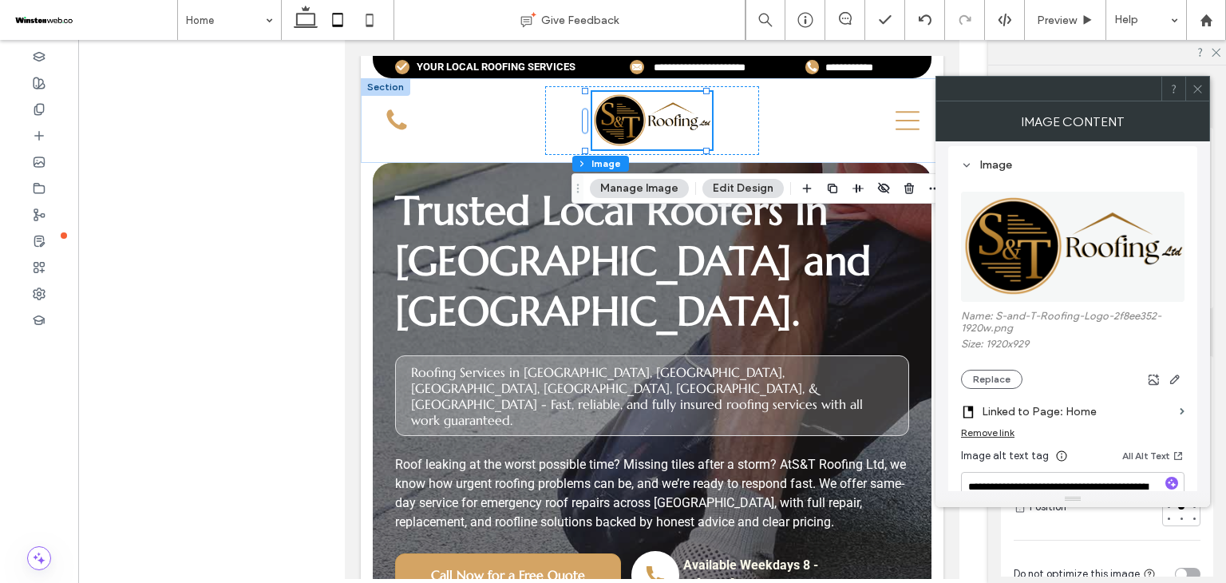
scroll to position [160, 0]
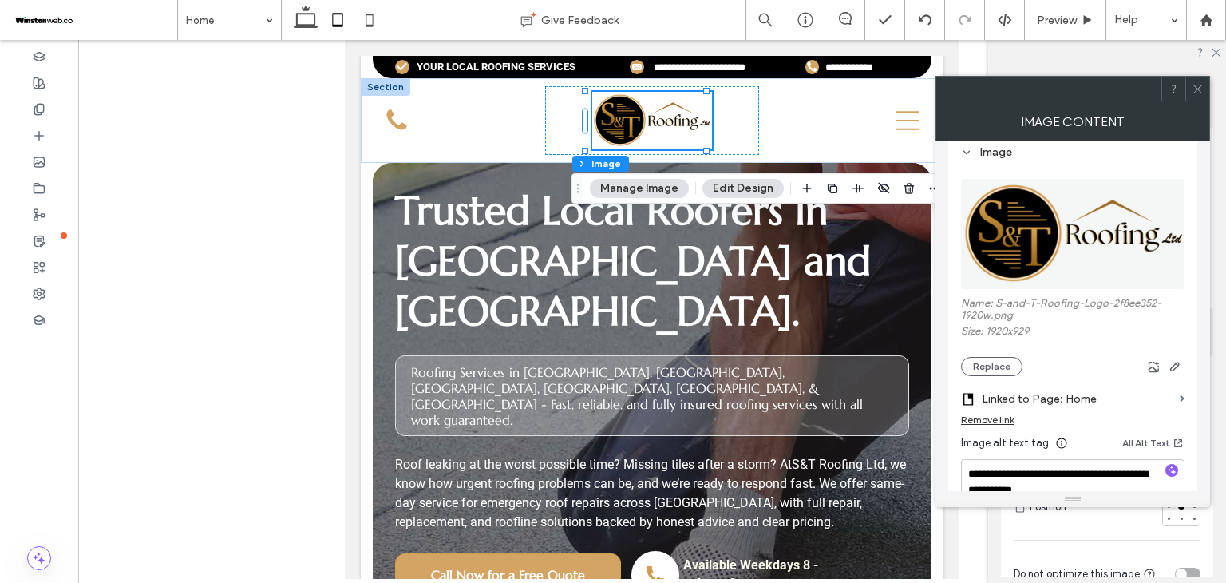
click at [1110, 406] on label "Linked to Page: Home" at bounding box center [1078, 399] width 192 height 30
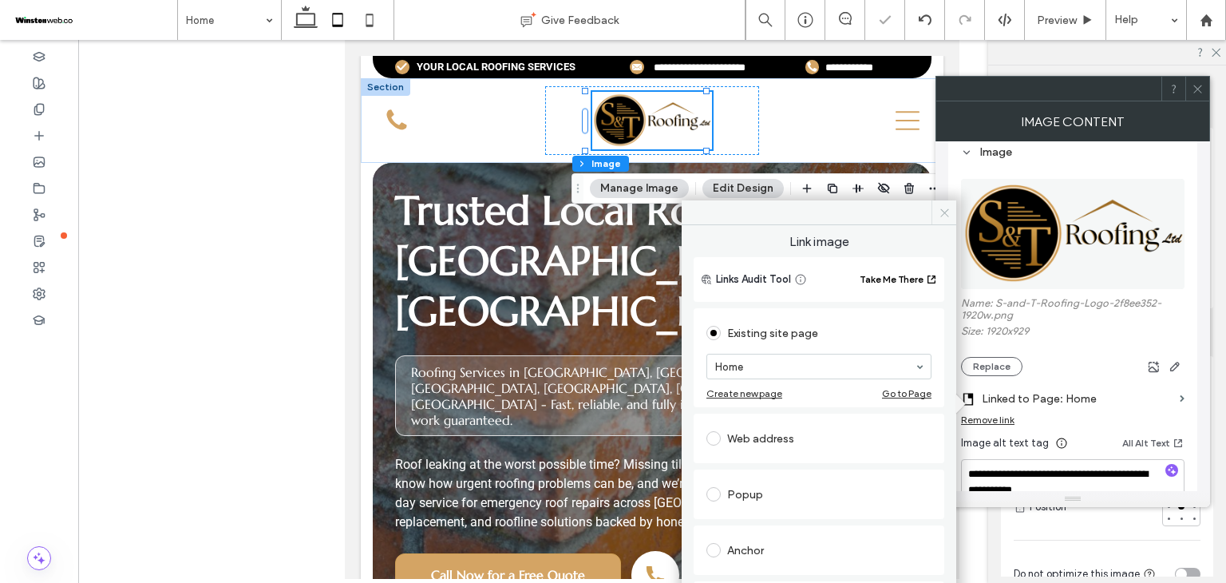
click at [936, 216] on span at bounding box center [944, 212] width 25 height 24
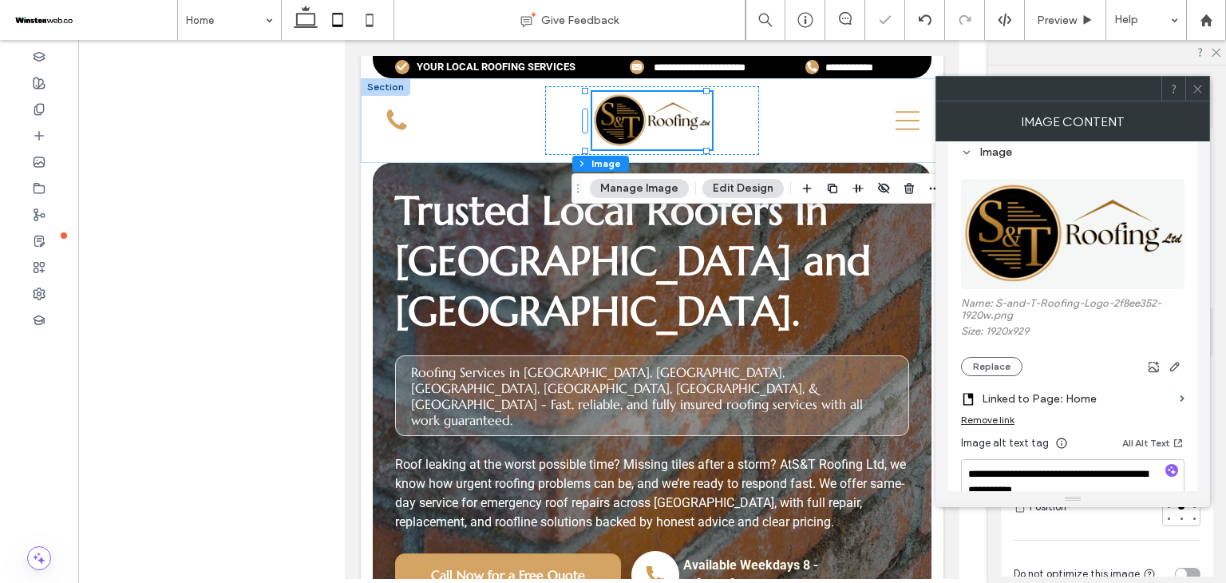
click at [1188, 93] on div at bounding box center [1198, 89] width 24 height 24
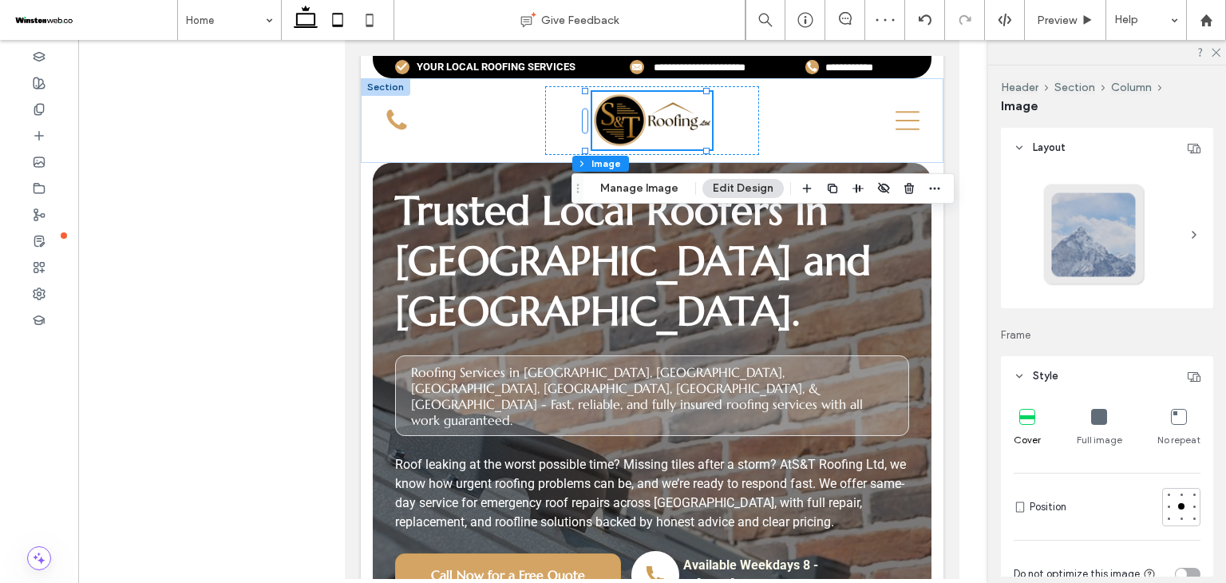
click at [308, 21] on icon at bounding box center [306, 20] width 32 height 32
type input "***"
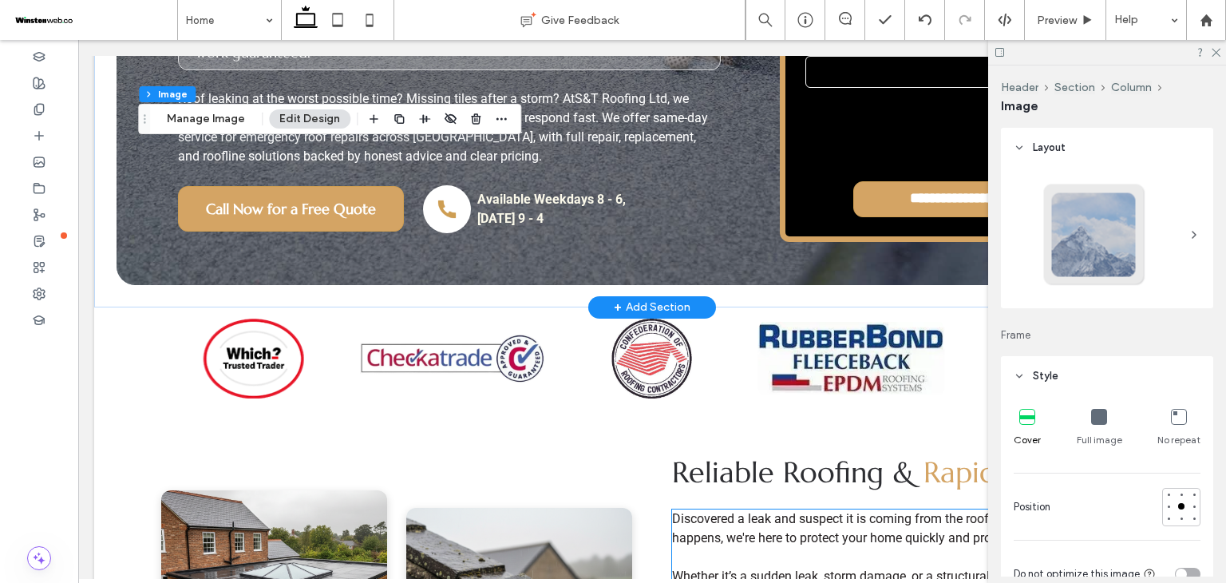
scroll to position [532, 0]
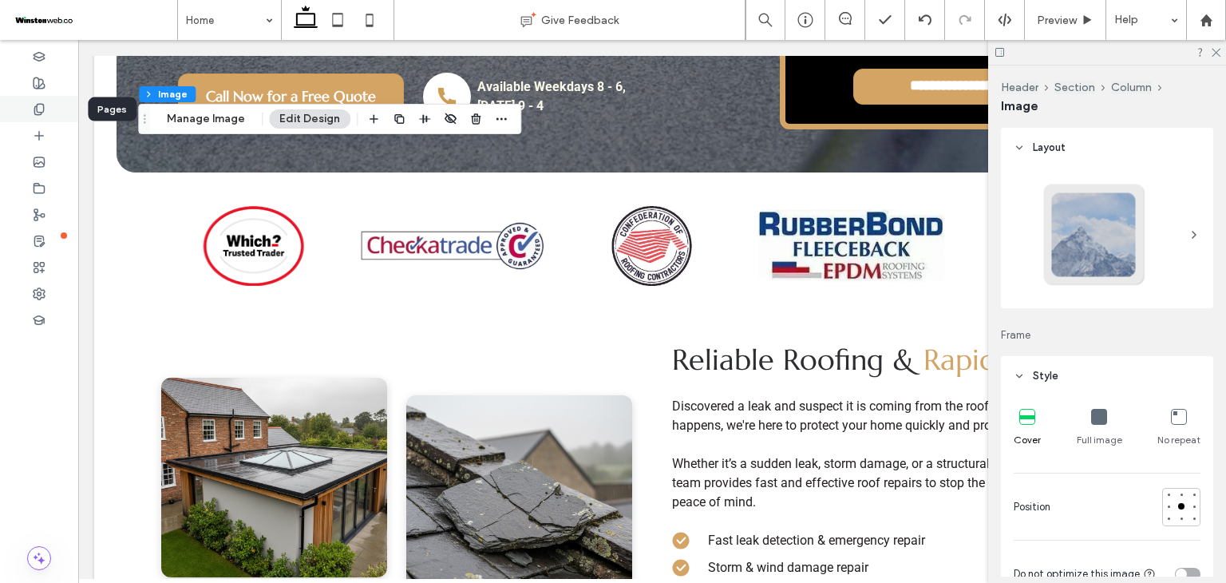
click at [48, 103] on div at bounding box center [39, 109] width 78 height 26
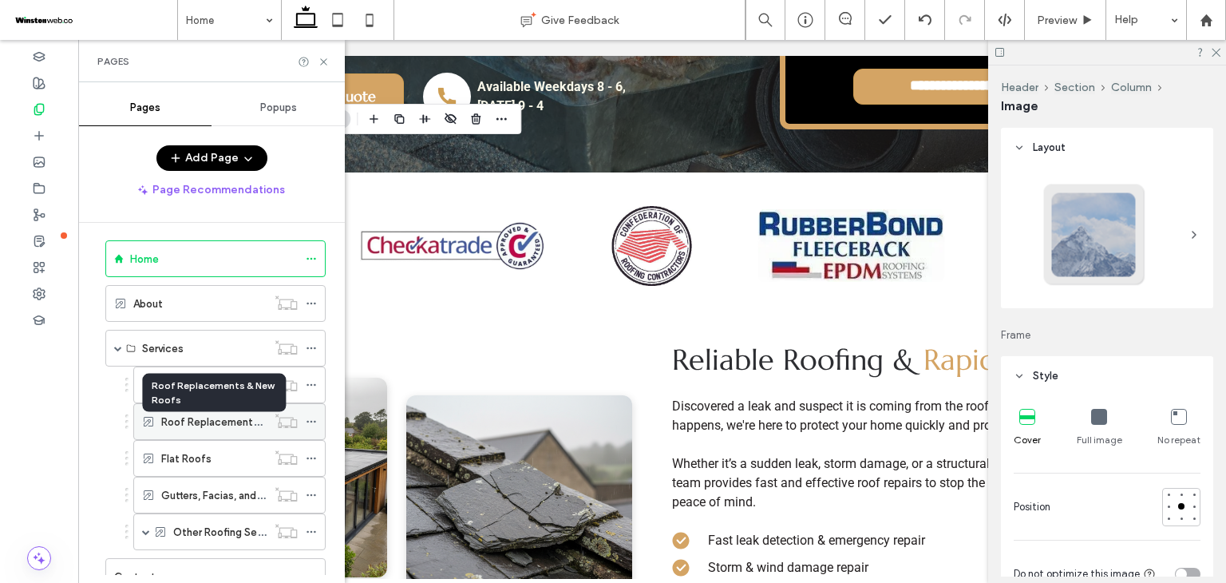
scroll to position [0, 0]
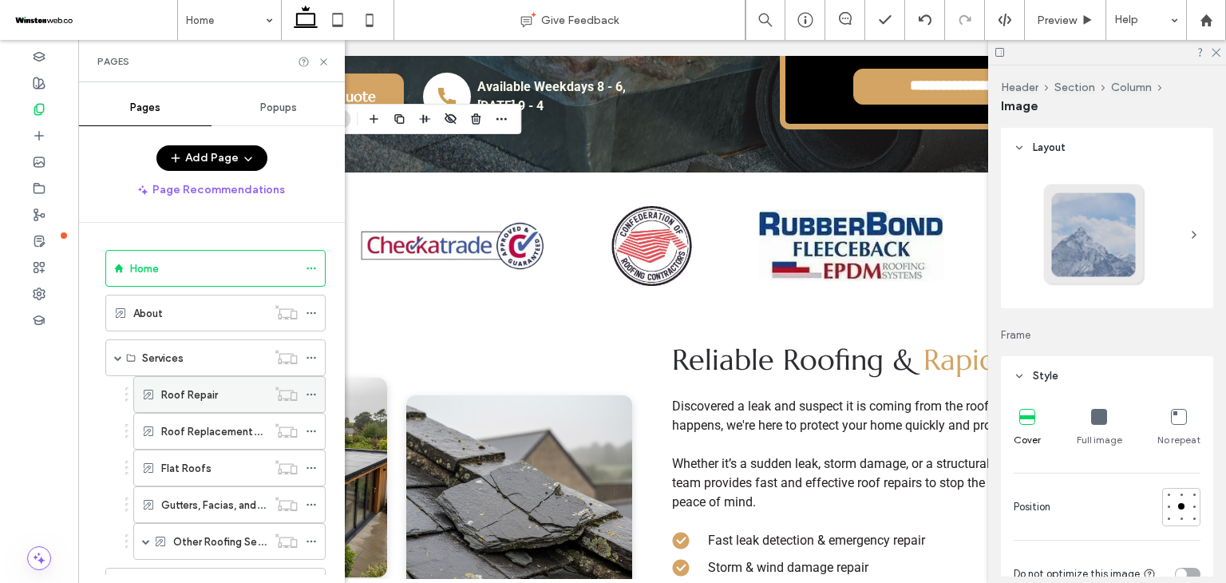
click at [214, 402] on div "Roof Repair" at bounding box center [213, 394] width 105 height 35
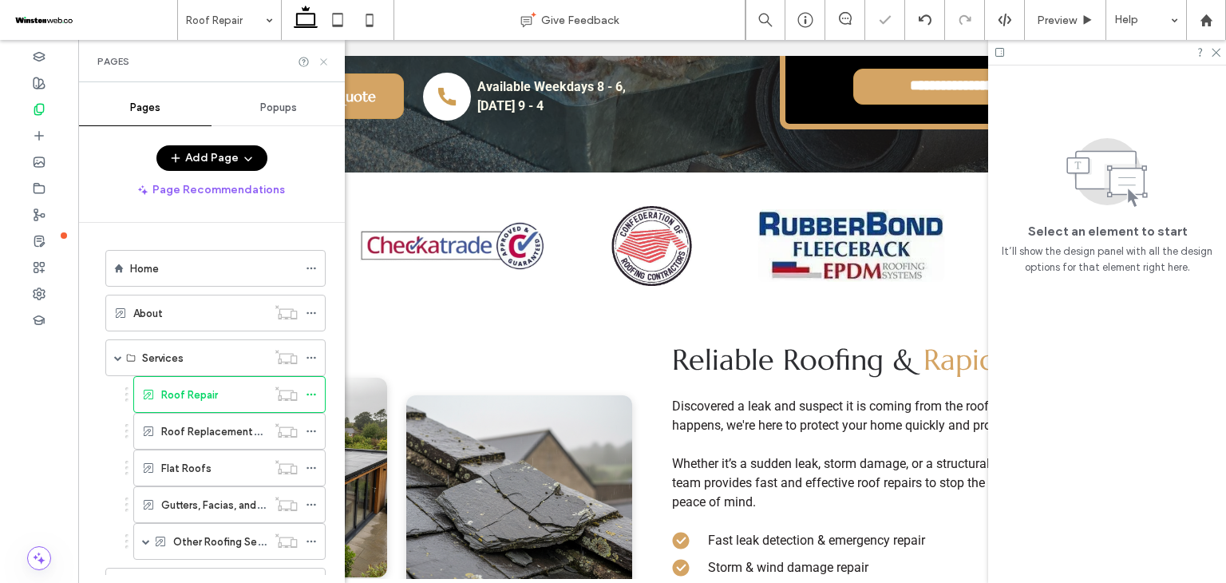
click at [322, 61] on icon at bounding box center [324, 62] width 12 height 12
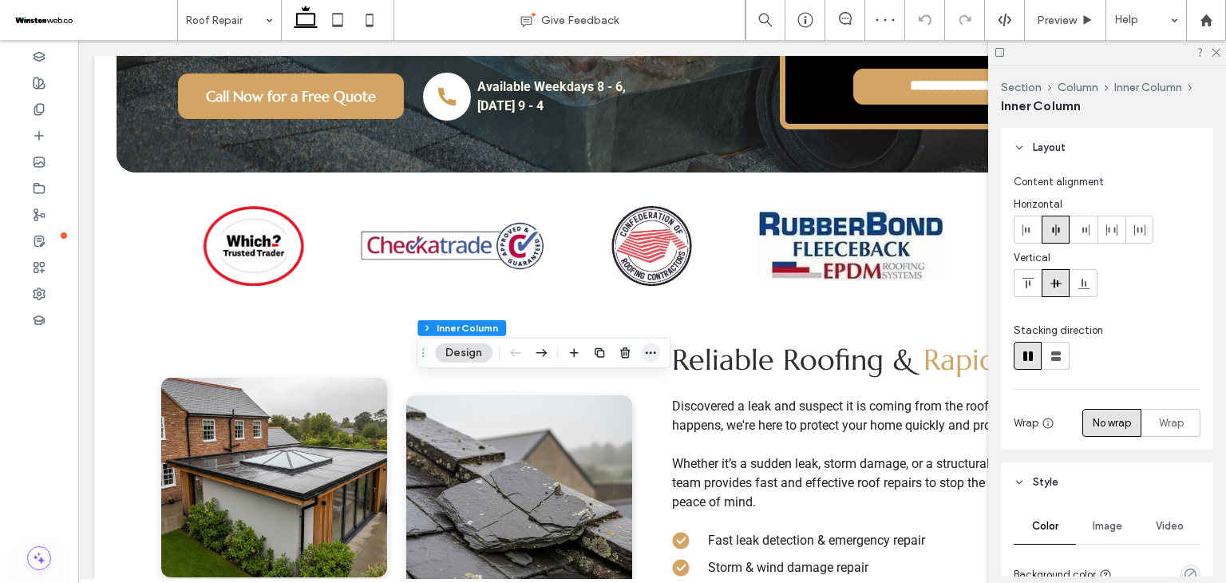
click at [655, 346] on icon "button" at bounding box center [650, 352] width 13 height 13
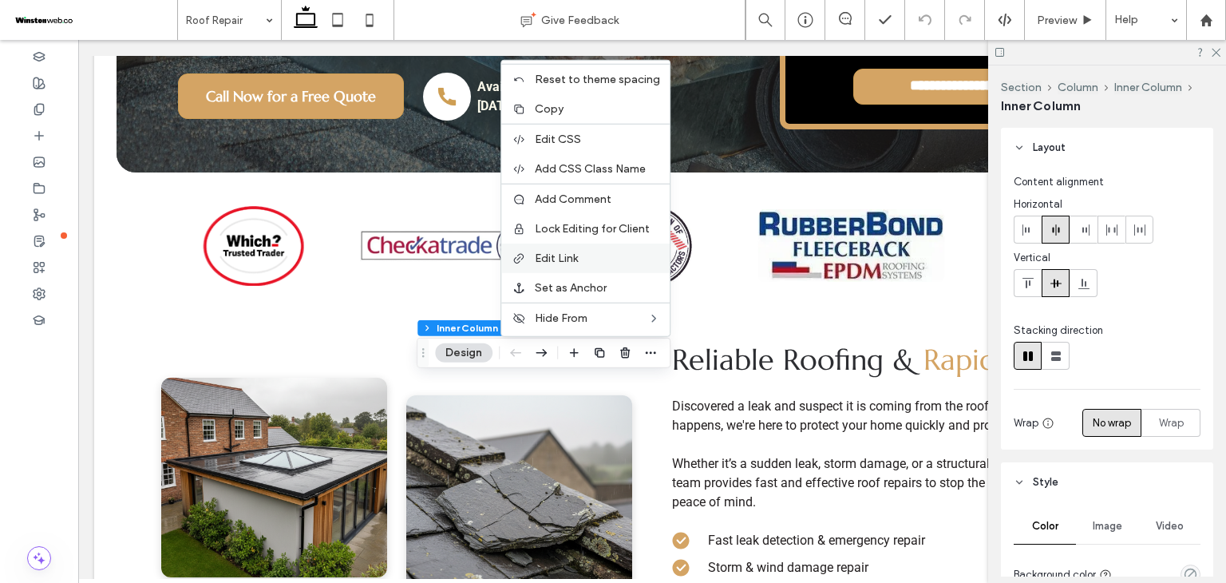
click at [604, 255] on label "Edit Link" at bounding box center [597, 258] width 125 height 14
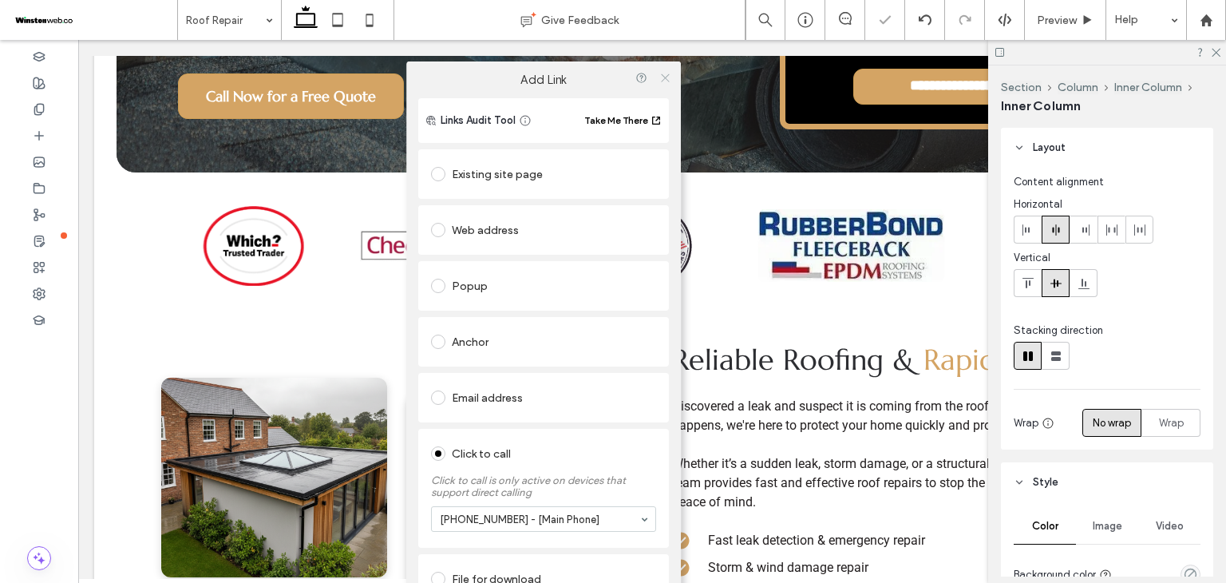
click at [659, 82] on icon at bounding box center [665, 77] width 12 height 12
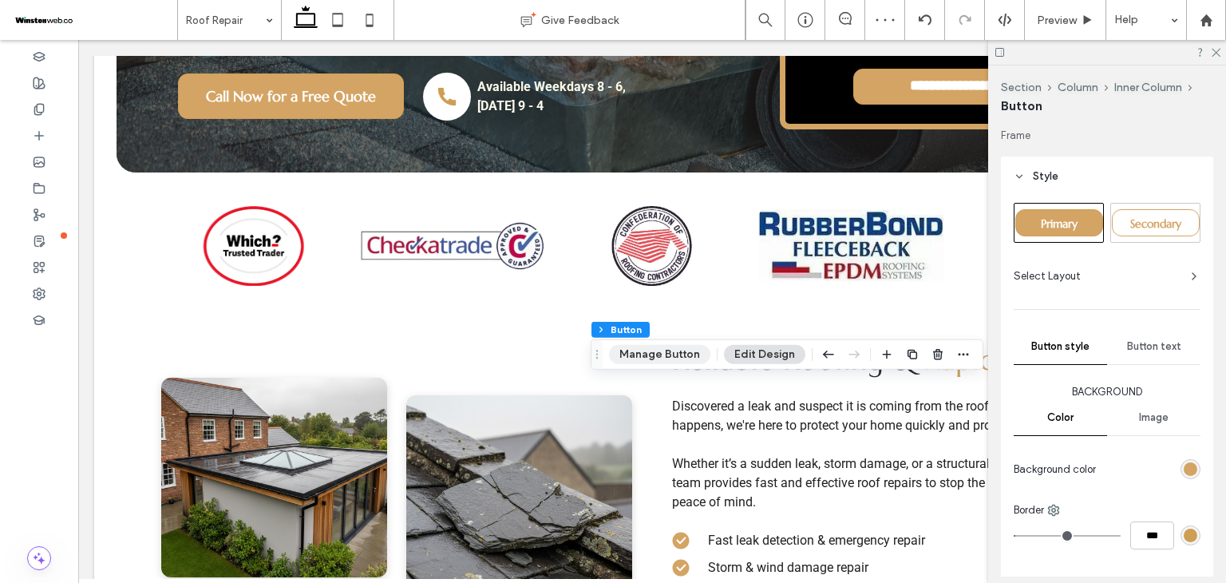
click at [695, 355] on button "Manage Button" at bounding box center [659, 354] width 101 height 19
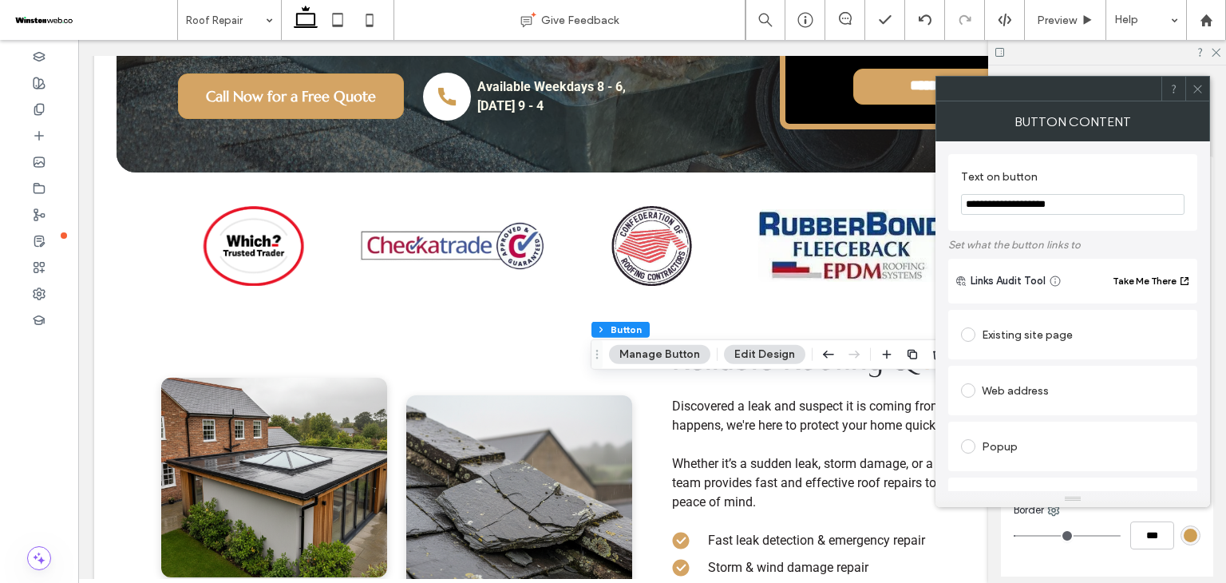
click at [1037, 333] on div "Existing site page" at bounding box center [1073, 335] width 224 height 26
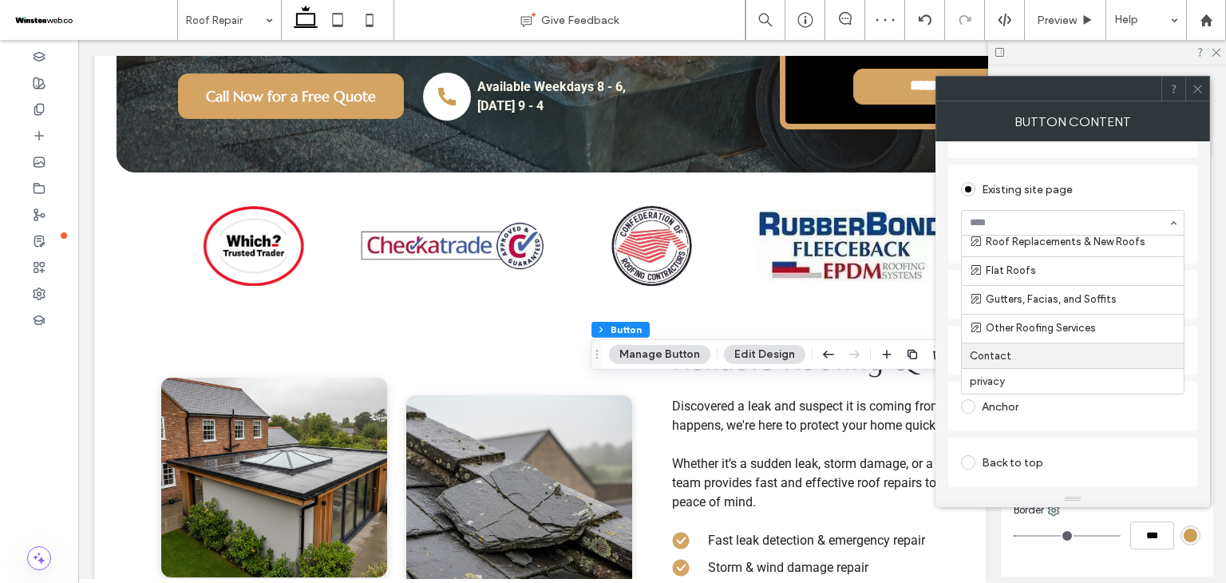
scroll to position [160, 0]
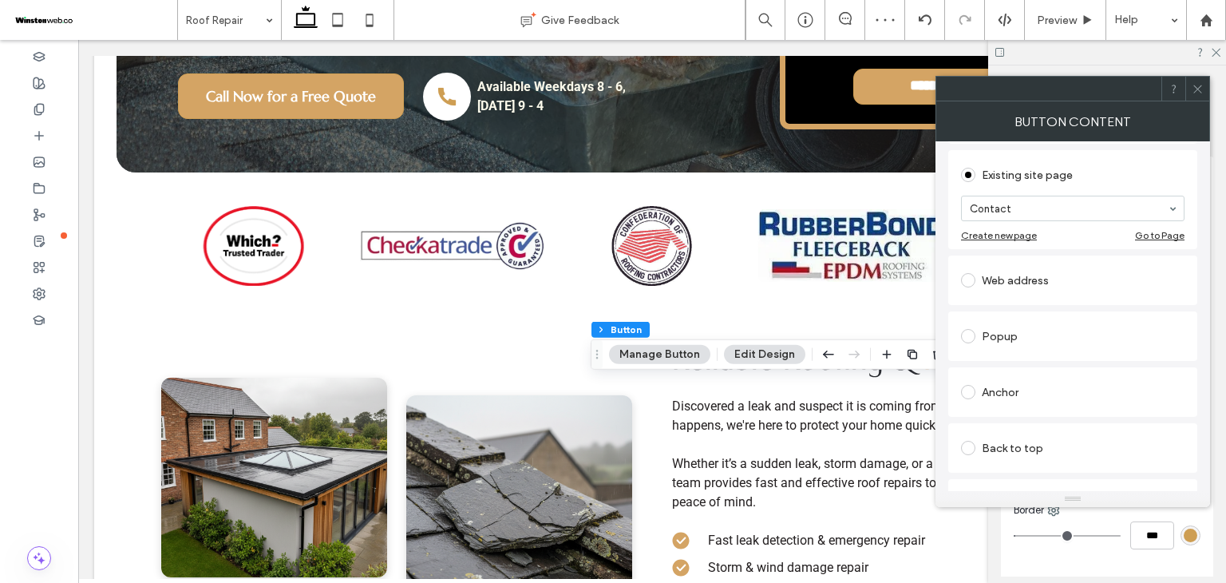
click at [1192, 98] on span at bounding box center [1198, 89] width 12 height 24
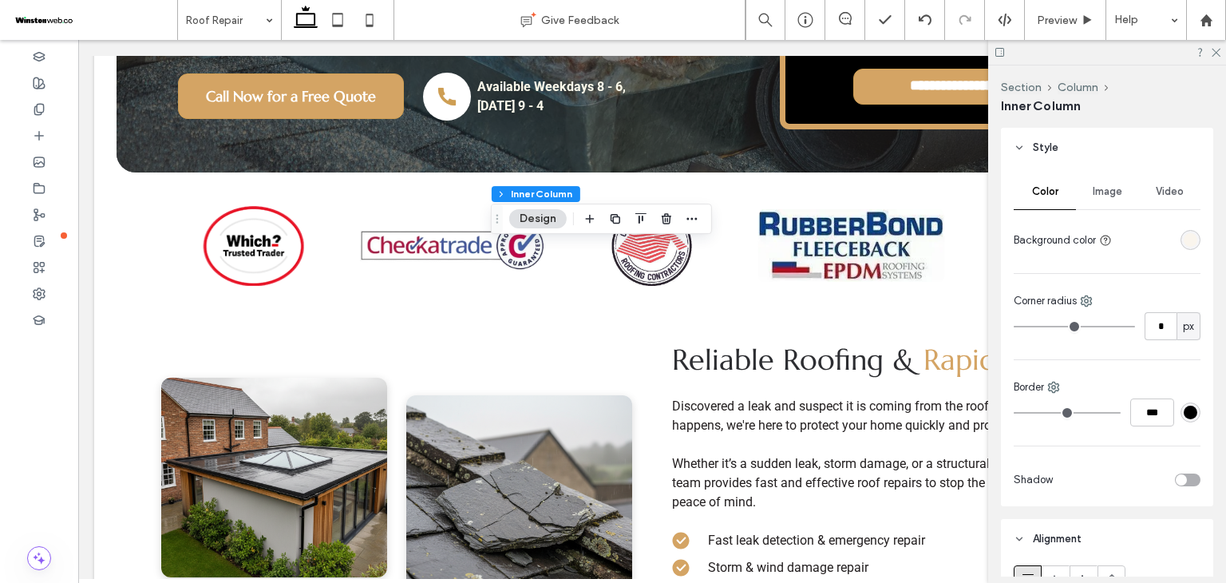
scroll to position [319, 0]
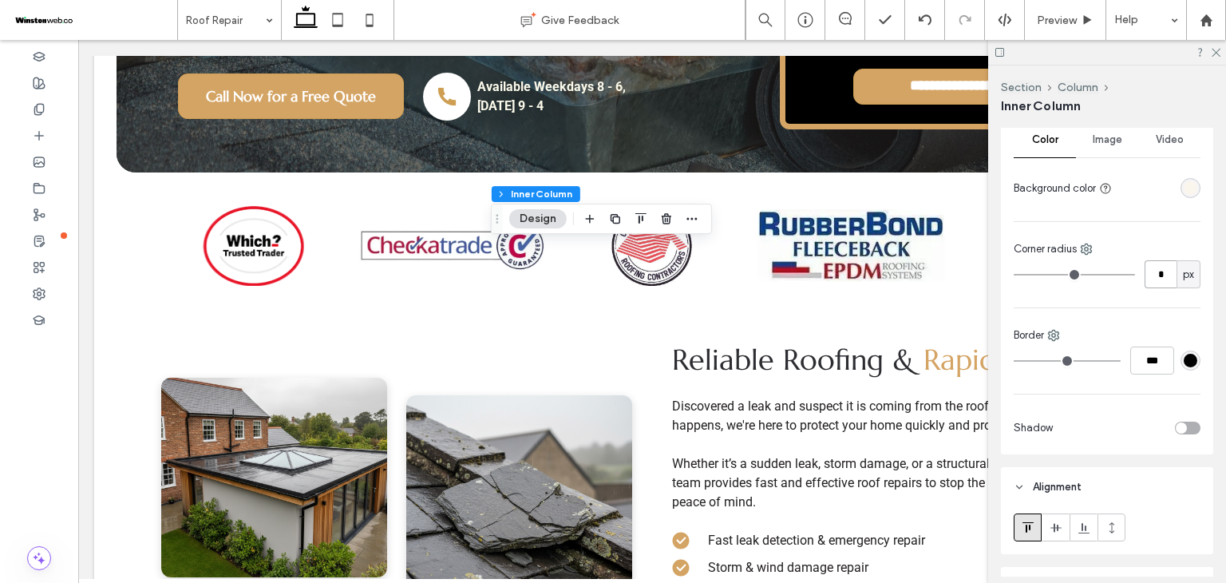
click at [1145, 276] on input "*" at bounding box center [1161, 274] width 32 height 28
type input "**"
click at [1107, 141] on span "Image" at bounding box center [1108, 139] width 30 height 13
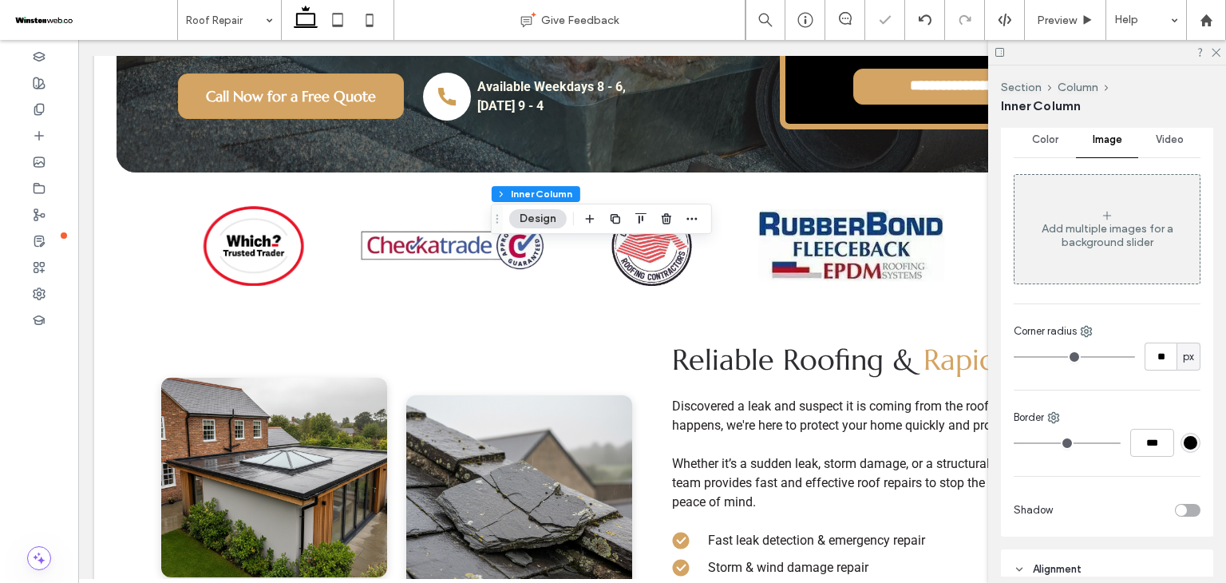
click at [1083, 285] on div "Color Image Video Add multiple images for a background slider Corner radius ** …" at bounding box center [1107, 326] width 212 height 421
click at [1093, 237] on div "Add multiple images for a background slider" at bounding box center [1107, 235] width 185 height 27
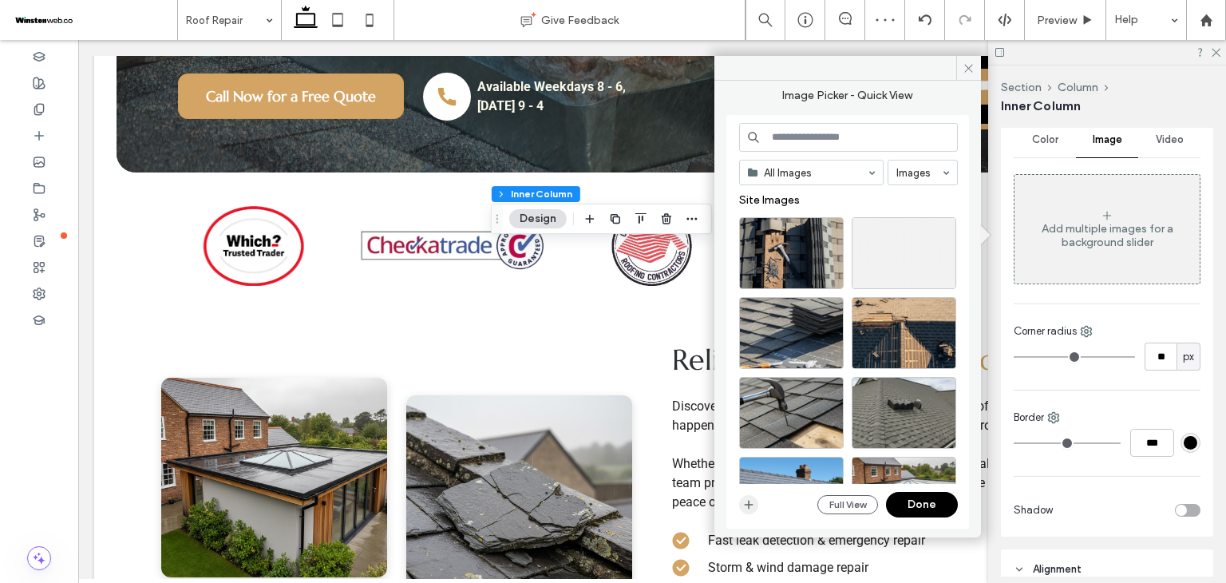
click at [750, 499] on icon "button" at bounding box center [748, 504] width 13 height 13
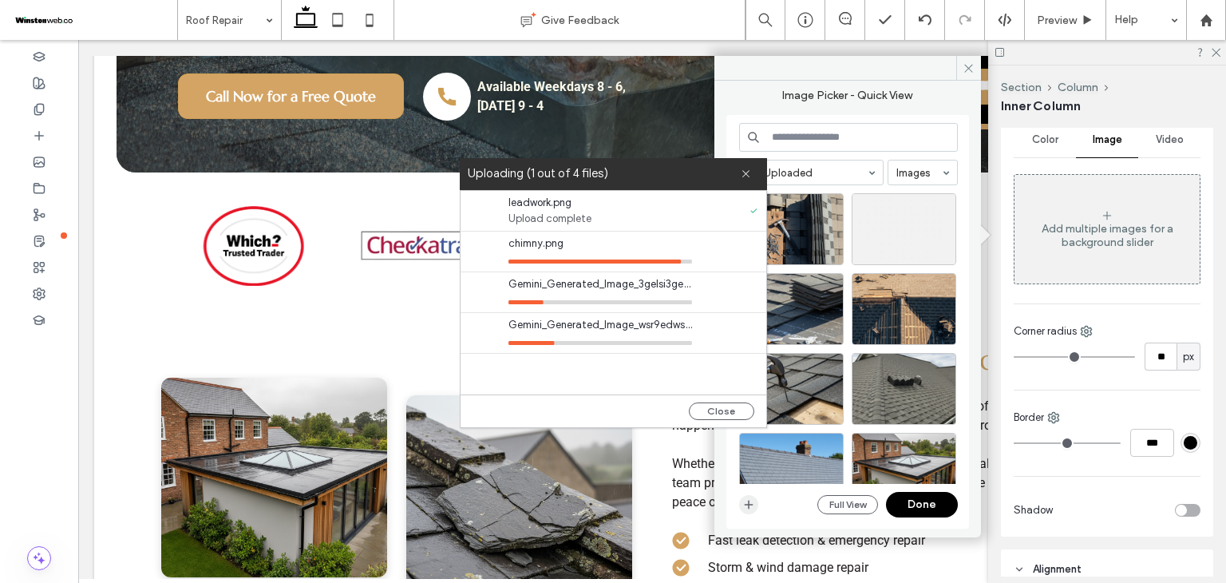
click at [750, 501] on icon "button" at bounding box center [748, 504] width 13 height 13
click at [753, 507] on icon "button" at bounding box center [748, 504] width 13 height 13
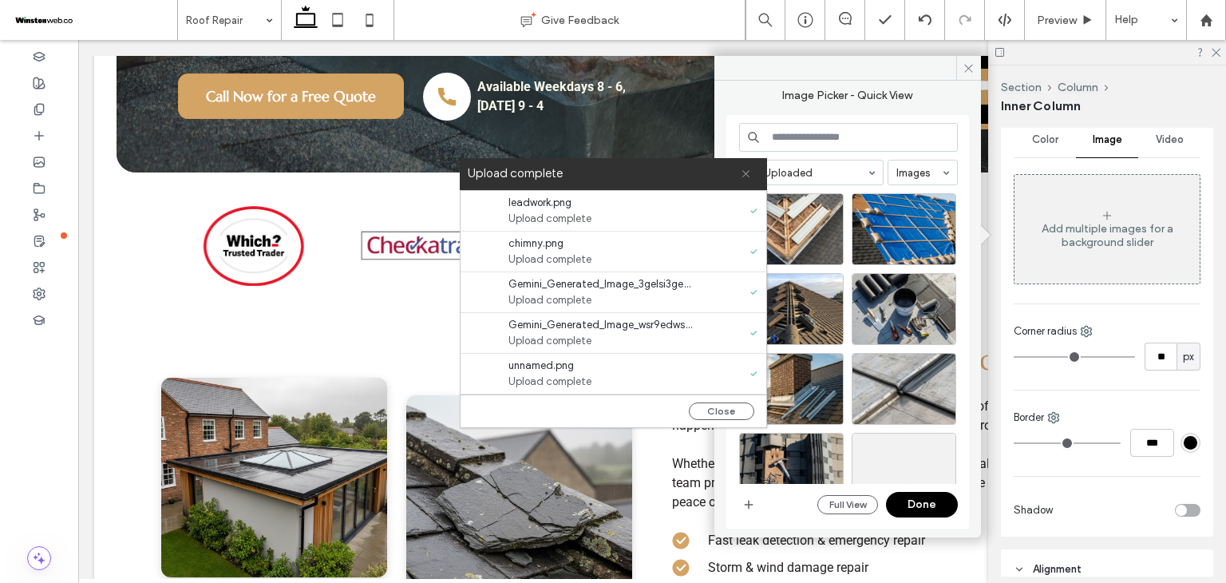
click at [744, 172] on use at bounding box center [745, 173] width 7 height 7
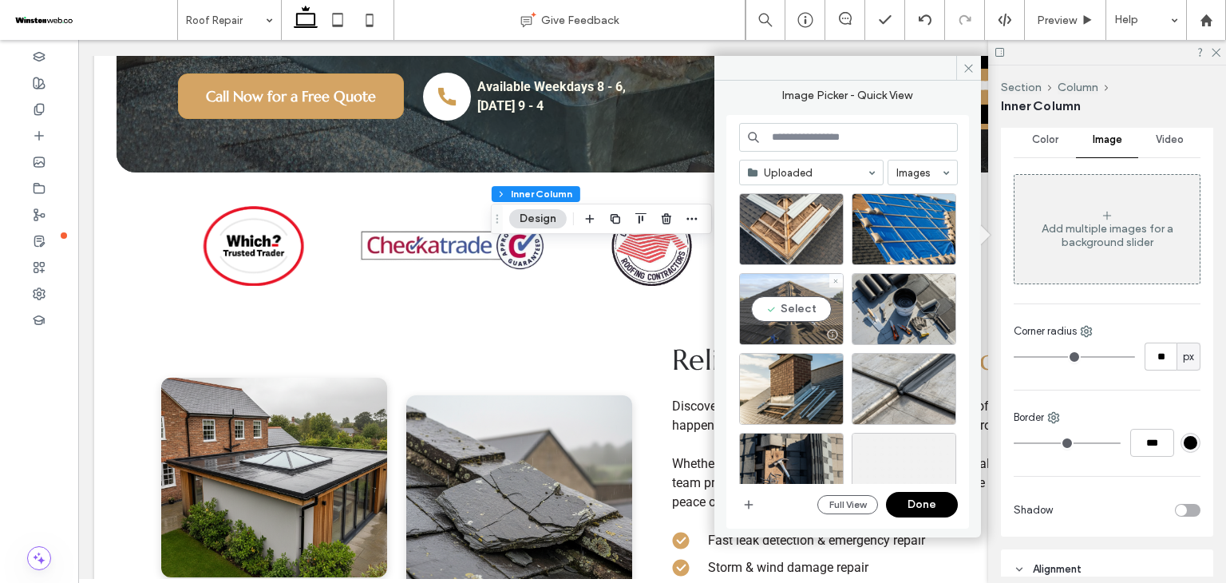
click at [808, 311] on div "Select" at bounding box center [791, 309] width 105 height 72
click at [913, 500] on button "Done" at bounding box center [922, 505] width 72 height 26
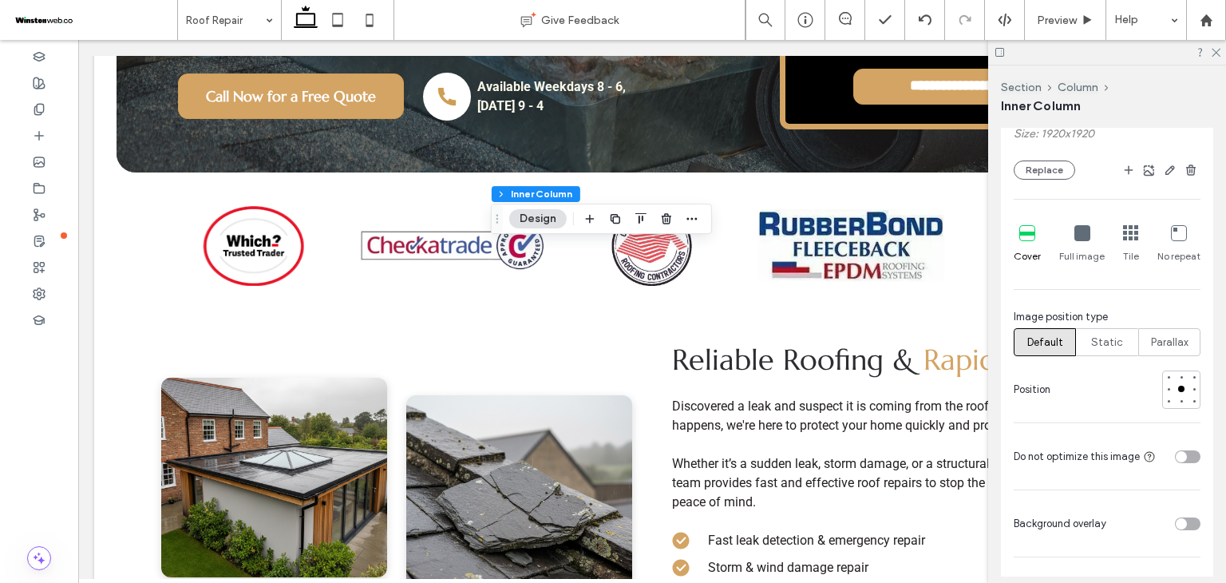
scroll to position [639, 0]
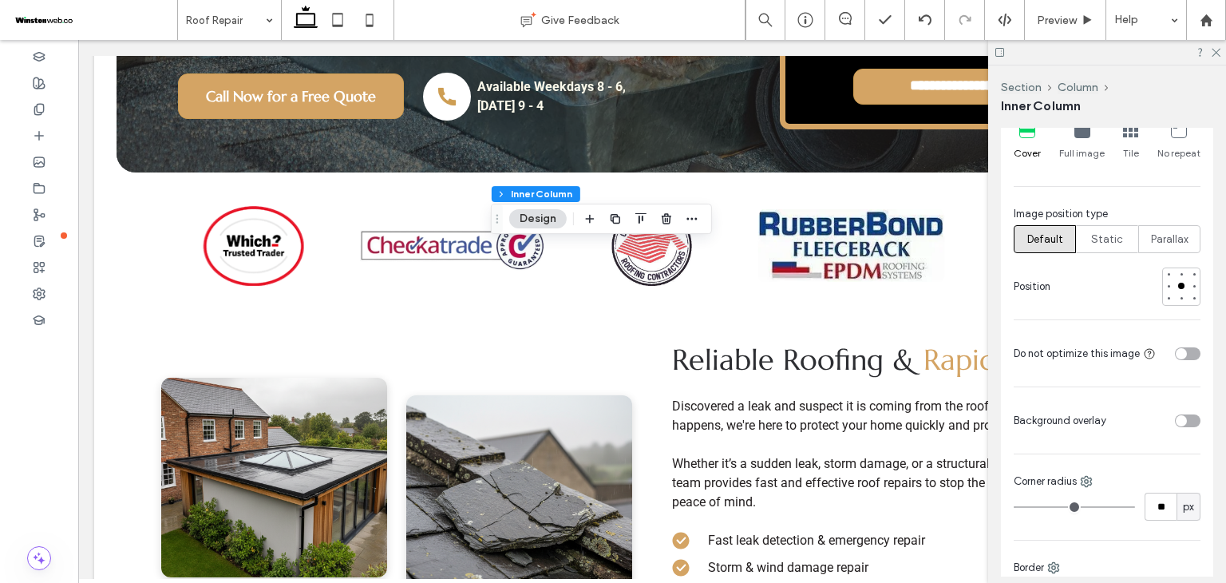
click at [1176, 418] on div "toggle" at bounding box center [1181, 420] width 11 height 11
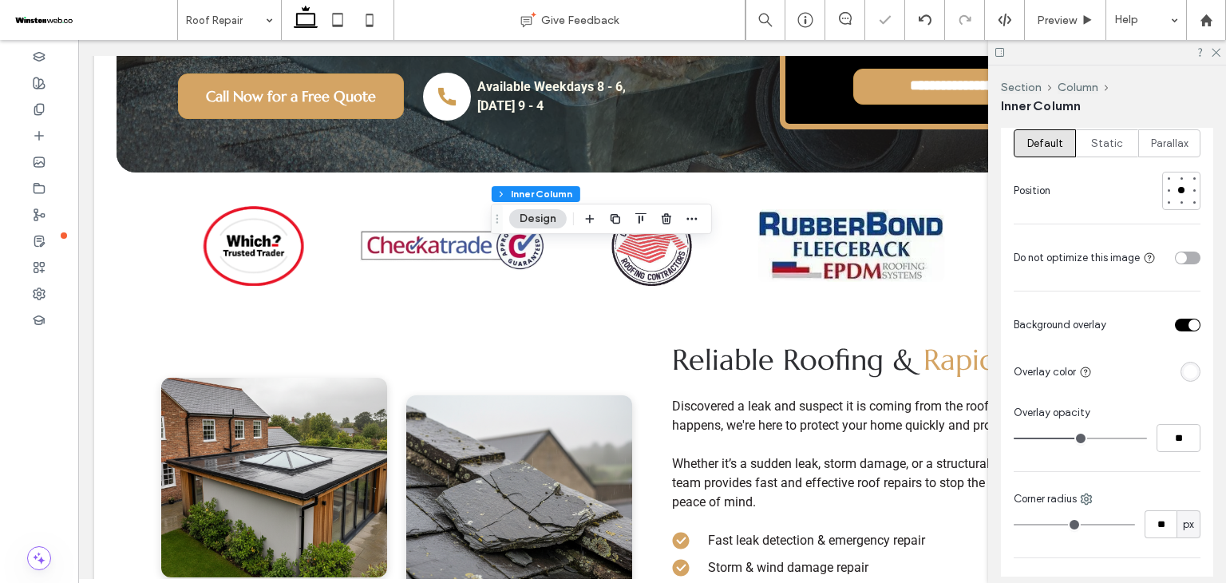
scroll to position [745, 0]
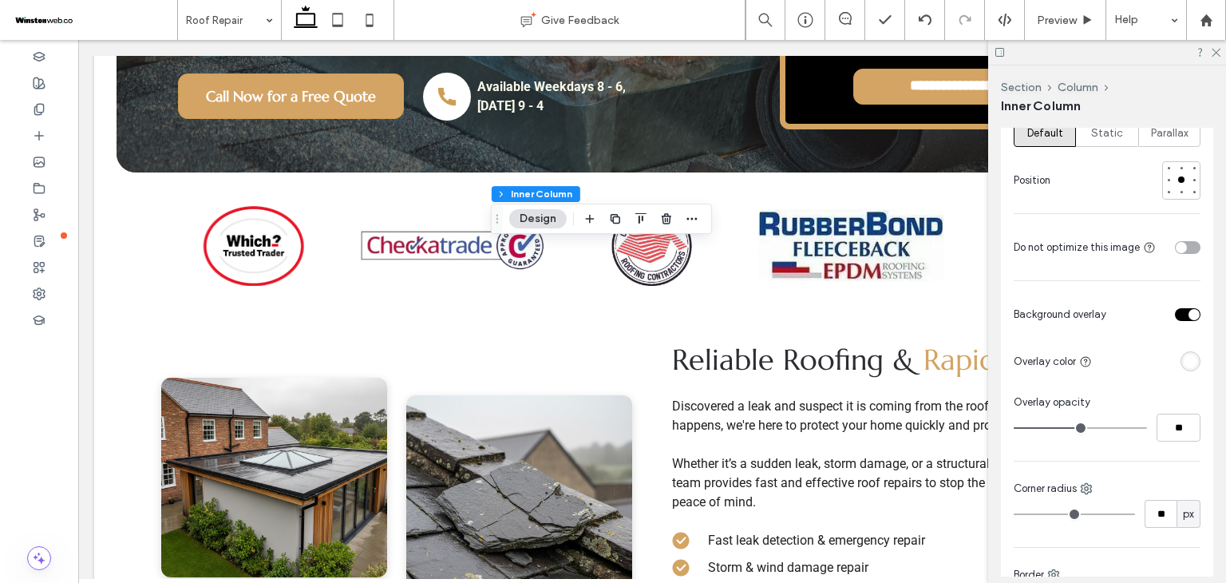
click at [1181, 367] on div "rgba(255, 255, 255, 1)" at bounding box center [1191, 361] width 20 height 20
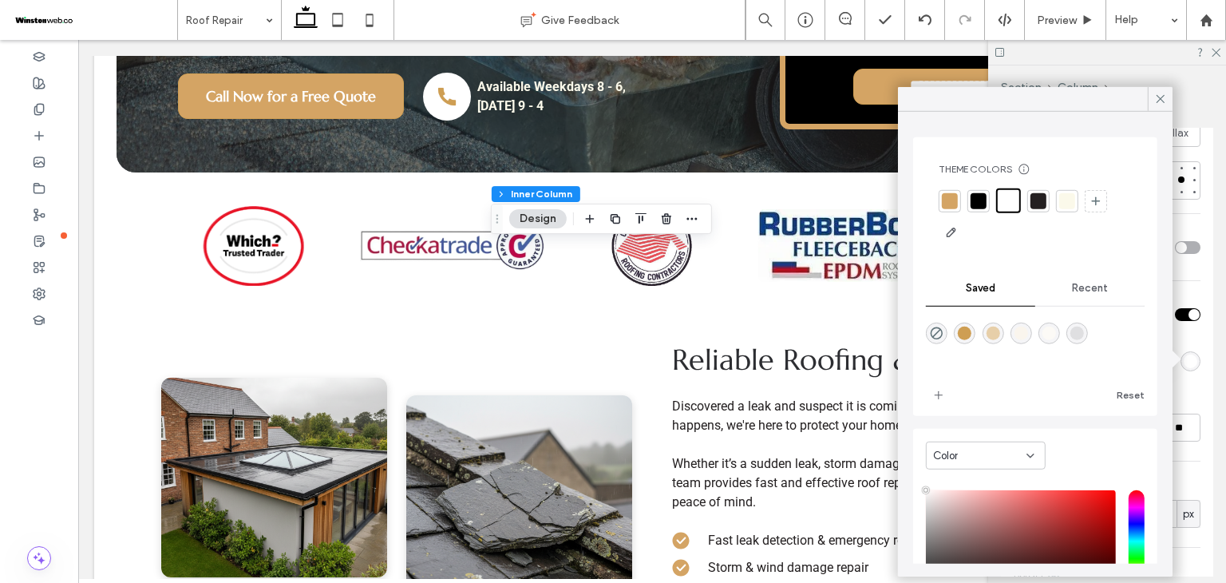
click at [981, 202] on div at bounding box center [979, 200] width 16 height 16
click at [1158, 105] on icon at bounding box center [1161, 99] width 14 height 14
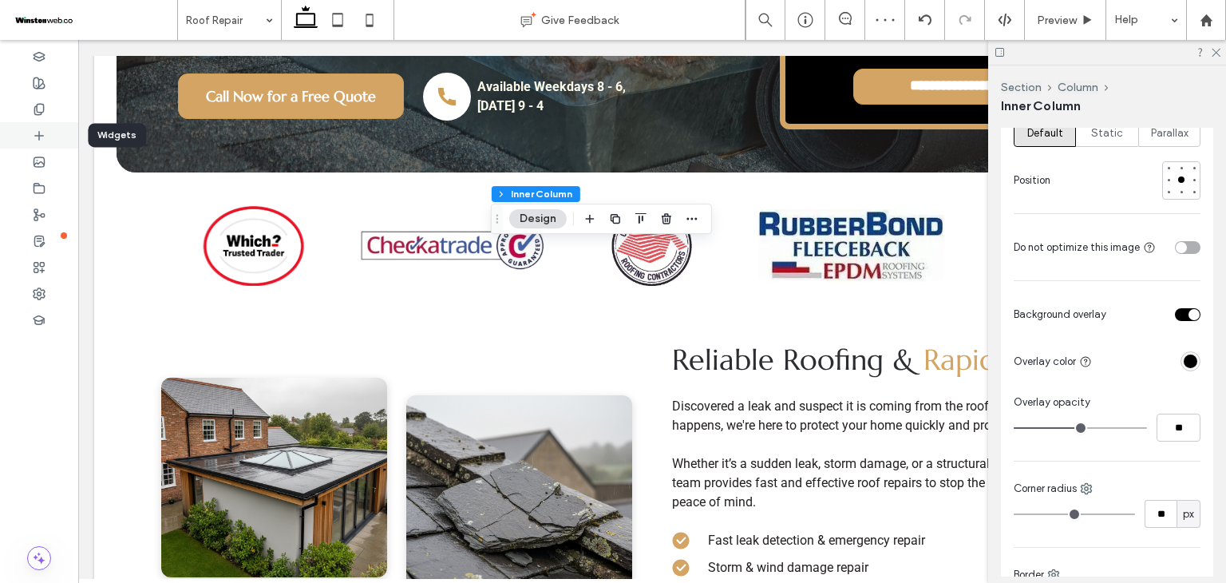
click at [38, 135] on use at bounding box center [39, 135] width 8 height 8
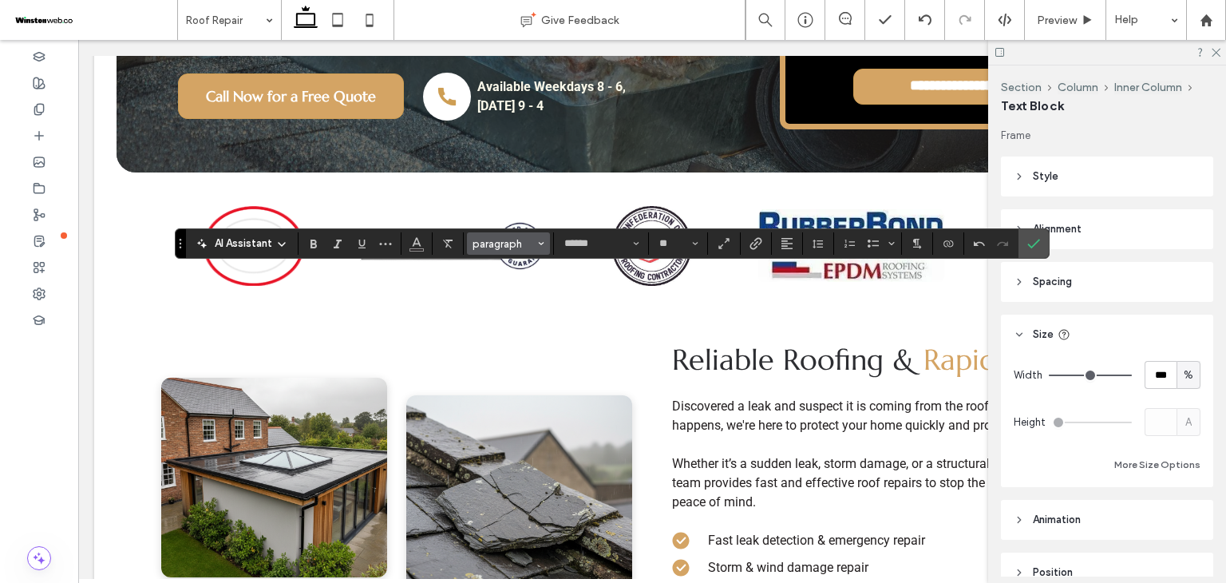
click at [485, 244] on span "paragraph" at bounding box center [504, 244] width 62 height 12
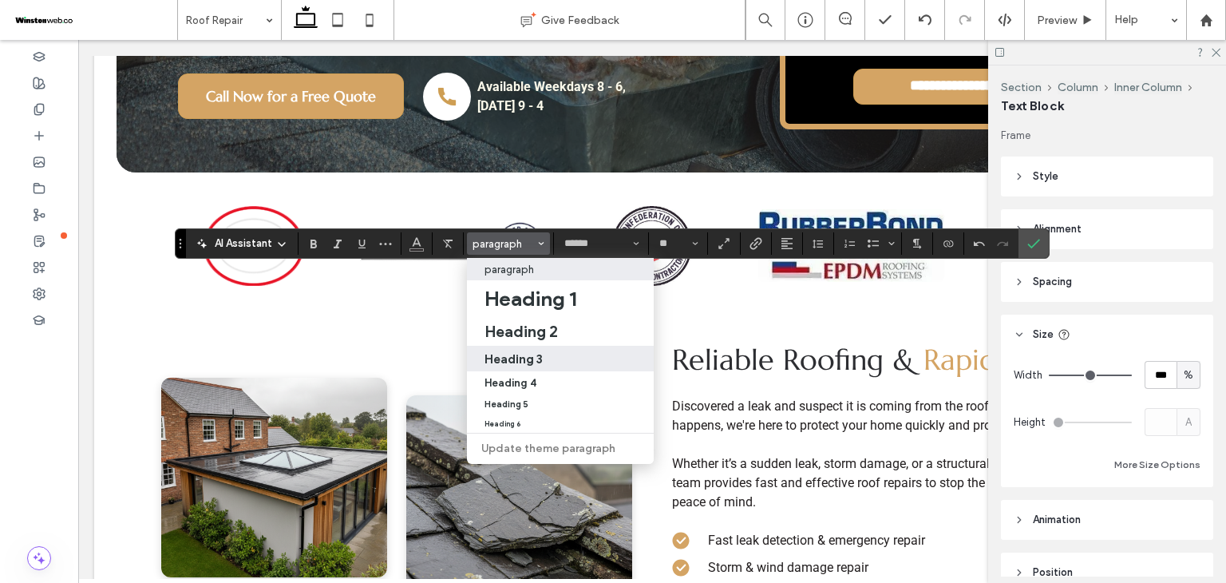
click at [521, 358] on h3 "Heading 3" at bounding box center [514, 358] width 58 height 15
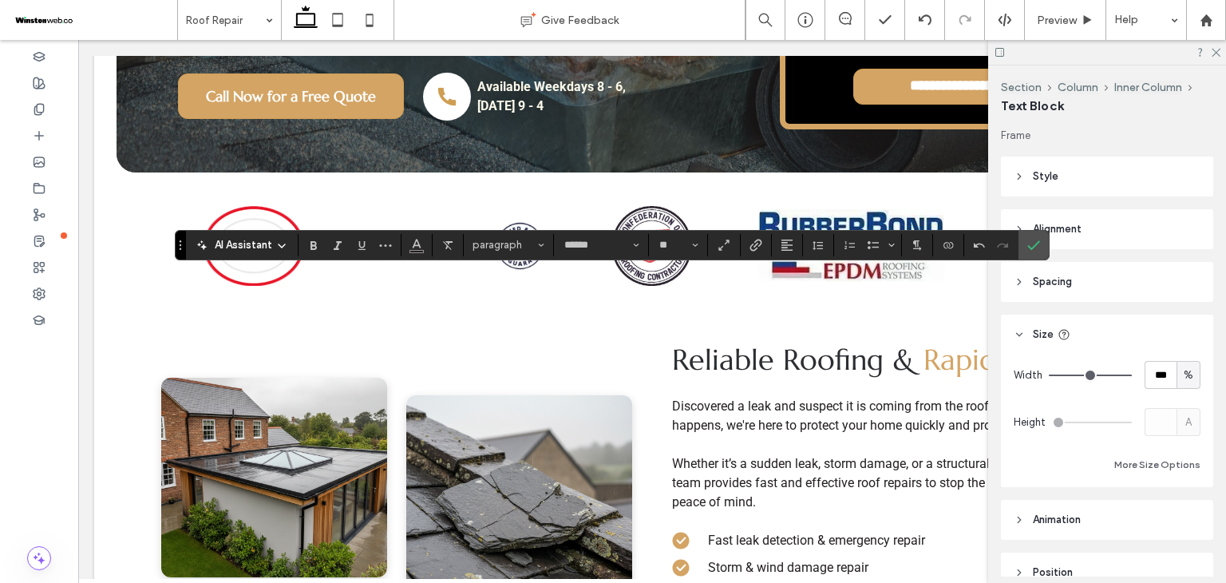
type input "*********"
type input "**"
click at [428, 247] on section at bounding box center [417, 245] width 31 height 22
click at [422, 245] on icon "Color" at bounding box center [416, 243] width 13 height 13
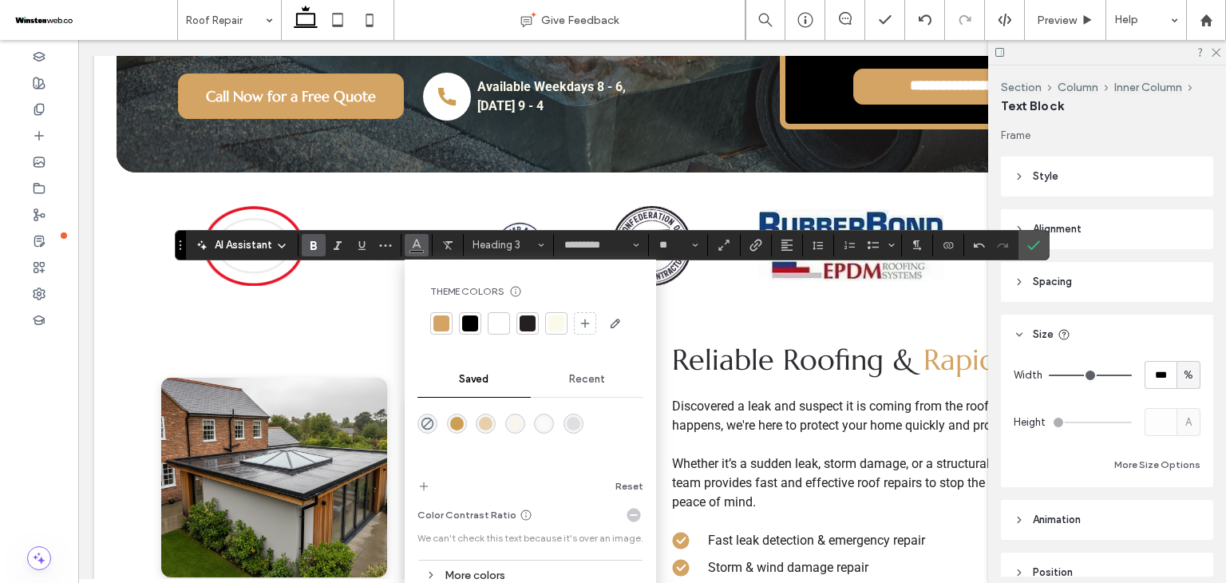
click at [498, 327] on div at bounding box center [499, 323] width 16 height 16
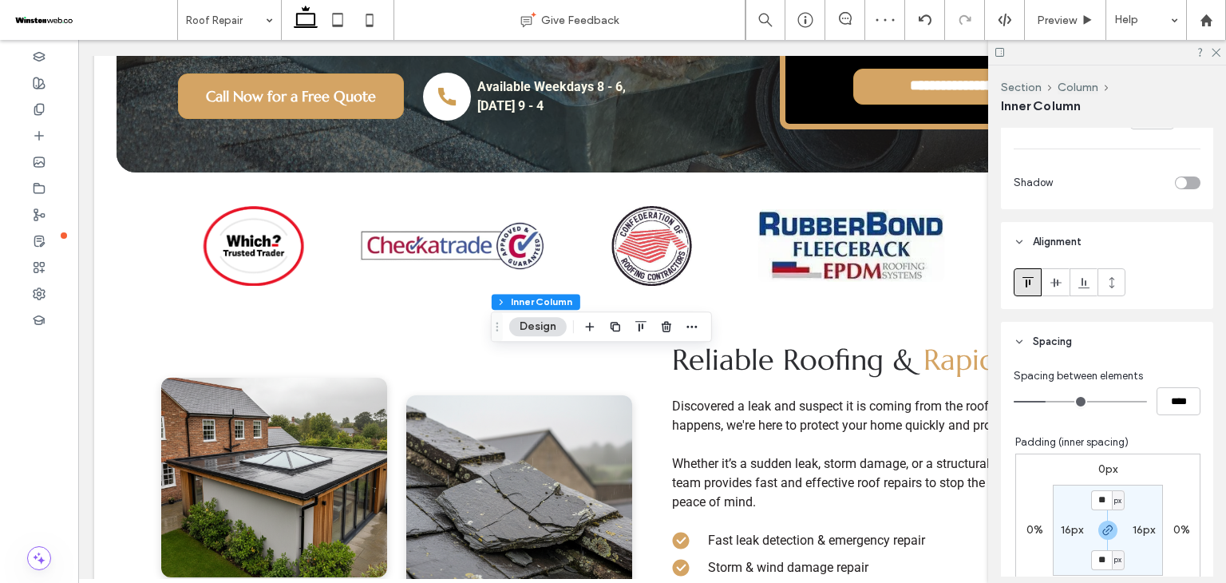
scroll to position [798, 0]
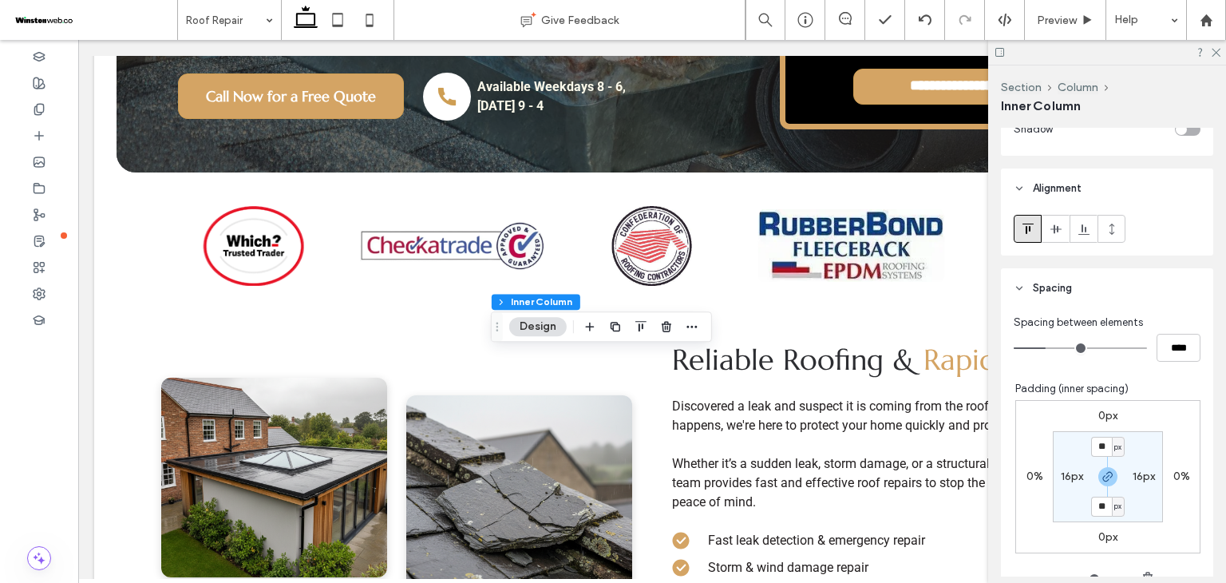
click at [1114, 449] on span "px" at bounding box center [1117, 447] width 7 height 16
click at [1110, 493] on div "%" at bounding box center [1105, 498] width 22 height 28
type input "***"
type input "*"
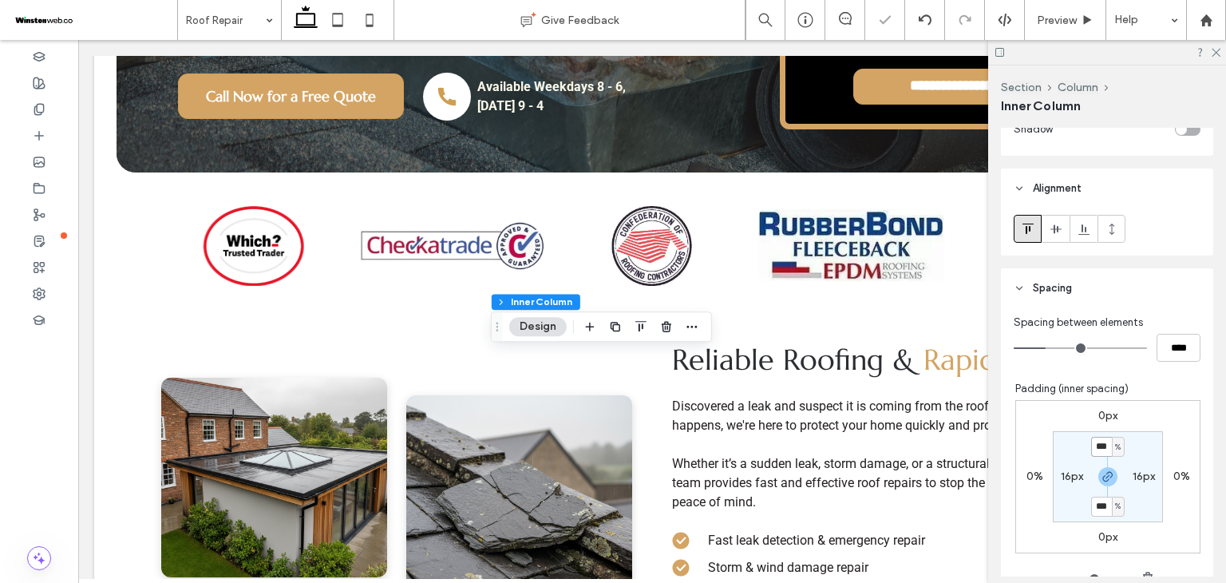
click at [1092, 449] on input "***" at bounding box center [1101, 447] width 21 height 20
type input "*"
click at [1061, 478] on label "16px" at bounding box center [1072, 476] width 22 height 14
click at [1079, 473] on span "px" at bounding box center [1082, 477] width 7 height 16
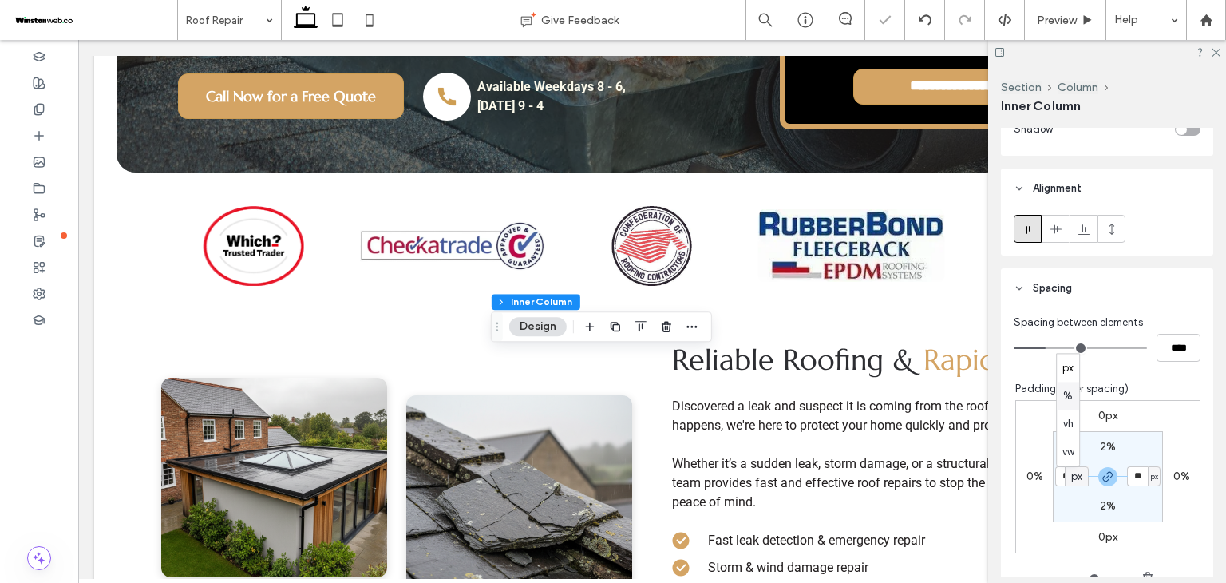
click at [1071, 397] on span "%" at bounding box center [1068, 396] width 10 height 16
type input "*"
type input "***"
type input "*"
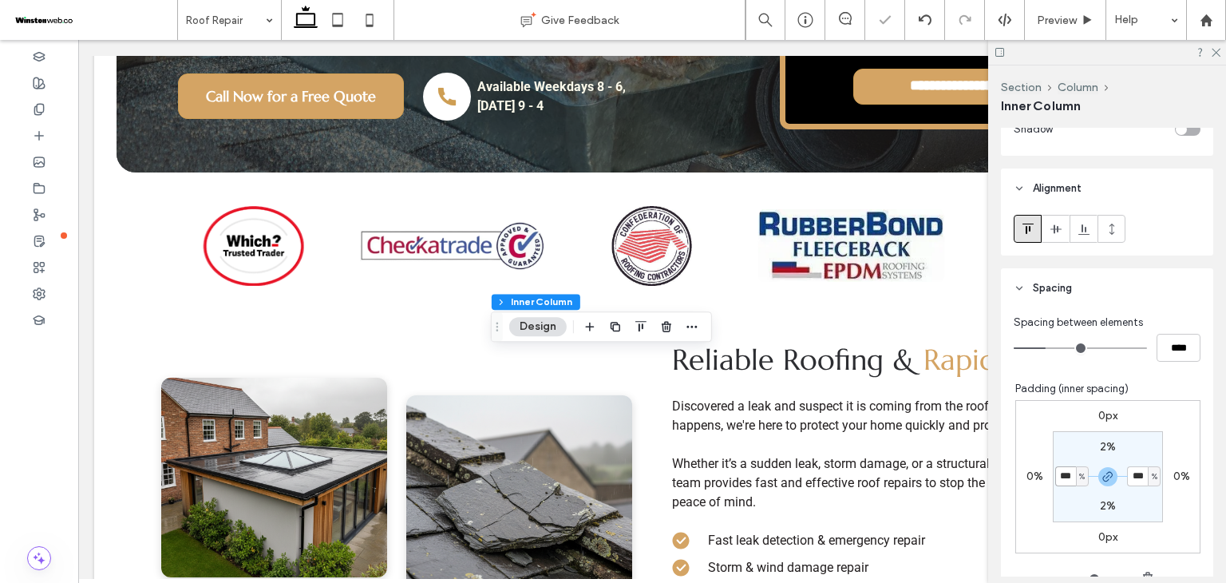
click at [1061, 466] on input "***" at bounding box center [1065, 476] width 21 height 20
type input "*"
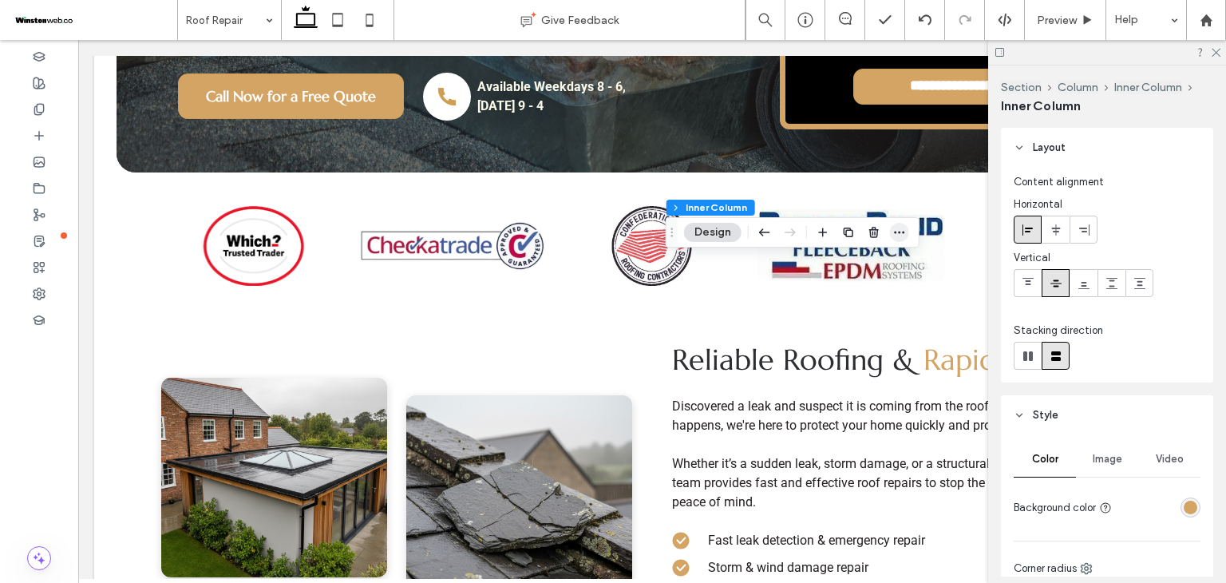
click at [893, 234] on icon "button" at bounding box center [899, 232] width 13 height 13
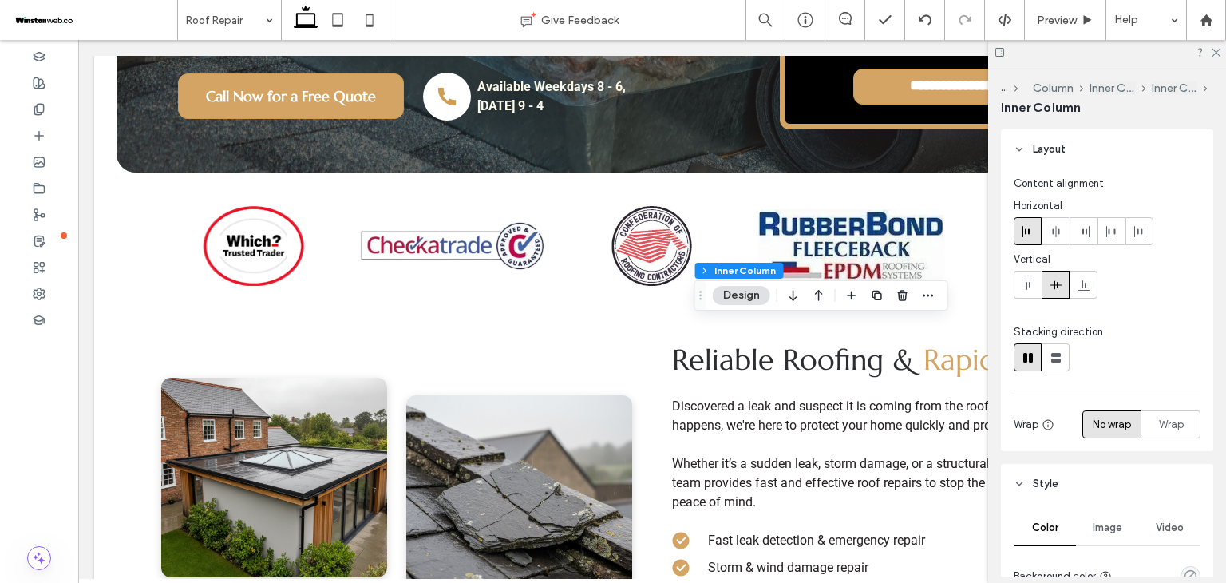
click at [940, 290] on div "Section Column Inner Column Inner Column Inner Column Design" at bounding box center [822, 295] width 254 height 30
click at [929, 297] on icon "button" at bounding box center [928, 295] width 13 height 13
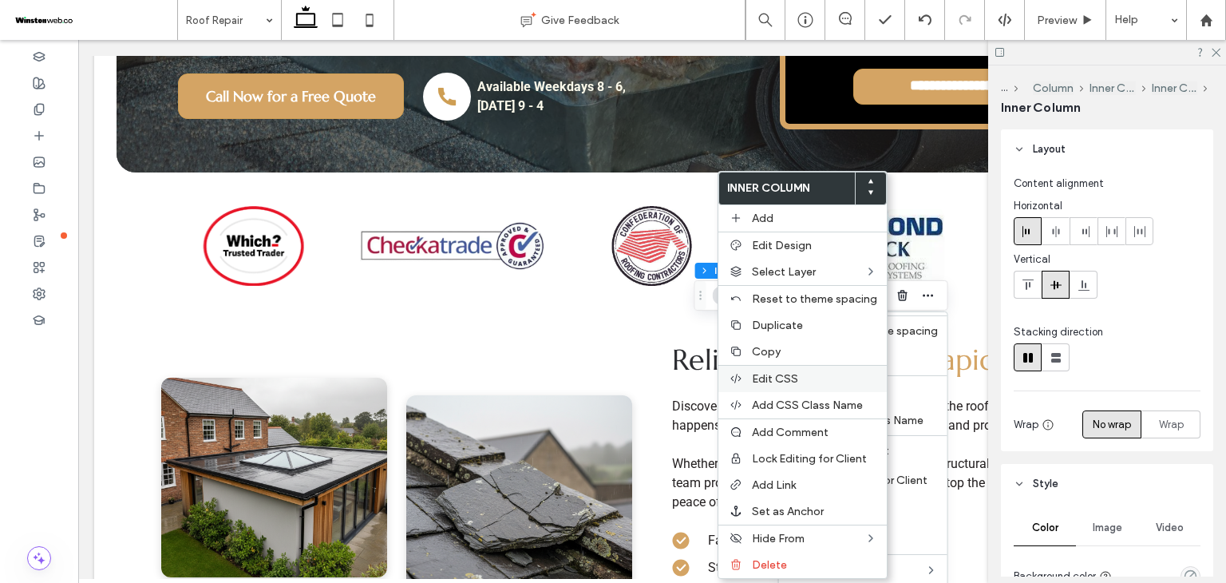
click at [841, 365] on div "Edit CSS" at bounding box center [802, 378] width 168 height 27
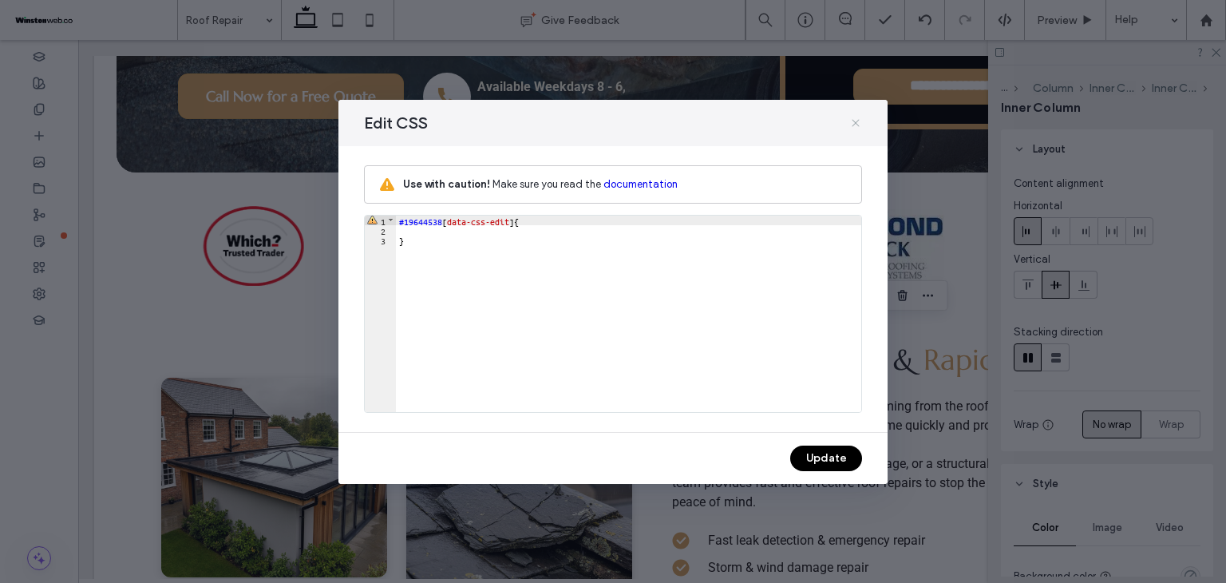
click at [850, 130] on span at bounding box center [855, 123] width 13 height 21
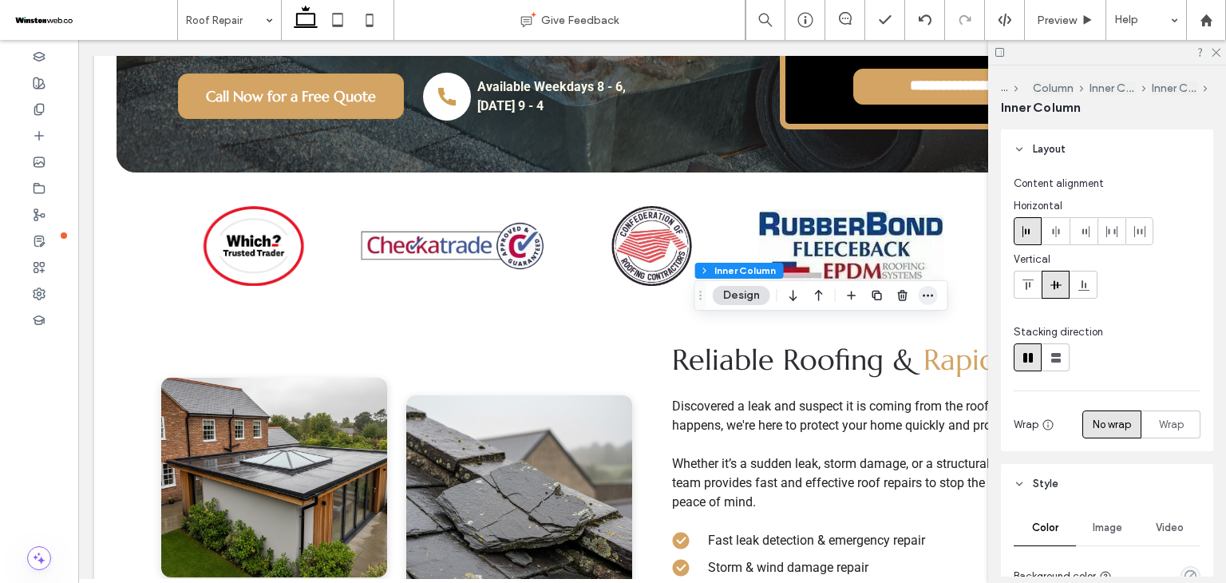
click at [932, 295] on use "button" at bounding box center [928, 295] width 10 height 2
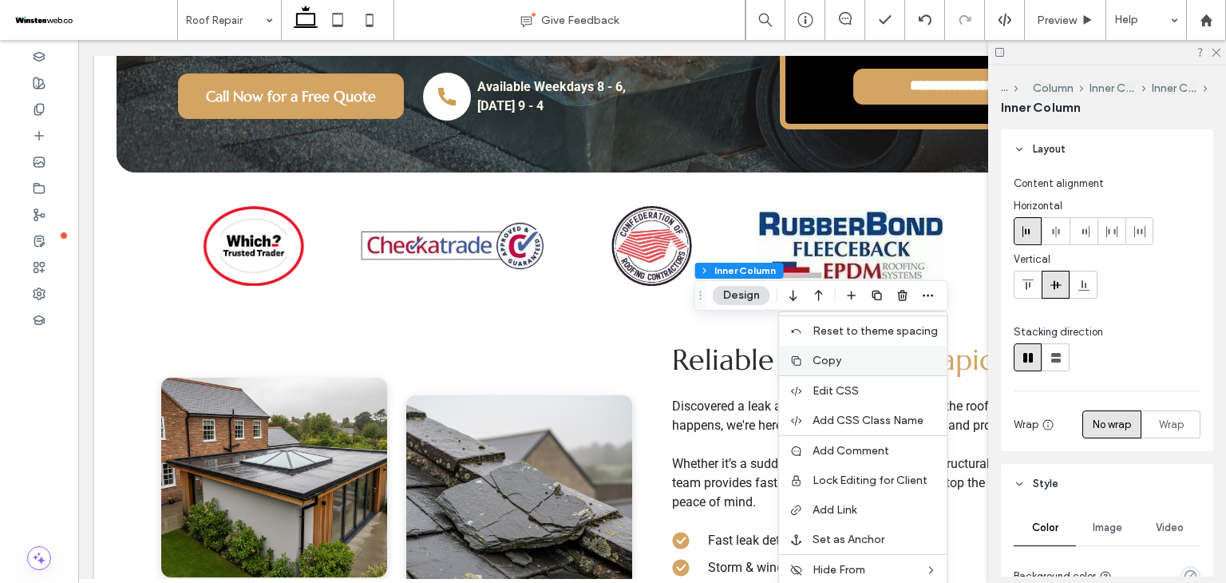
click at [817, 365] on span "Copy" at bounding box center [827, 361] width 29 height 14
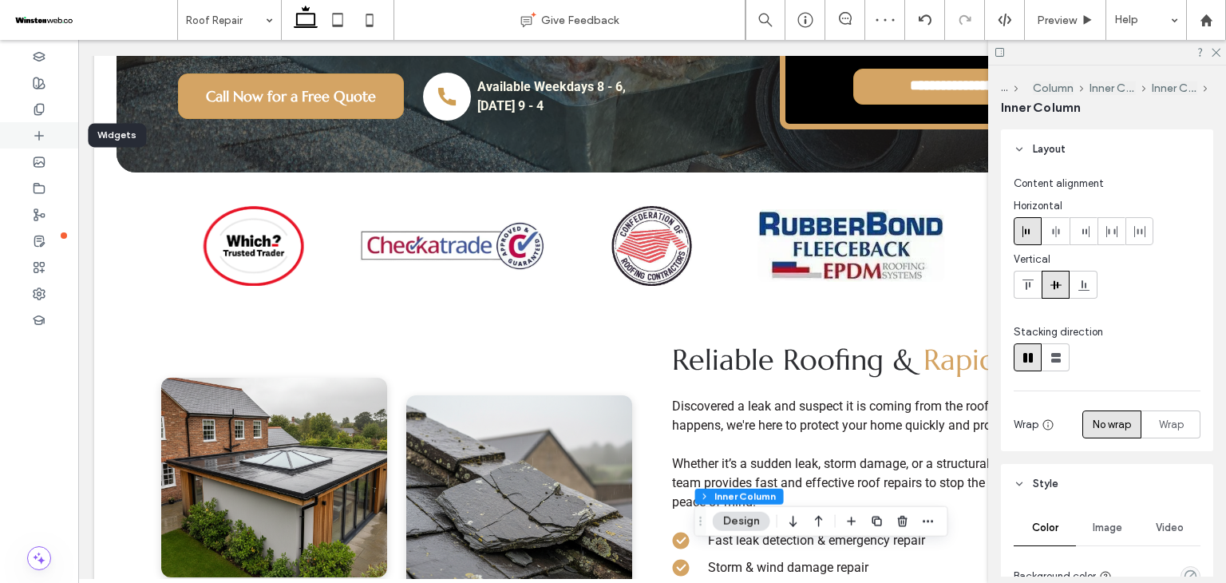
click at [42, 141] on span at bounding box center [39, 136] width 13 height 14
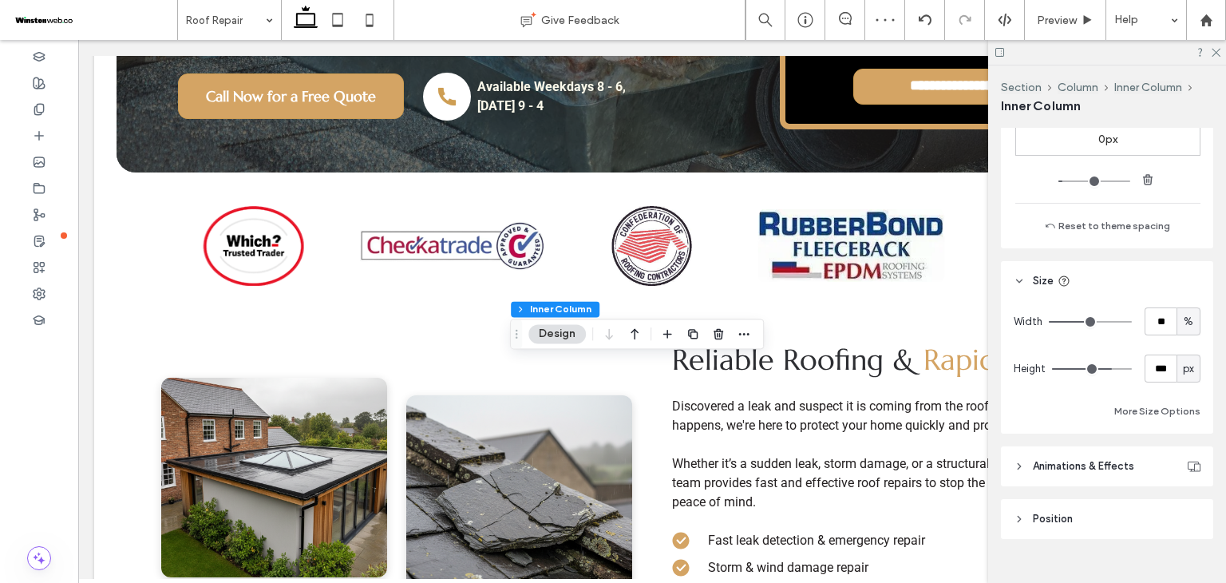
scroll to position [1041, 0]
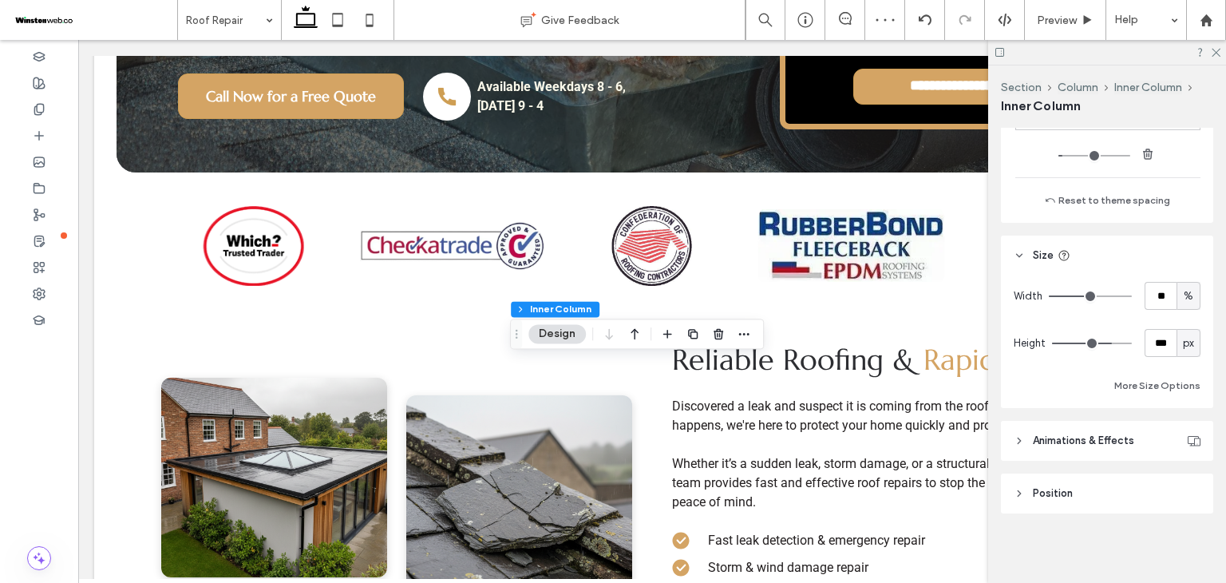
type input "**"
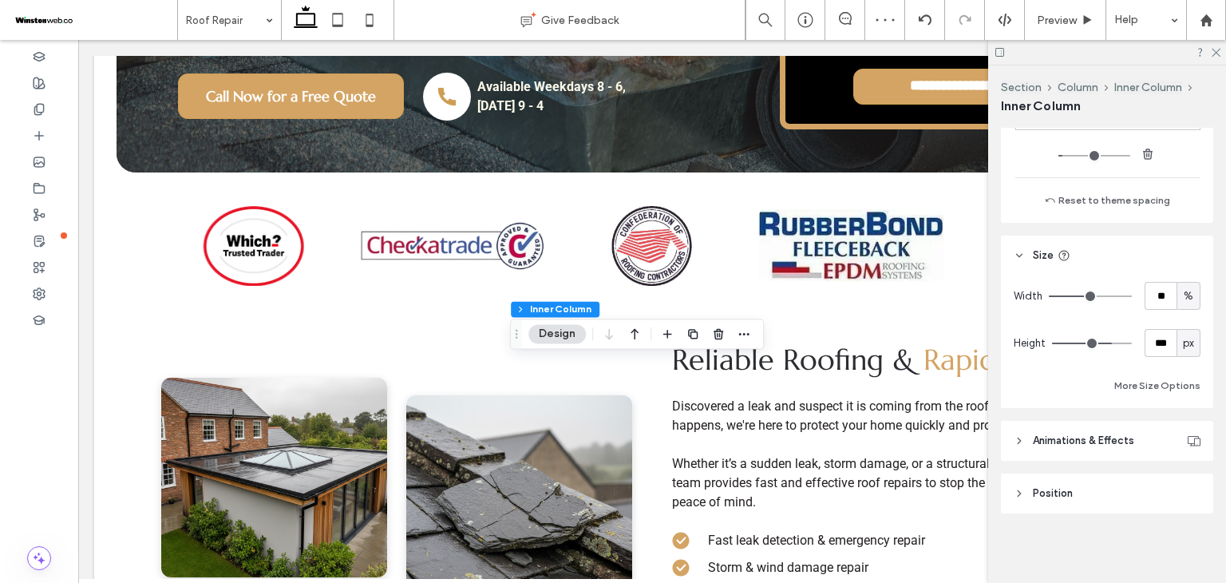
type input "**"
type input "***"
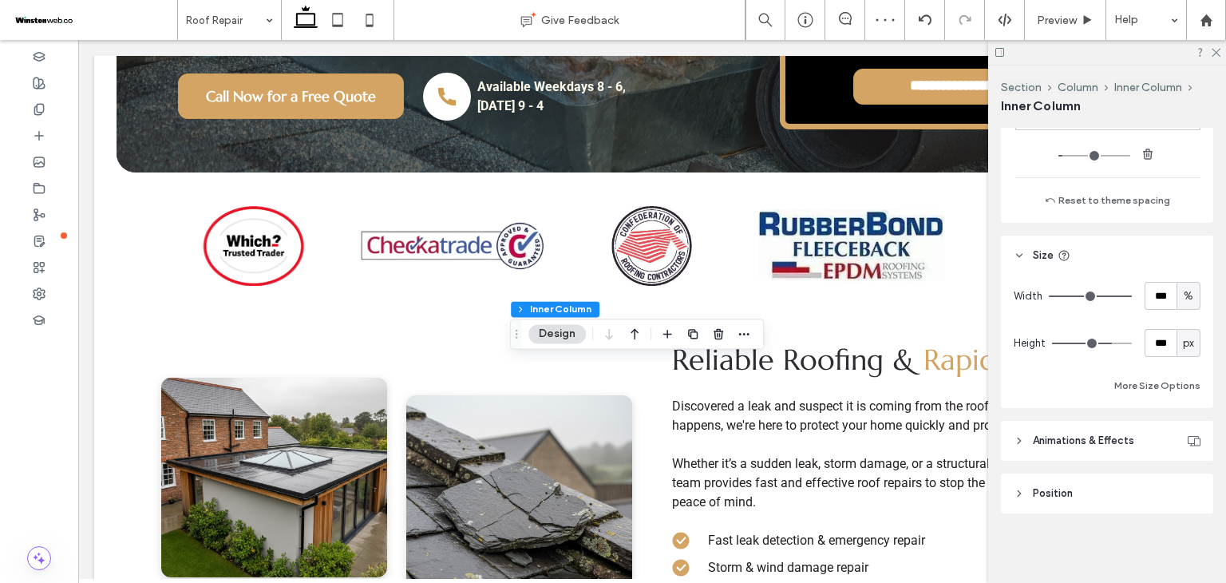
drag, startPoint x: 1084, startPoint y: 297, endPoint x: 1138, endPoint y: 295, distance: 53.5
type input "***"
click at [1132, 295] on input "range" at bounding box center [1090, 296] width 83 height 2
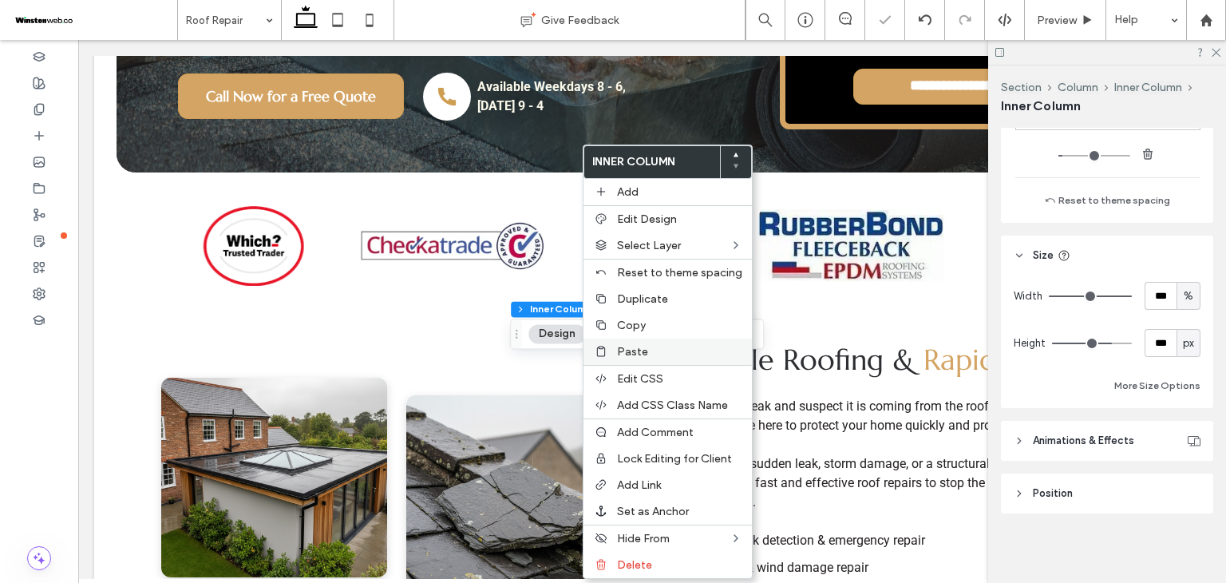
click at [625, 351] on span "Paste" at bounding box center [632, 352] width 31 height 14
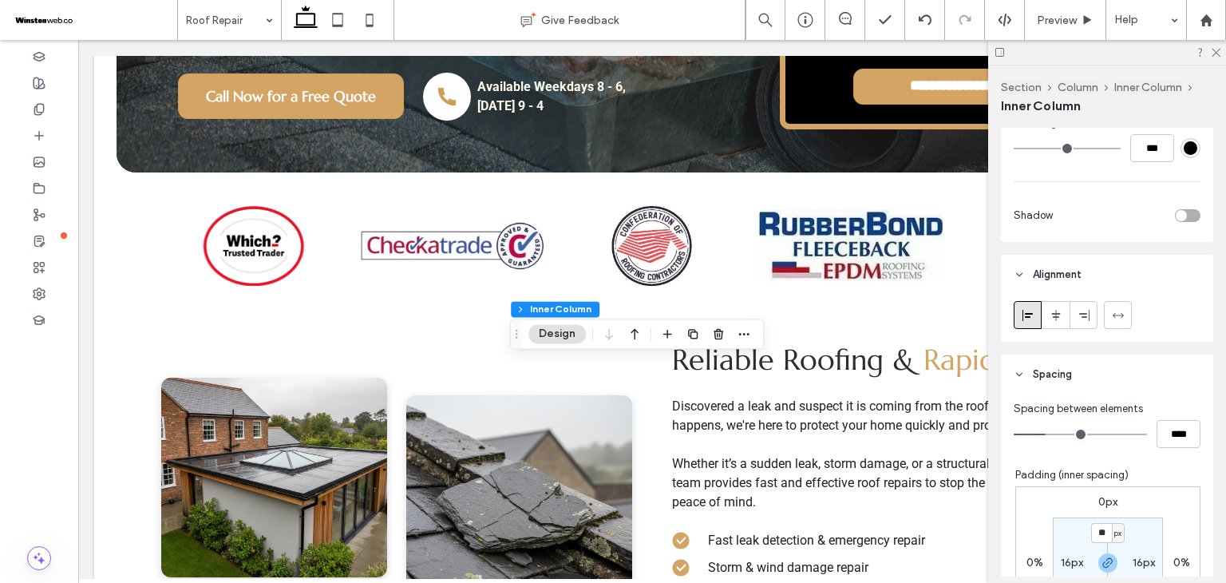
scroll to position [691, 0]
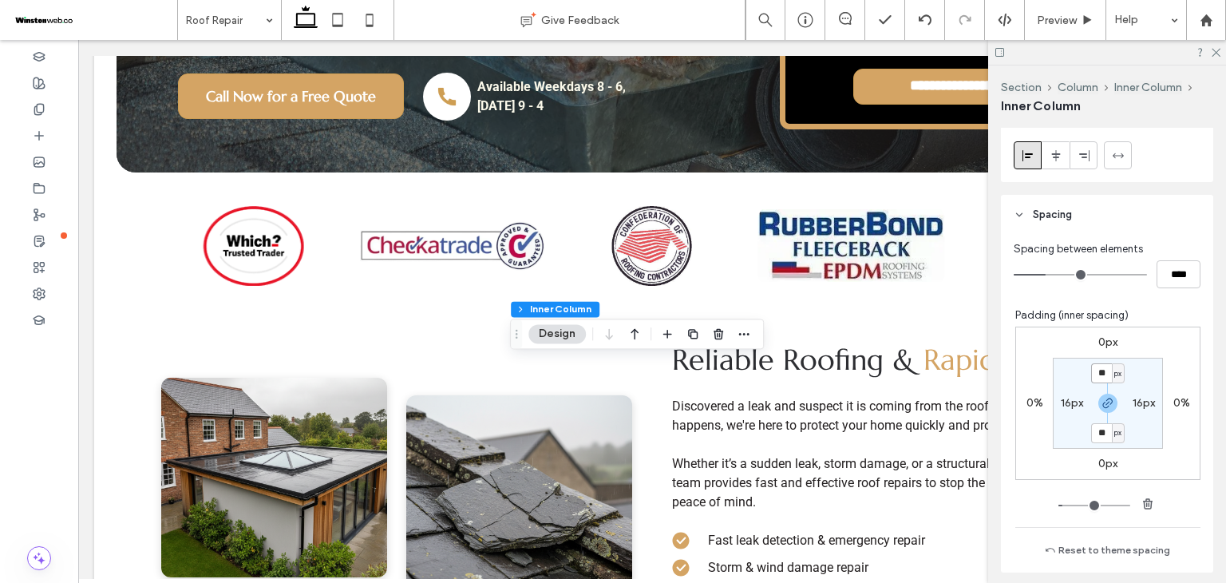
click at [1092, 378] on input "**" at bounding box center [1101, 373] width 21 height 20
type input "*"
click at [1073, 398] on label "16px" at bounding box center [1072, 403] width 22 height 14
type input "**"
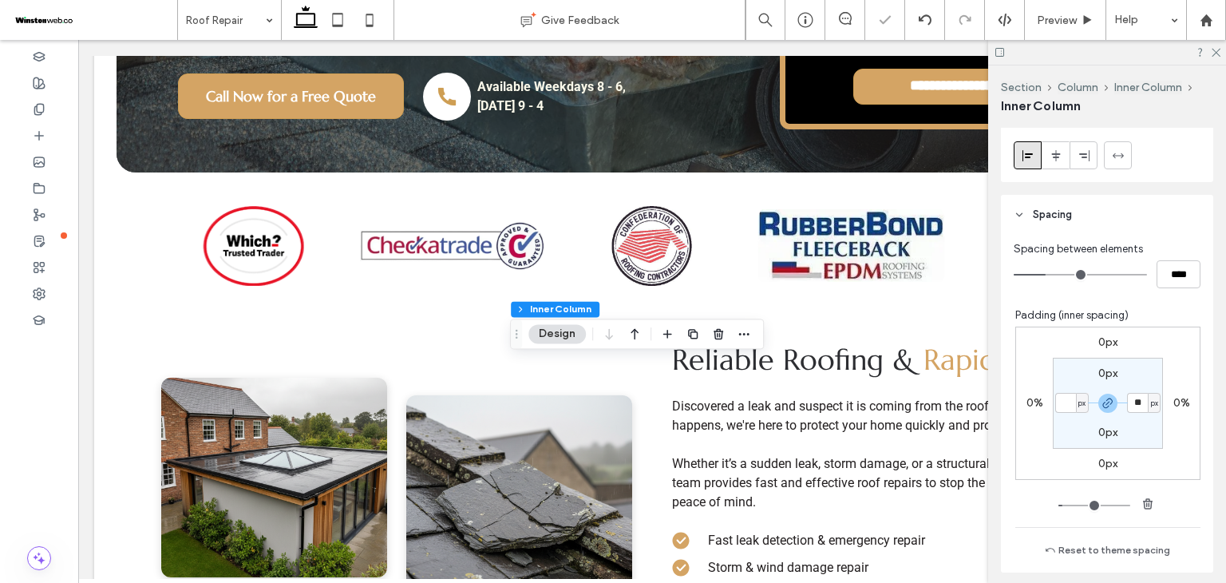
type input "*"
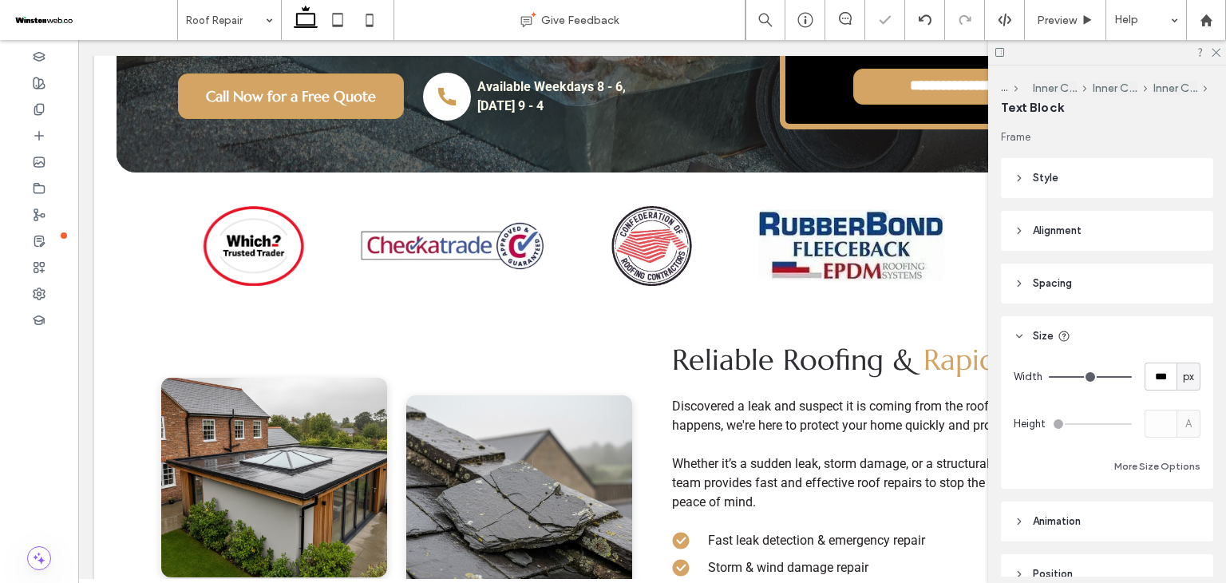
type input "******"
type input "**"
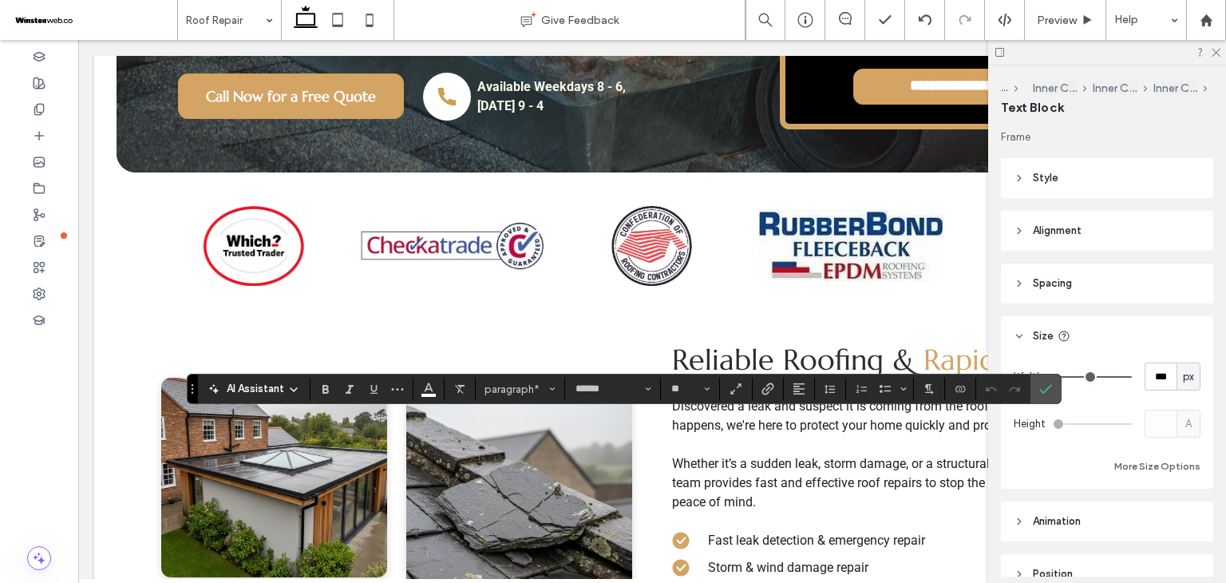
type input "***"
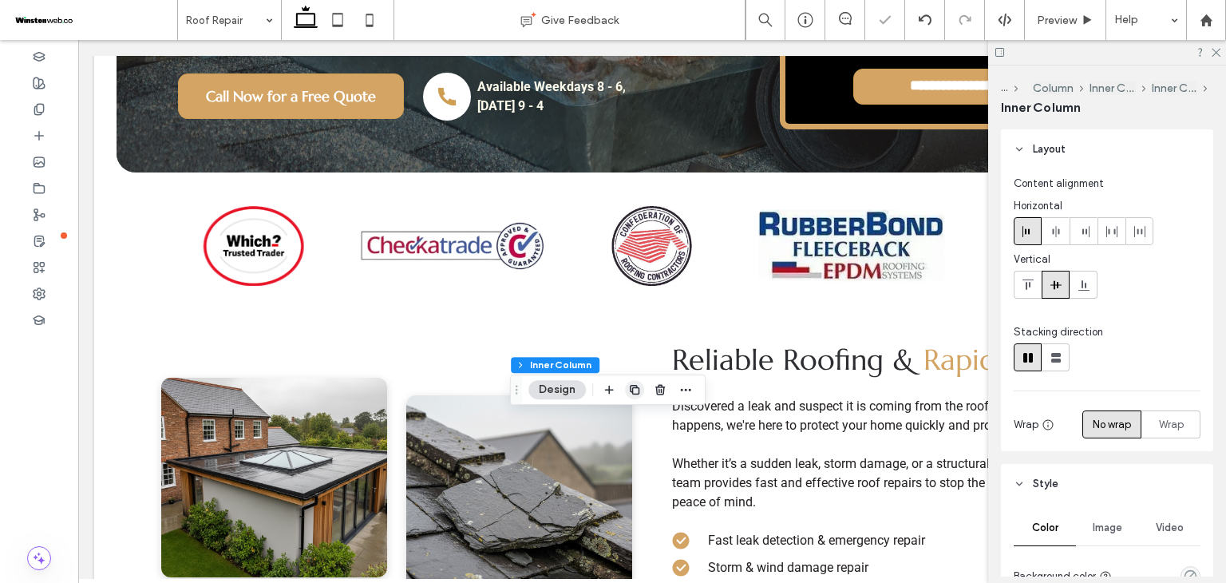
click at [639, 383] on icon "button" at bounding box center [634, 389] width 13 height 13
click at [631, 389] on use "button" at bounding box center [635, 390] width 10 height 10
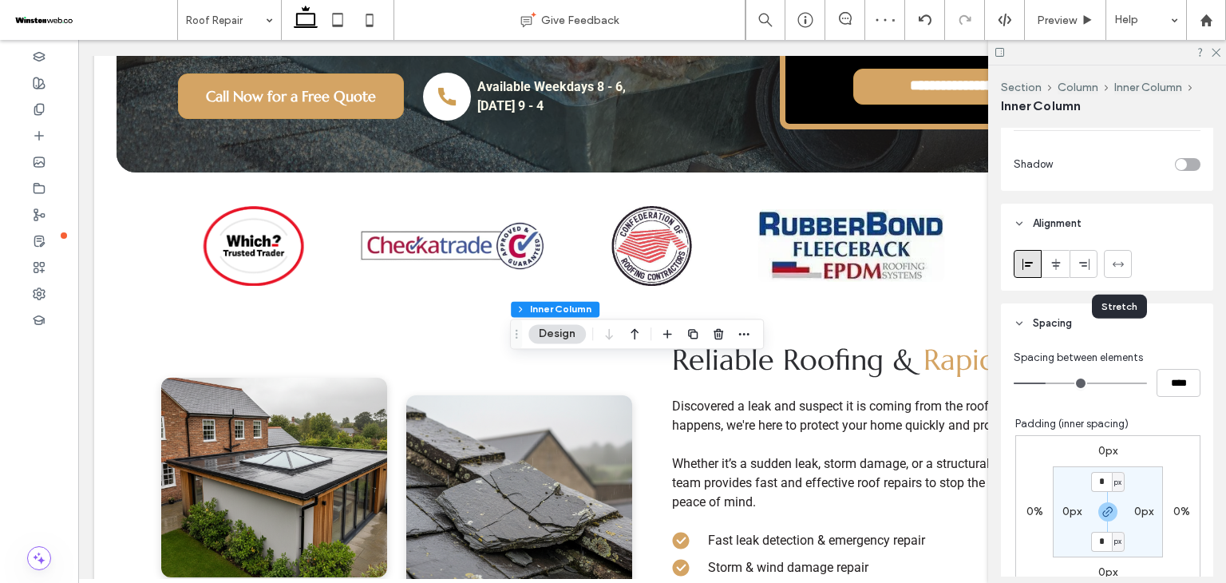
scroll to position [585, 0]
click at [1164, 390] on input "****" at bounding box center [1179, 380] width 44 height 28
type input "**"
type input "****"
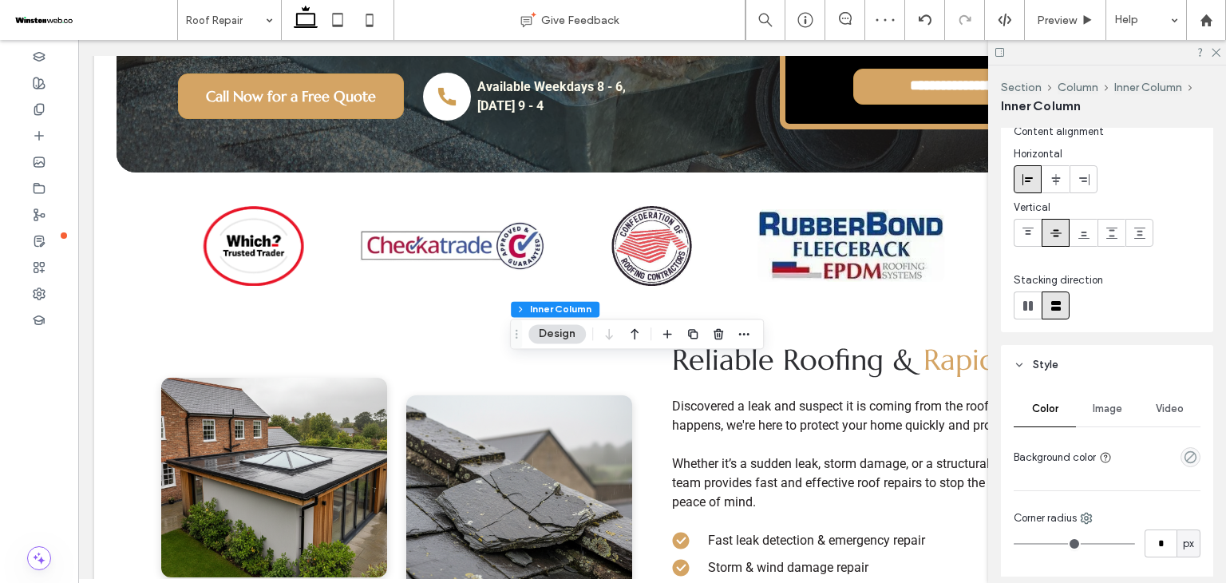
scroll to position [0, 0]
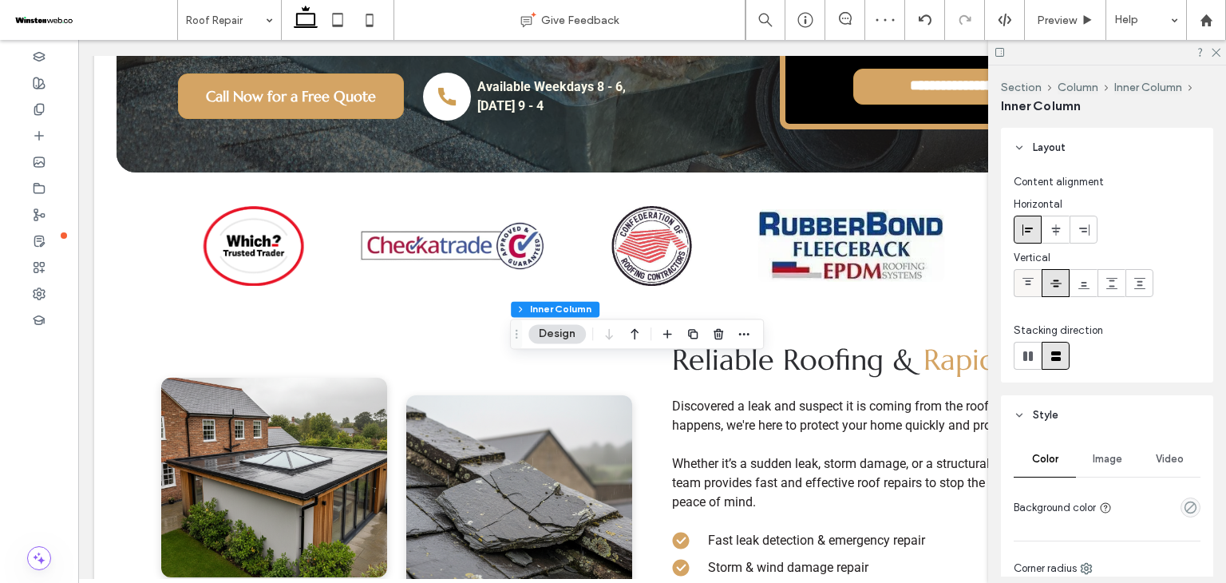
click at [1025, 296] on label at bounding box center [1028, 283] width 28 height 28
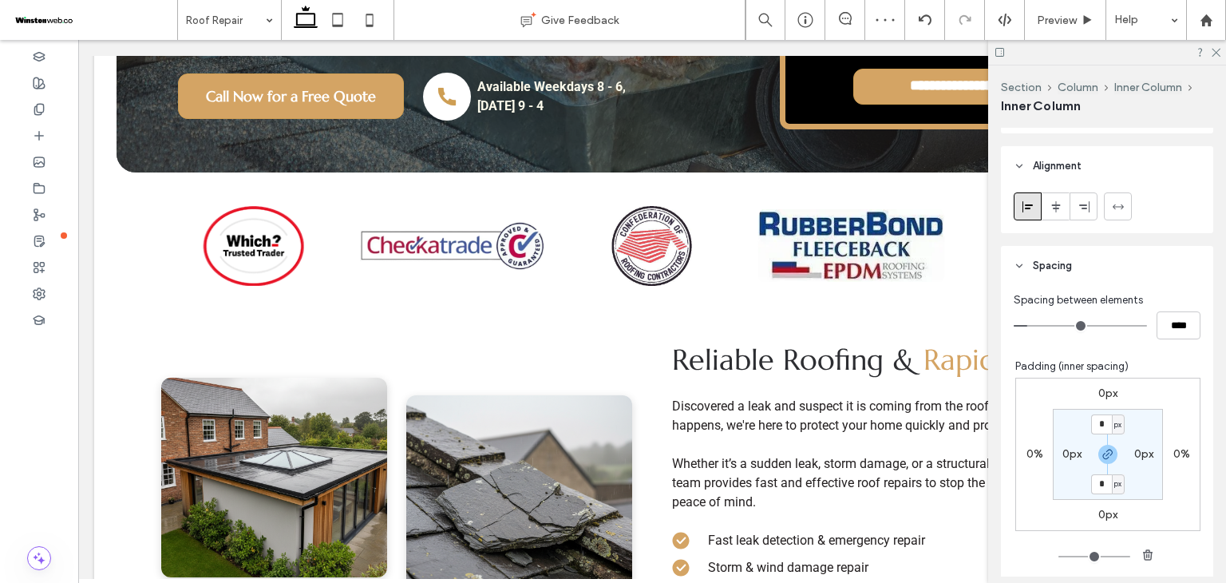
scroll to position [658, 0]
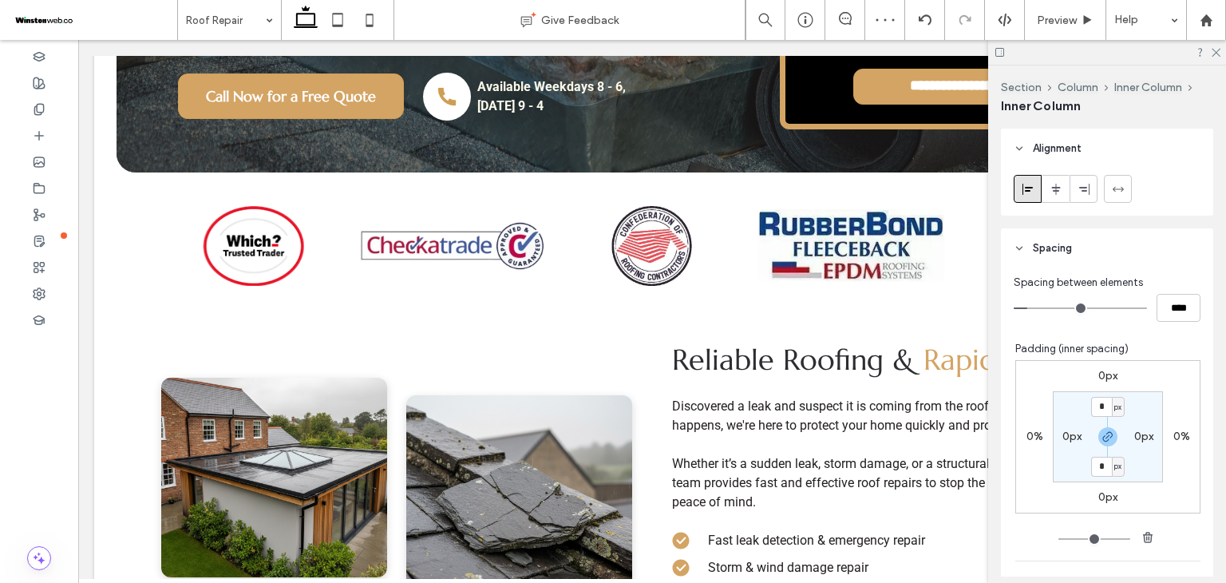
type input "**"
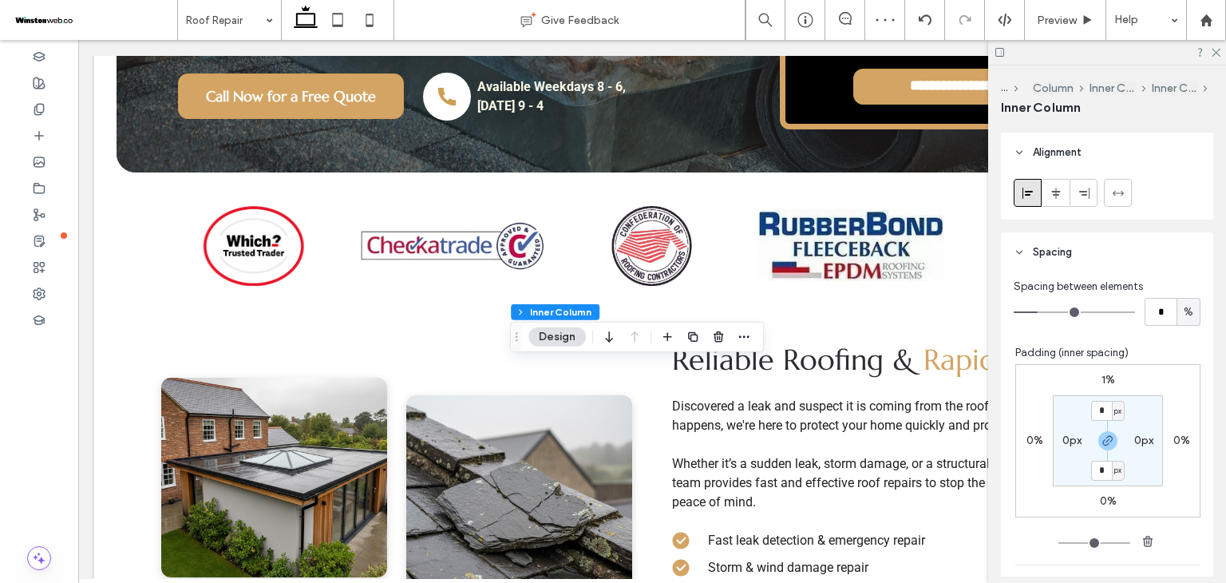
scroll to position [745, 0]
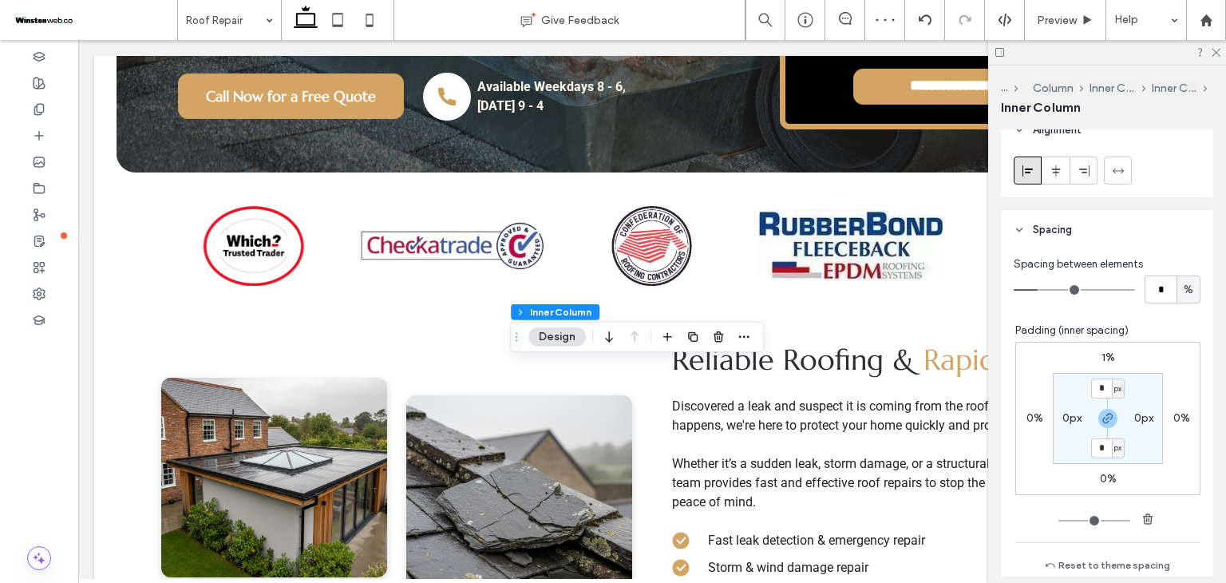
click at [1102, 355] on label "1%" at bounding box center [1109, 357] width 14 height 14
type input "*"
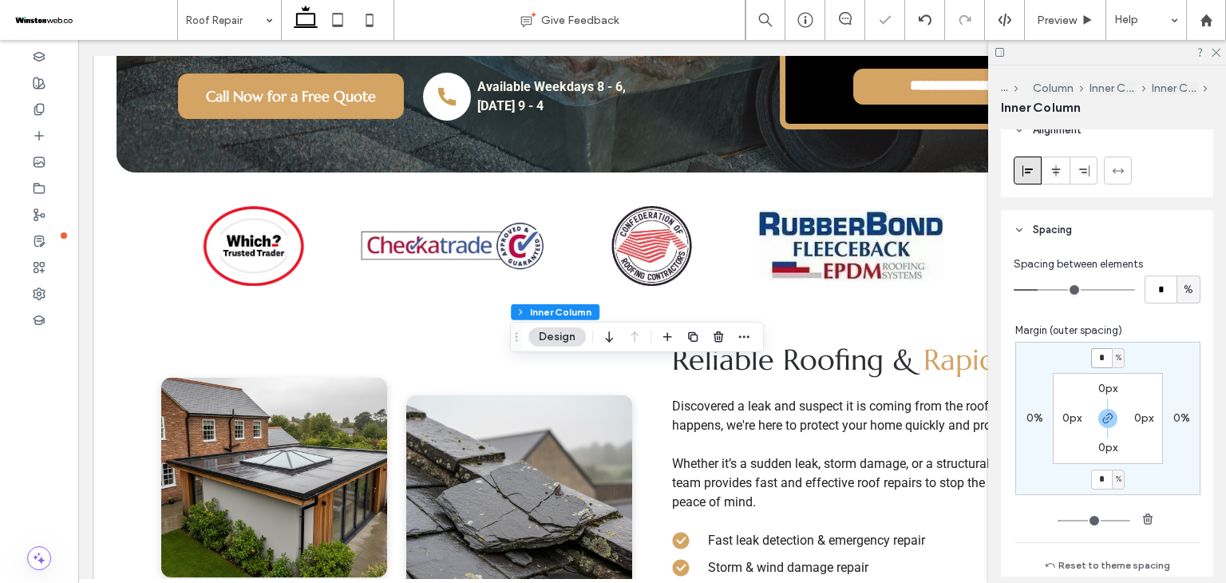
click at [1091, 358] on input "*" at bounding box center [1101, 358] width 21 height 20
type input "*"
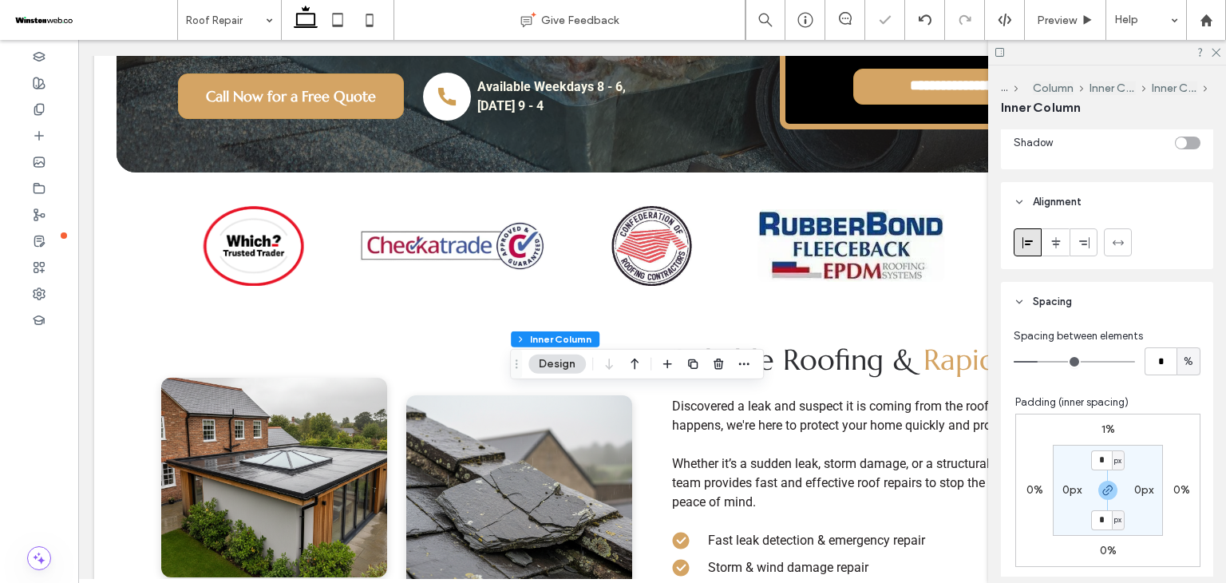
scroll to position [691, 0]
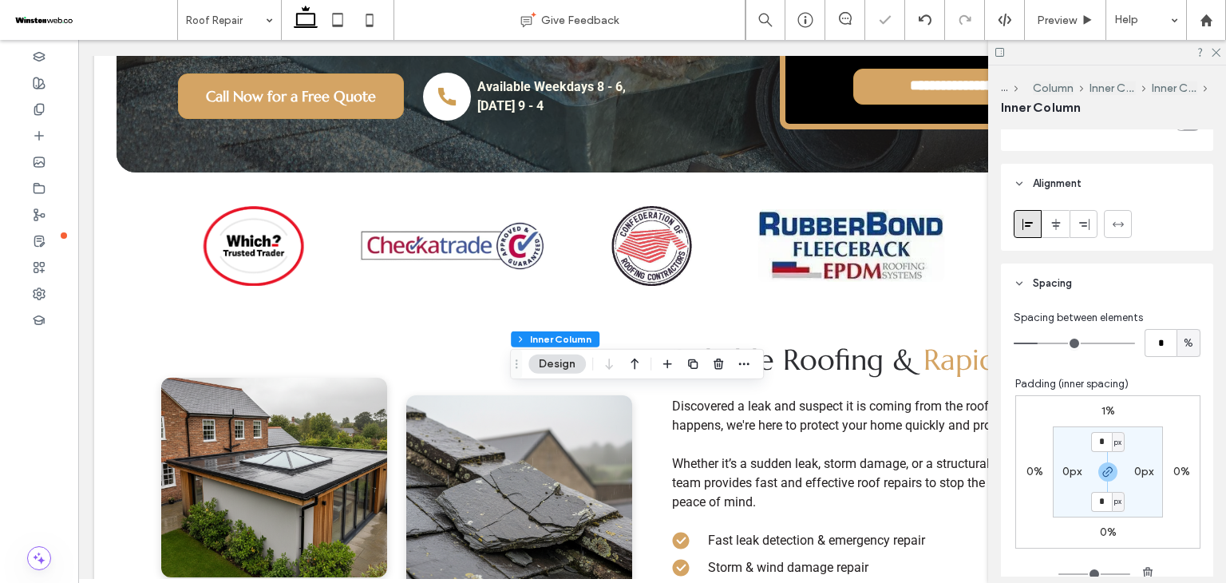
click at [1102, 413] on label "1%" at bounding box center [1109, 411] width 14 height 14
type input "*"
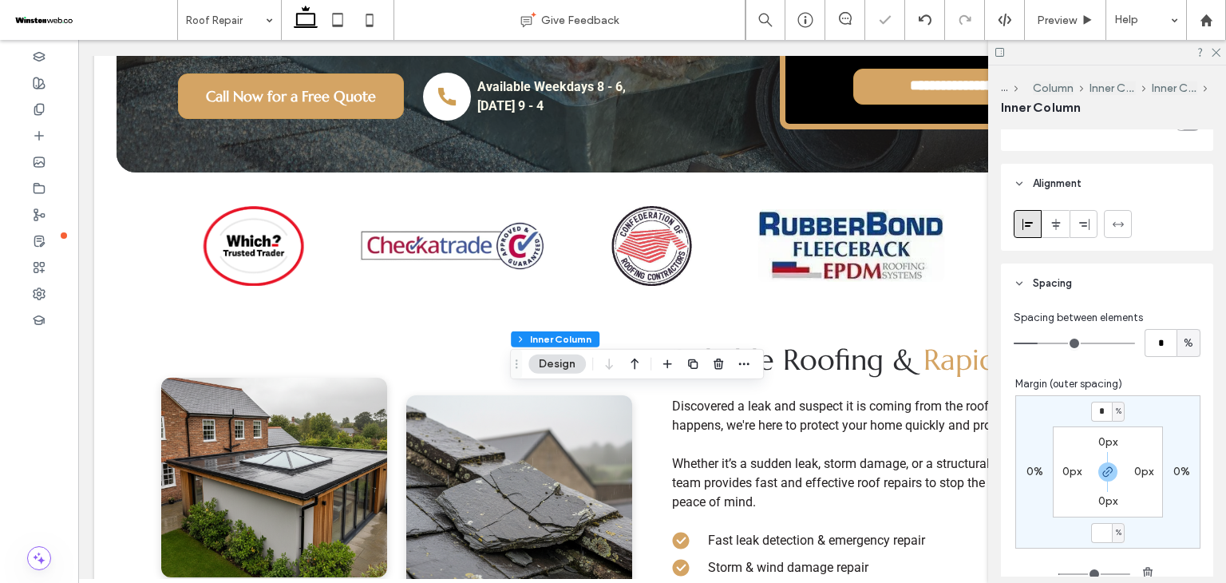
type input "*"
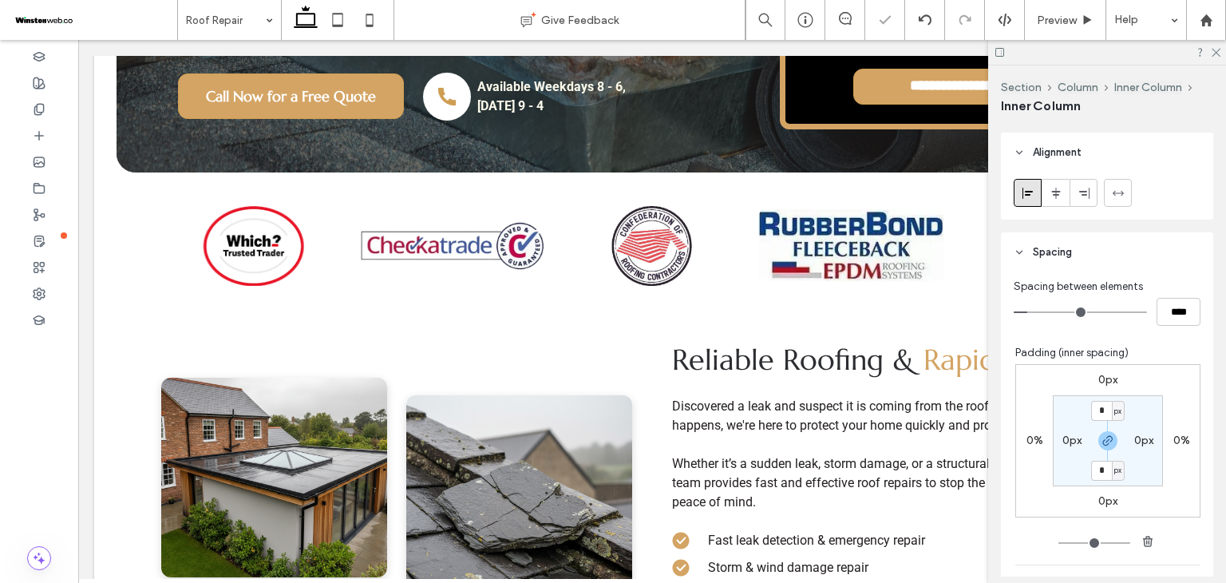
type input "**"
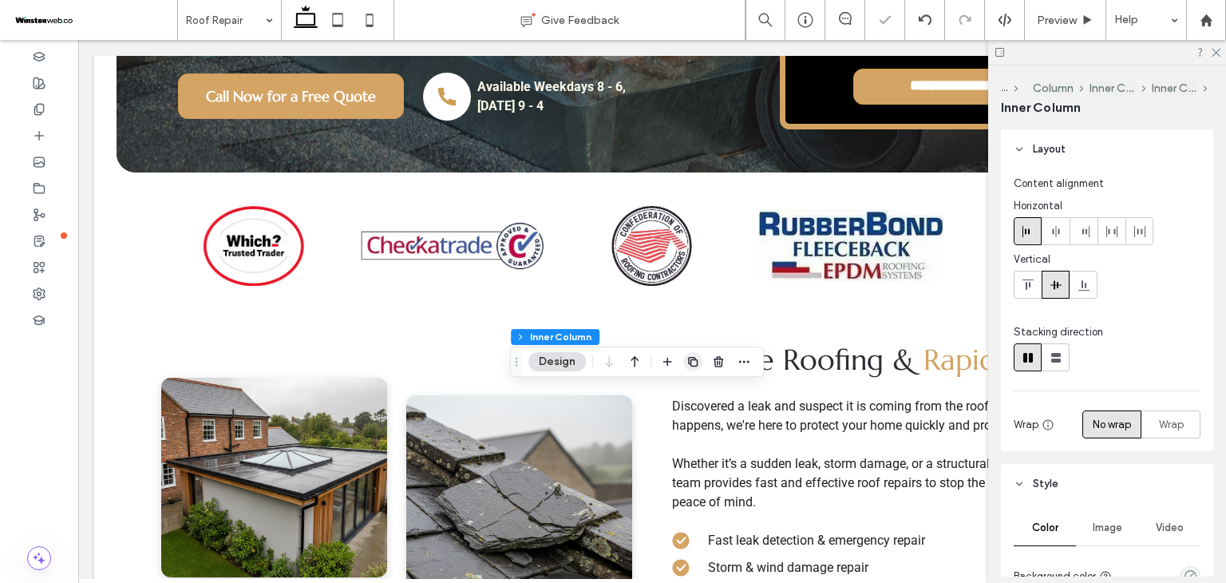
click at [688, 364] on icon "button" at bounding box center [693, 361] width 13 height 13
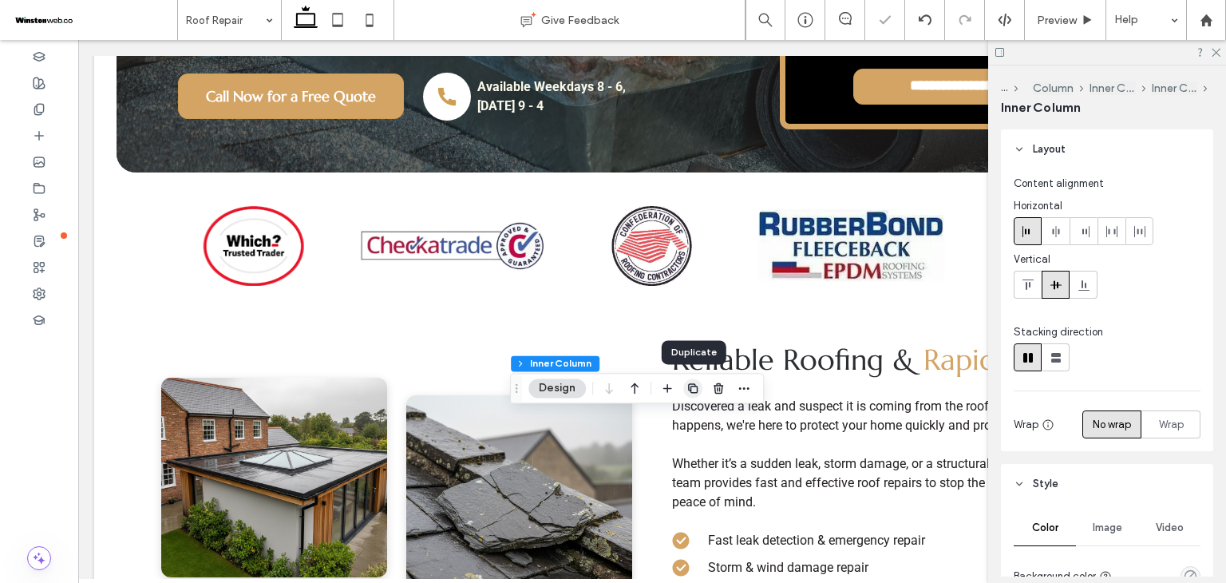
click at [690, 387] on icon "button" at bounding box center [693, 388] width 13 height 13
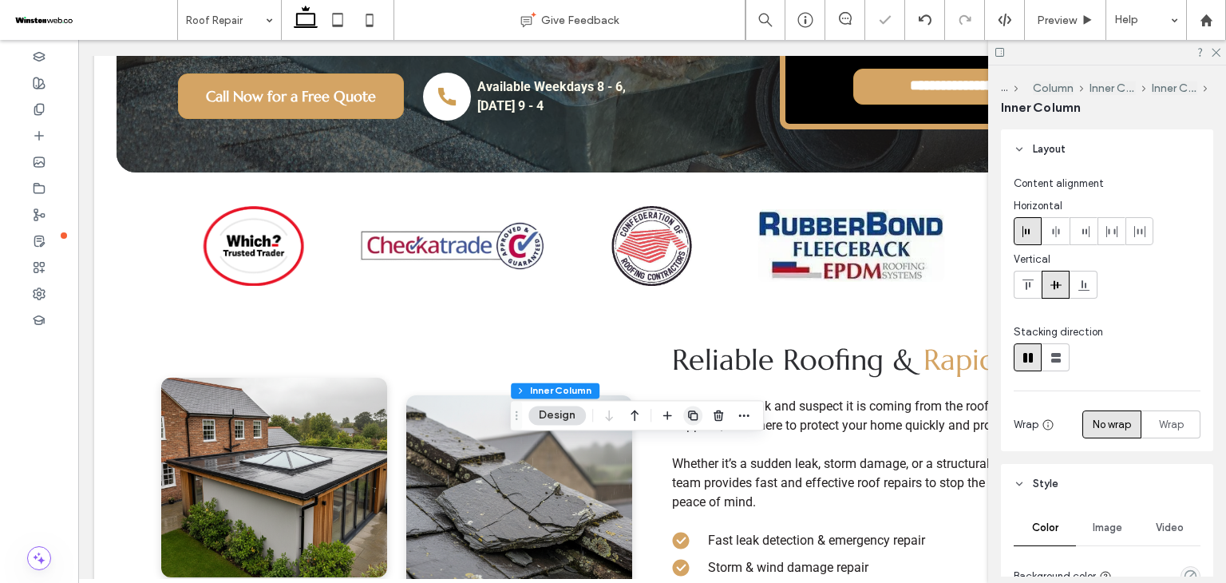
click at [695, 406] on span "button" at bounding box center [692, 415] width 19 height 19
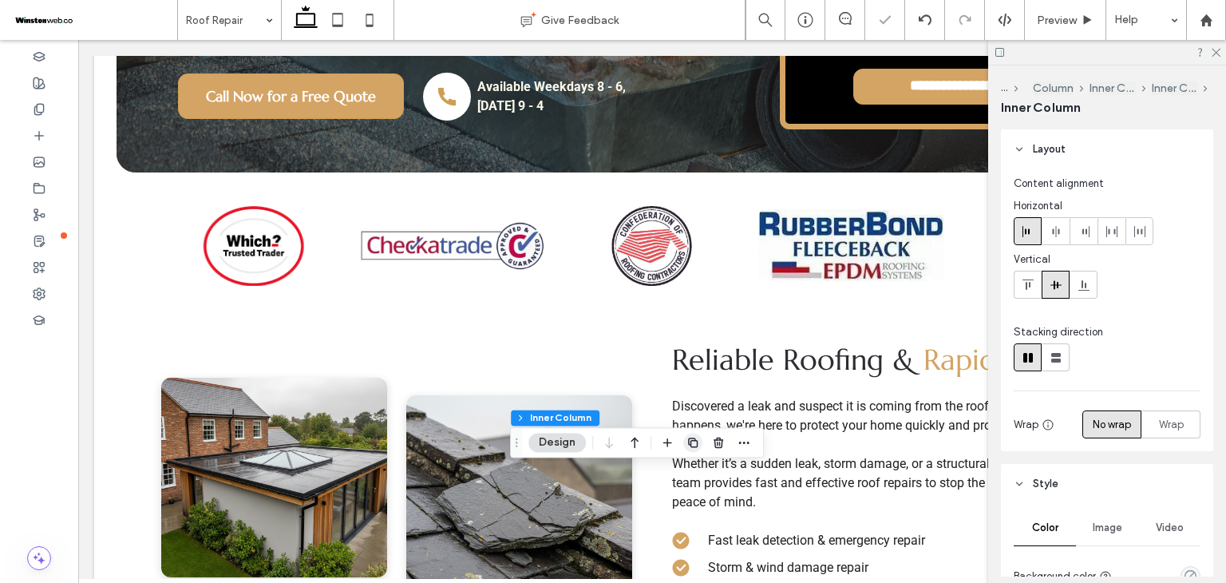
click at [693, 437] on icon "button" at bounding box center [693, 442] width 13 height 13
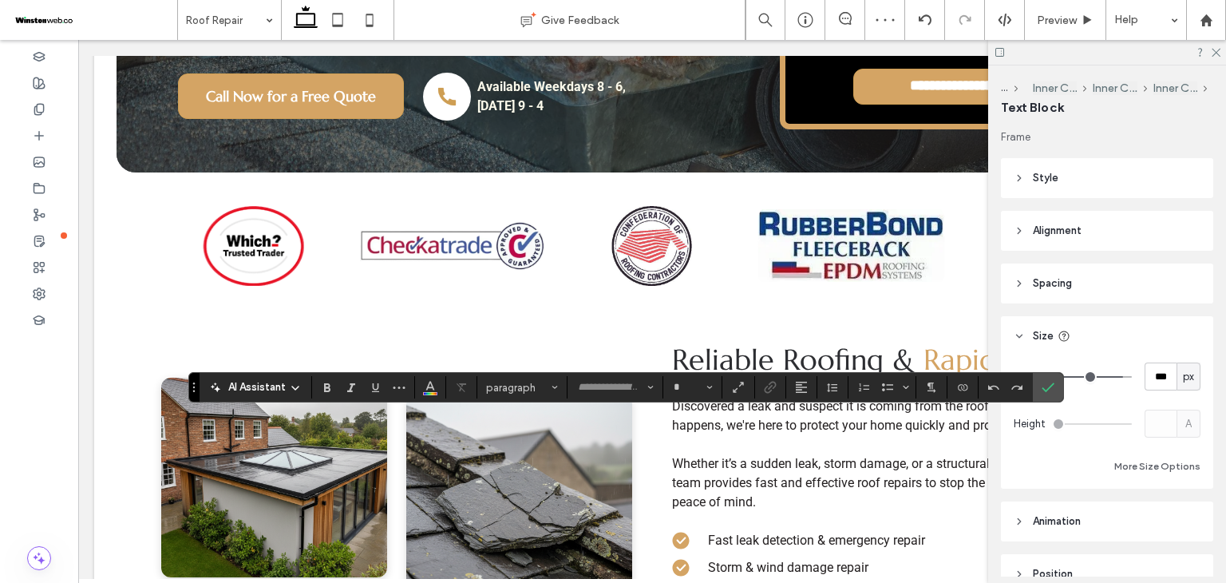
type input "******"
type input "**"
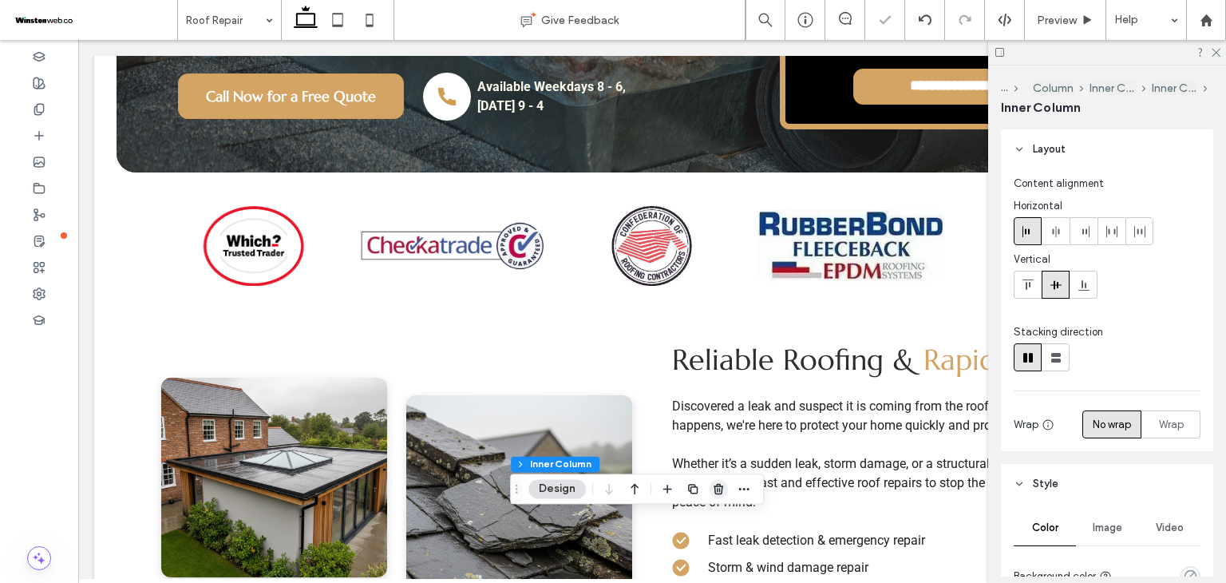
click at [716, 486] on use "button" at bounding box center [719, 489] width 10 height 10
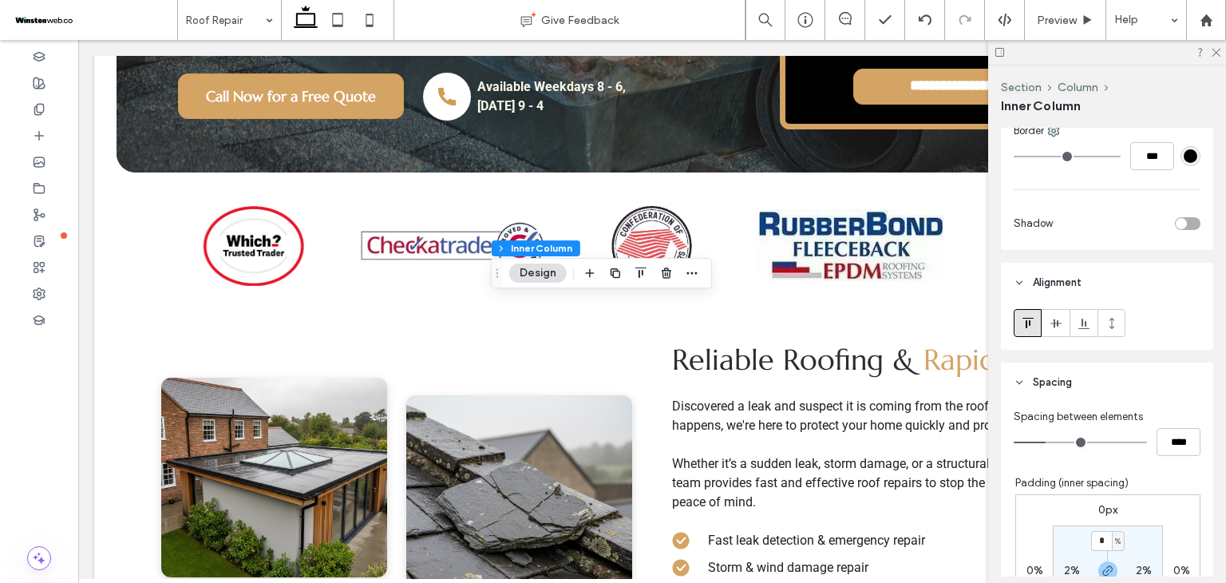
scroll to position [745, 0]
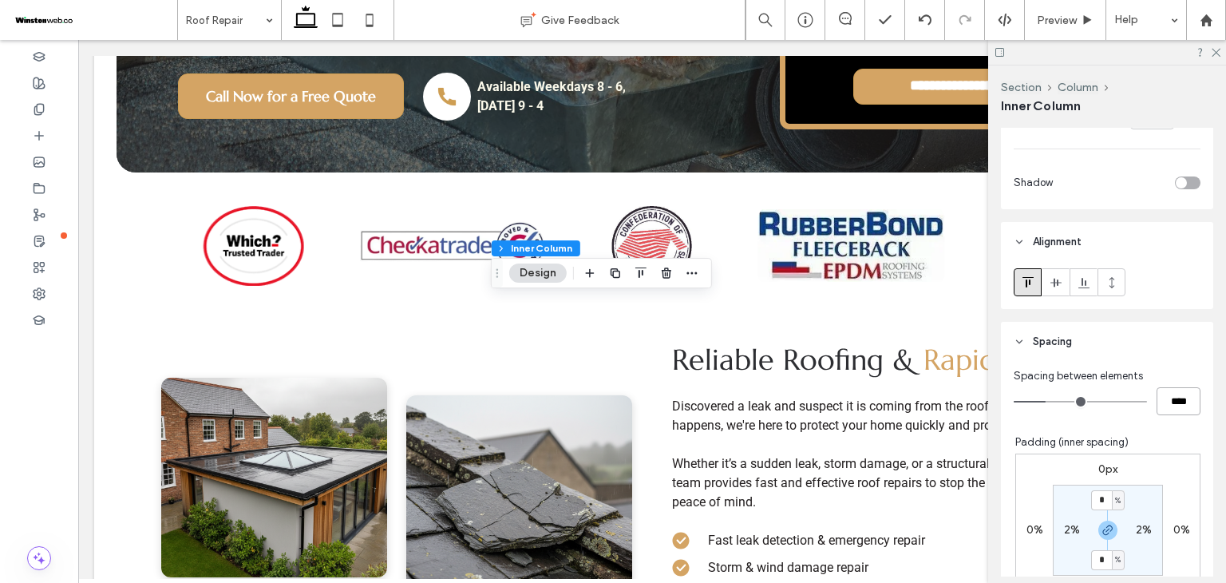
click at [1161, 404] on input "****" at bounding box center [1179, 401] width 44 height 28
type input "**"
type input "****"
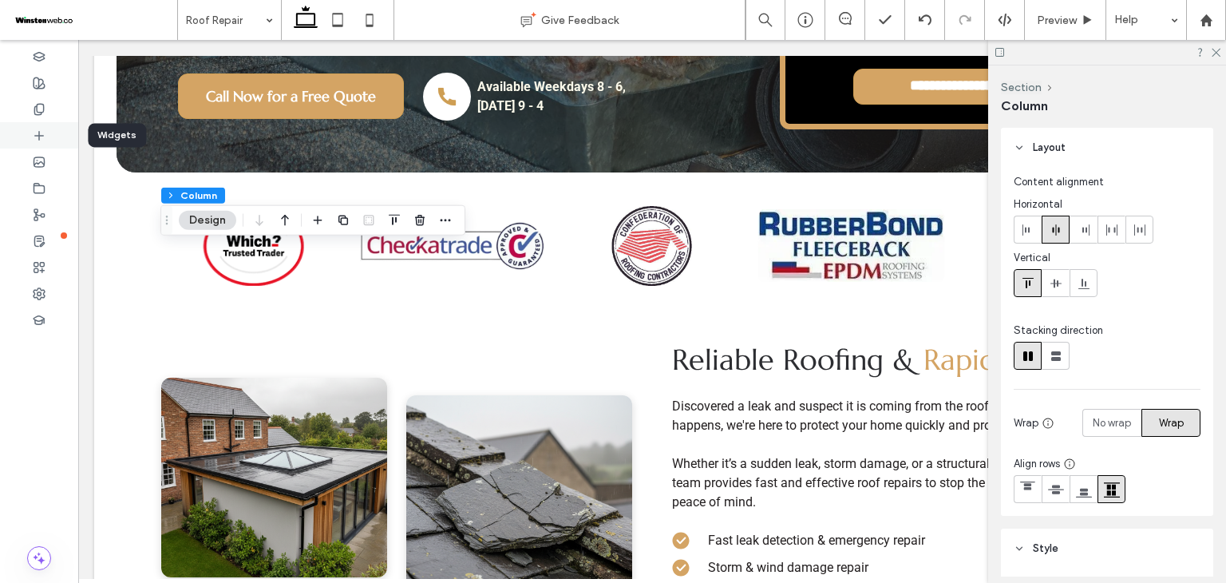
click at [22, 142] on div at bounding box center [39, 135] width 78 height 26
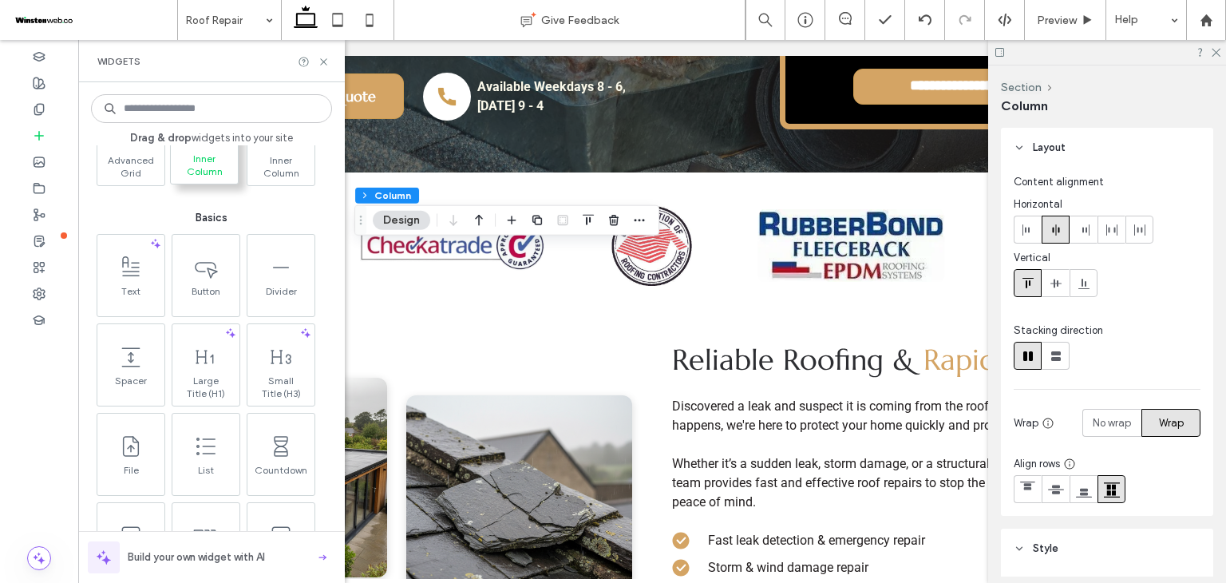
scroll to position [851, 0]
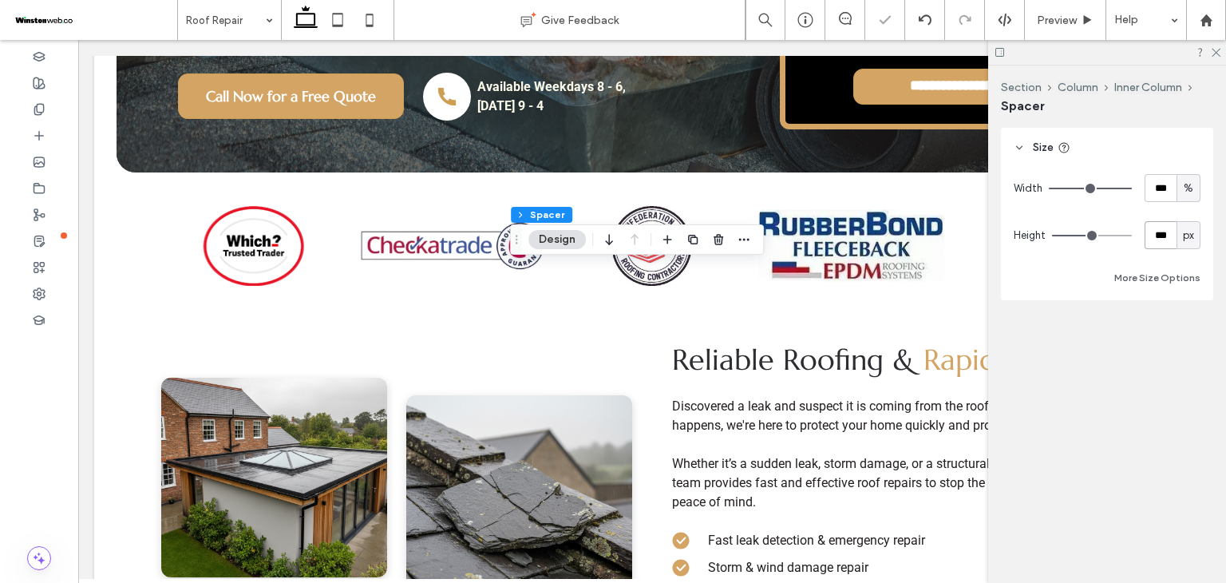
click at [1166, 246] on input "***" at bounding box center [1161, 235] width 32 height 28
type input "***"
click at [1165, 235] on input "***" at bounding box center [1161, 235] width 32 height 28
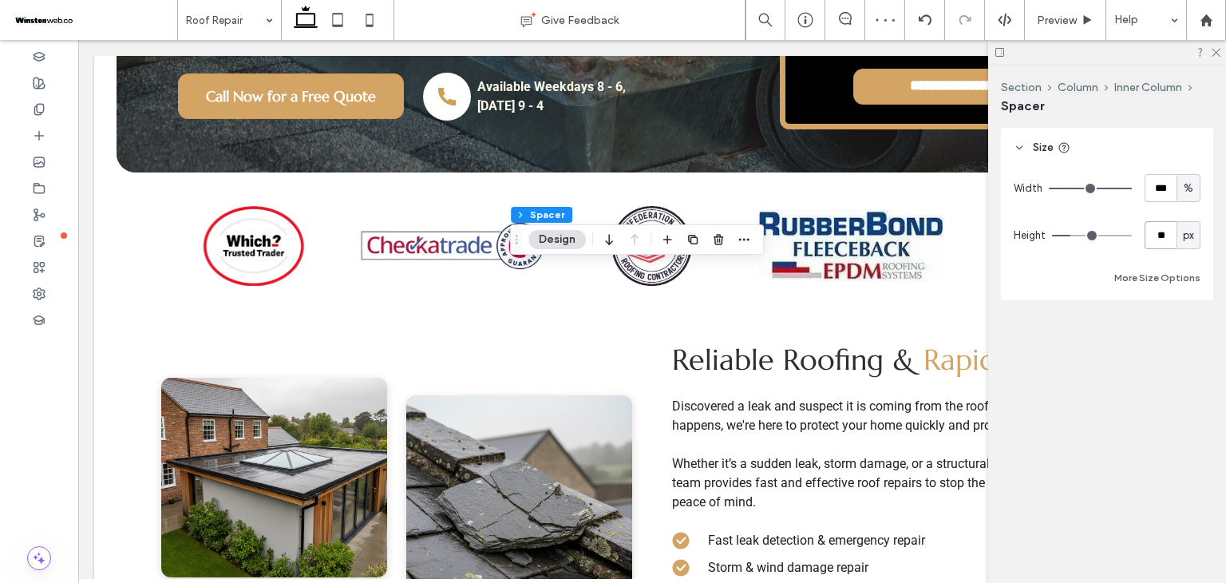
type input "**"
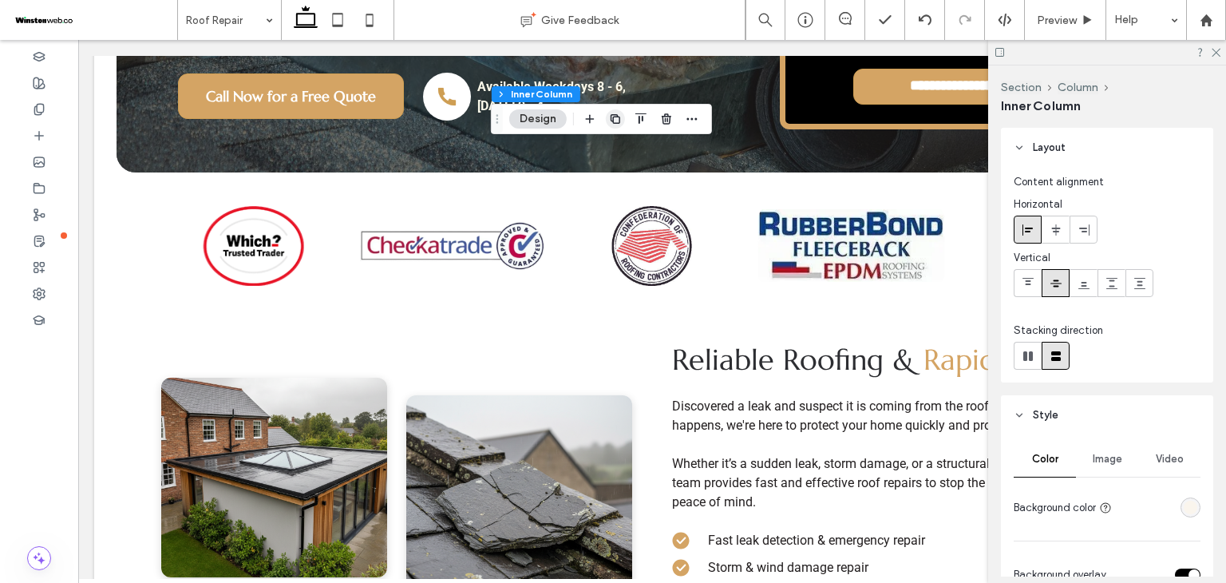
click at [619, 119] on icon "button" at bounding box center [615, 119] width 13 height 13
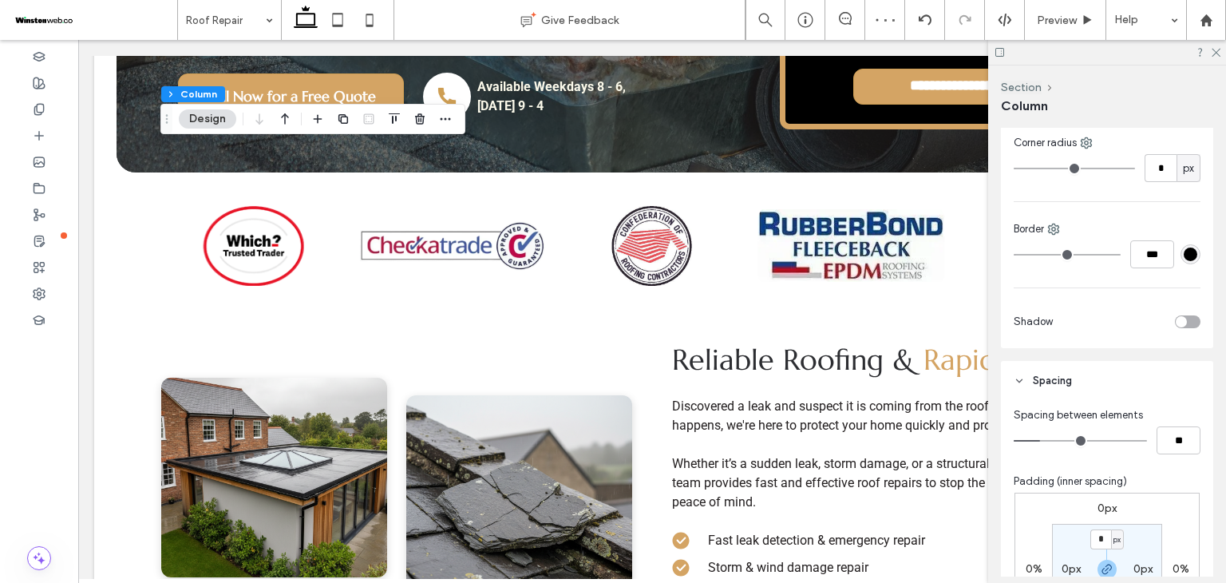
scroll to position [585, 0]
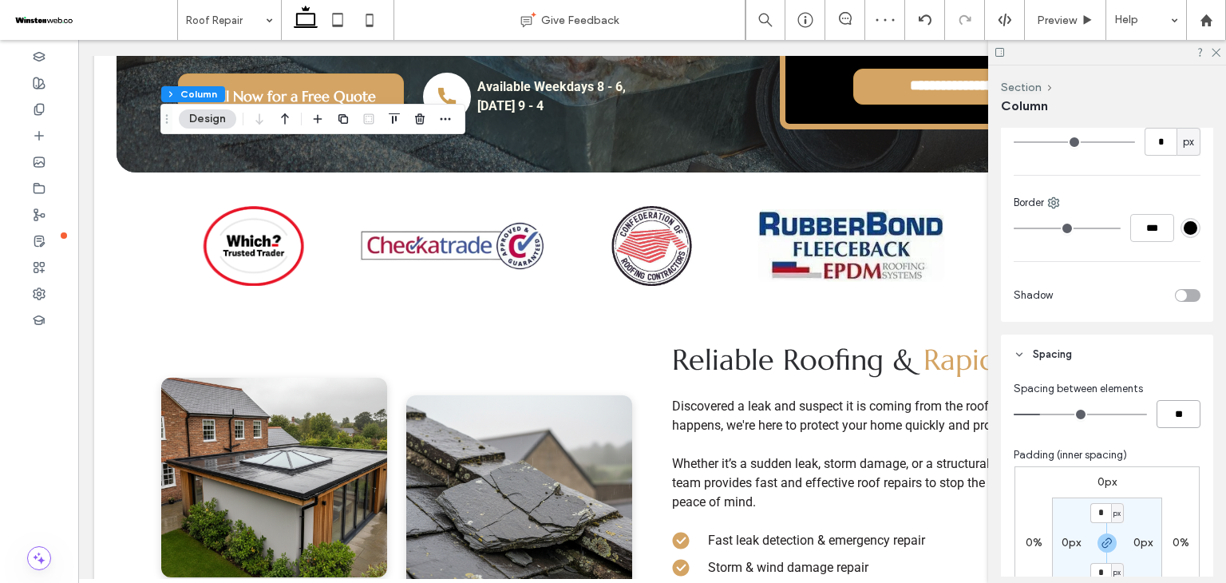
click at [1160, 426] on input "**" at bounding box center [1179, 414] width 44 height 28
type input "*"
type input "**"
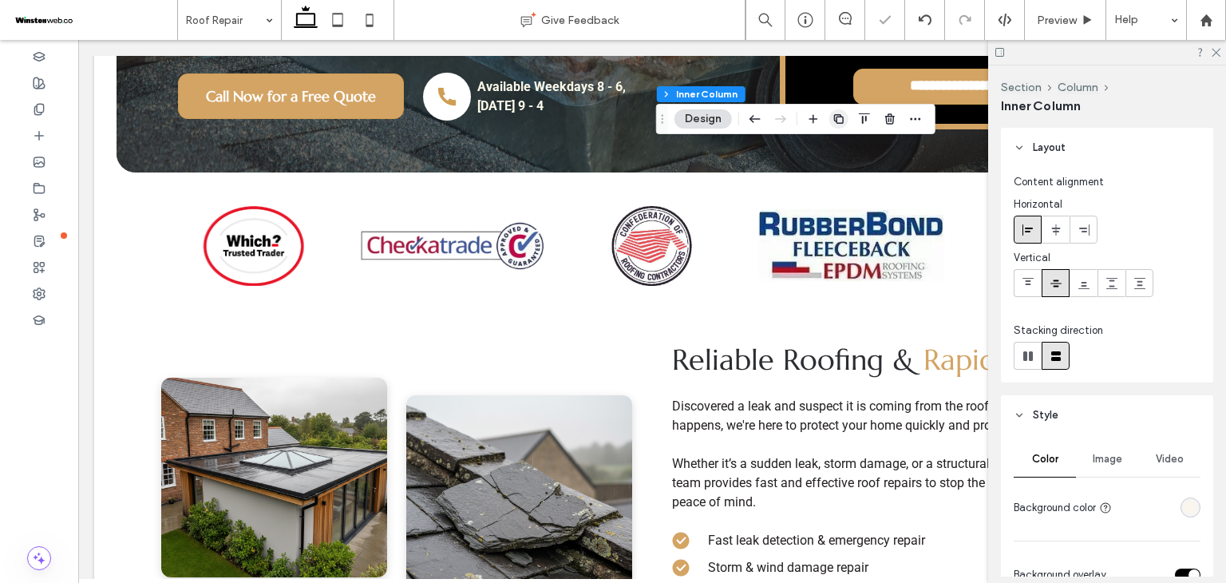
click at [841, 122] on icon "button" at bounding box center [839, 119] width 13 height 13
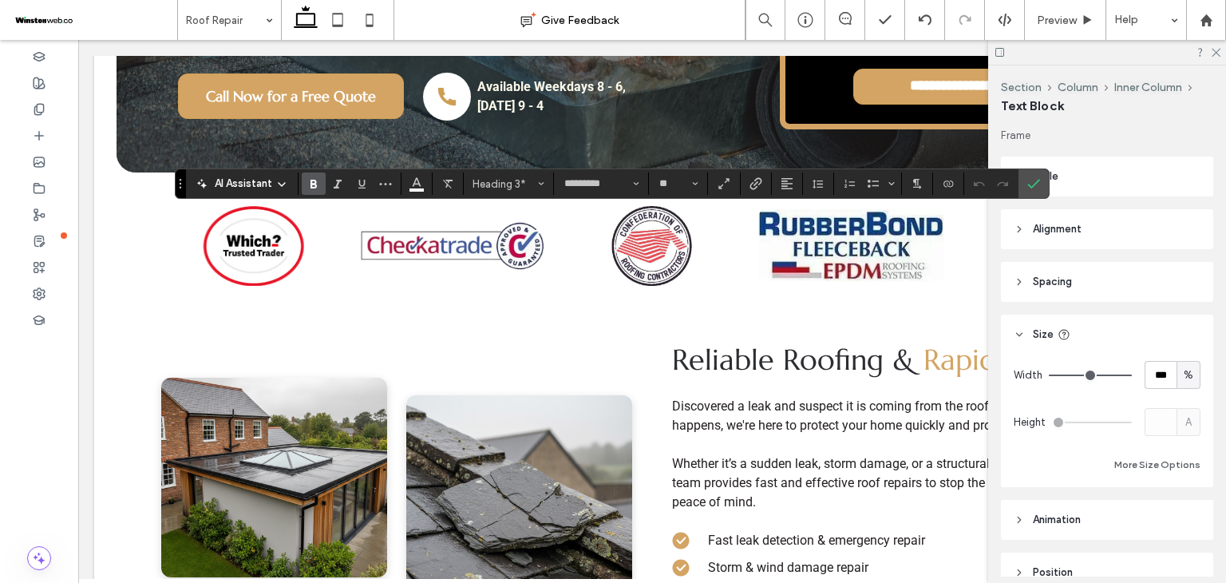
type input "******"
type input "**"
type input "*********"
type input "**"
click at [418, 188] on icon "Color" at bounding box center [416, 182] width 13 height 13
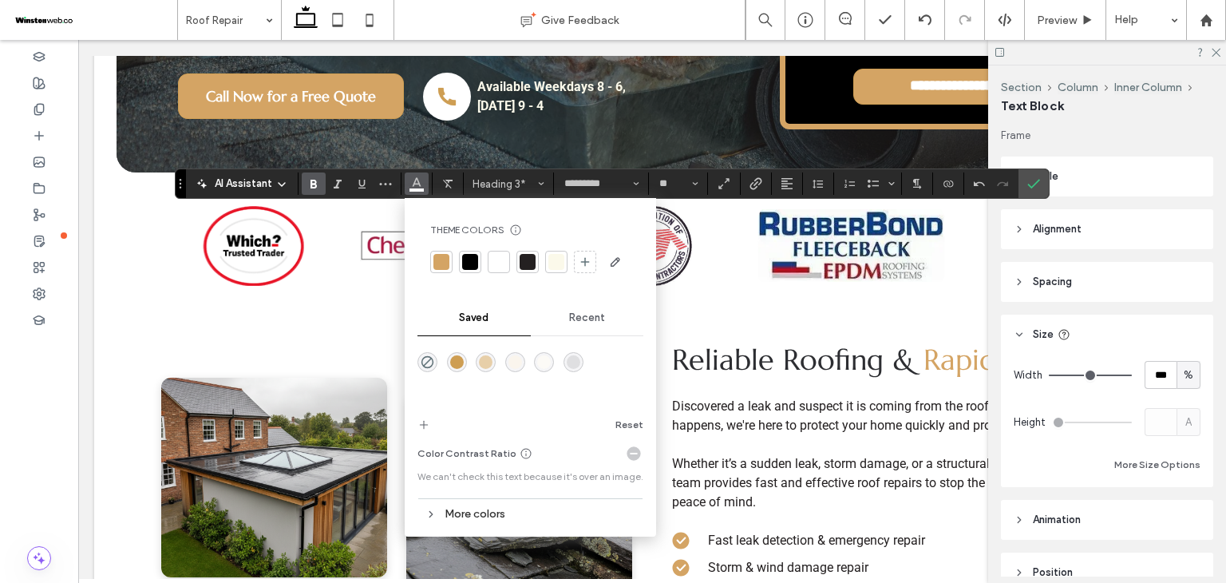
click at [441, 259] on div at bounding box center [441, 262] width 16 height 16
click at [669, 186] on input "**" at bounding box center [673, 183] width 31 height 13
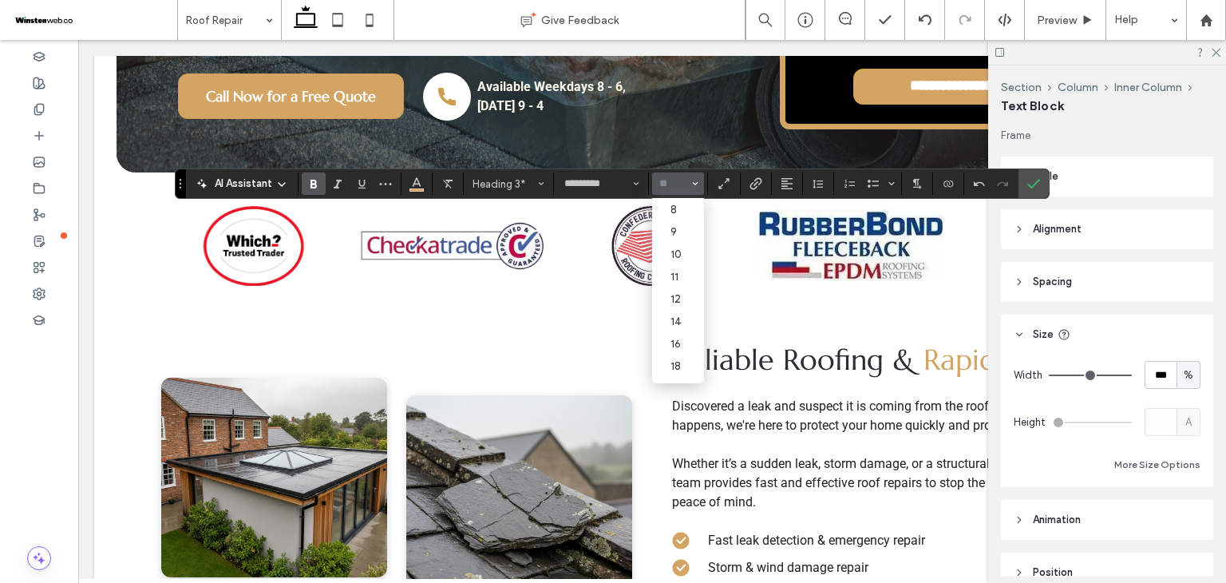
click at [661, 185] on input "Size-input" at bounding box center [673, 183] width 31 height 13
type input "**"
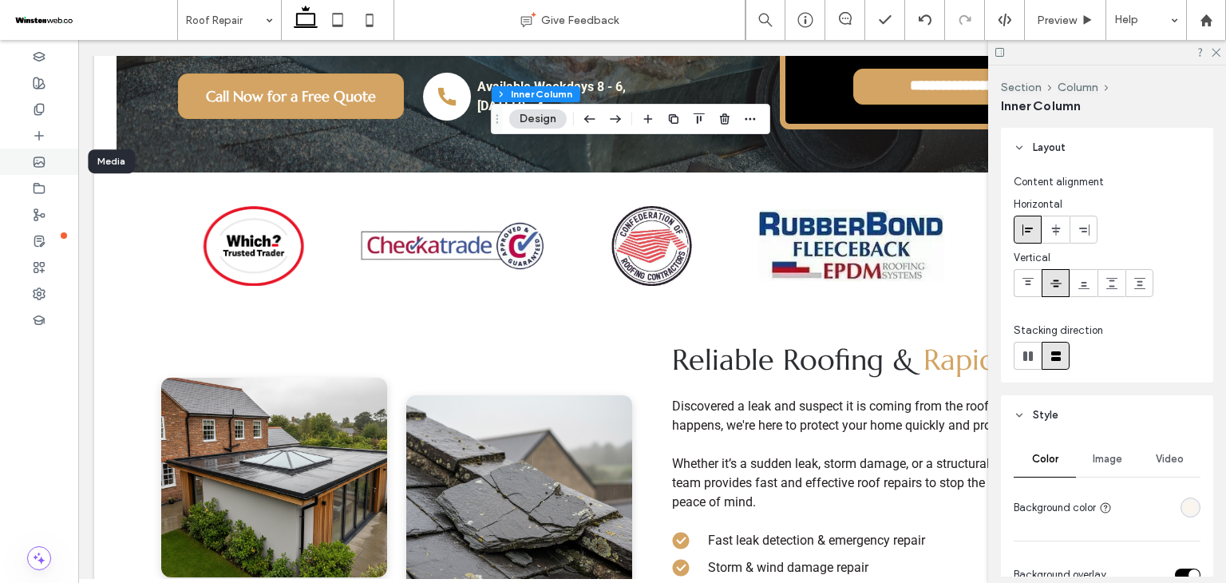
click at [37, 167] on use at bounding box center [39, 162] width 10 height 10
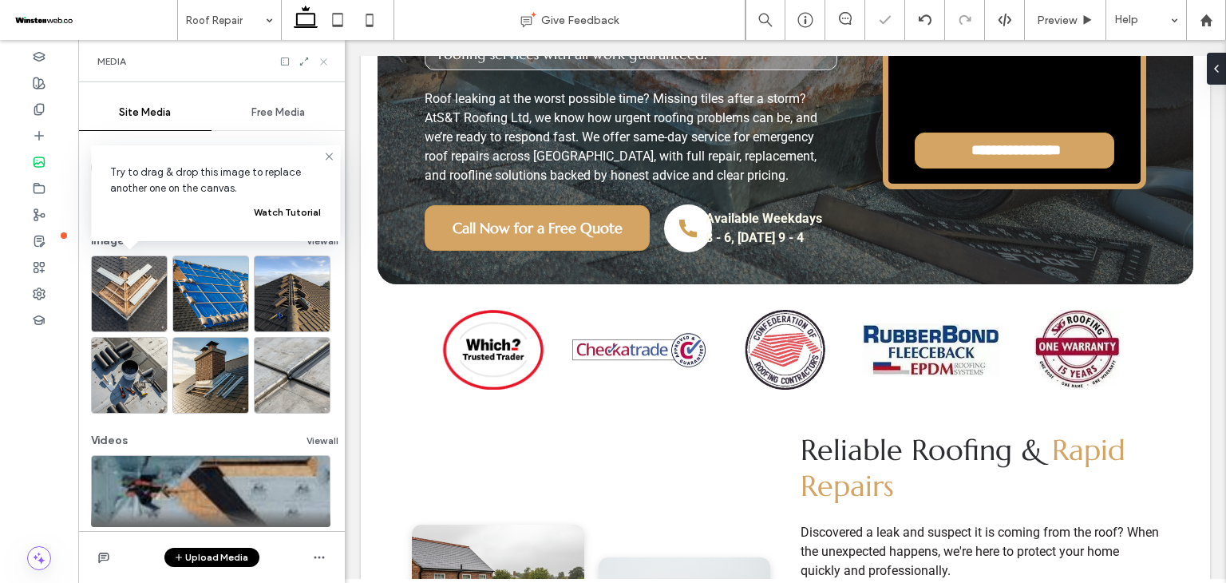
click at [329, 65] on icon at bounding box center [324, 62] width 12 height 12
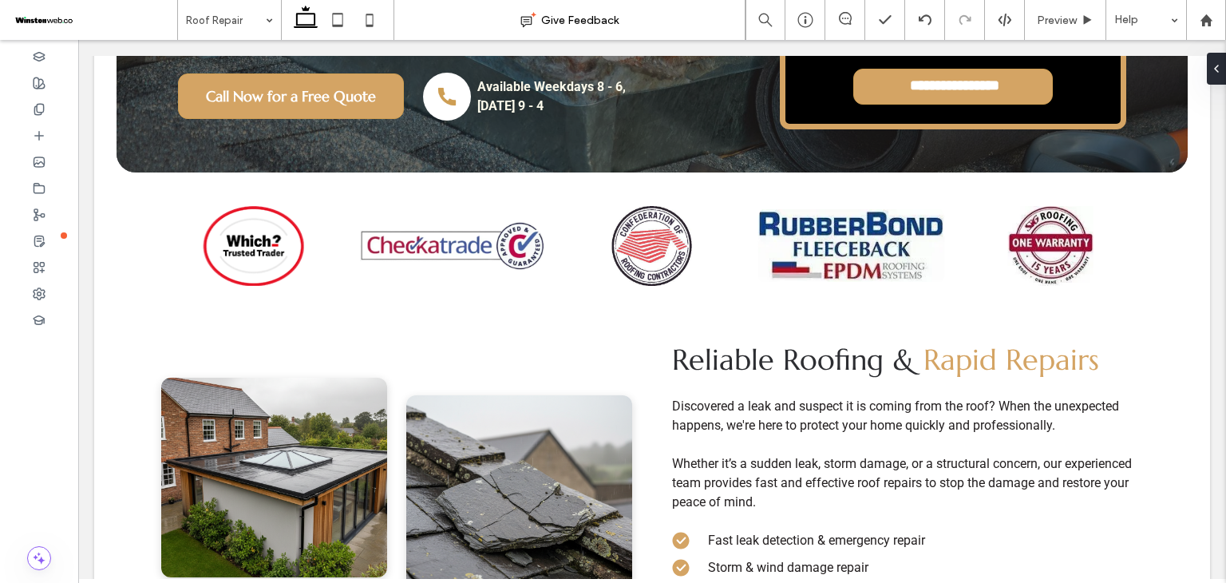
type input "******"
type input "**"
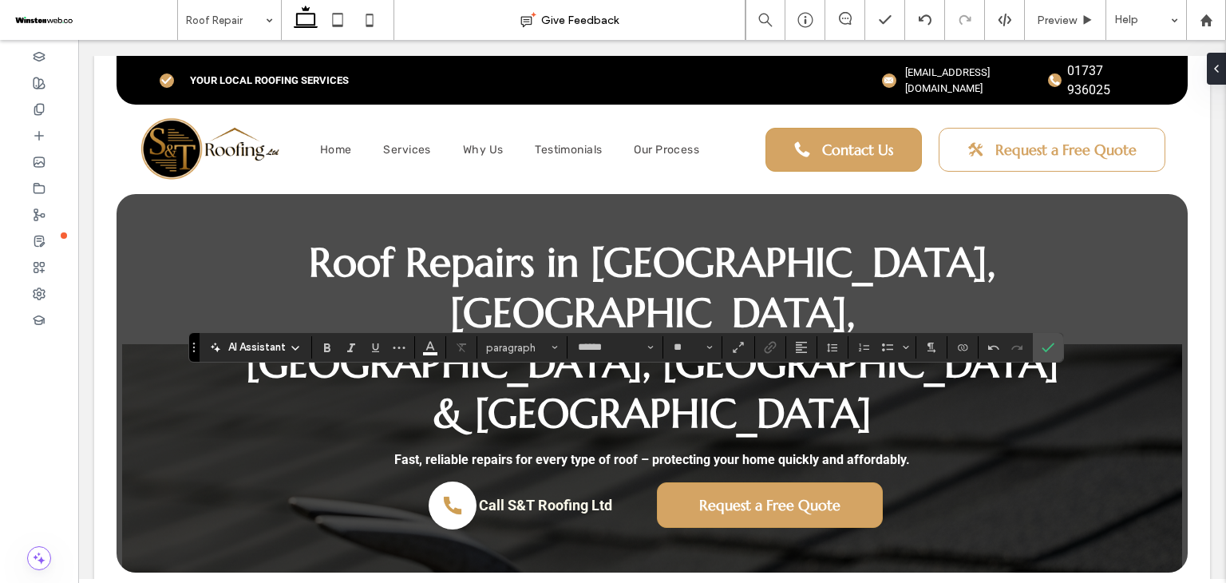
scroll to position [1276, 0]
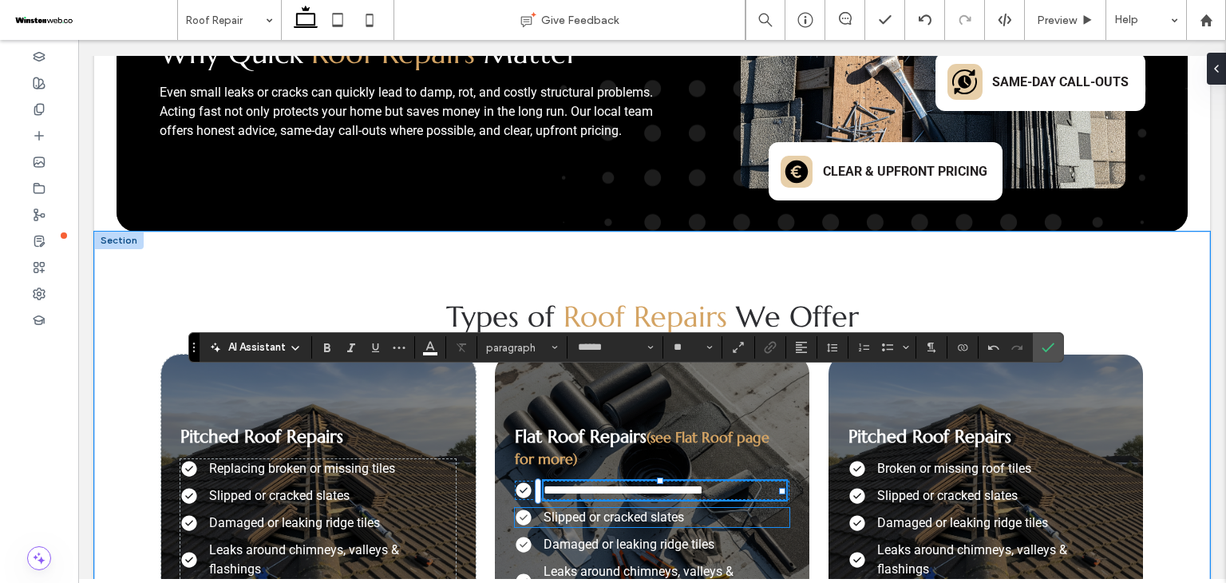
click at [555, 509] on span "Slipped or cracked slates" at bounding box center [614, 516] width 141 height 15
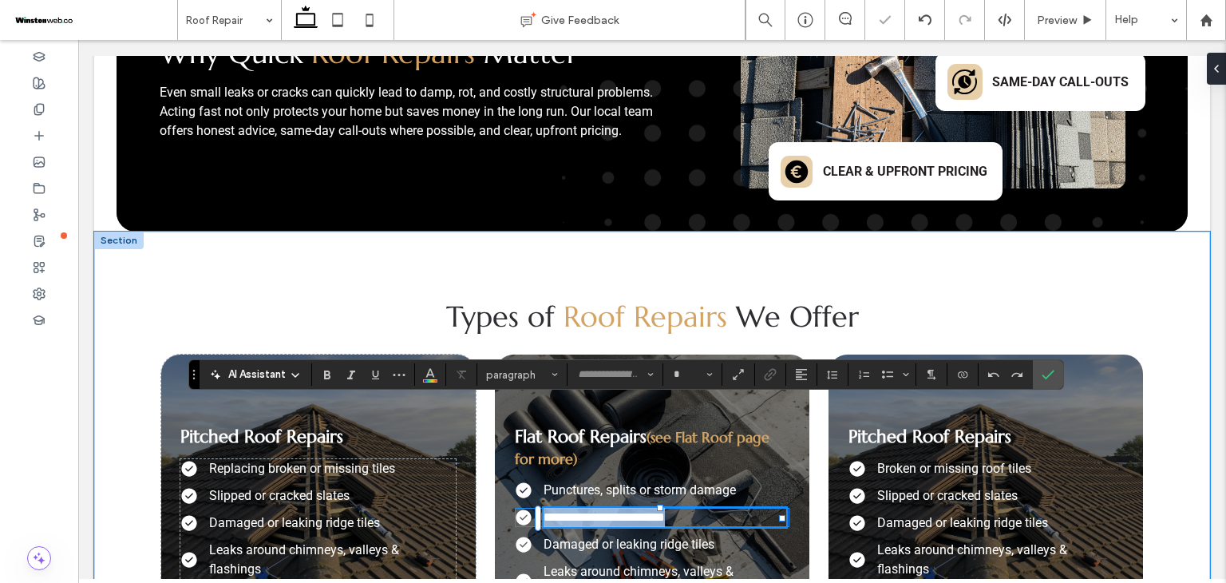
type input "******"
type input "**"
click at [621, 536] on span "Damaged or leaking ridge tiles" at bounding box center [629, 543] width 171 height 15
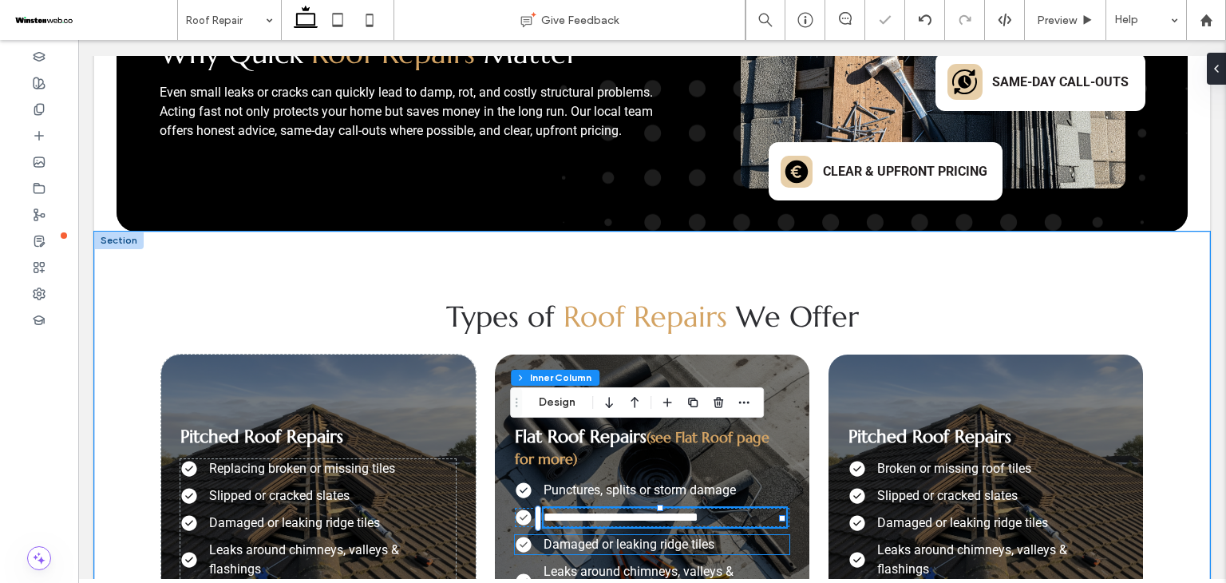
click at [621, 536] on span "Damaged or leaking ridge tiles" at bounding box center [629, 543] width 171 height 15
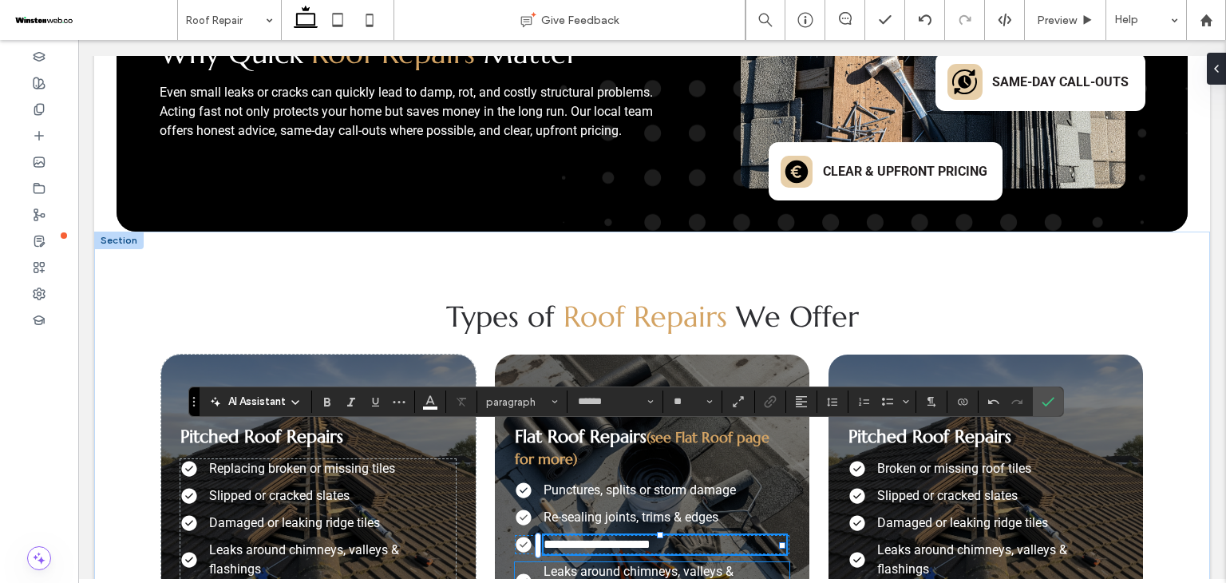
click at [599, 564] on span "Leaks around chimneys, valleys & flashings" at bounding box center [639, 581] width 190 height 34
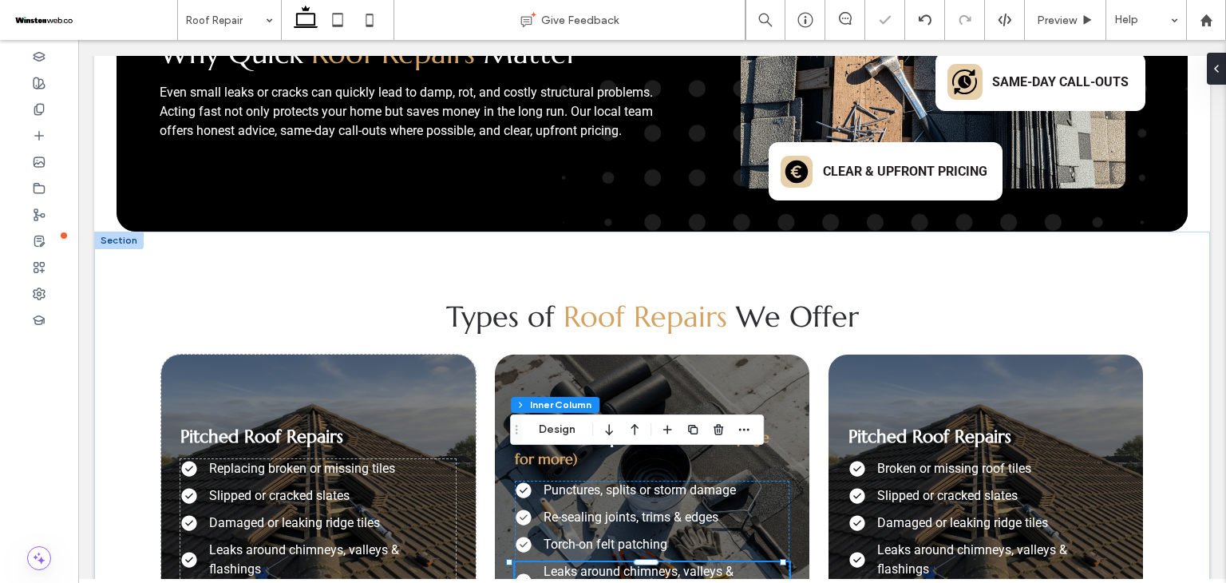
click at [599, 564] on span "Leaks around chimneys, valleys & flashings" at bounding box center [639, 581] width 190 height 34
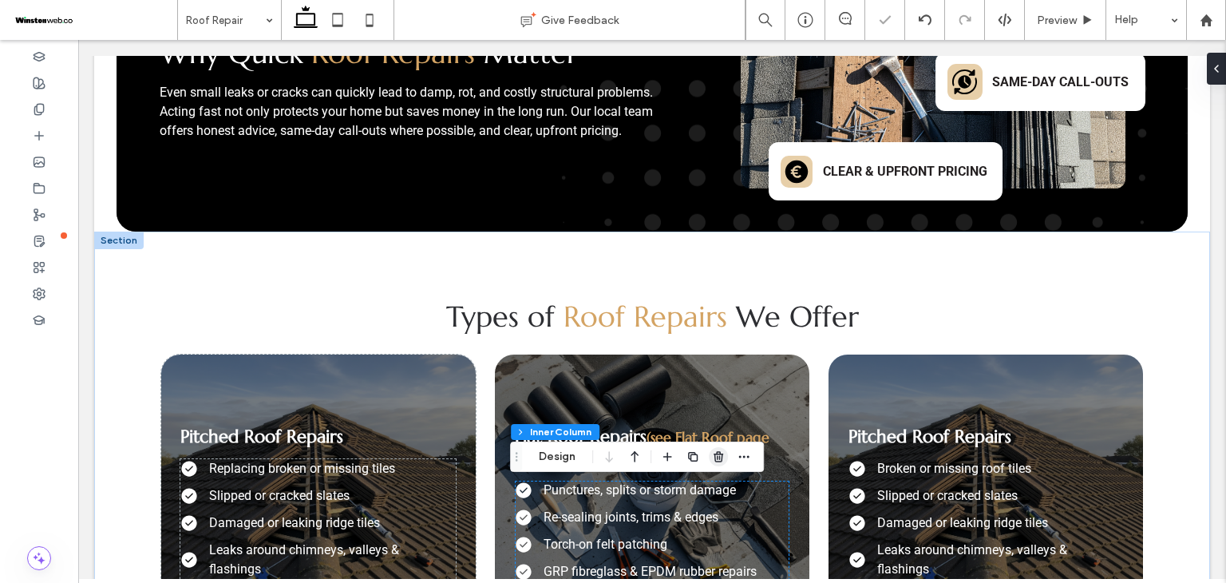
click at [713, 452] on icon "button" at bounding box center [718, 456] width 13 height 13
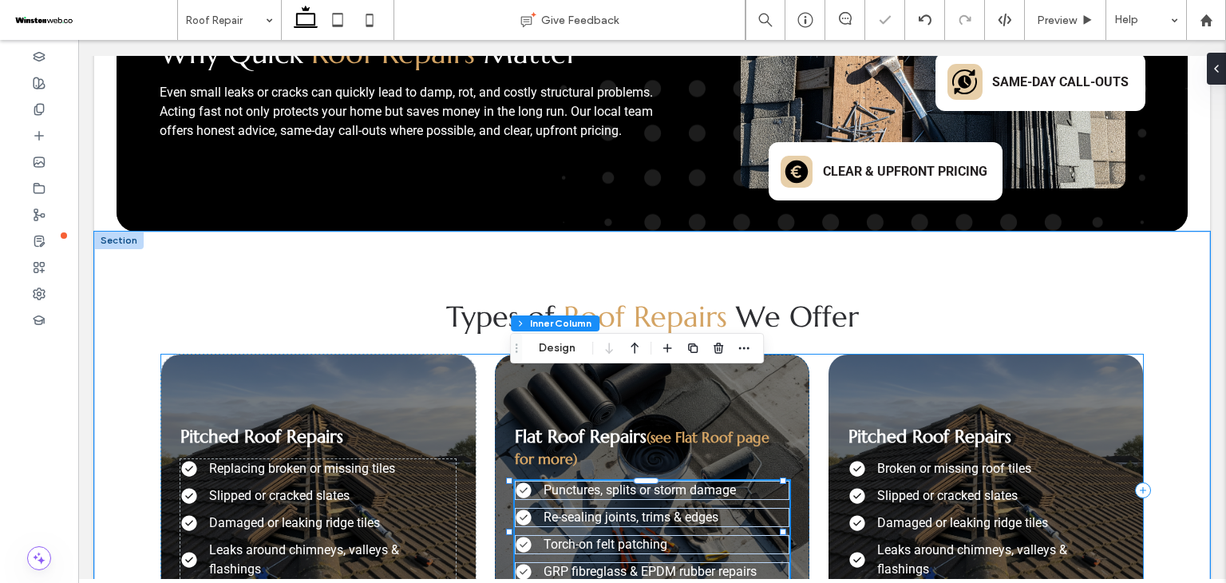
click at [599, 518] on div "Pitched Roof Repairs Replacing broken or missing tiles Slipped or cracked slate…" at bounding box center [652, 489] width 982 height 271
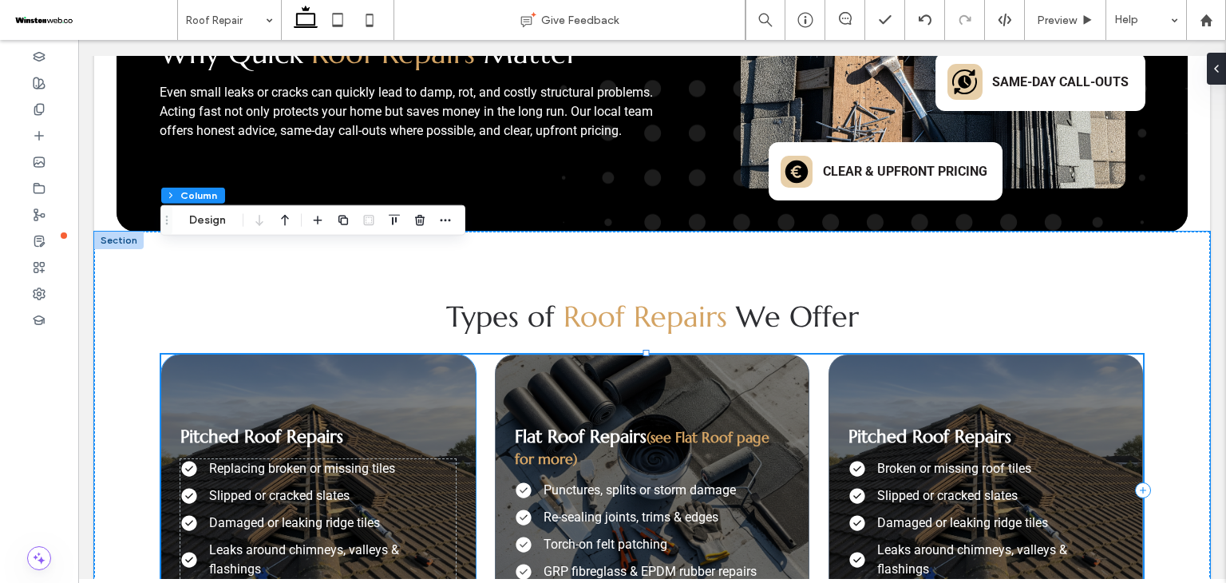
click at [415, 374] on div at bounding box center [317, 394] width 275 height 40
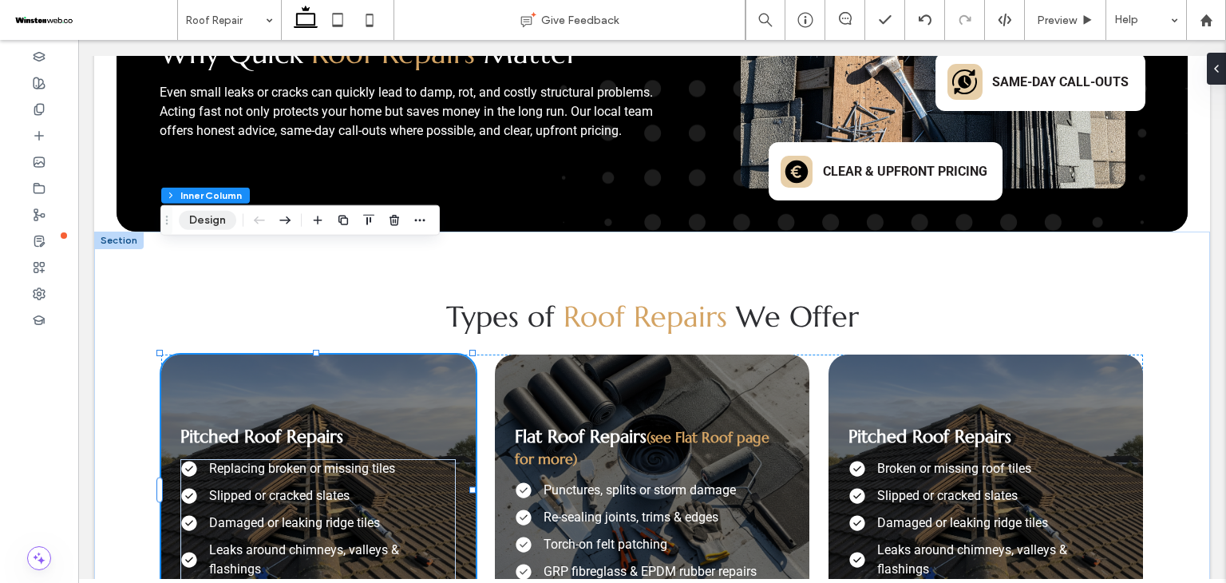
click at [198, 222] on button "Design" at bounding box center [207, 220] width 57 height 19
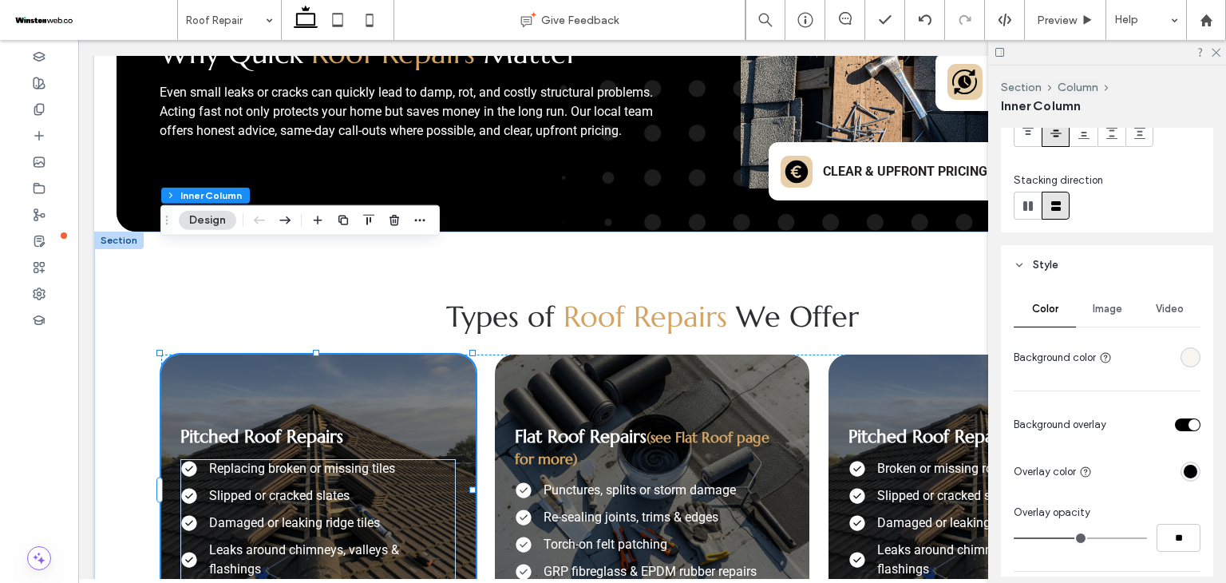
scroll to position [212, 0]
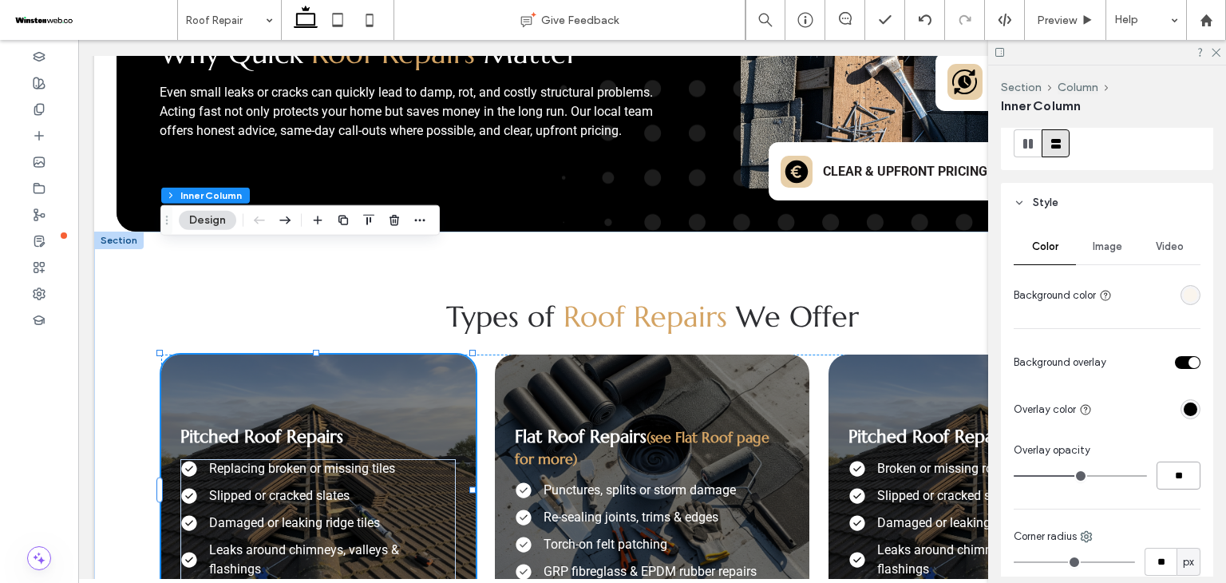
click at [1165, 471] on input "**" at bounding box center [1179, 475] width 44 height 28
type input "**"
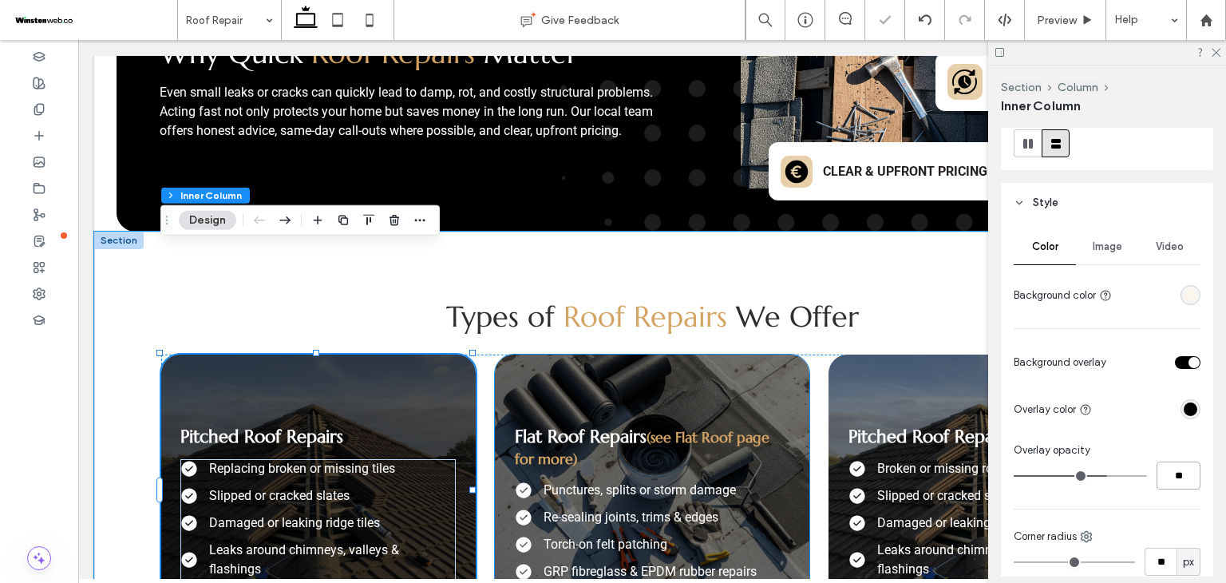
click at [501, 354] on div "Flat Roof Repairs (see Flat Roof page for more) Punctures, splits or storm dama…" at bounding box center [652, 477] width 315 height 247
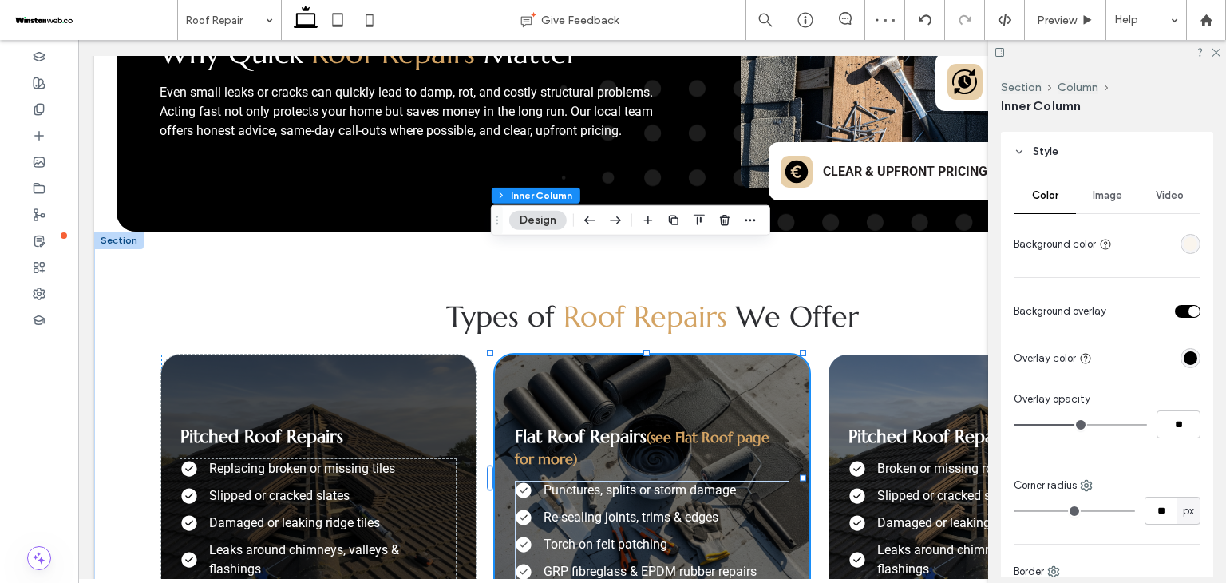
scroll to position [266, 0]
click at [1184, 358] on div "rgba(0, 0, 0, 1)" at bounding box center [1191, 356] width 14 height 14
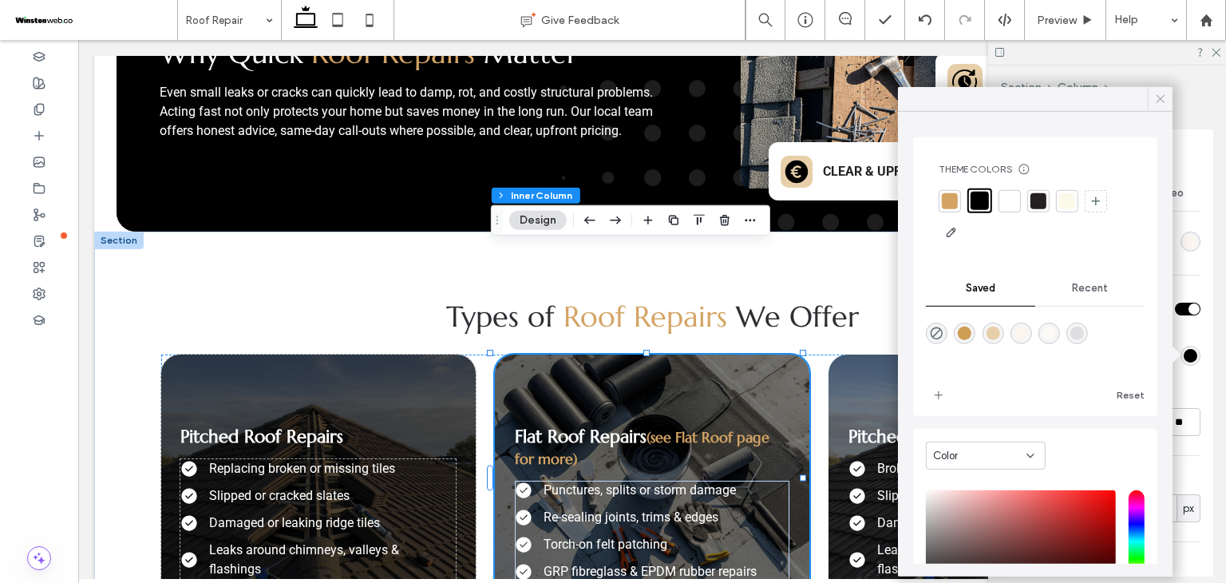
click at [1168, 105] on div at bounding box center [1160, 99] width 25 height 24
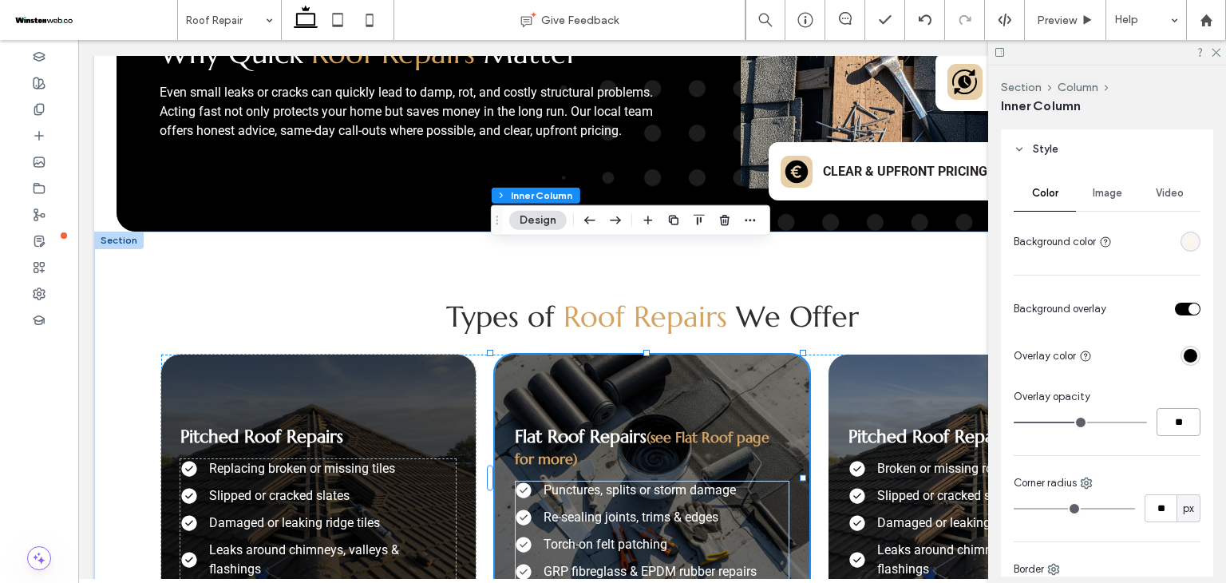
click at [1181, 410] on input "**" at bounding box center [1179, 422] width 44 height 28
type input "**"
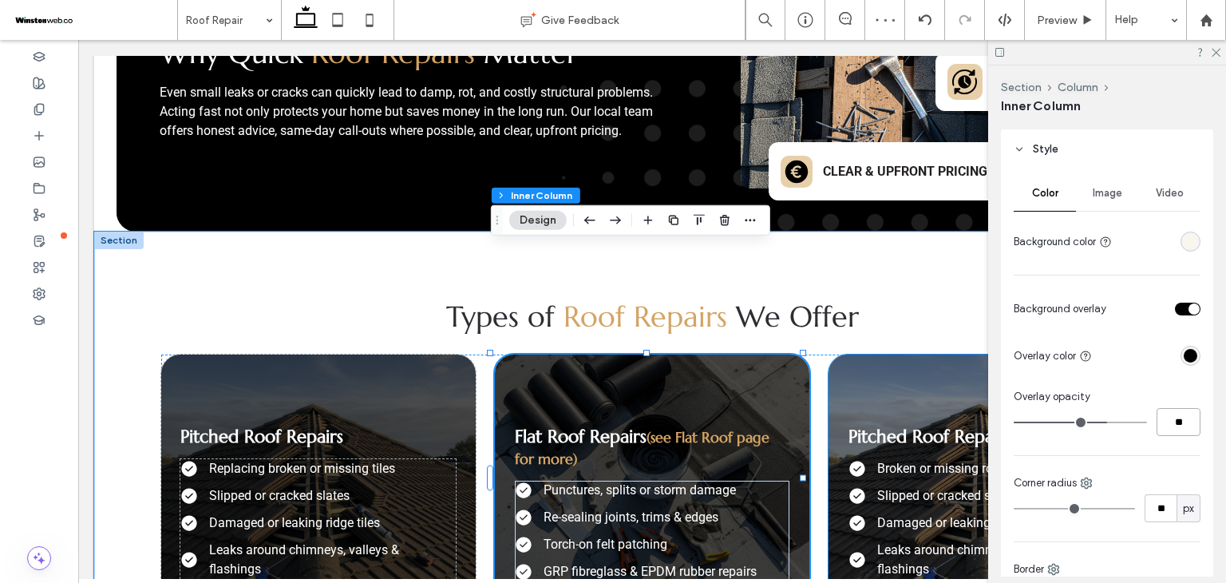
click at [833, 354] on div "Pitched Roof Repairs Broken or missing roof tiles Slipped or cracked slates Dam…" at bounding box center [986, 489] width 315 height 271
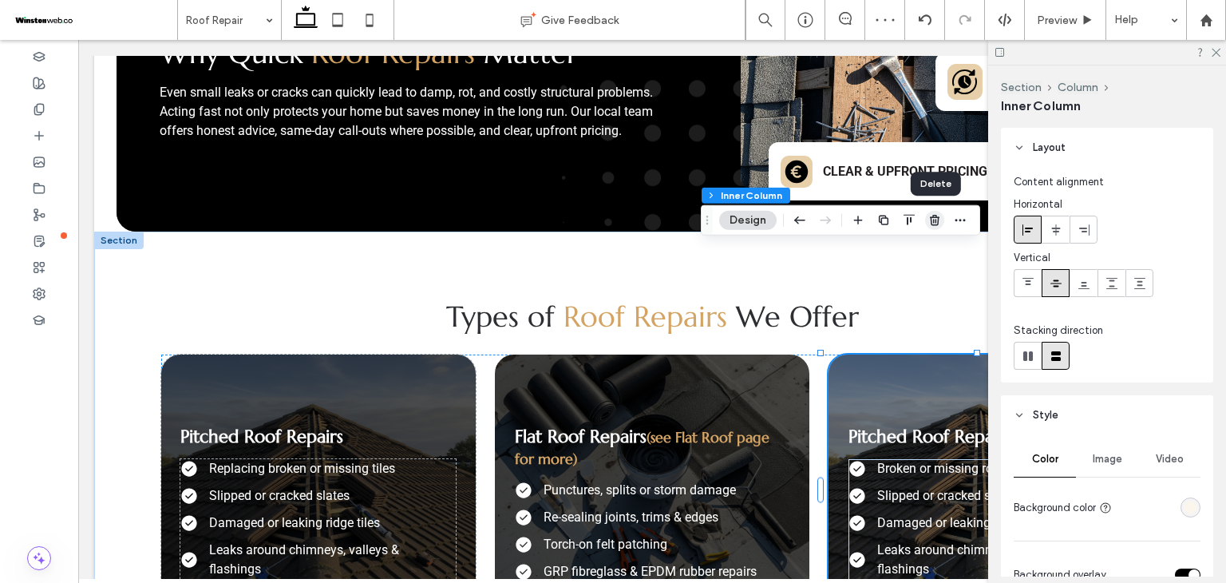
click at [936, 218] on use "button" at bounding box center [935, 220] width 10 height 10
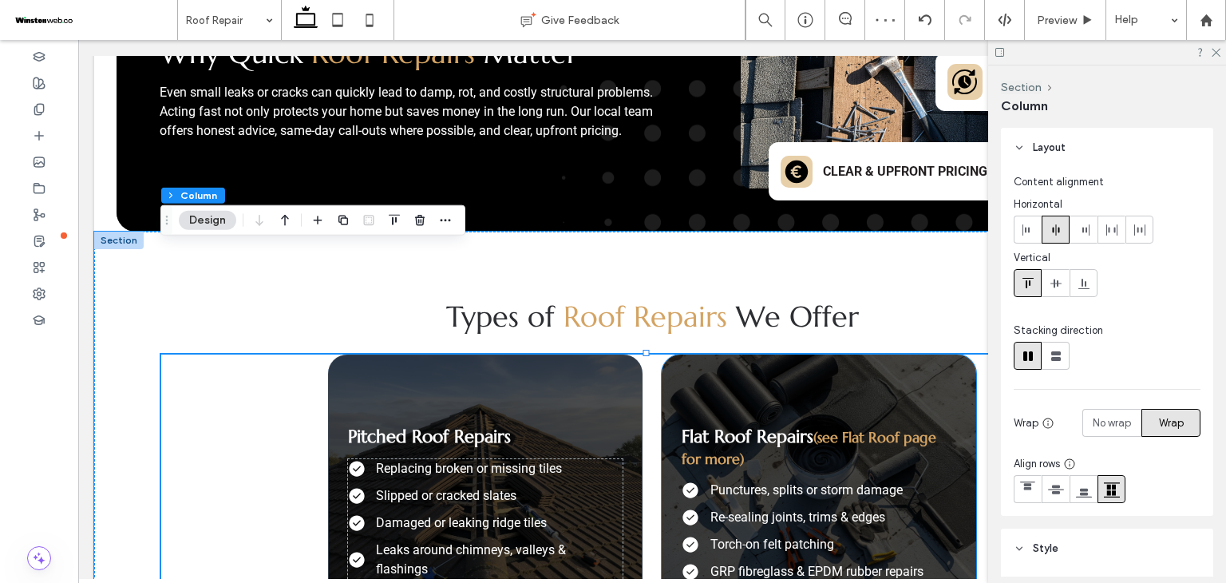
click at [718, 354] on div "Flat Roof Repairs (see Flat Roof page for more) Punctures, splits or storm dama…" at bounding box center [819, 477] width 315 height 247
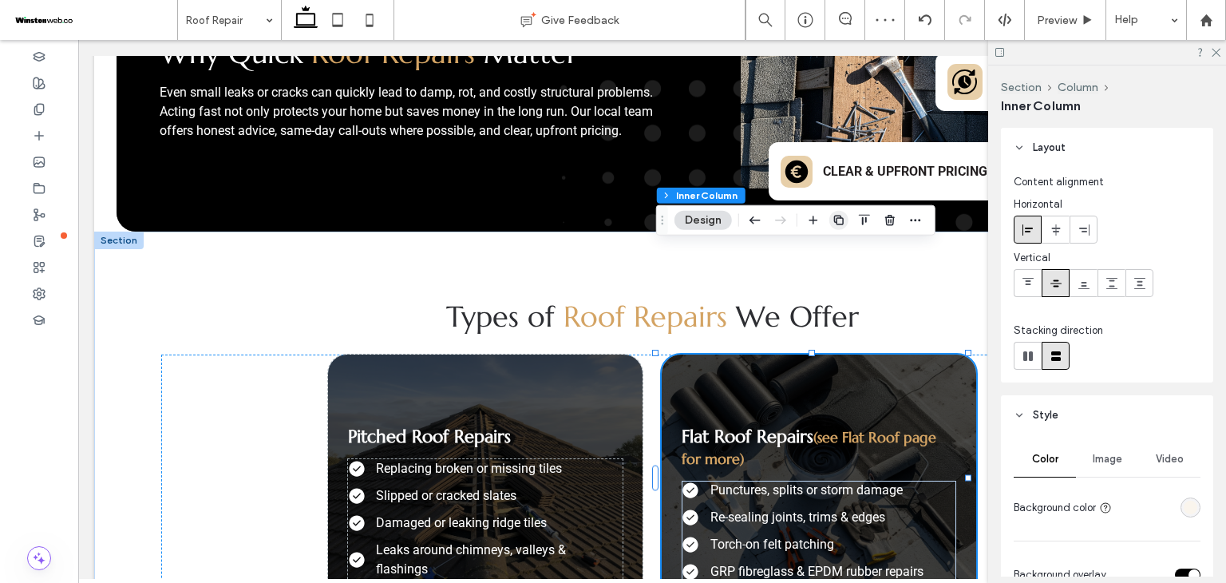
click at [836, 222] on use "button" at bounding box center [839, 221] width 10 height 10
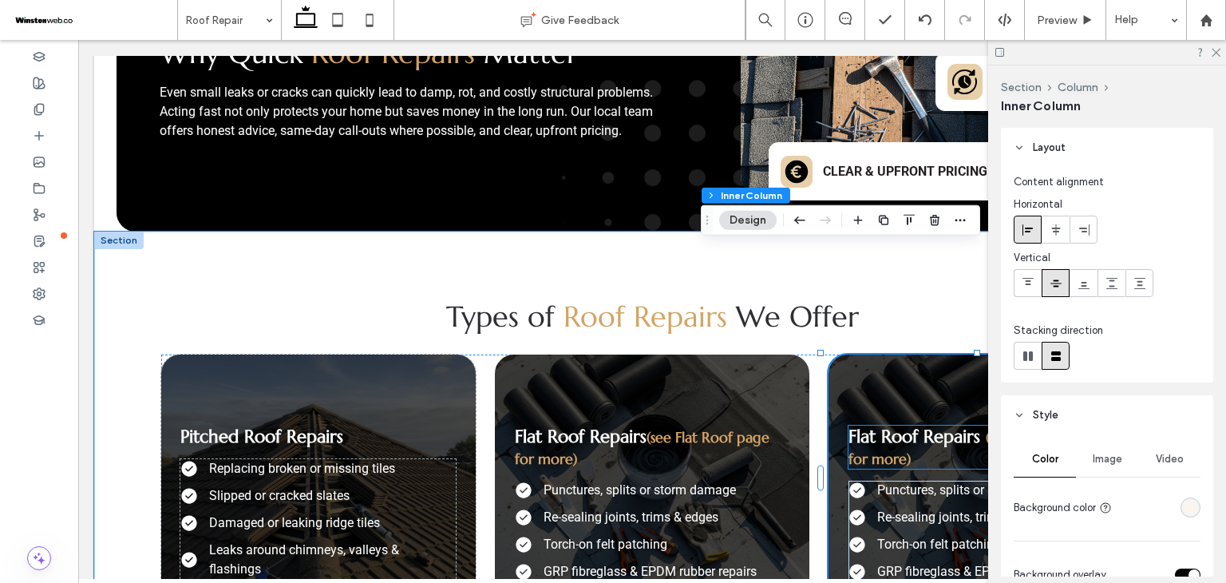
click at [863, 428] on span "(see Flat Roof page for more)" at bounding box center [979, 448] width 260 height 40
click at [863, 426] on div "Flat Roof Repairs (see Flat Roof page for more)" at bounding box center [986, 447] width 275 height 43
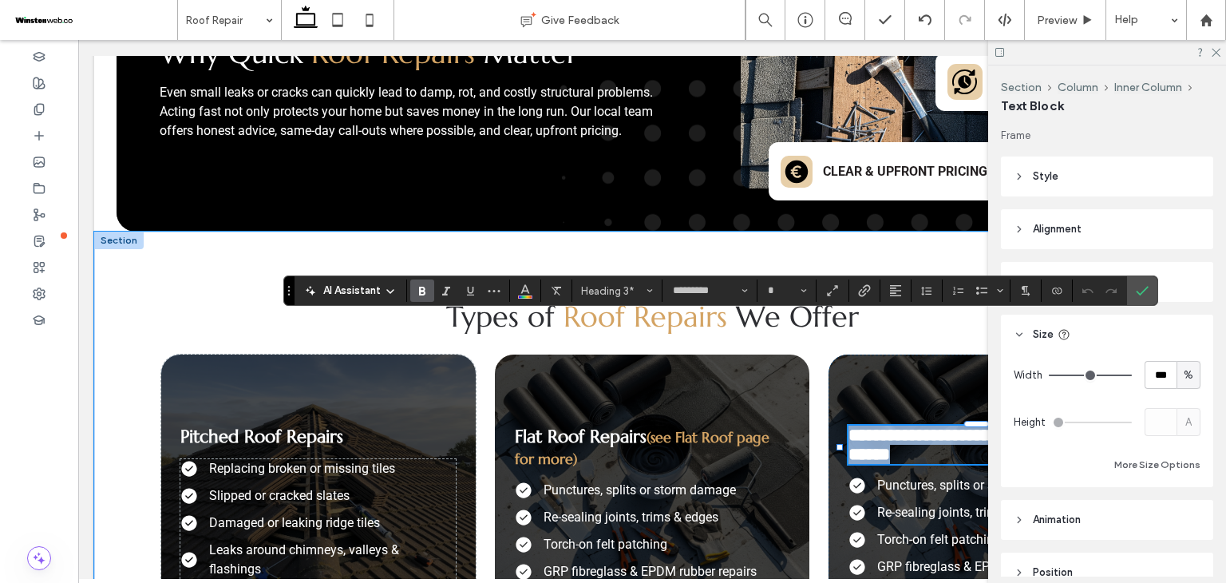
type input "******"
type input "**"
type input "*********"
type input "**"
drag, startPoint x: 964, startPoint y: 350, endPoint x: 979, endPoint y: 333, distance: 22.6
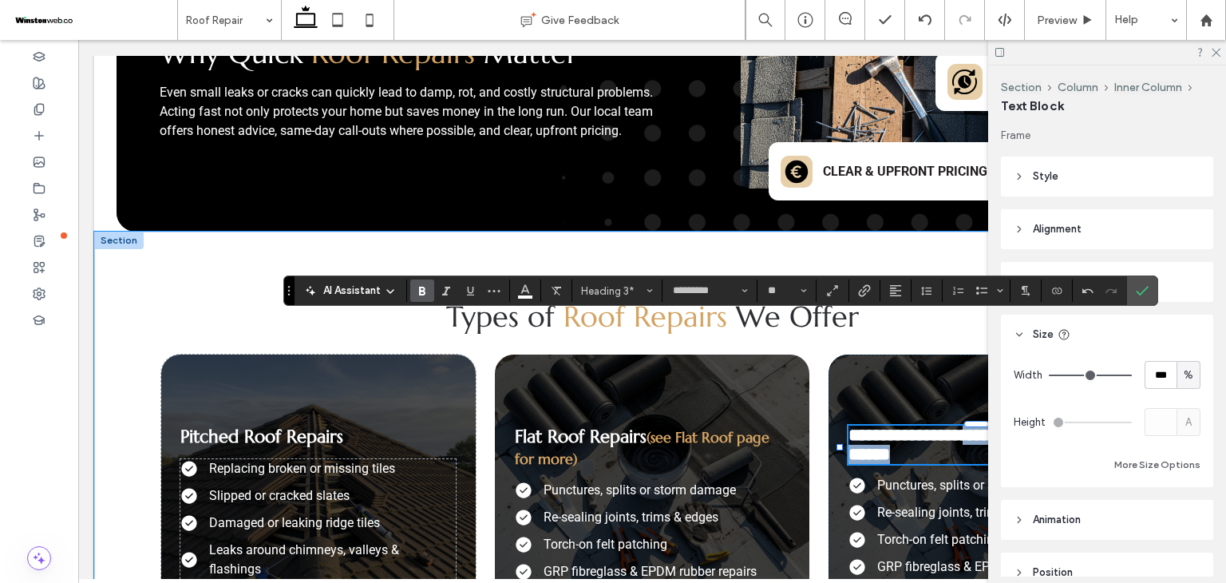
click at [979, 426] on h3 "**********" at bounding box center [986, 445] width 275 height 38
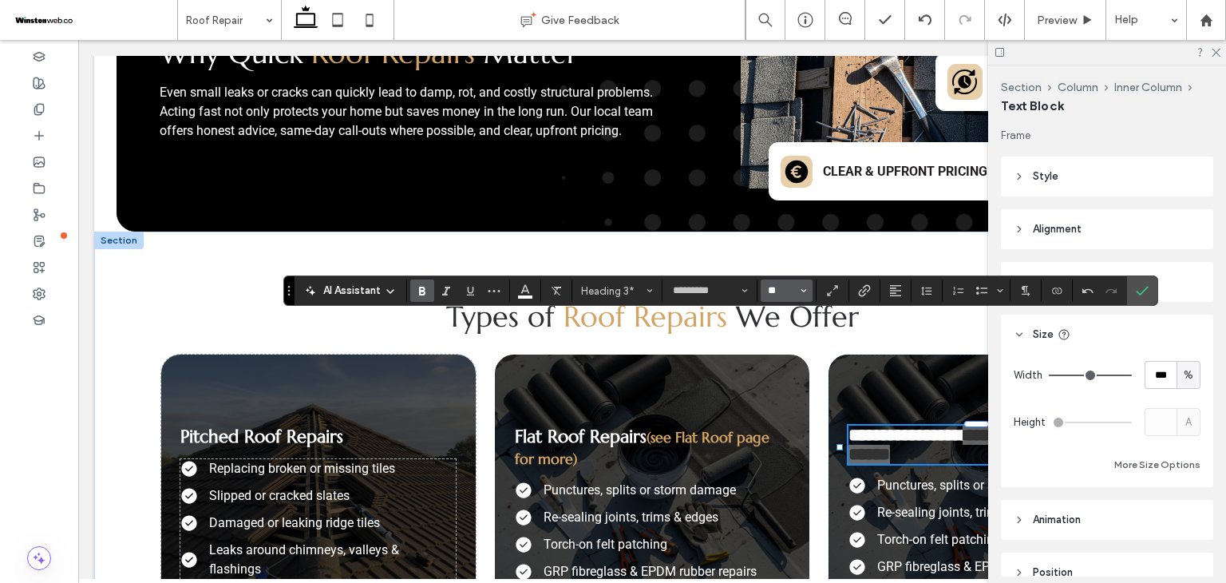
click at [794, 288] on input "**" at bounding box center [781, 290] width 31 height 13
type input "**"
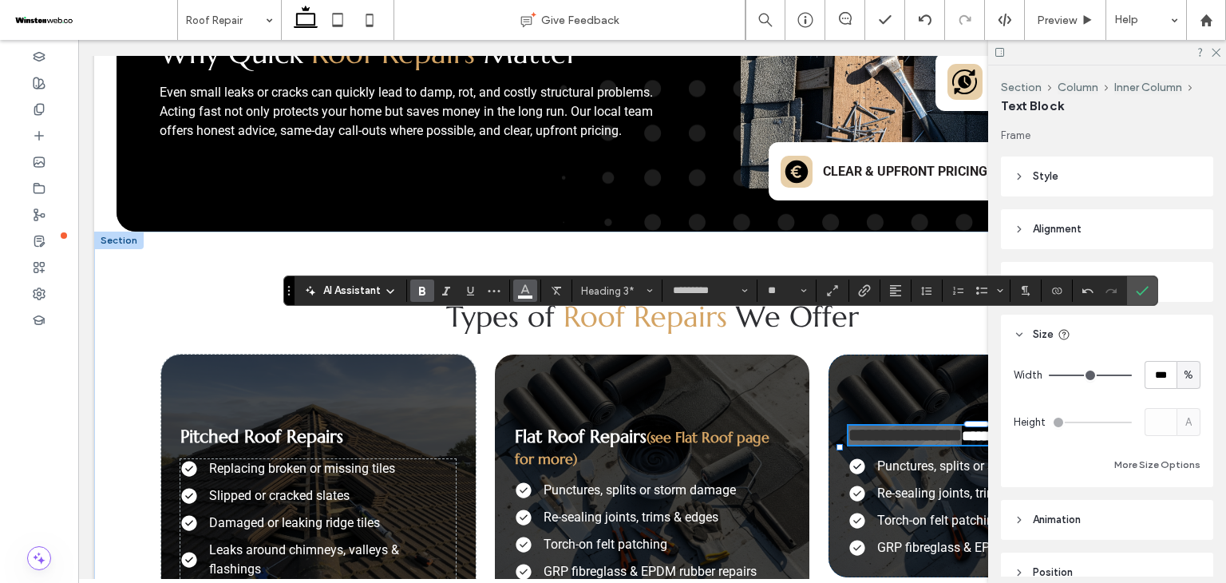
click at [526, 298] on span "Color" at bounding box center [525, 289] width 13 height 21
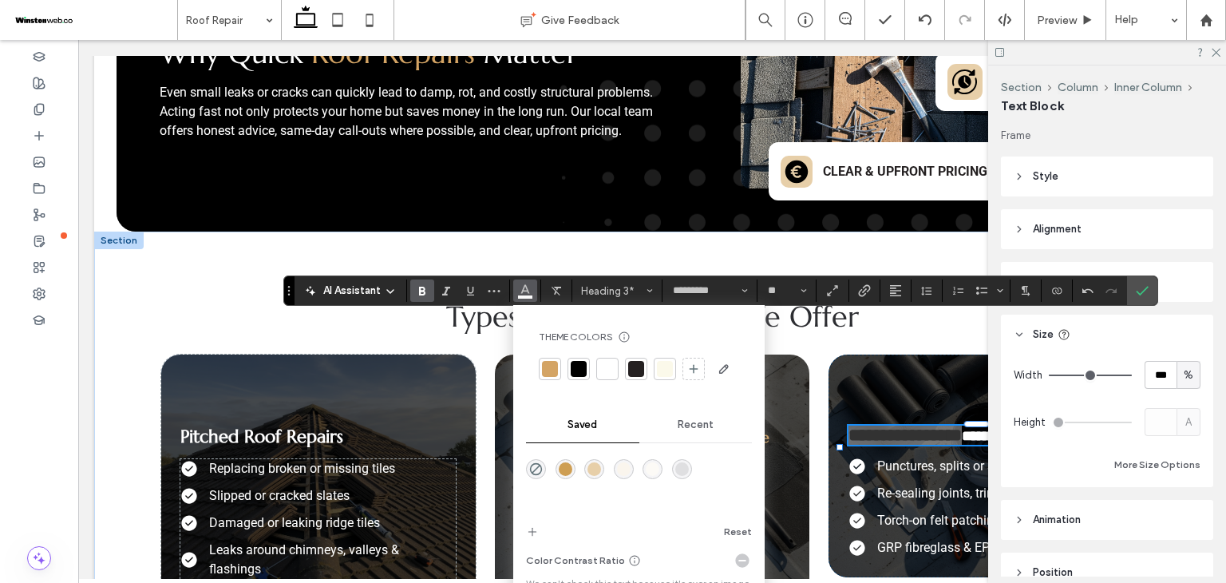
click at [556, 365] on div at bounding box center [550, 369] width 16 height 16
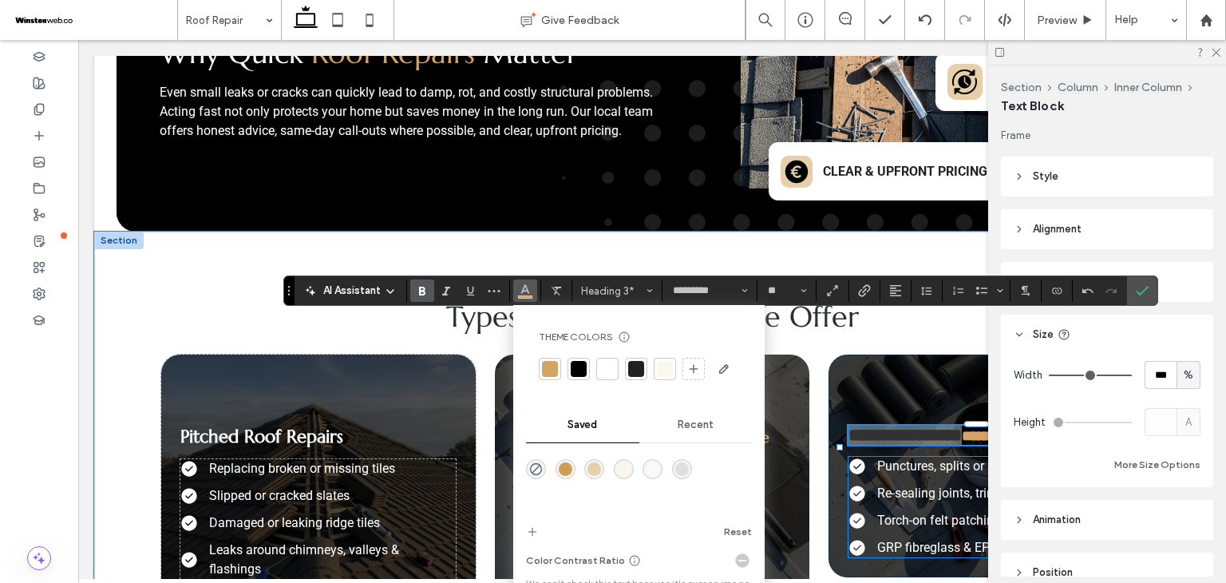
click at [897, 458] on span "Punctures, splits or storm damage" at bounding box center [973, 465] width 192 height 15
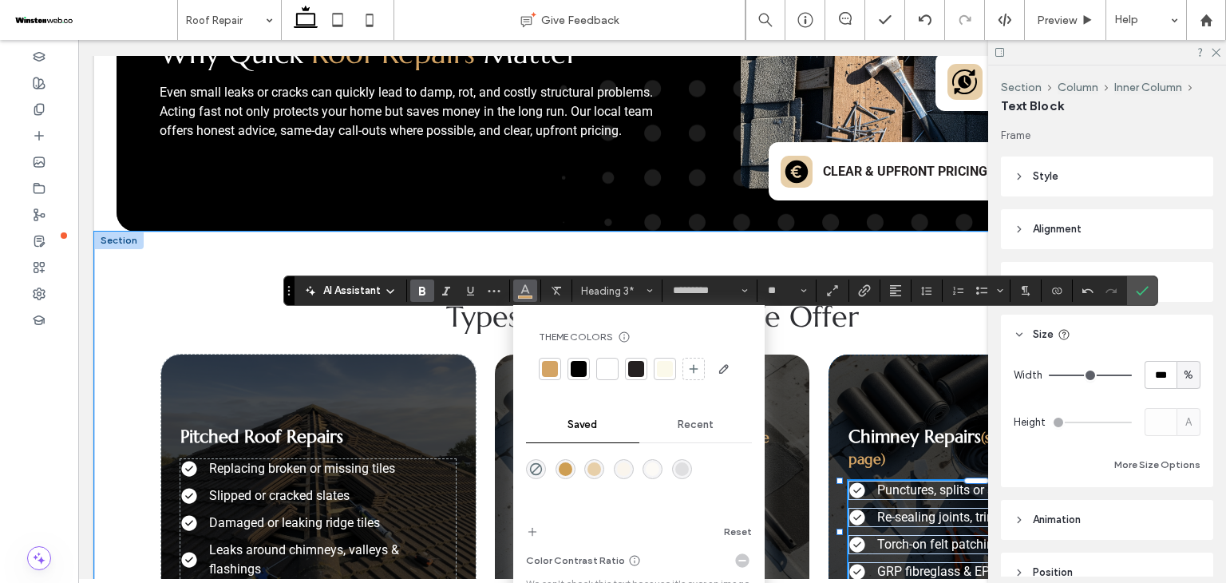
click at [897, 482] on span "Punctures, splits or storm damage" at bounding box center [973, 489] width 192 height 15
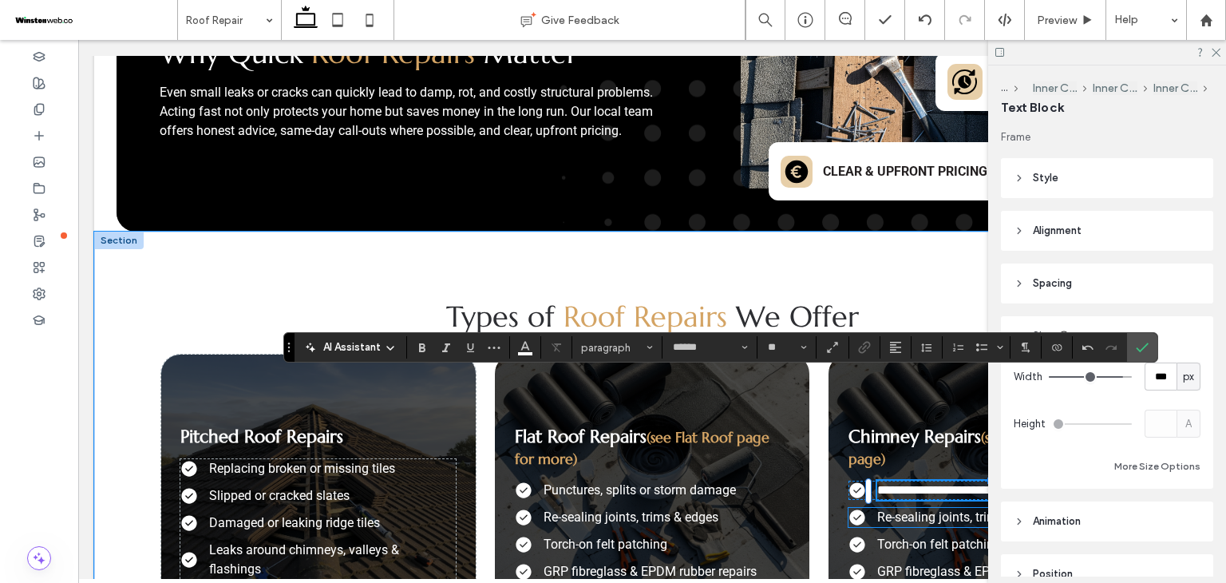
click at [890, 509] on span "Re-sealing joints, trims & edges" at bounding box center [964, 516] width 175 height 15
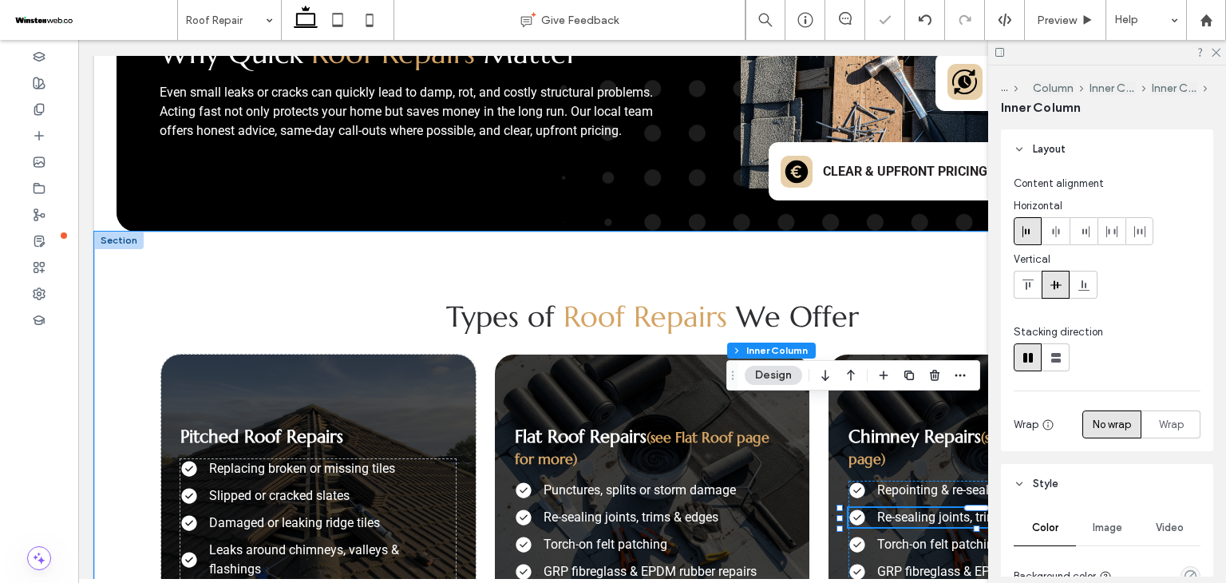
click at [890, 509] on span "Re-sealing joints, trims & edges" at bounding box center [964, 516] width 175 height 15
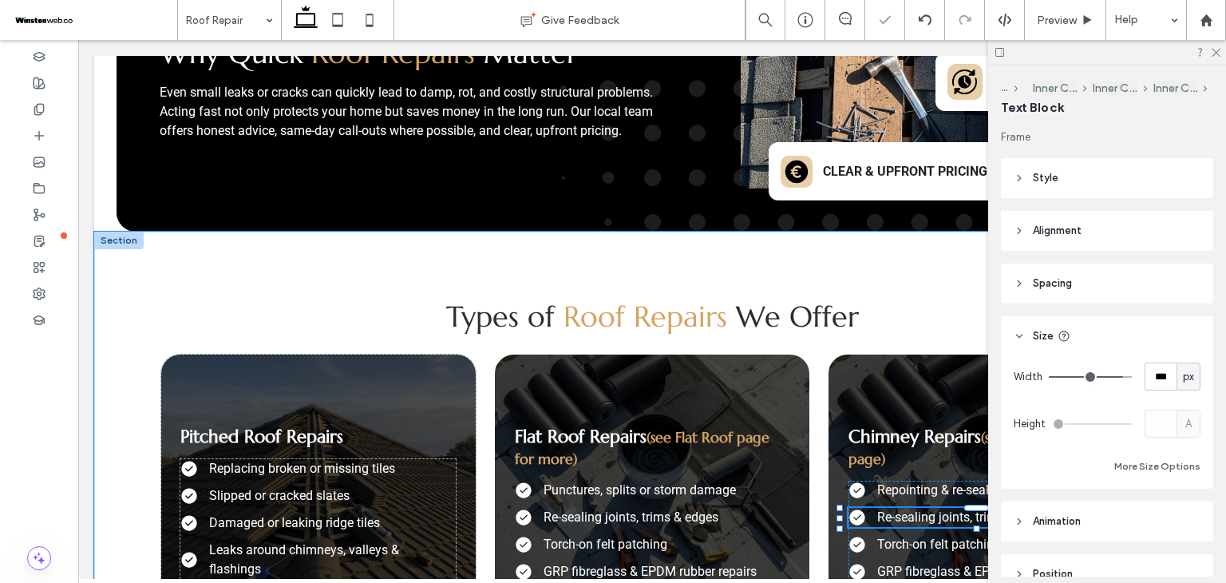
type input "******"
type input "**"
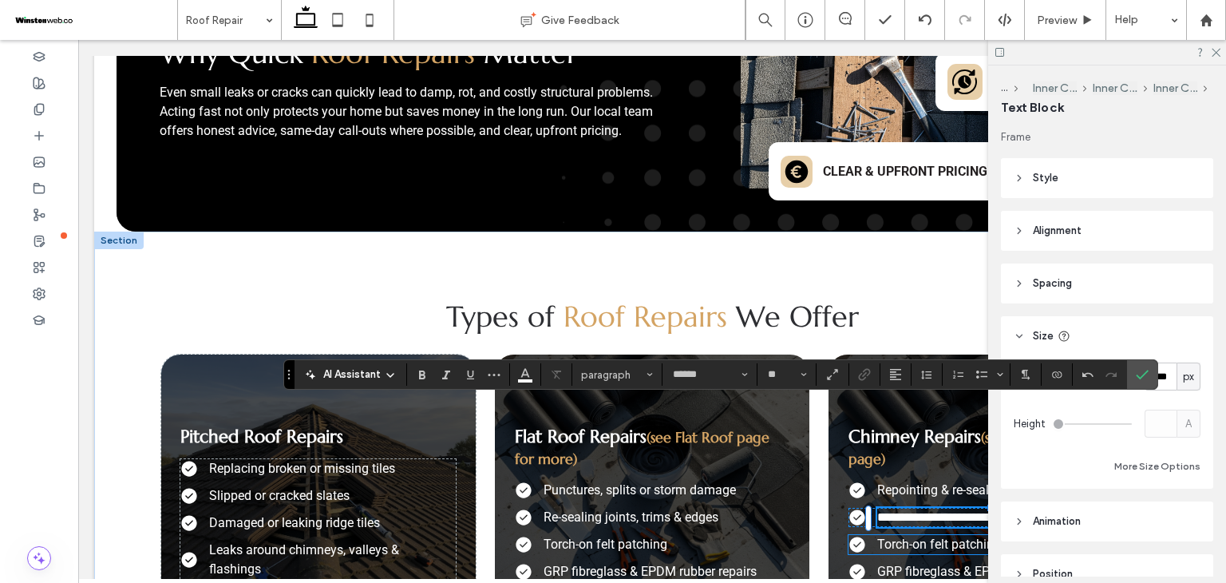
click at [901, 536] on span "Torch-on felt patching" at bounding box center [939, 543] width 124 height 15
click at [902, 536] on span "Torch-on felt patching" at bounding box center [939, 543] width 124 height 15
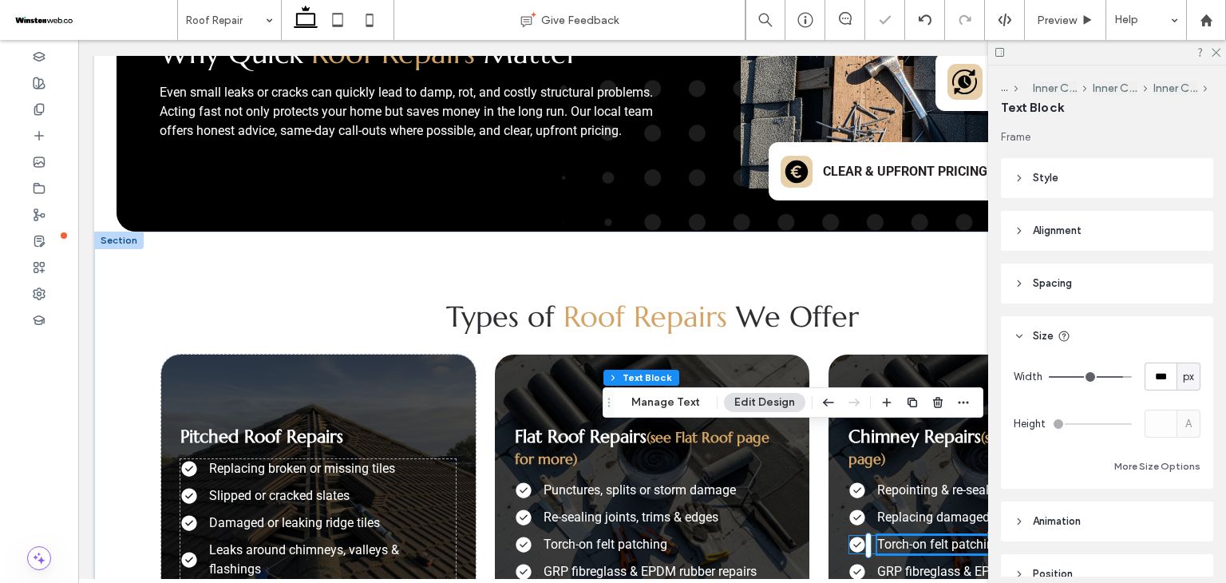
click at [902, 536] on span "Torch-on felt patching" at bounding box center [939, 543] width 124 height 15
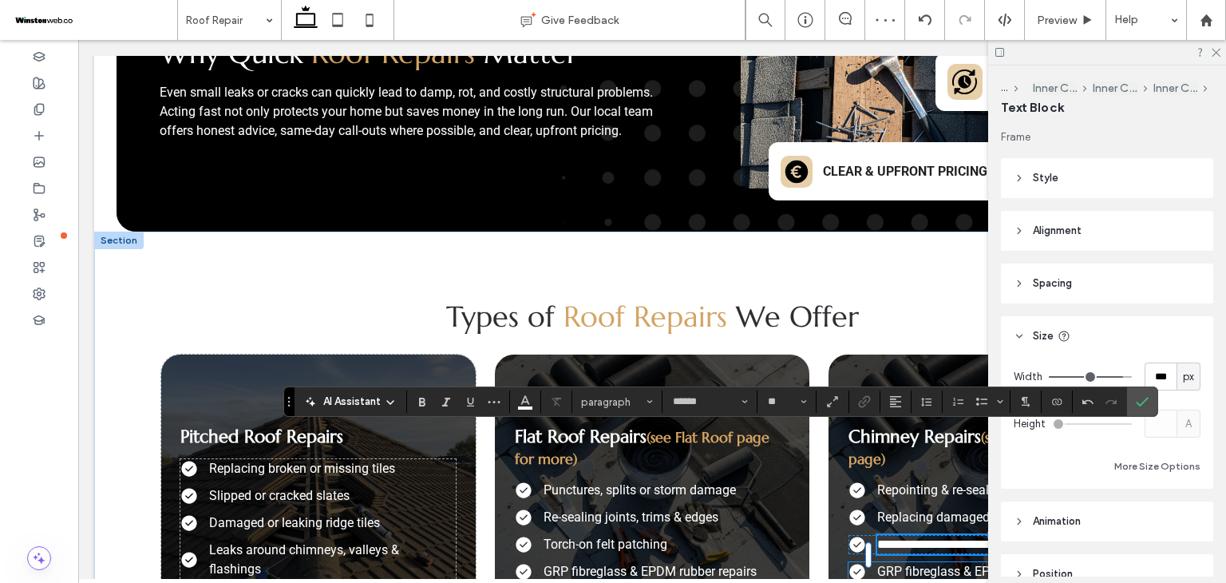
click at [920, 564] on span "GRP fibreglass & EPDM rubber repairs" at bounding box center [983, 571] width 213 height 15
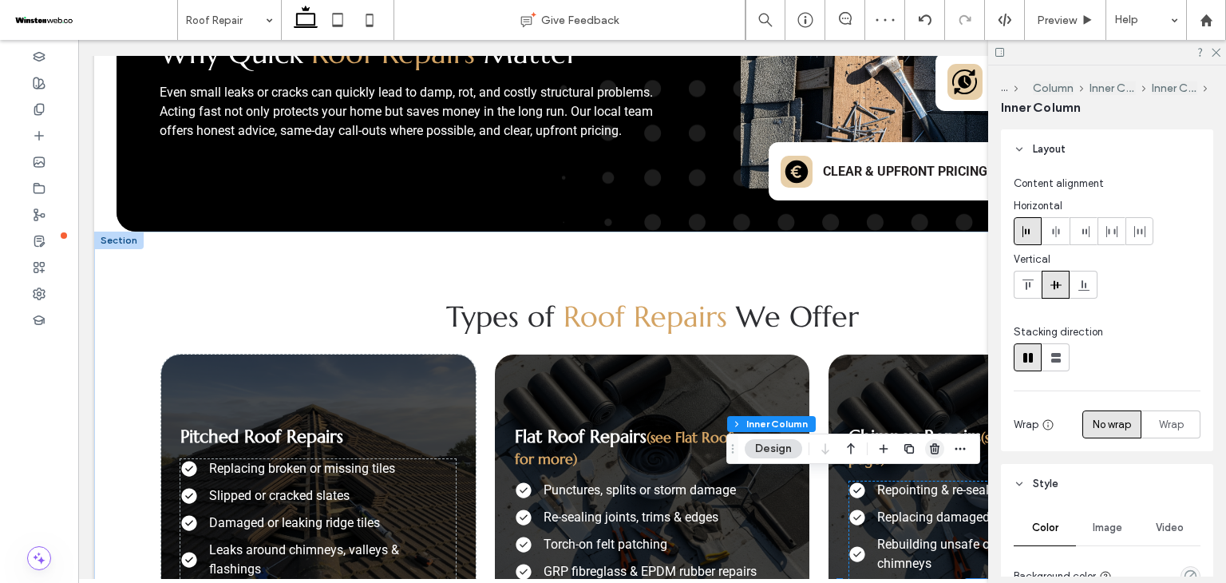
click at [935, 450] on icon "button" at bounding box center [934, 448] width 13 height 13
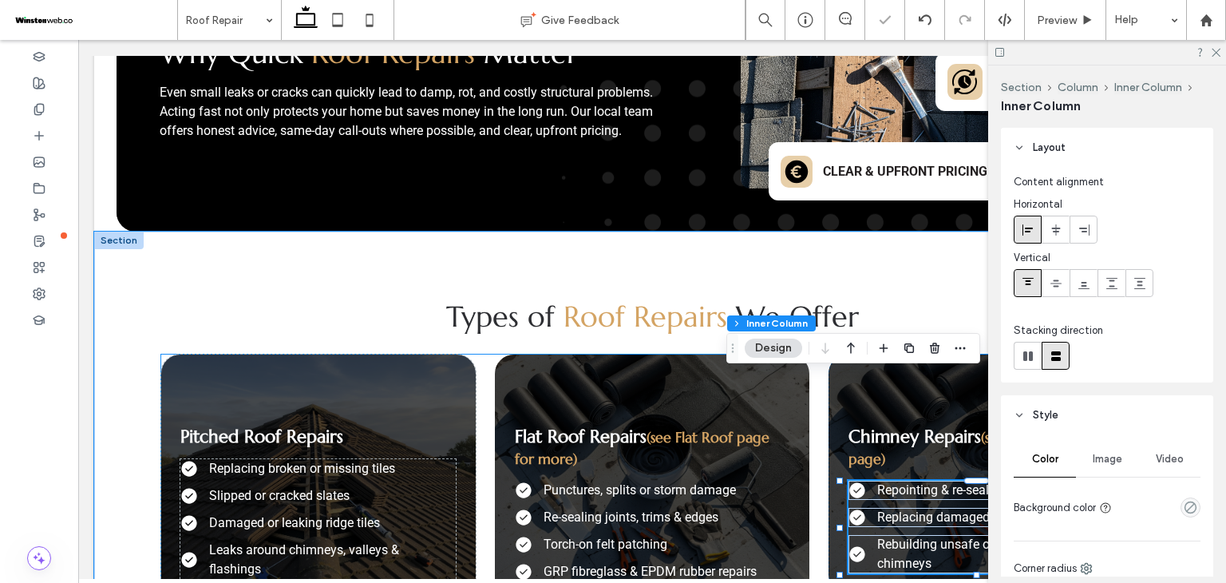
click at [830, 493] on div "Pitched Roof Repairs Replacing broken or missing tiles Slipped or cracked slate…" at bounding box center [652, 489] width 982 height 271
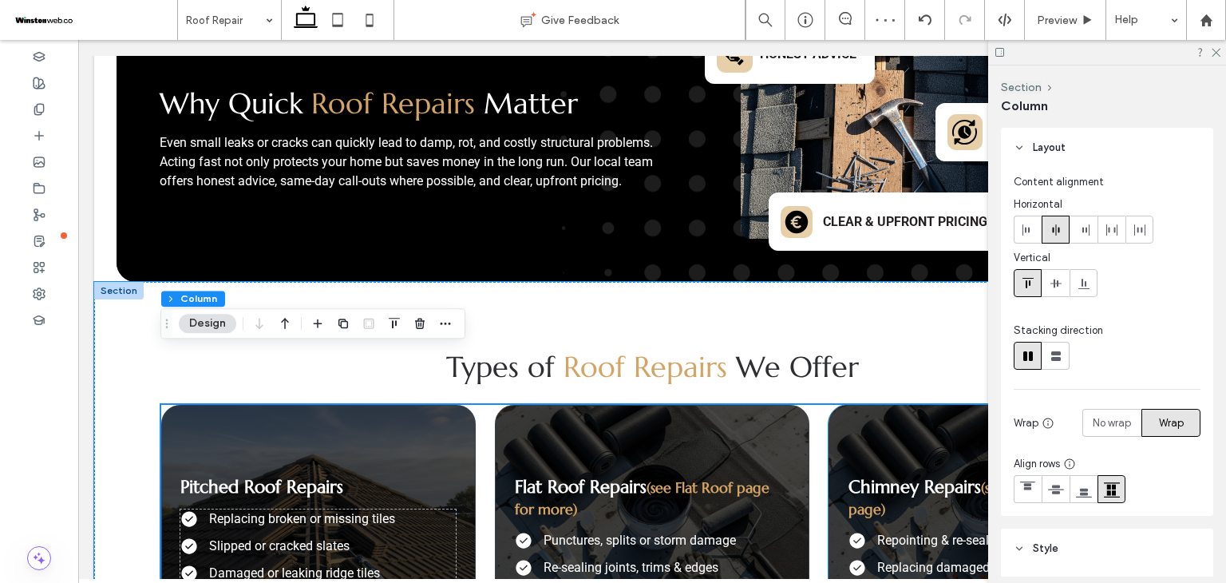
scroll to position [1276, 0]
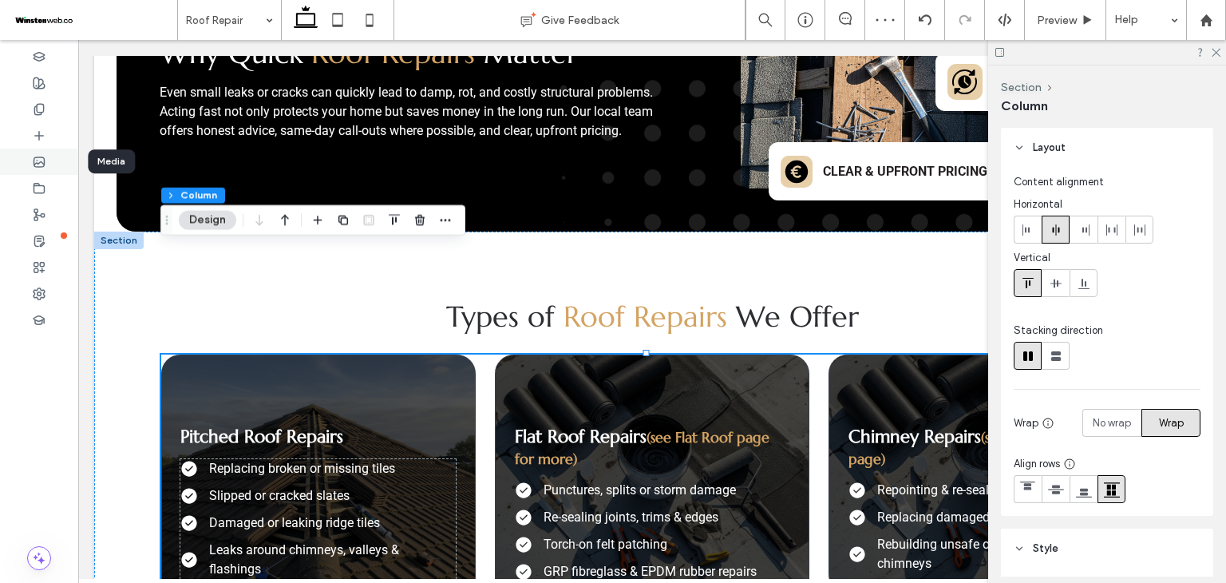
click at [45, 167] on icon at bounding box center [39, 162] width 13 height 13
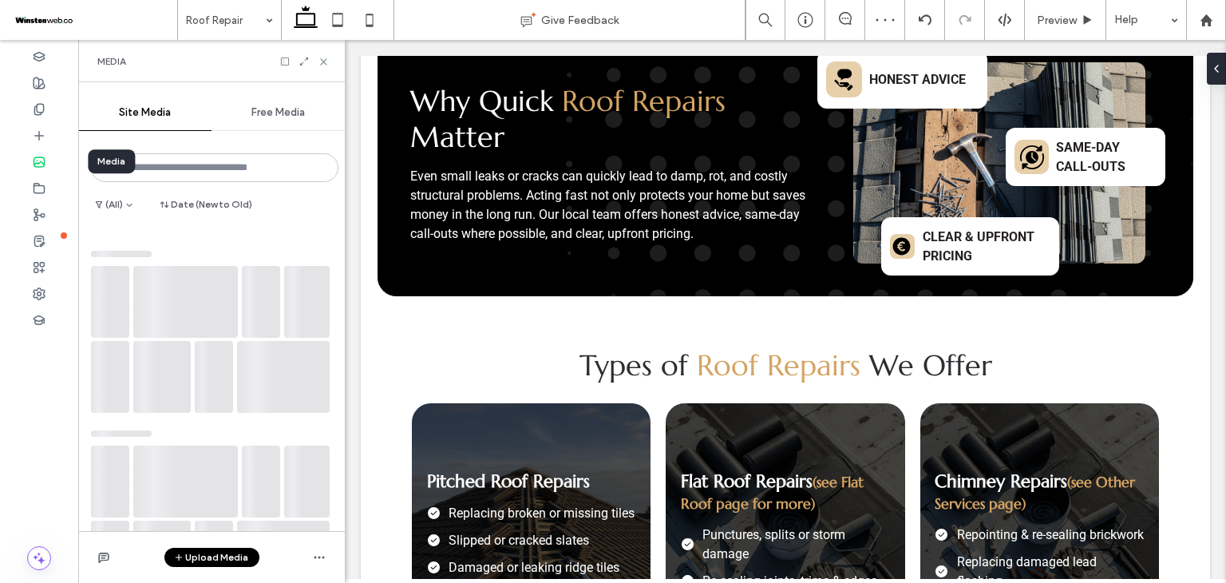
scroll to position [1245, 0]
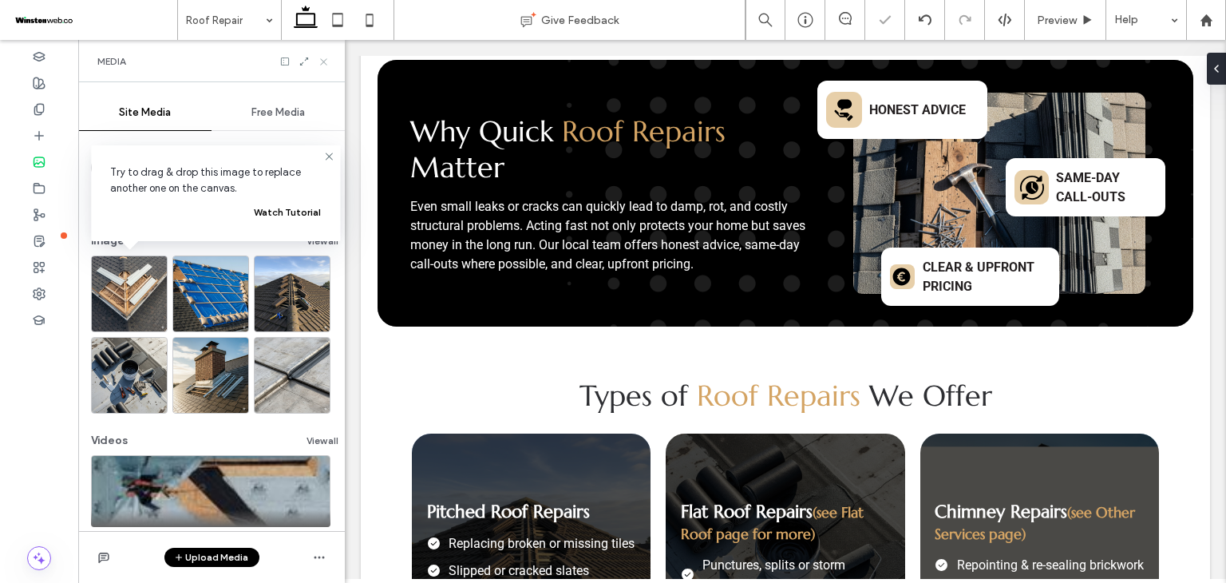
click at [324, 57] on icon at bounding box center [324, 62] width 12 height 12
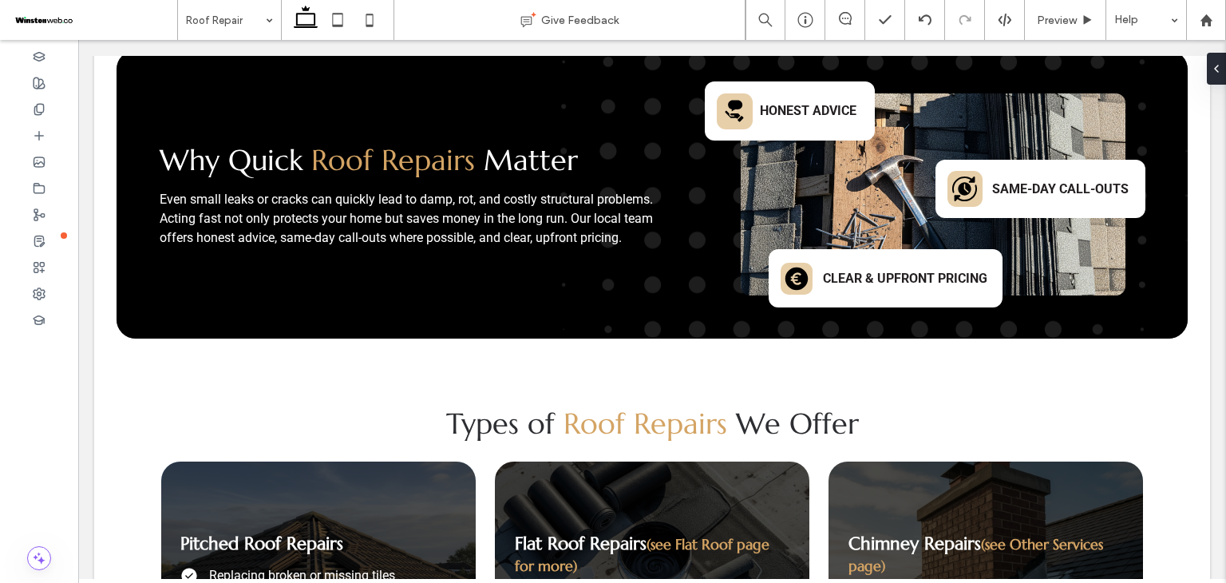
scroll to position [1383, 0]
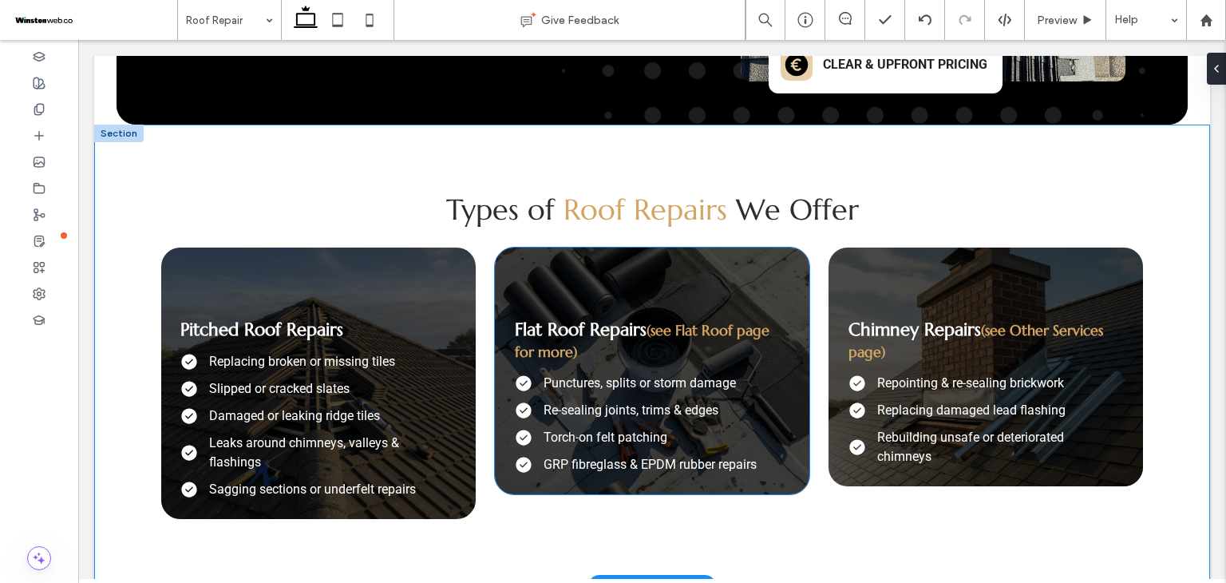
click at [658, 319] on h3 "Flat Roof Repairs (see Flat Roof page for more)" at bounding box center [652, 340] width 275 height 43
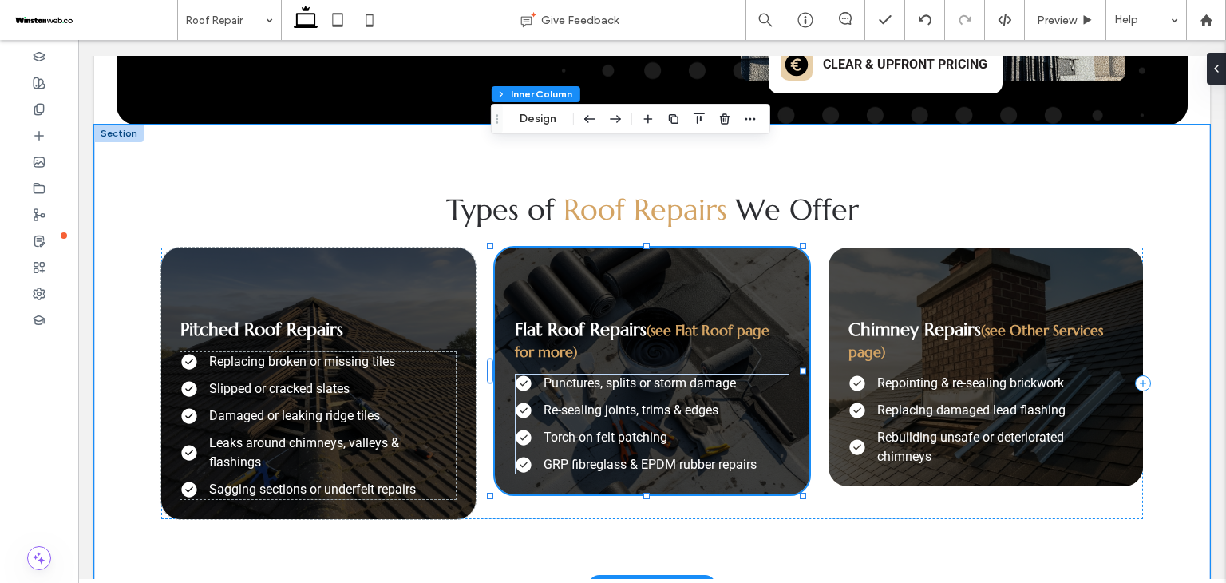
click at [498, 247] on div "Flat Roof Repairs (see Flat Roof page for more) Punctures, splits or storm dama…" at bounding box center [652, 370] width 315 height 247
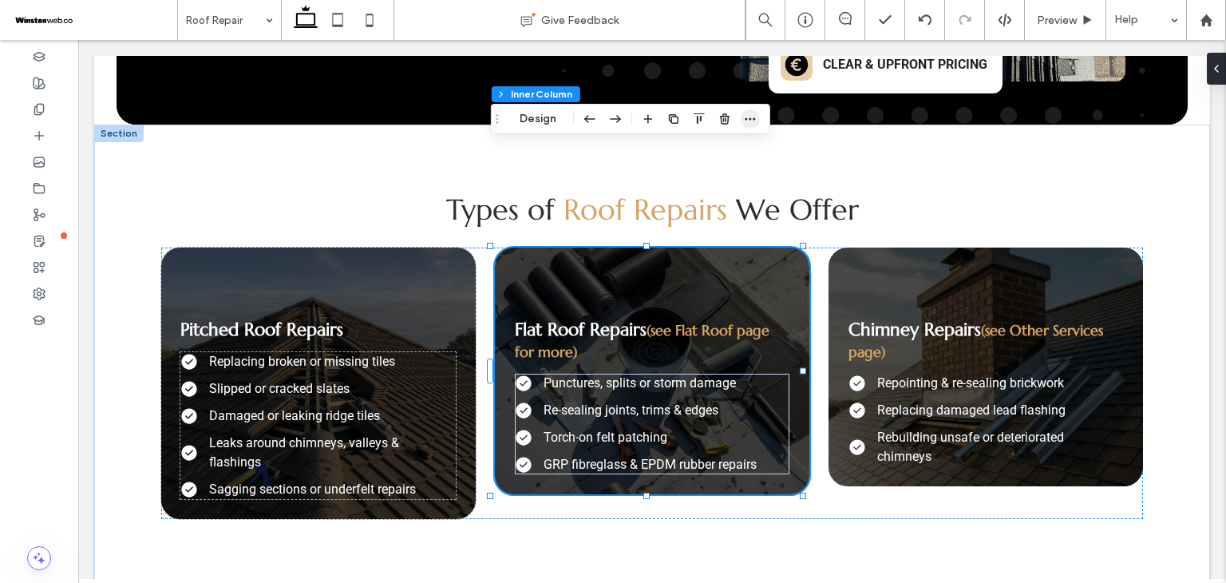
click at [753, 116] on icon "button" at bounding box center [750, 119] width 13 height 13
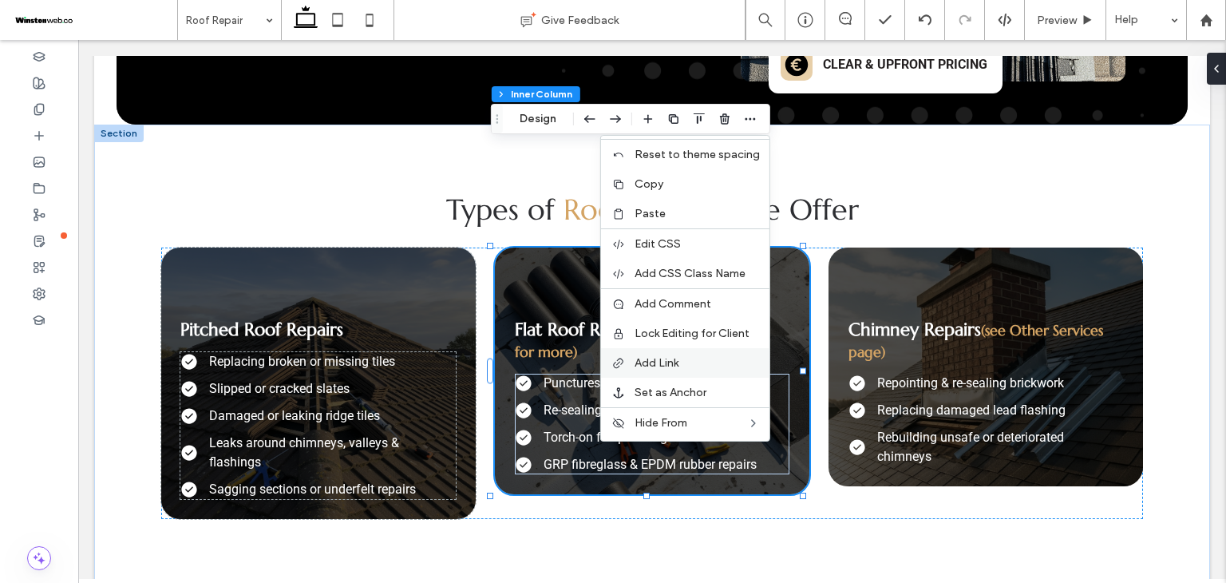
click at [690, 362] on label "Add Link" at bounding box center [697, 363] width 125 height 14
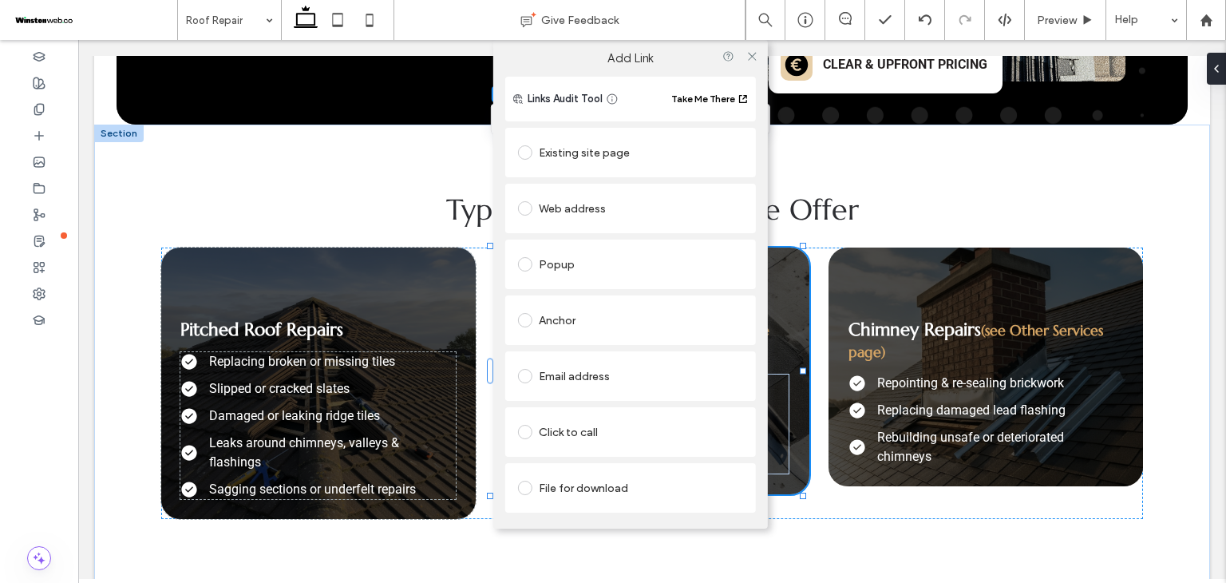
click at [646, 148] on div "Existing site page" at bounding box center [630, 153] width 225 height 26
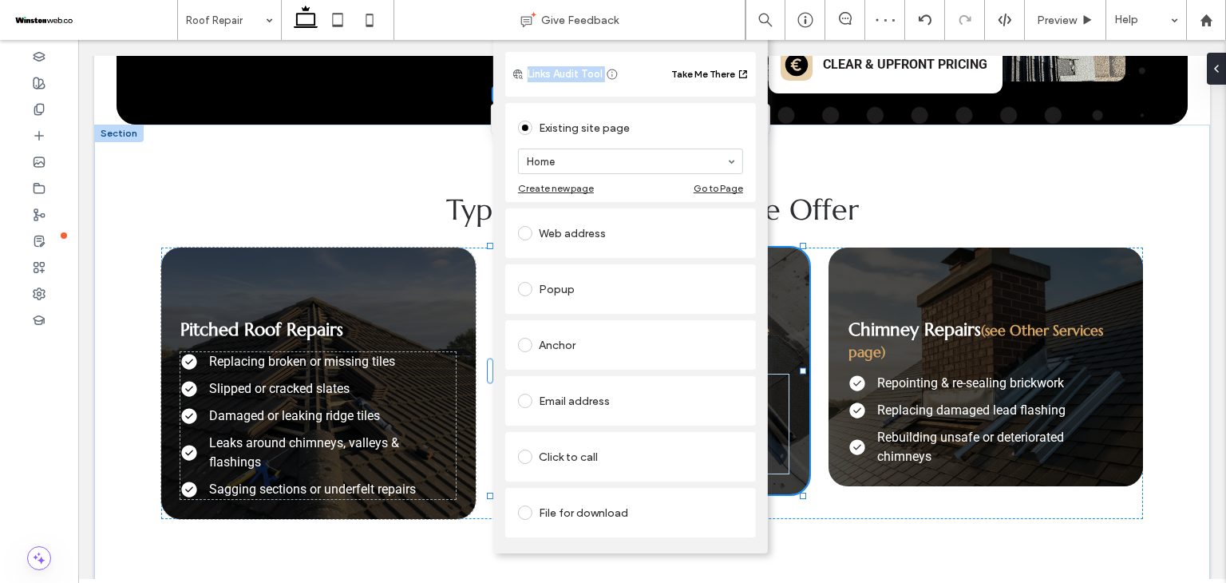
drag, startPoint x: 634, startPoint y: 60, endPoint x: 560, endPoint y: 61, distance: 73.5
click at [501, 65] on div "Links Audit Tool Take Me There Existing site page Home Create new page Go to Pa…" at bounding box center [630, 302] width 275 height 501
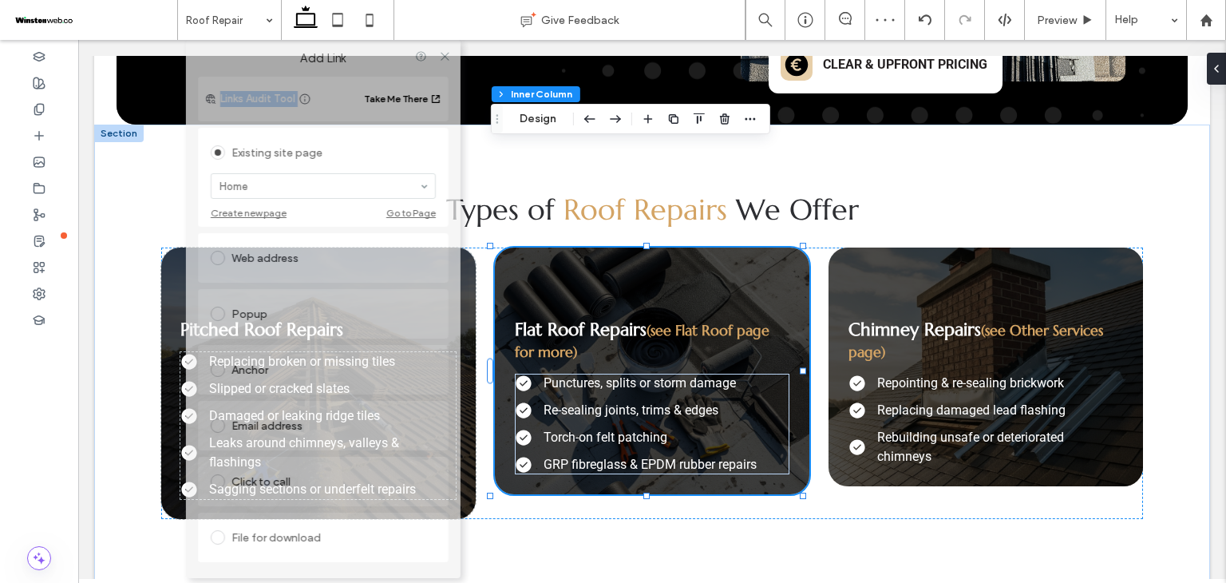
drag, startPoint x: 629, startPoint y: 46, endPoint x: 322, endPoint y: 47, distance: 307.4
click at [322, 47] on div "Add Link" at bounding box center [323, 58] width 275 height 37
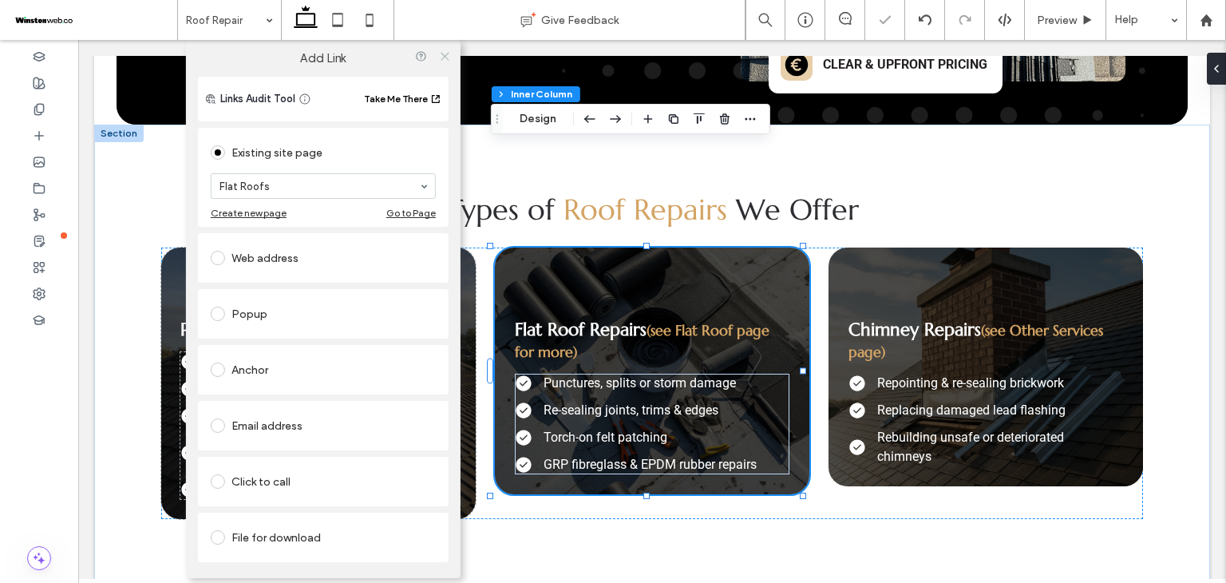
click at [447, 61] on icon at bounding box center [444, 56] width 12 height 12
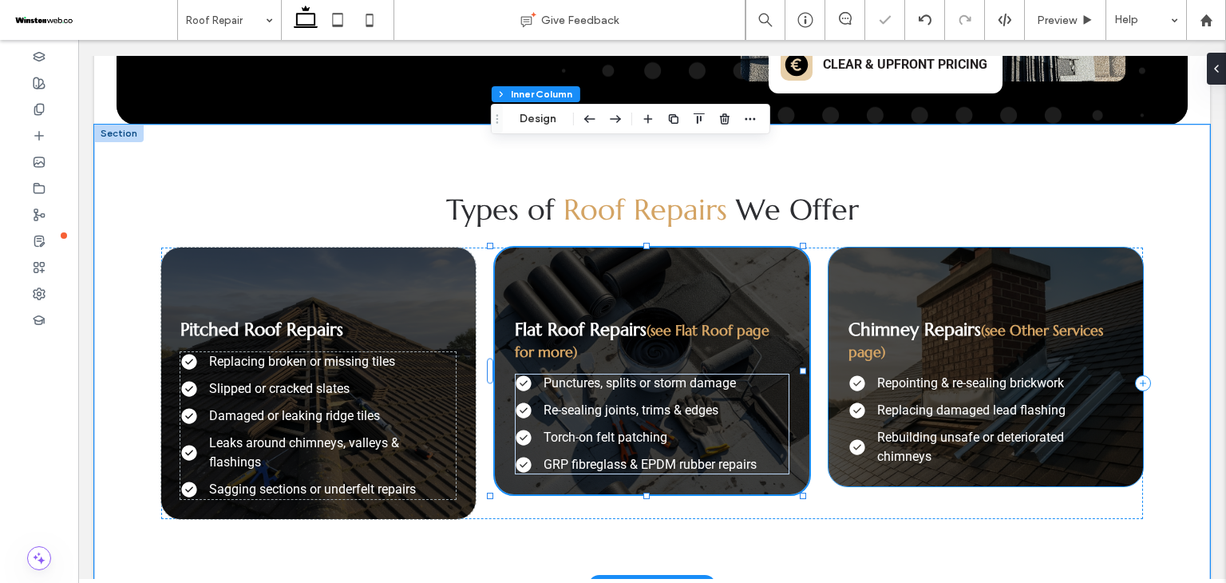
click at [849, 267] on div at bounding box center [986, 287] width 275 height 40
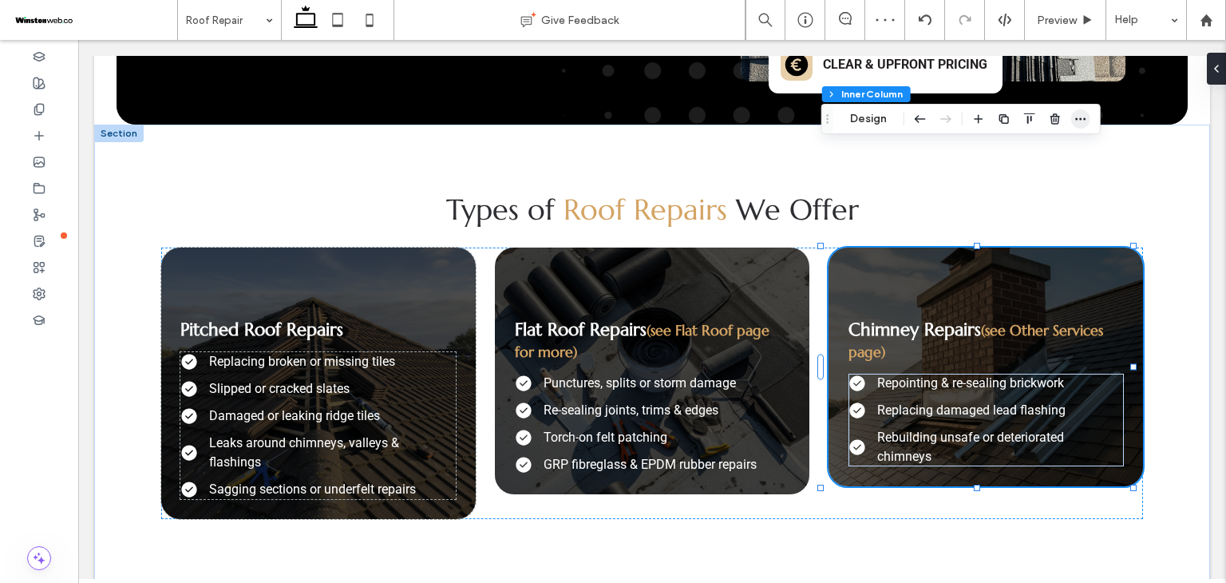
click at [1080, 115] on icon "button" at bounding box center [1081, 119] width 13 height 13
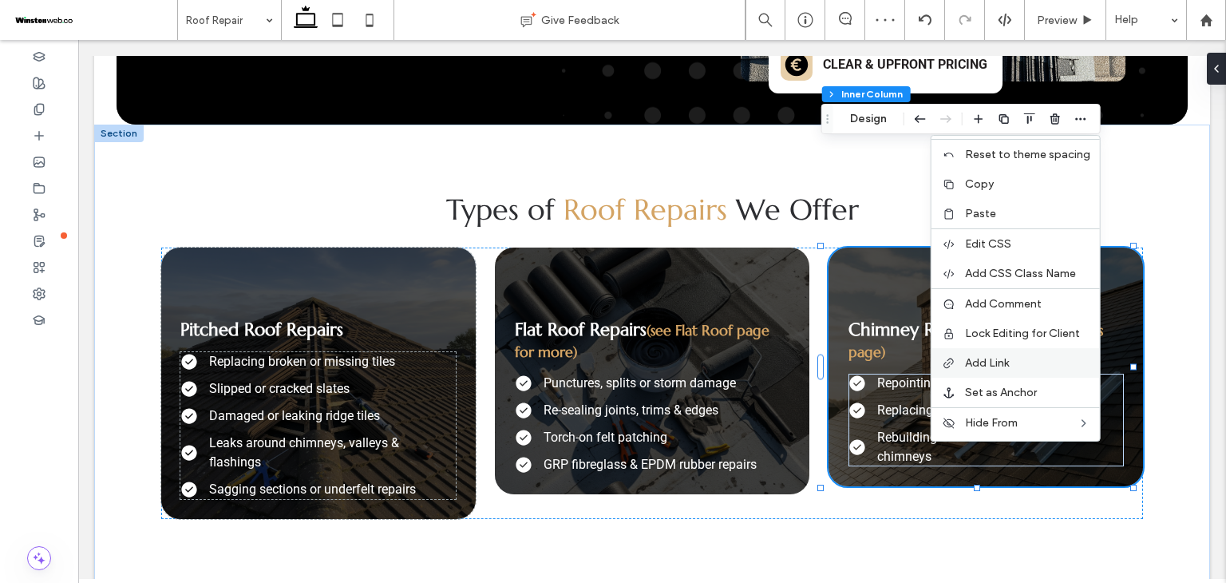
click at [991, 361] on span "Add Link" at bounding box center [987, 363] width 44 height 14
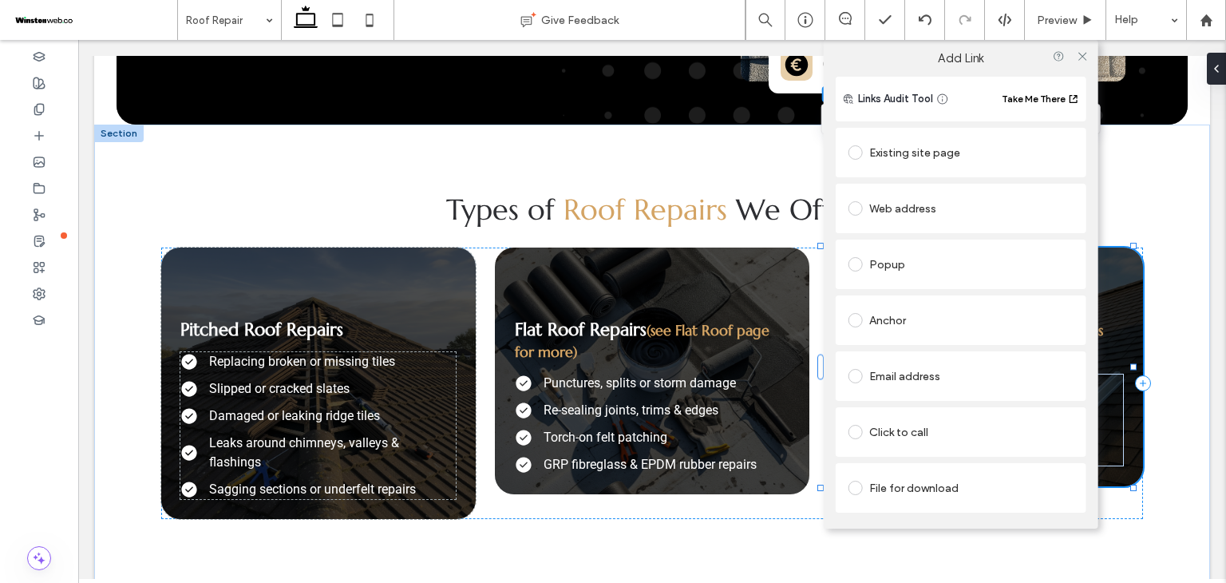
click at [909, 149] on div "Existing site page" at bounding box center [961, 153] width 225 height 26
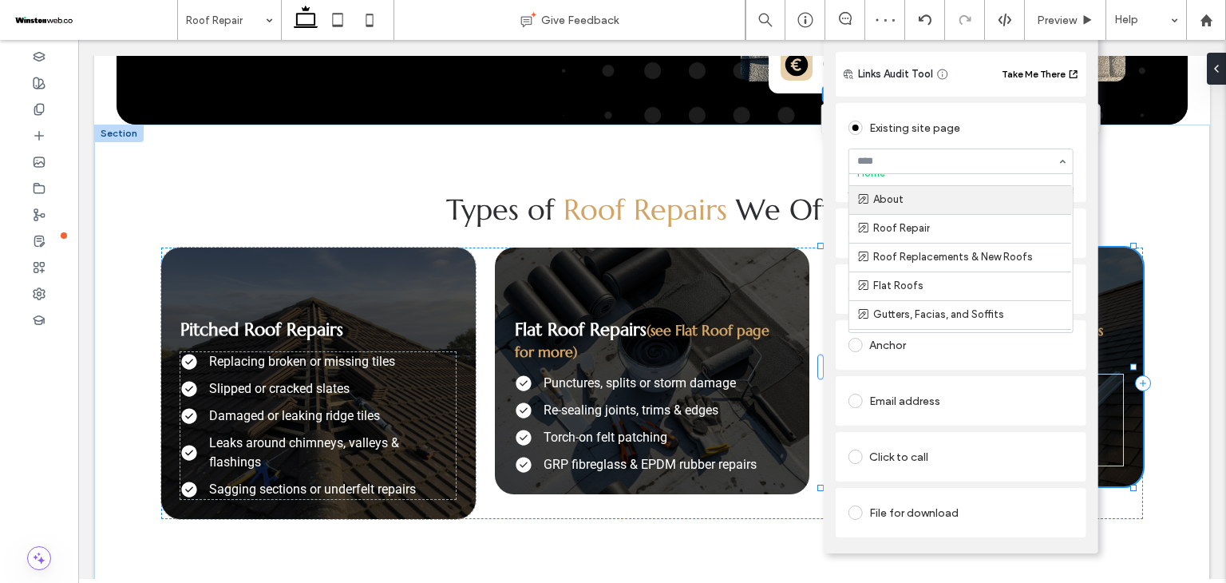
scroll to position [0, 0]
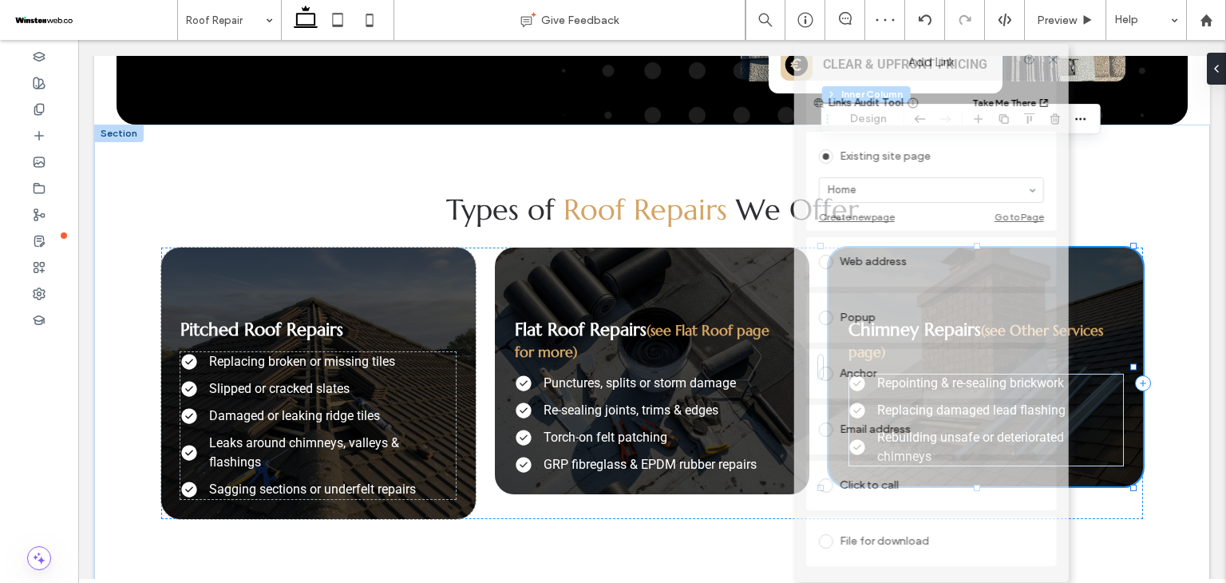
drag, startPoint x: 1070, startPoint y: 44, endPoint x: 1034, endPoint y: 77, distance: 49.1
click at [1034, 77] on div "Add Link" at bounding box center [931, 62] width 275 height 37
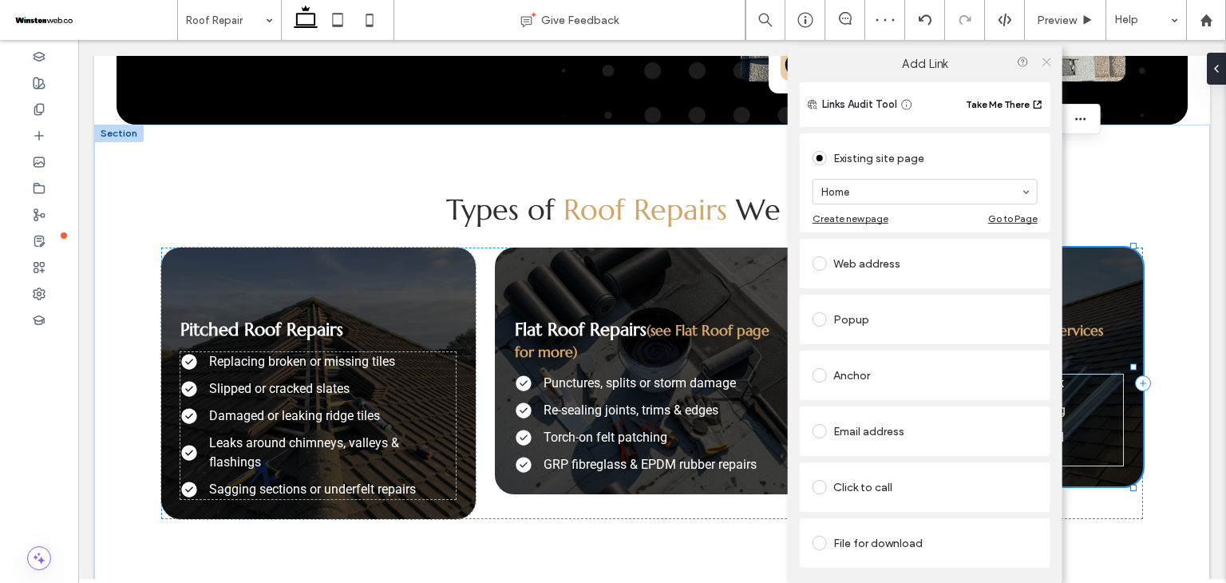
click at [1047, 62] on use at bounding box center [1047, 61] width 8 height 8
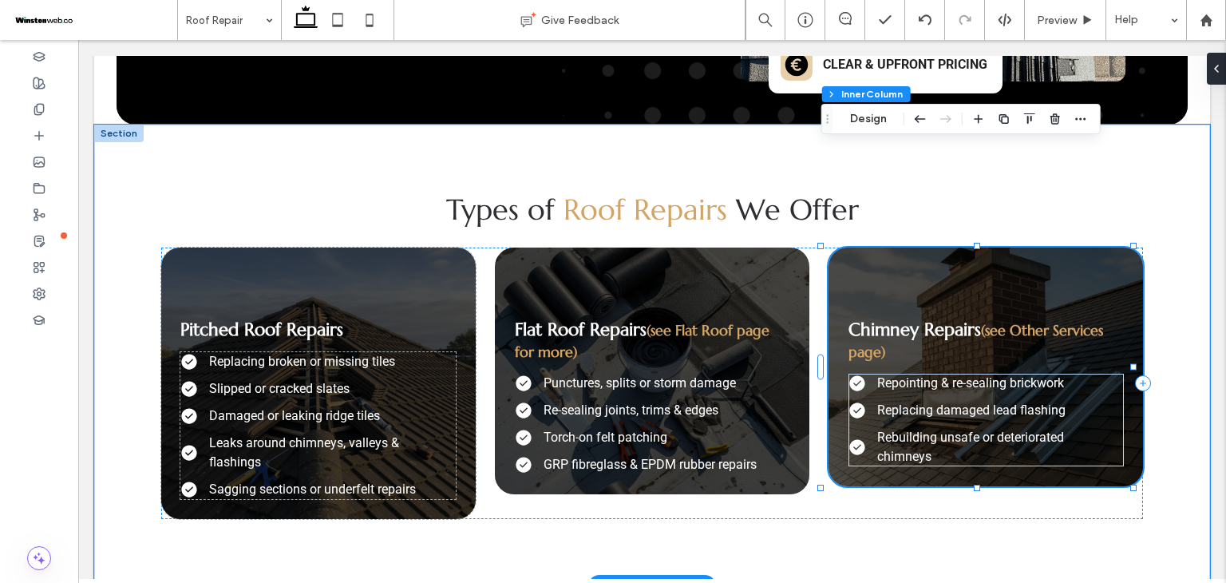
click at [849, 261] on div "Chimney Repairs (see Other Services page) Repointing & re-sealing brickwork Rep…" at bounding box center [986, 366] width 315 height 239
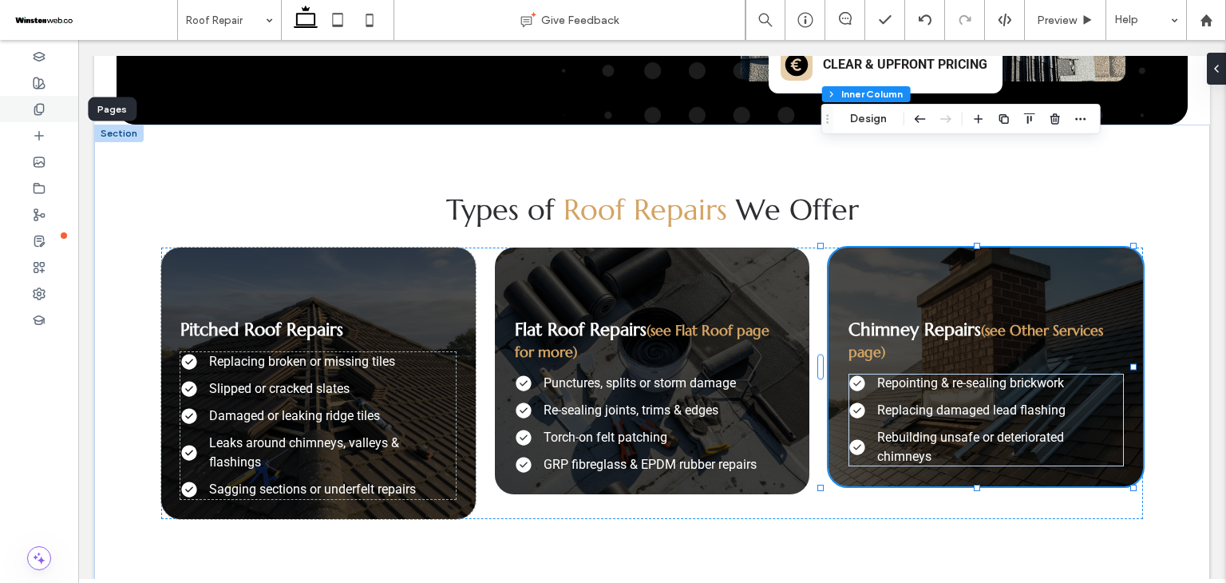
click at [42, 113] on icon at bounding box center [39, 109] width 13 height 13
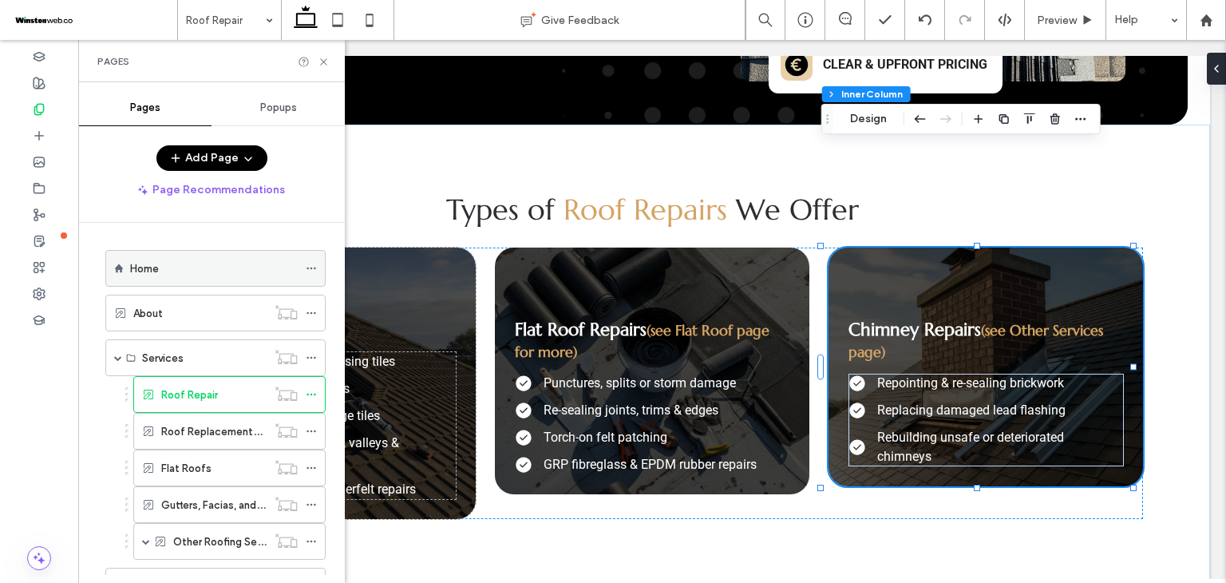
click at [227, 273] on div "Home" at bounding box center [214, 268] width 168 height 17
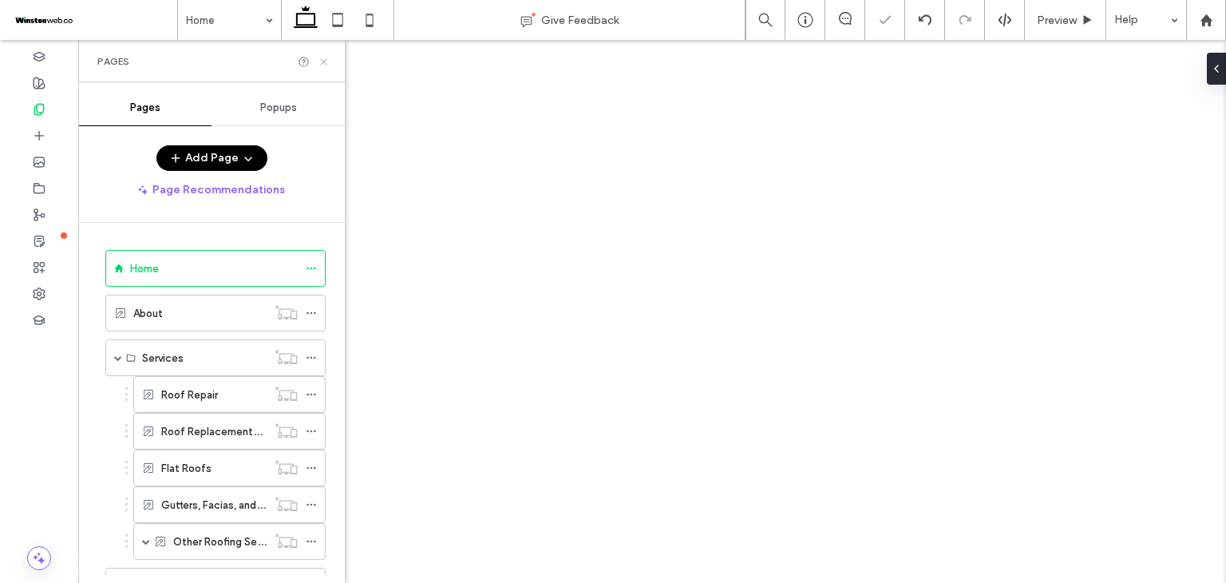
click at [321, 64] on use at bounding box center [323, 61] width 6 height 6
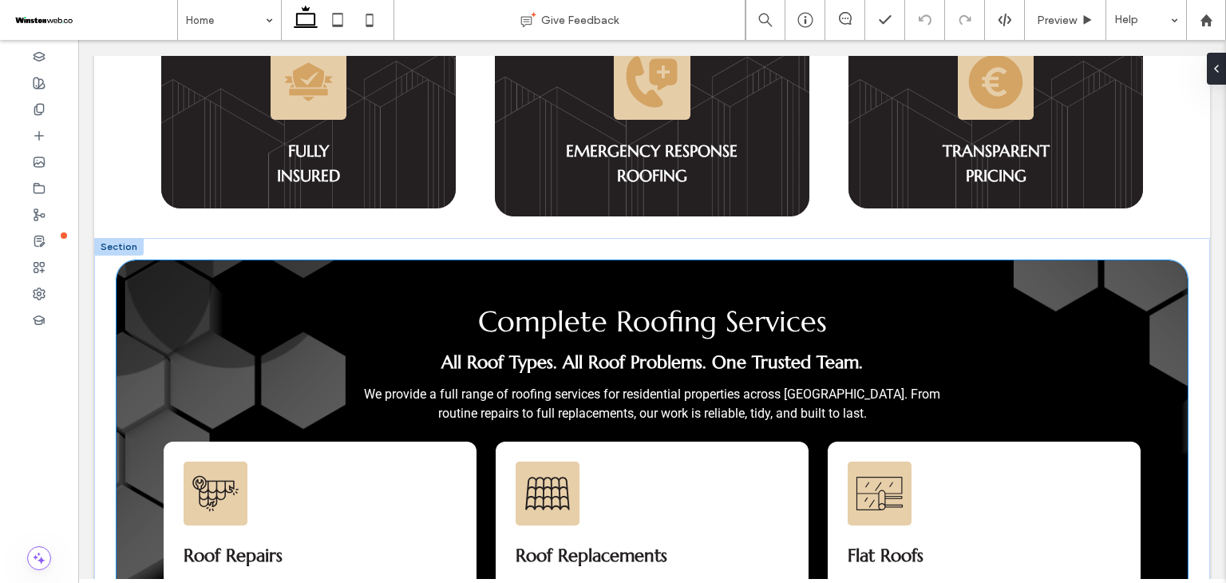
scroll to position [1756, 0]
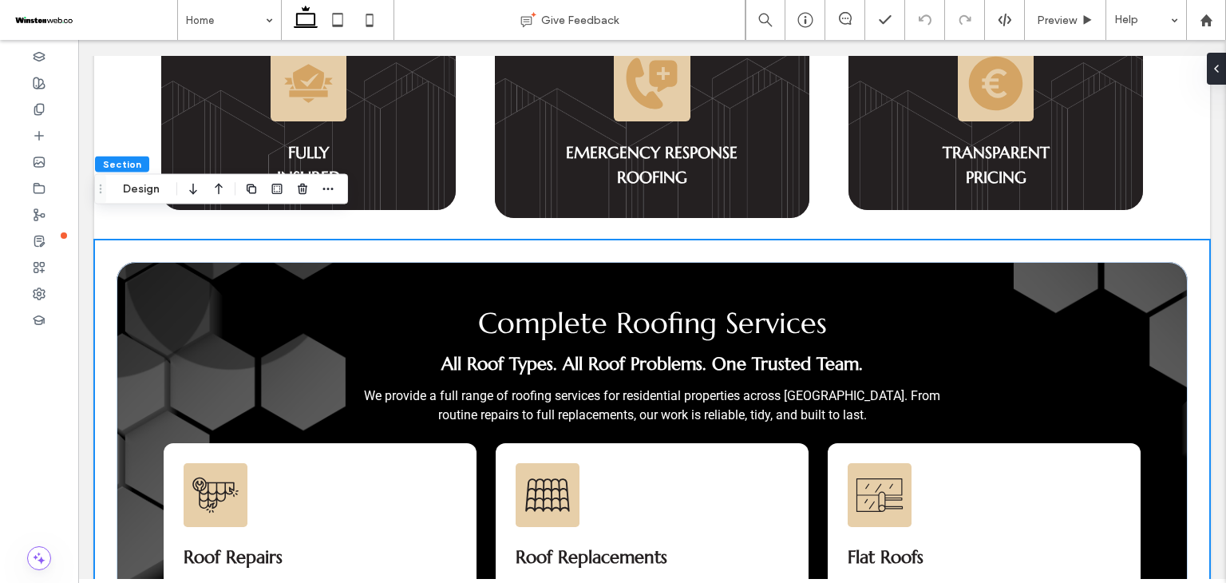
click at [313, 189] on div at bounding box center [290, 189] width 96 height 29
click at [328, 192] on icon "button" at bounding box center [328, 189] width 13 height 13
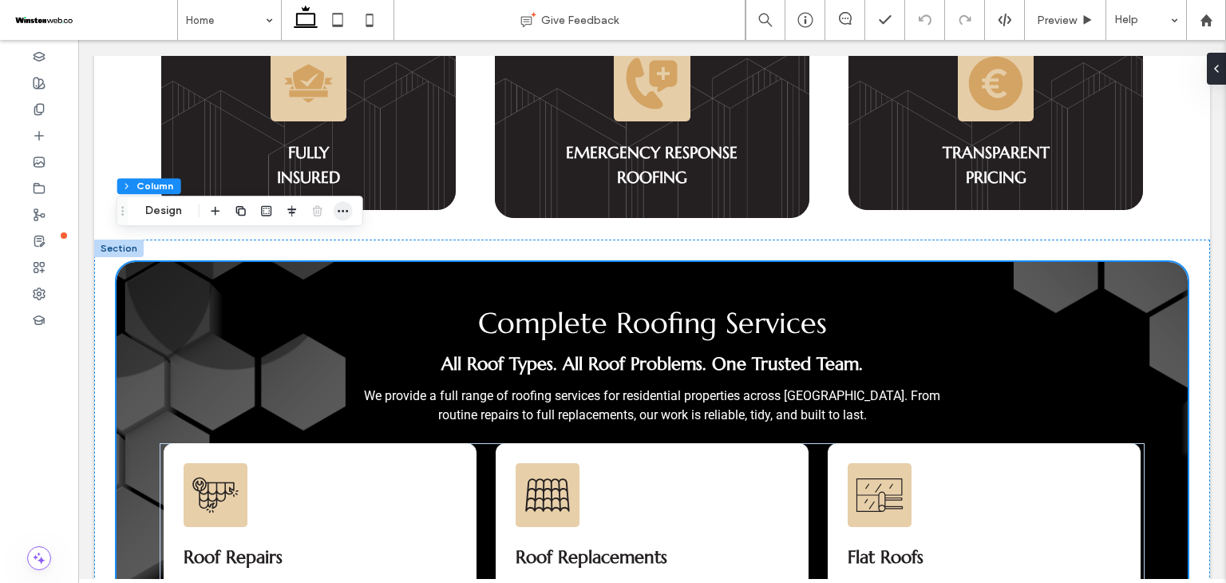
click at [337, 215] on icon "button" at bounding box center [343, 210] width 13 height 13
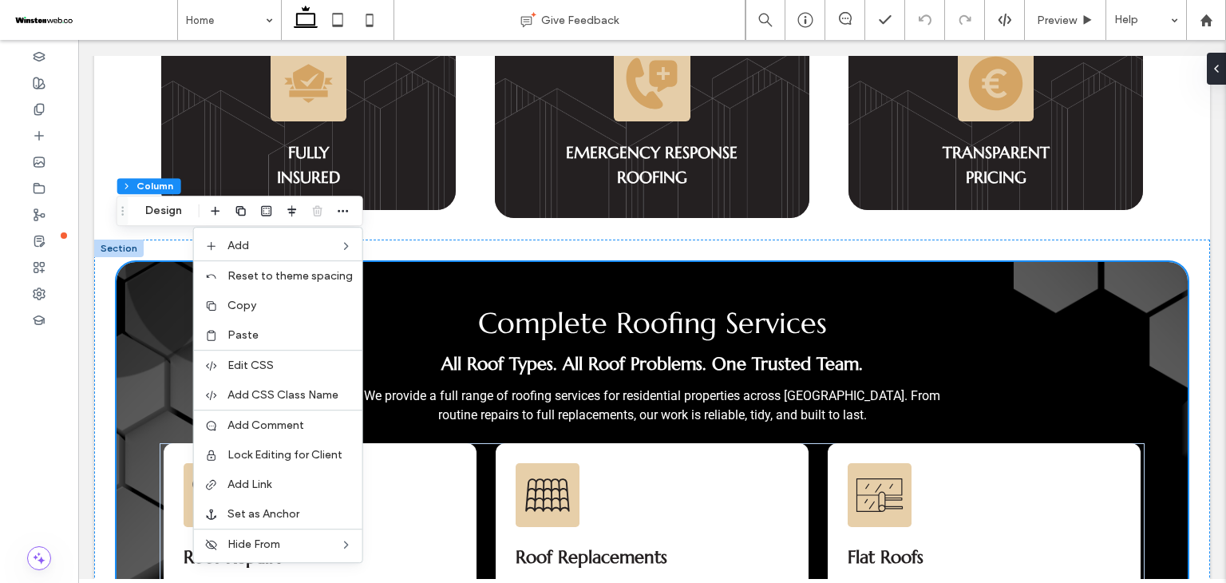
click at [107, 239] on div at bounding box center [118, 248] width 49 height 18
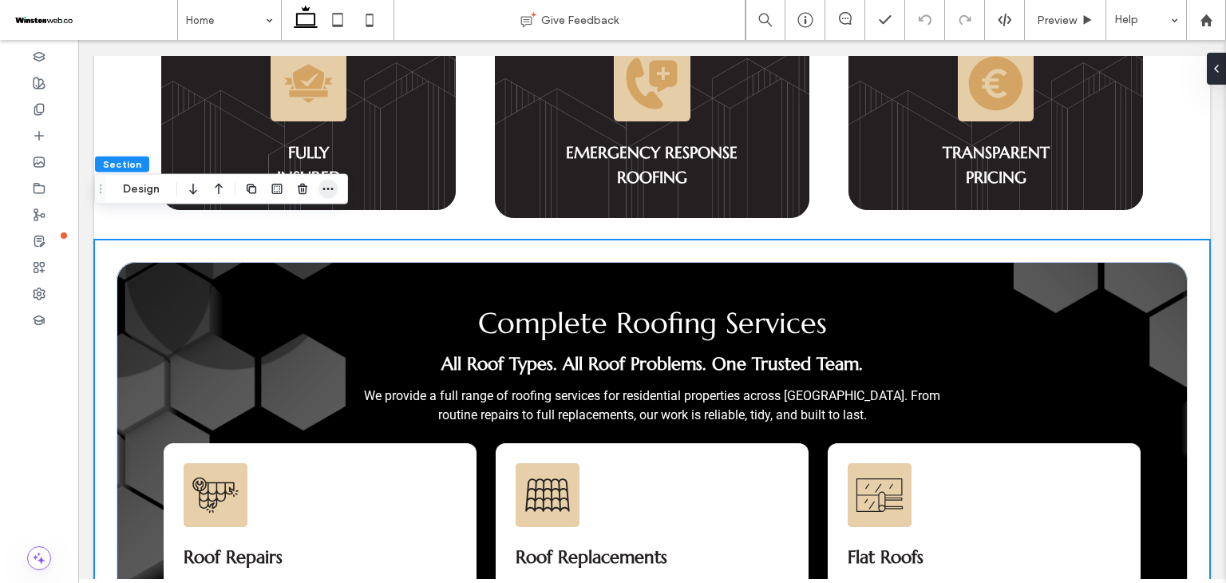
click at [323, 189] on icon "button" at bounding box center [328, 189] width 13 height 13
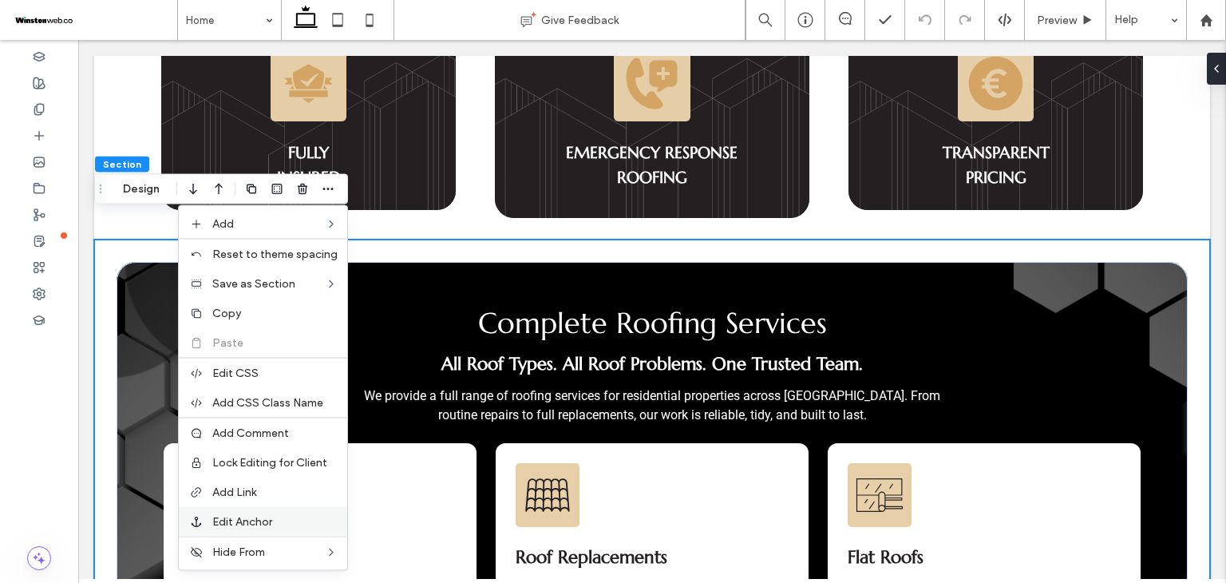
click at [271, 515] on span "Edit Anchor" at bounding box center [242, 522] width 60 height 14
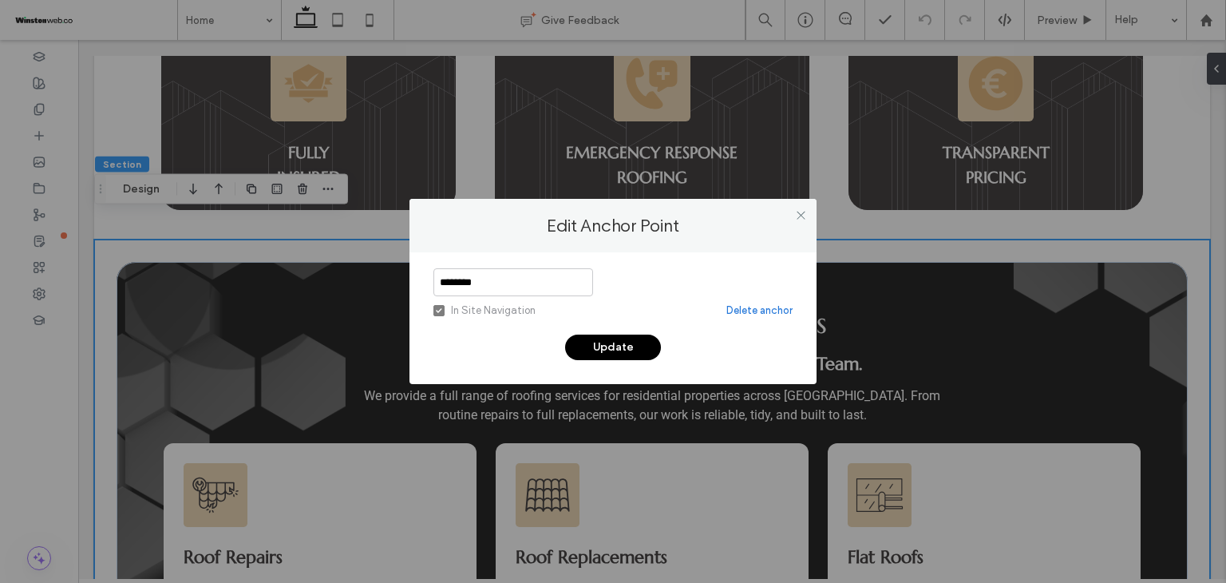
drag, startPoint x: 804, startPoint y: 215, endPoint x: 699, endPoint y: 220, distance: 105.5
click at [802, 215] on icon at bounding box center [801, 215] width 12 height 12
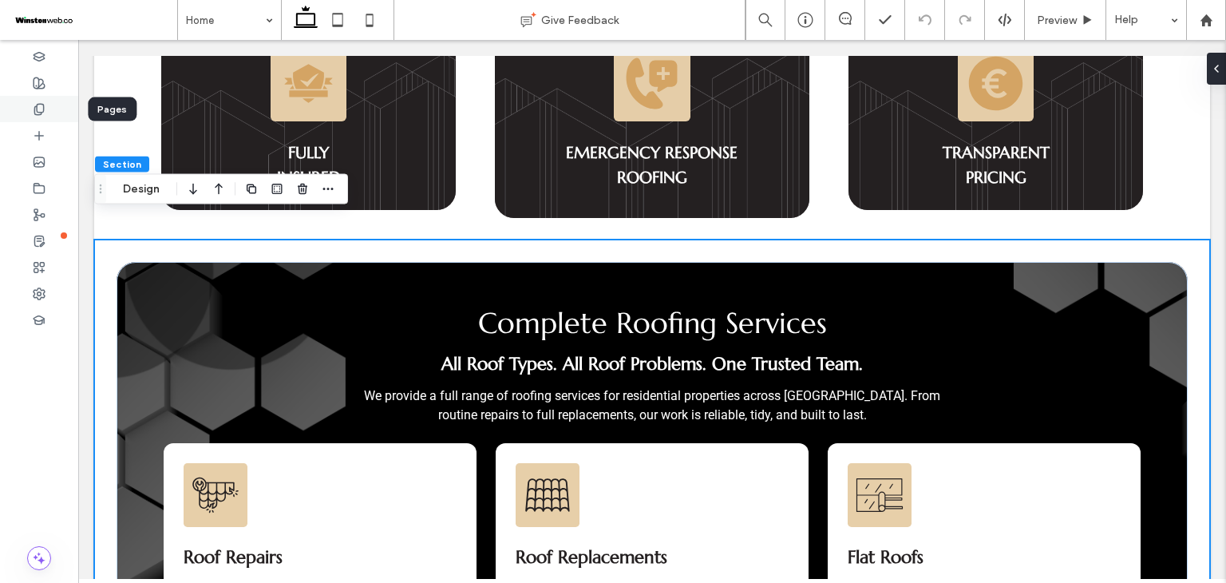
click at [43, 109] on use at bounding box center [38, 109] width 9 height 10
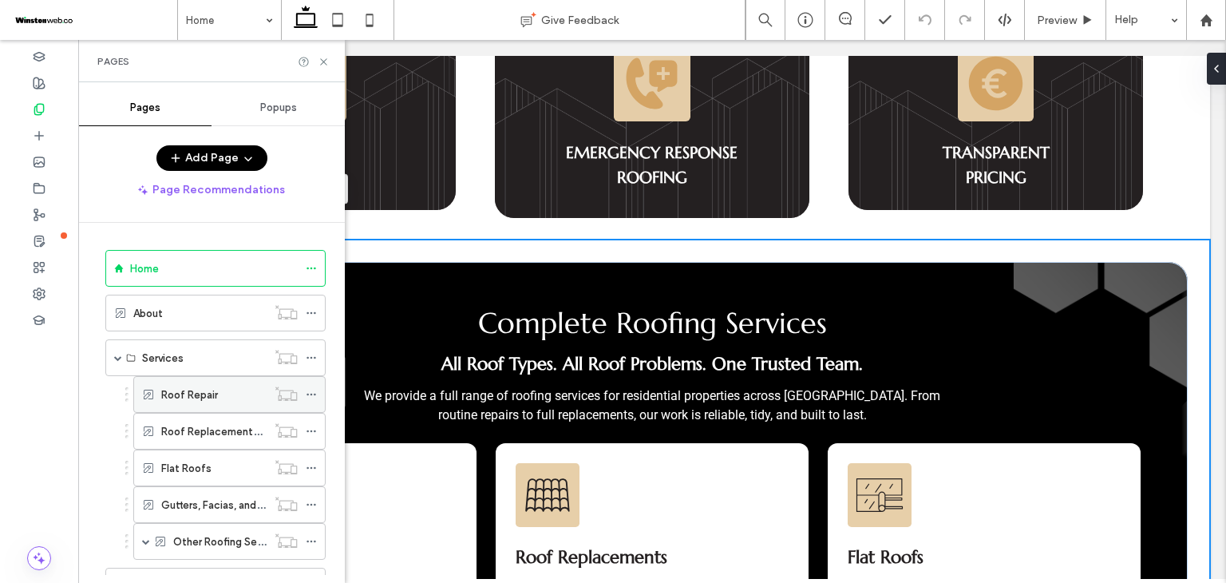
scroll to position [106, 0]
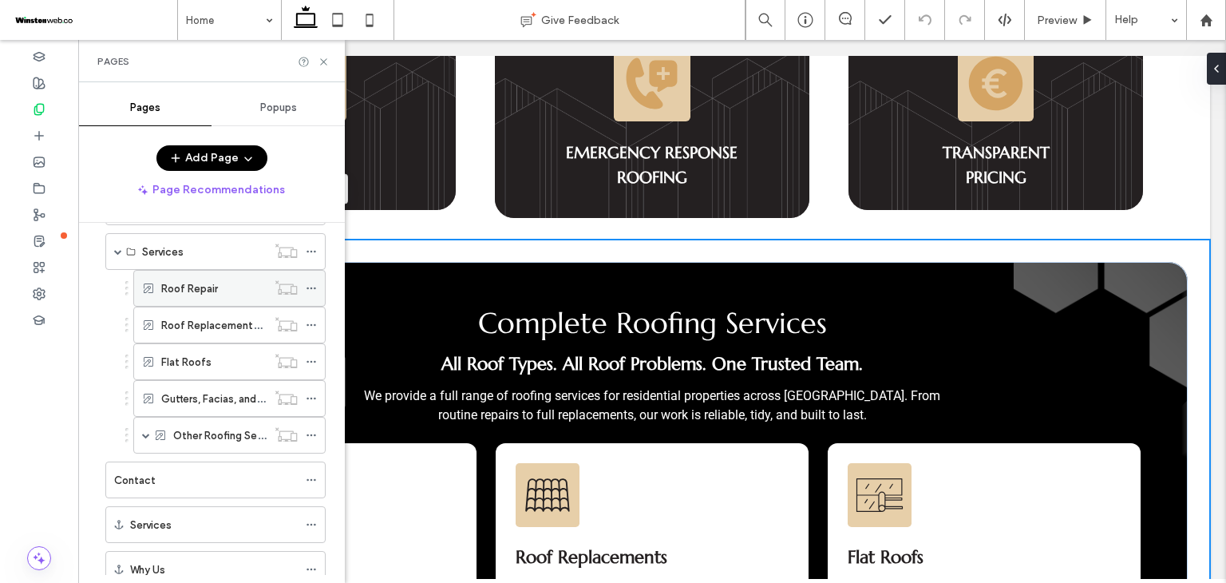
click at [205, 281] on label "Roof Repair" at bounding box center [189, 289] width 57 height 28
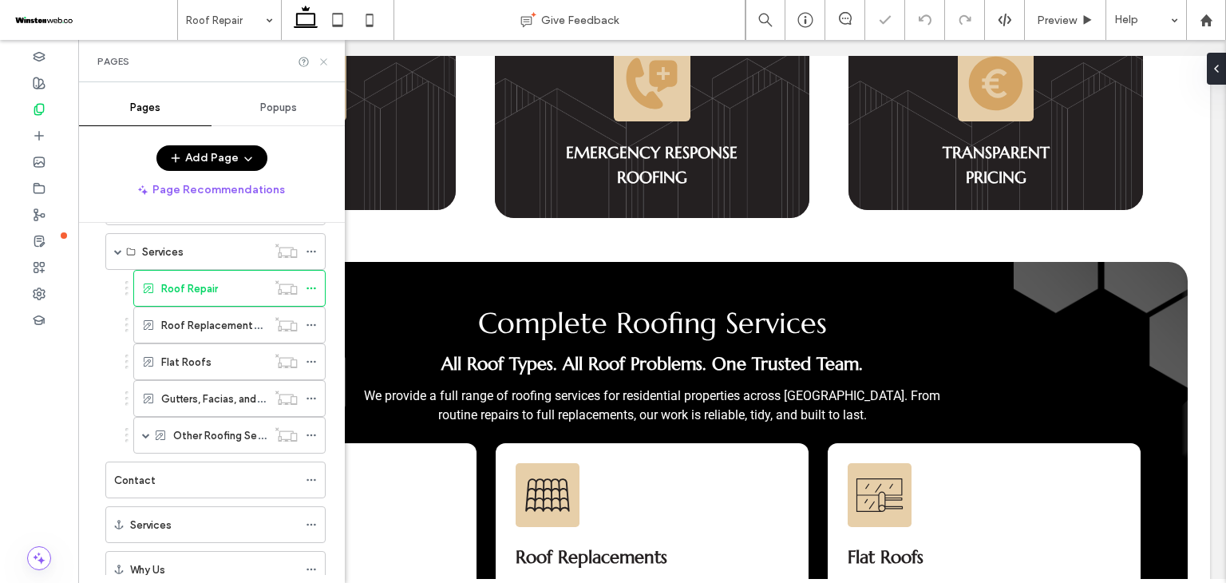
click at [327, 61] on icon at bounding box center [324, 62] width 12 height 12
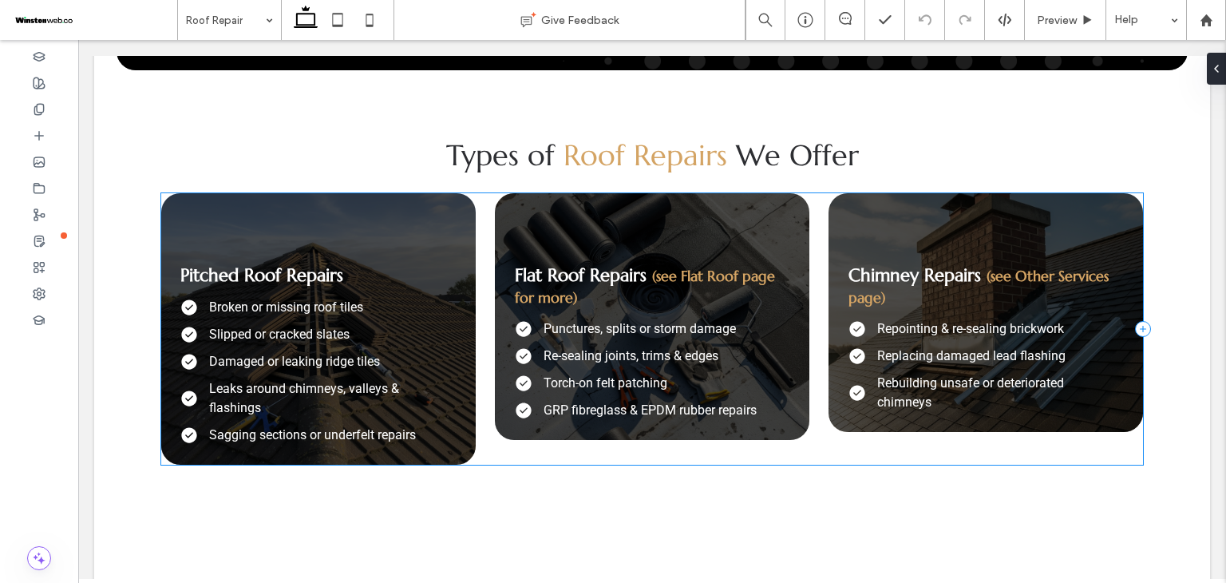
scroll to position [1277, 0]
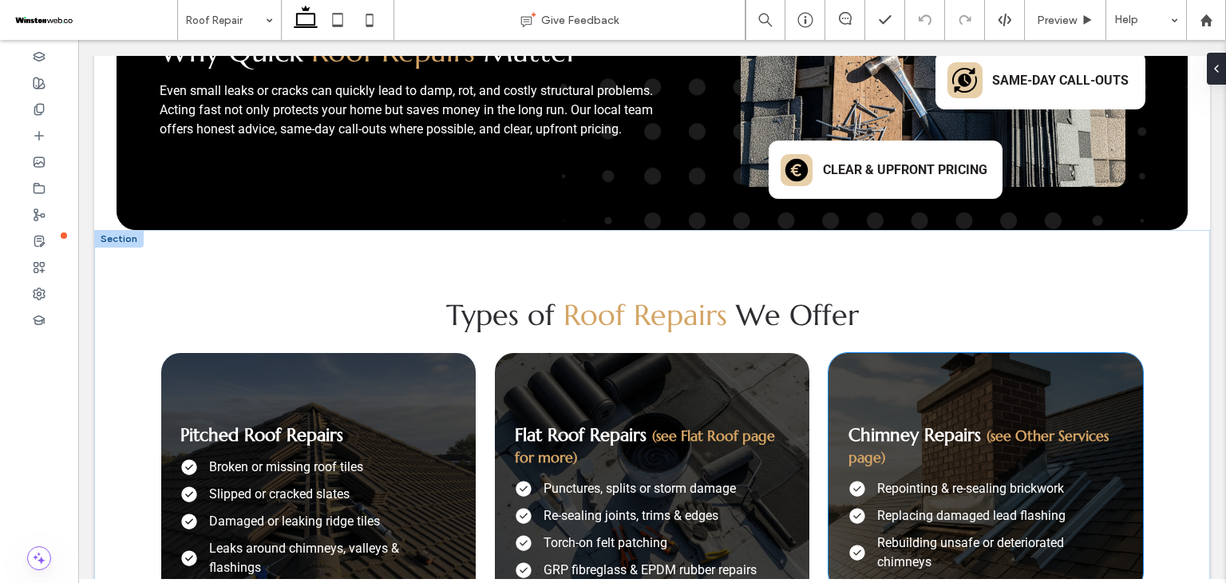
click at [867, 353] on div "Chimney Repairs (see Other Services page) Repointing & re-sealing brickwork Rep…" at bounding box center [986, 472] width 315 height 239
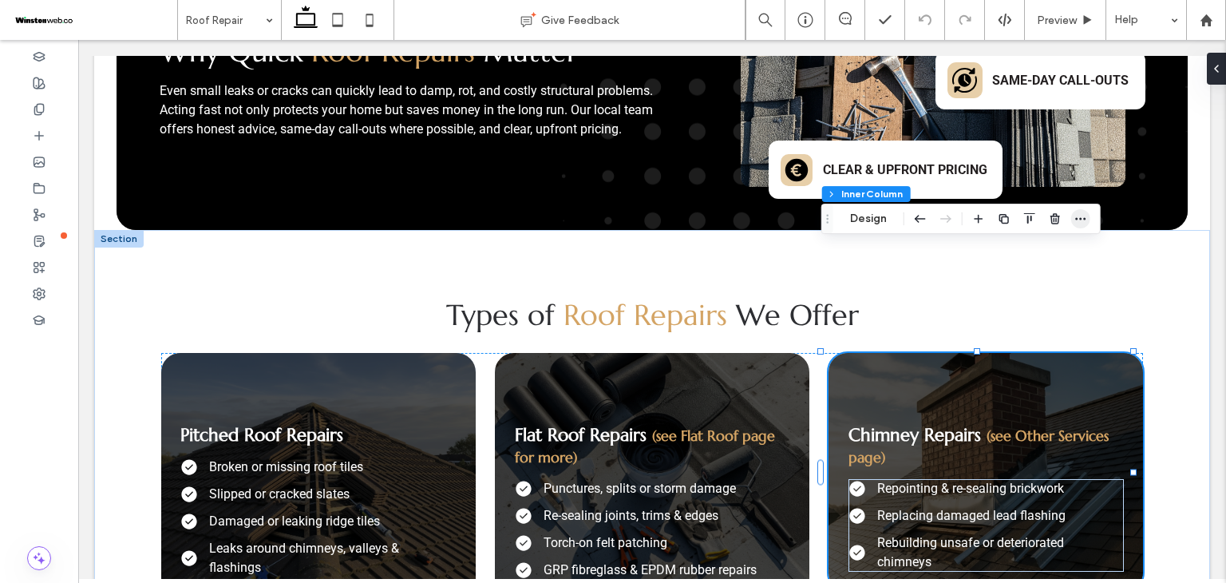
click at [1071, 218] on span "button" at bounding box center [1080, 218] width 19 height 19
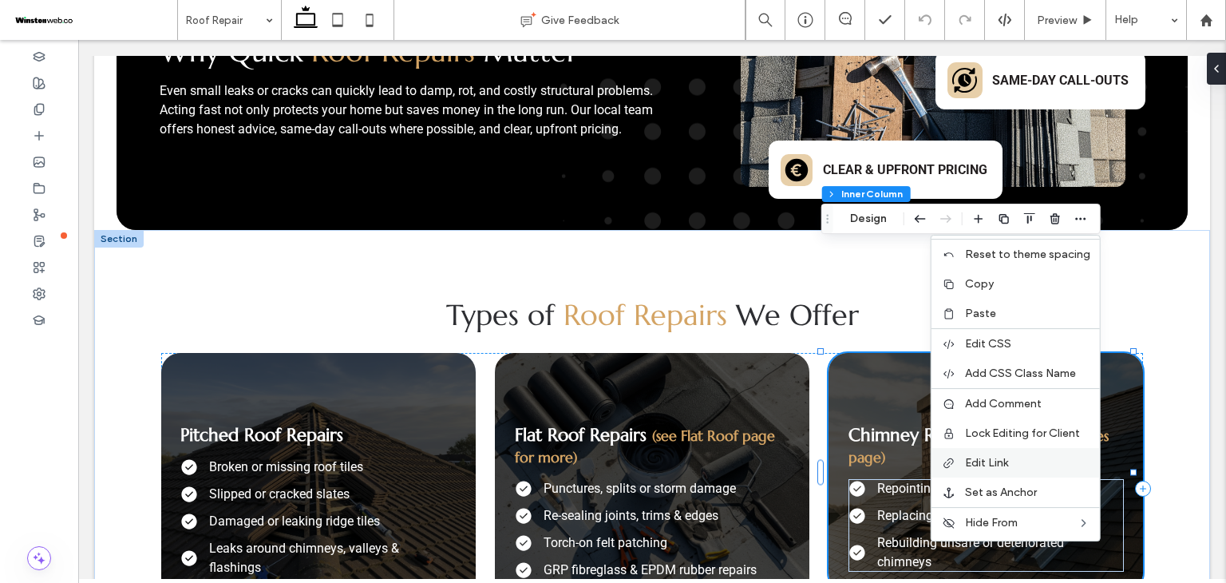
click at [995, 469] on div "Edit Link" at bounding box center [1016, 463] width 168 height 30
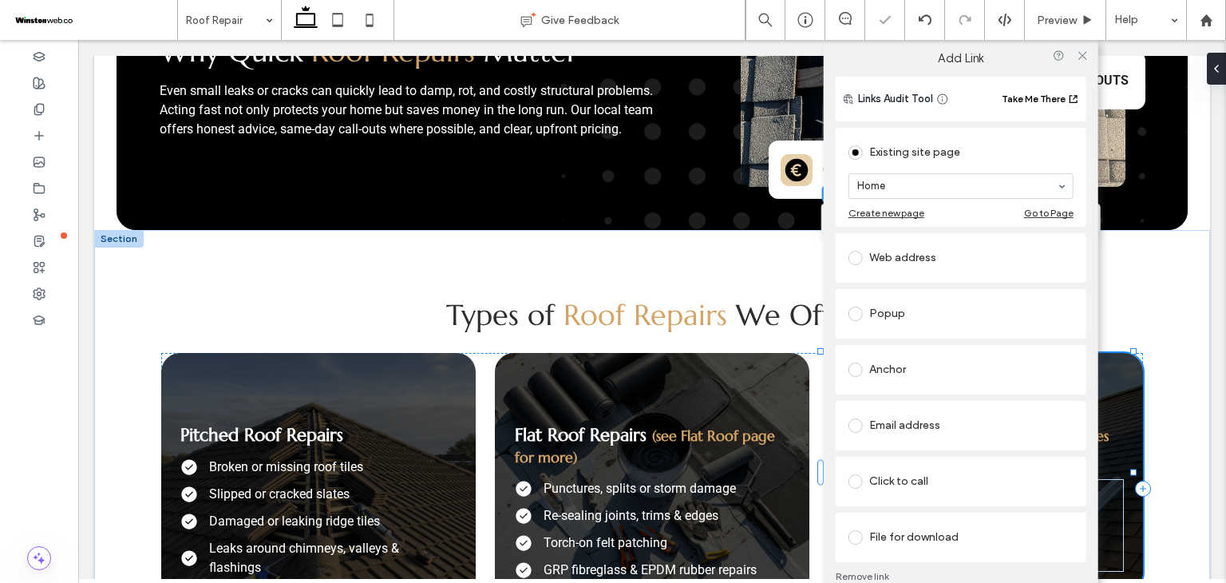
click at [927, 379] on div "Anchor" at bounding box center [961, 370] width 225 height 26
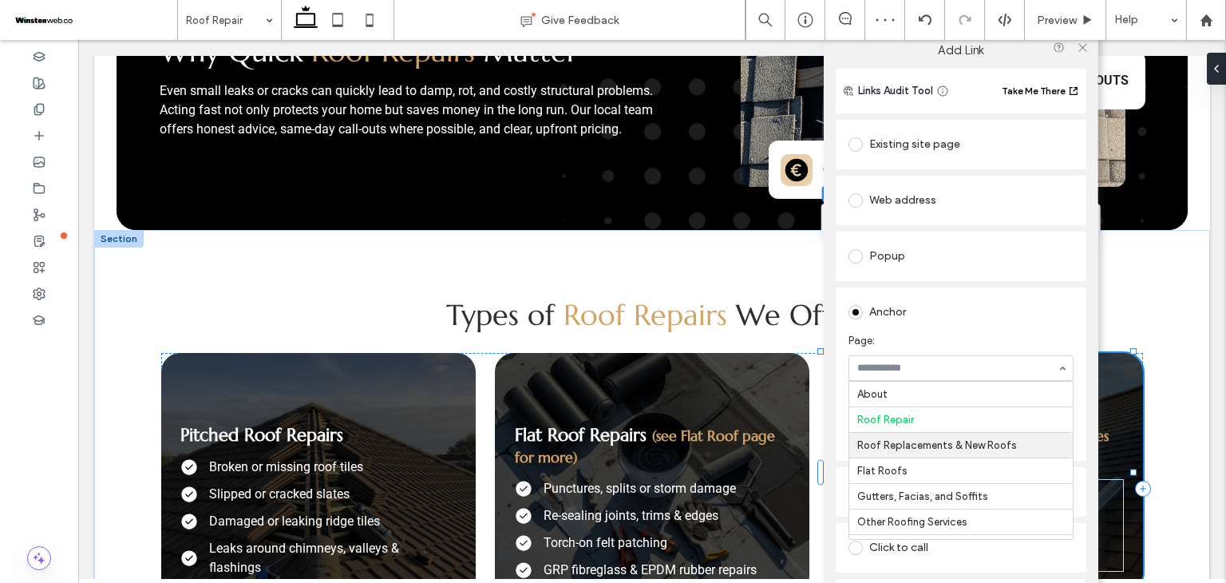
scroll to position [0, 0]
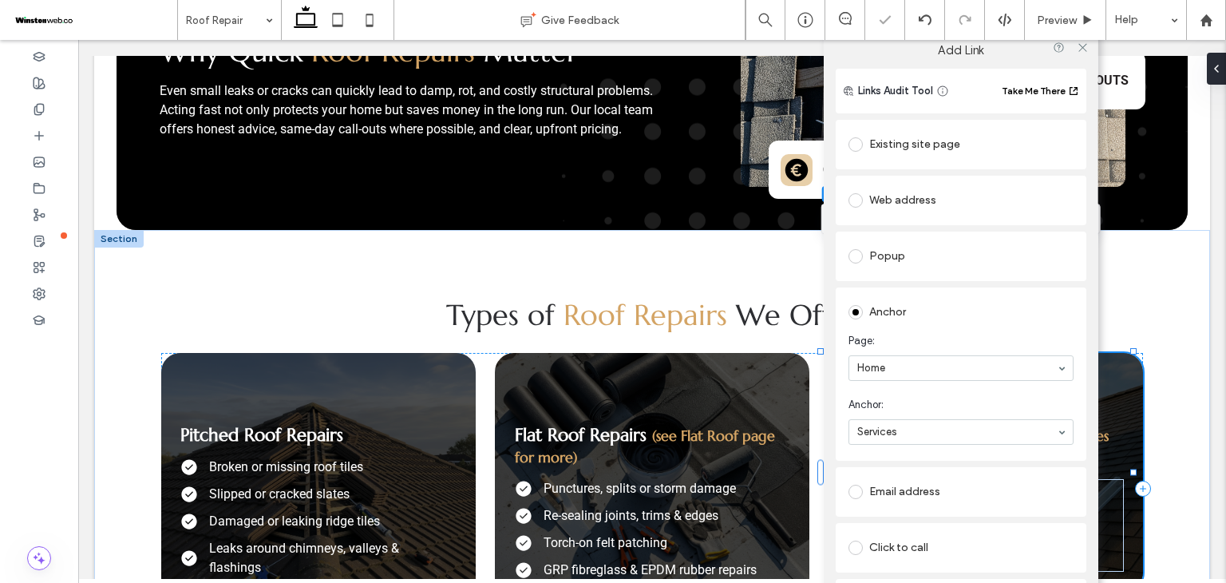
click at [941, 410] on span "Anchor:" at bounding box center [958, 405] width 219 height 16
click at [1076, 49] on icon at bounding box center [1082, 48] width 12 height 12
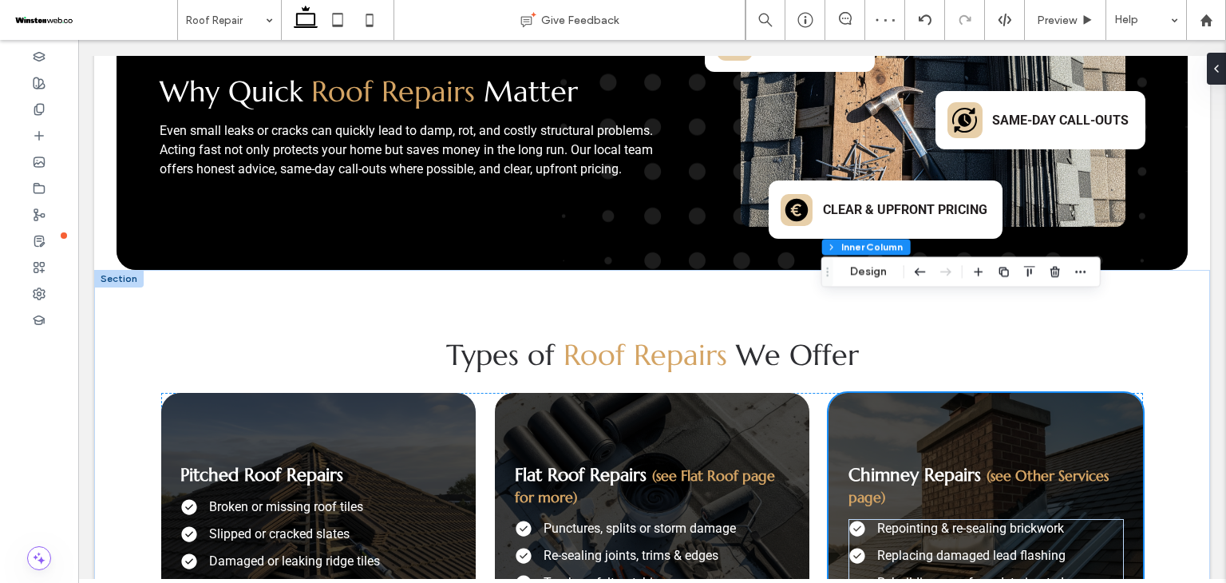
scroll to position [1224, 0]
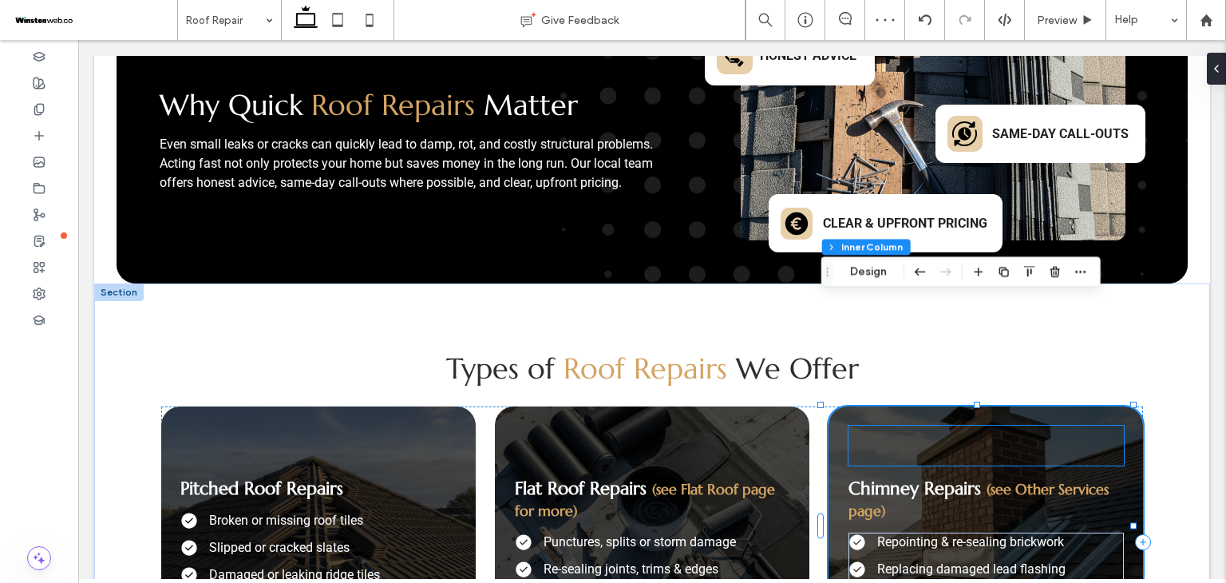
click at [988, 426] on div at bounding box center [986, 446] width 275 height 40
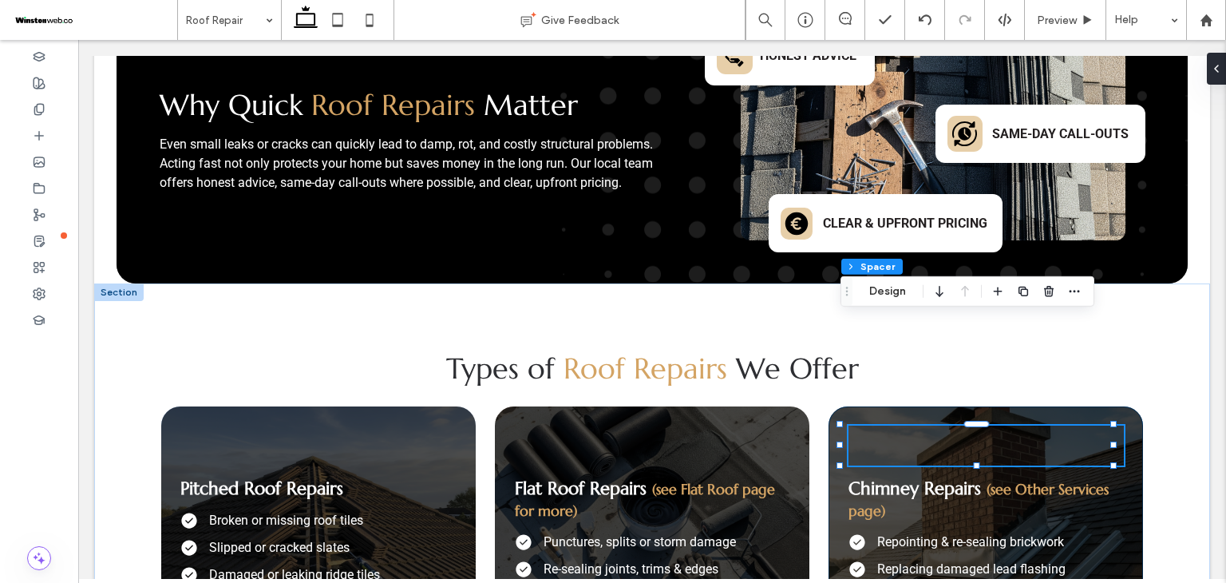
click at [835, 406] on div "Chimney Repairs (see Other Services page) Repointing & re-sealing brickwork Rep…" at bounding box center [986, 525] width 315 height 239
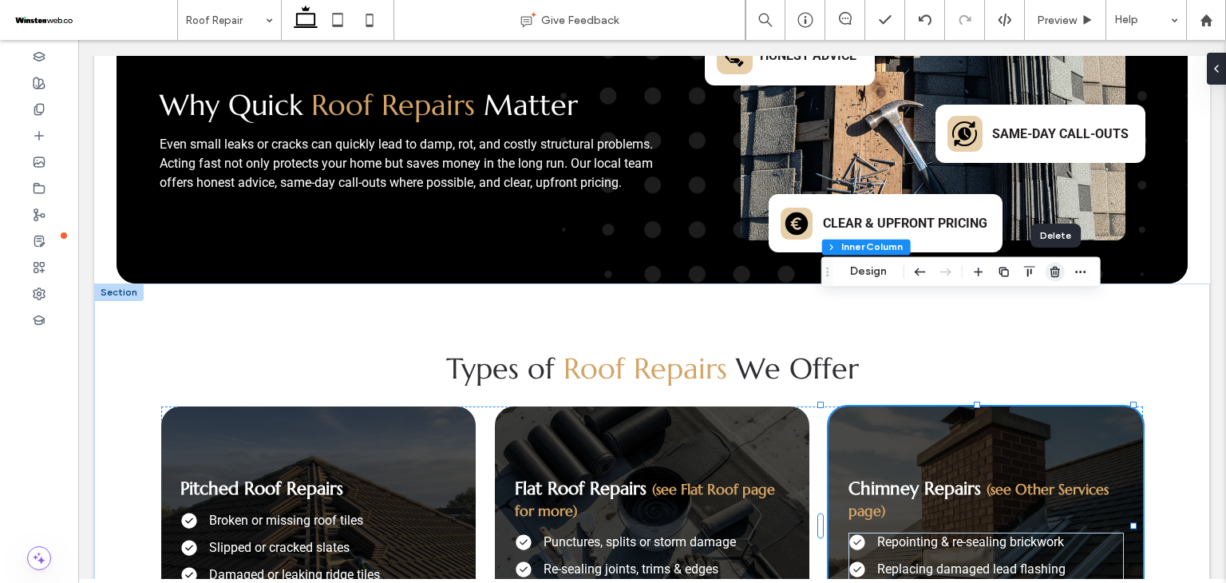
click at [1053, 264] on span "button" at bounding box center [1055, 271] width 19 height 19
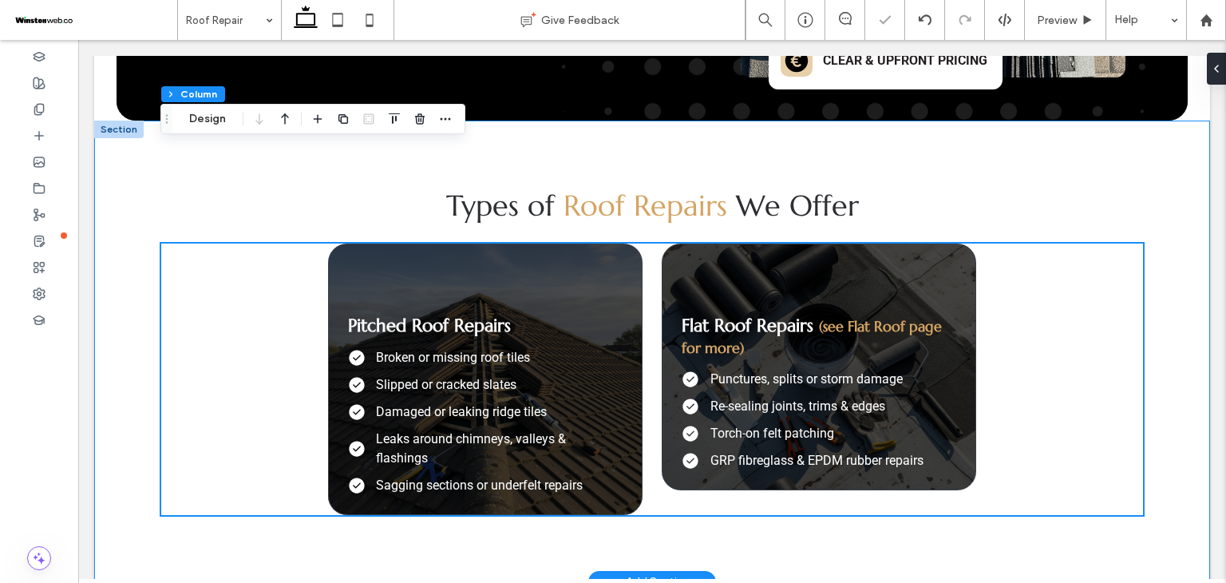
scroll to position [1384, 0]
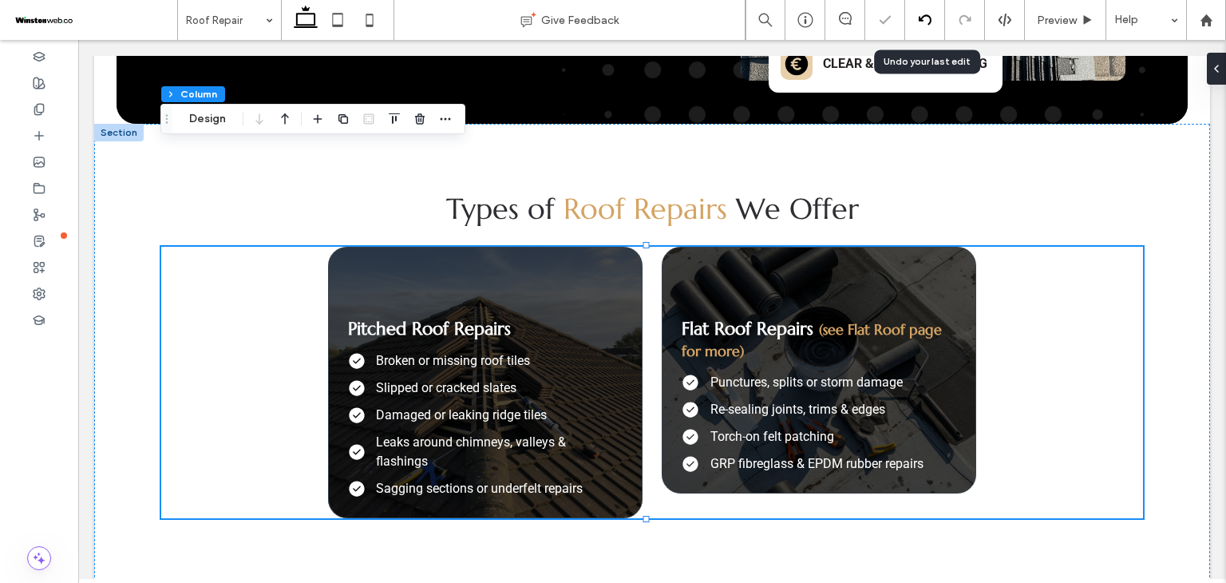
click at [927, 22] on icon at bounding box center [925, 20] width 13 height 13
